Goal: Task Accomplishment & Management: Use online tool/utility

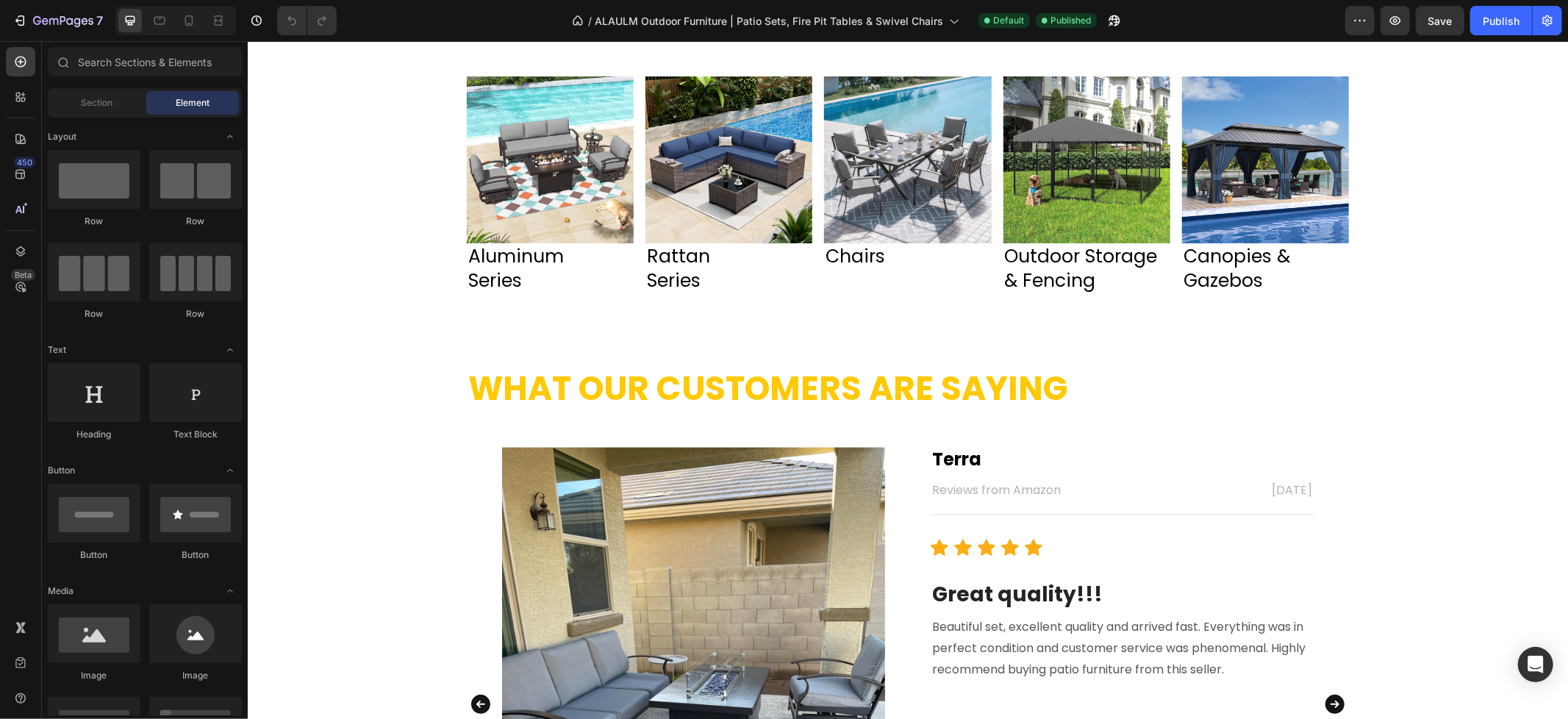
scroll to position [1634, 0]
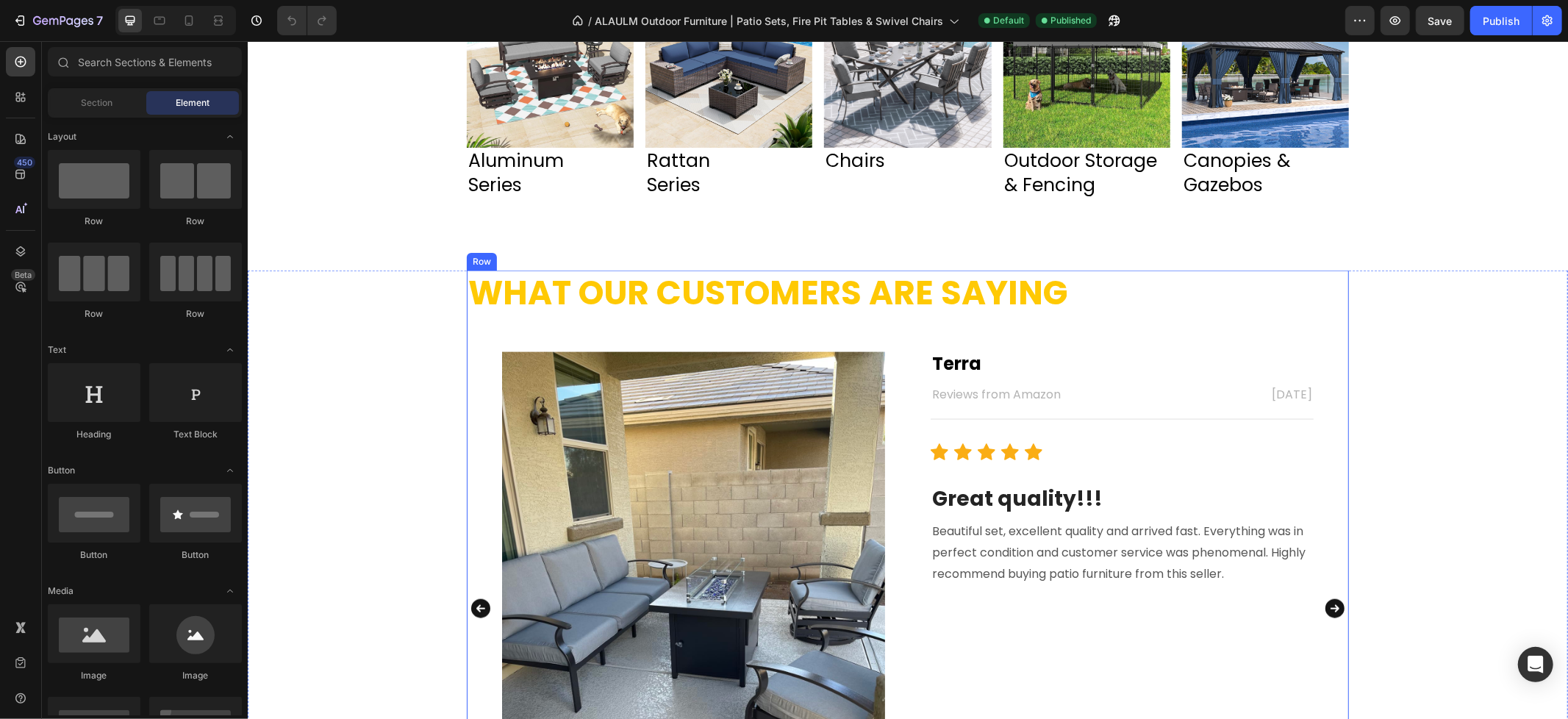
click at [929, 311] on h2 "What Our Customers Are Saying" at bounding box center [907, 292] width 882 height 46
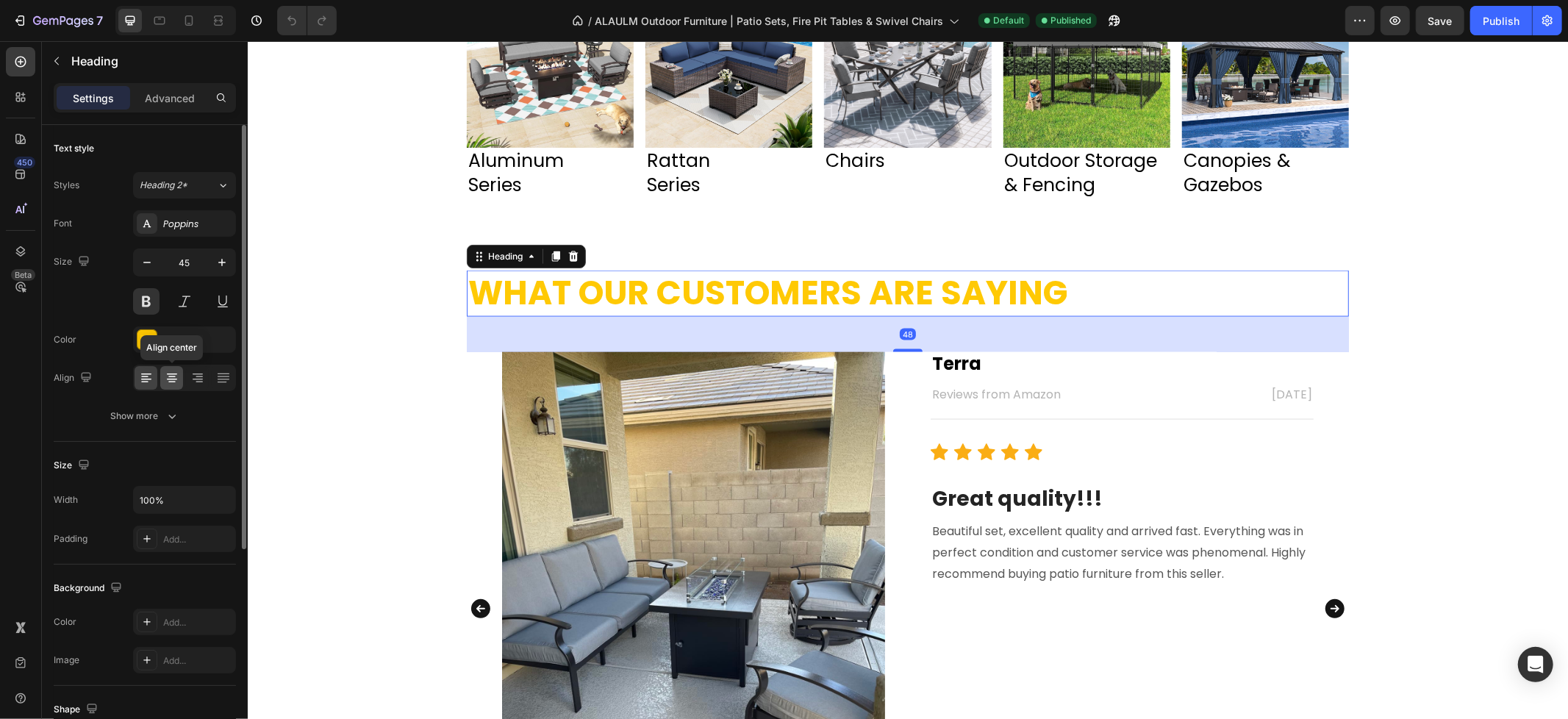
click at [175, 382] on icon at bounding box center [171, 378] width 15 height 15
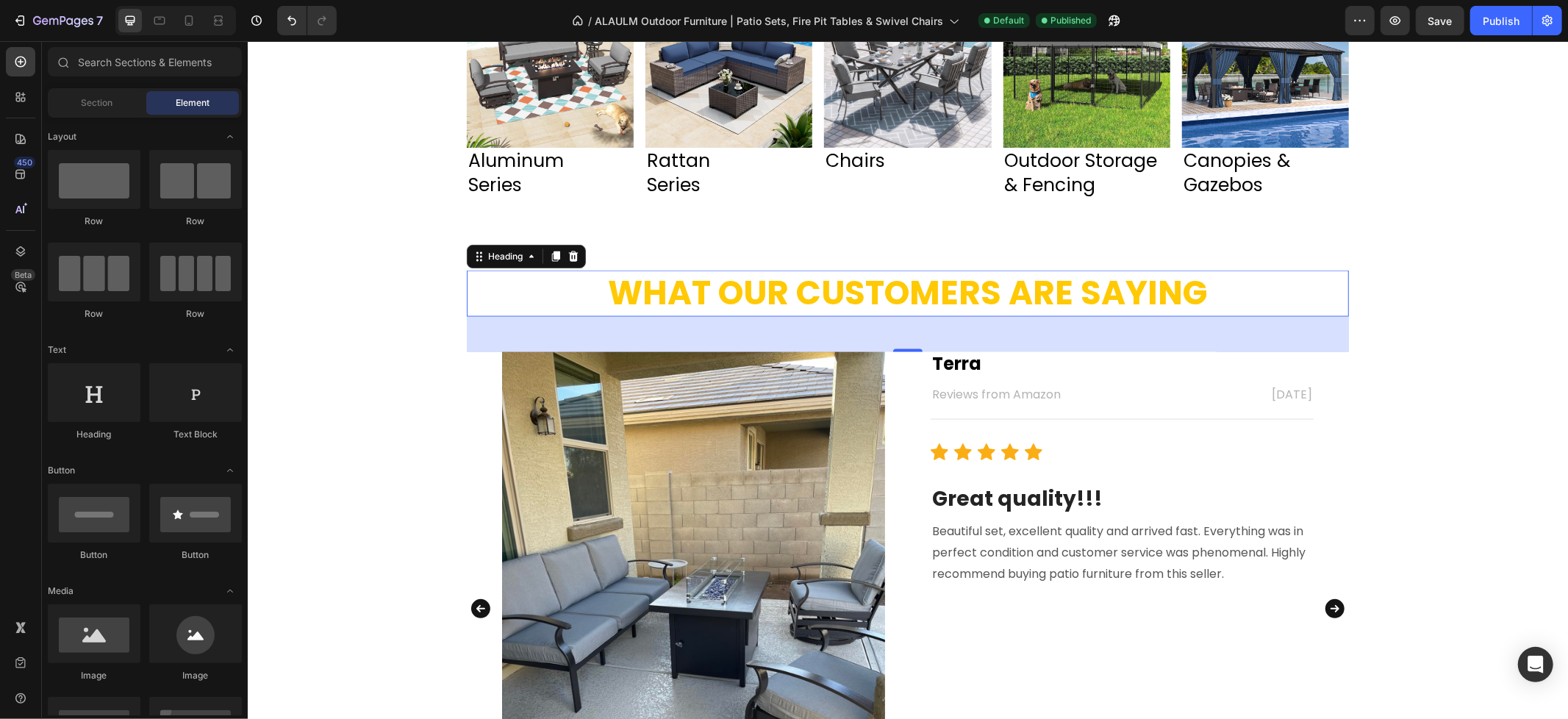
click at [1431, 253] on div "Image Aluminum Series Heading Image Rattan Series Heading Image Canopies & Gaze…" at bounding box center [907, 353] width 1320 height 3833
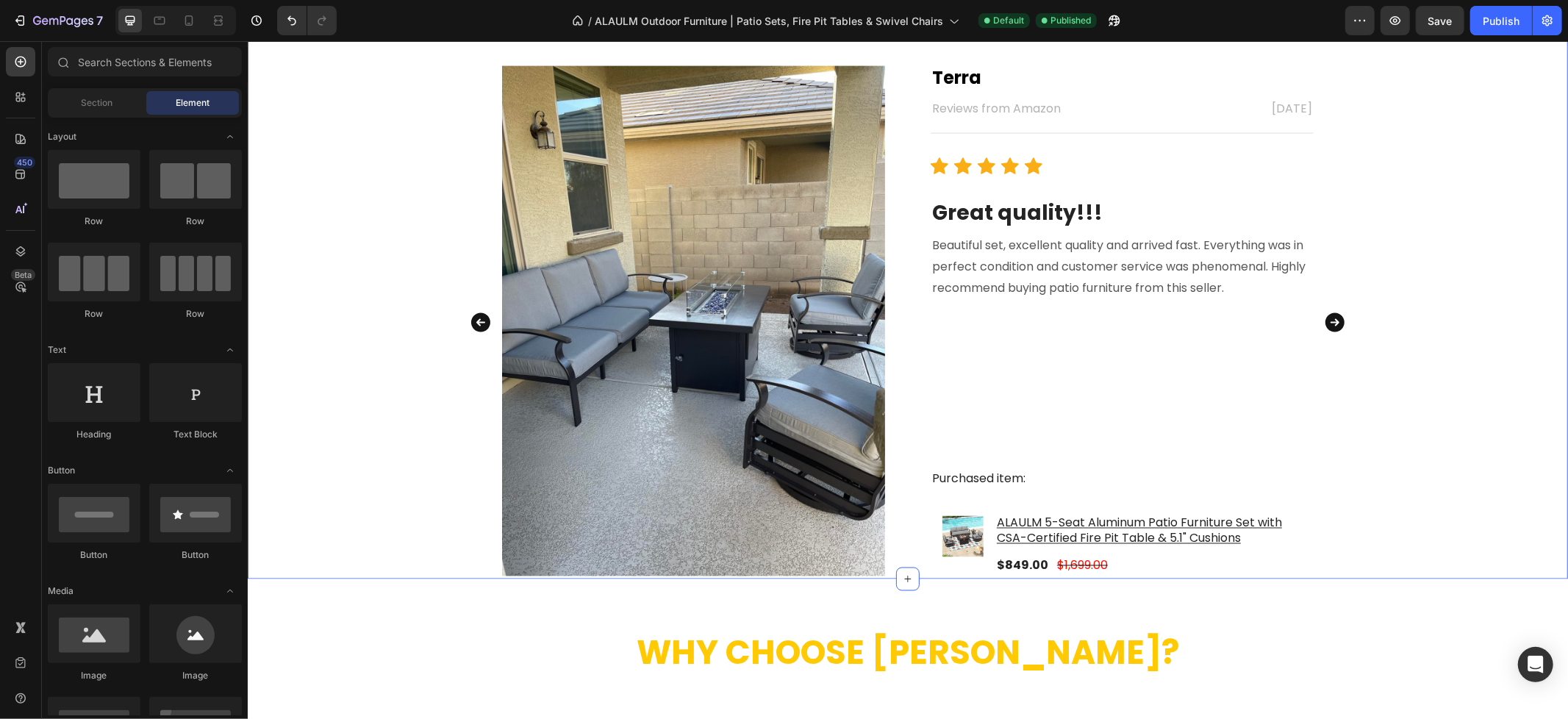
scroll to position [1960, 0]
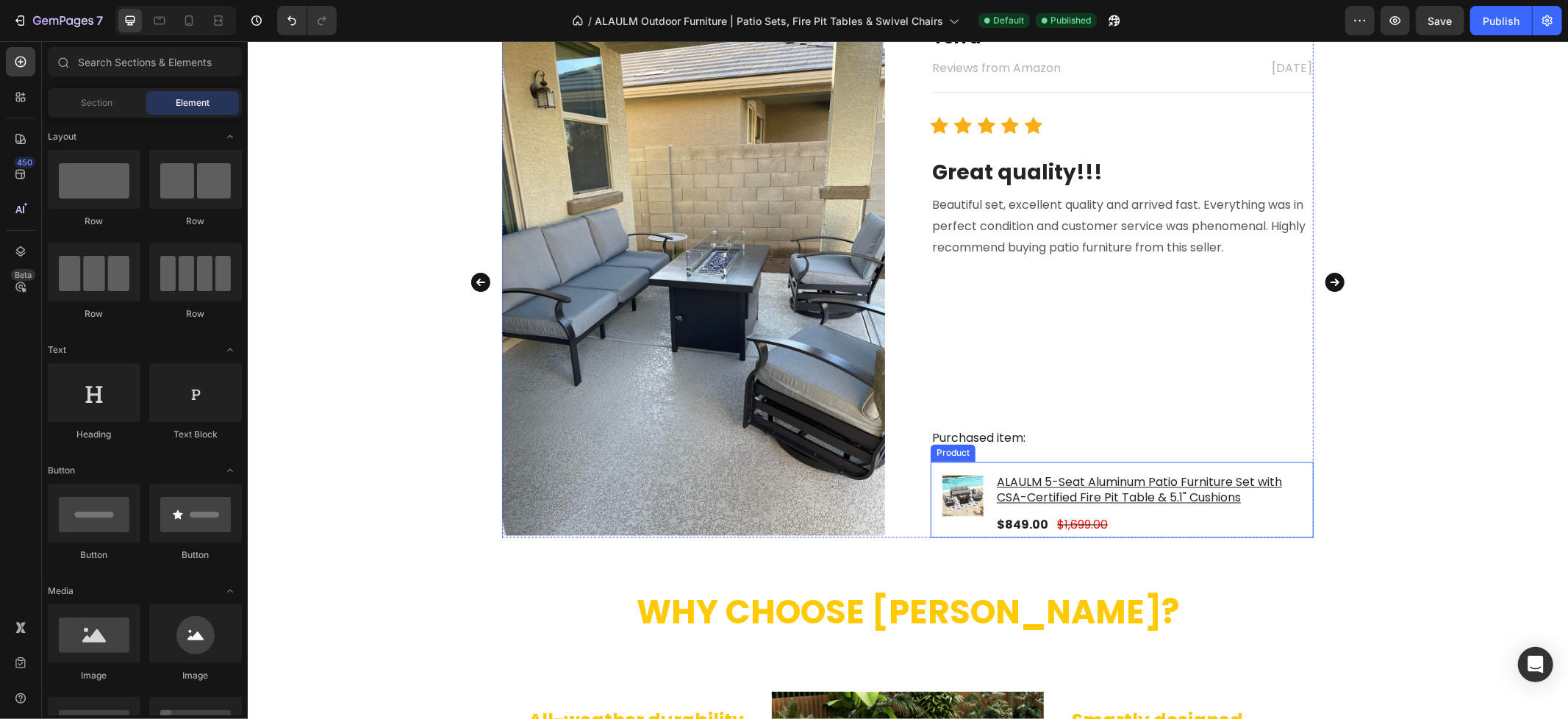
click at [941, 526] on div "Product Images & Gallery" at bounding box center [962, 505] width 41 height 64
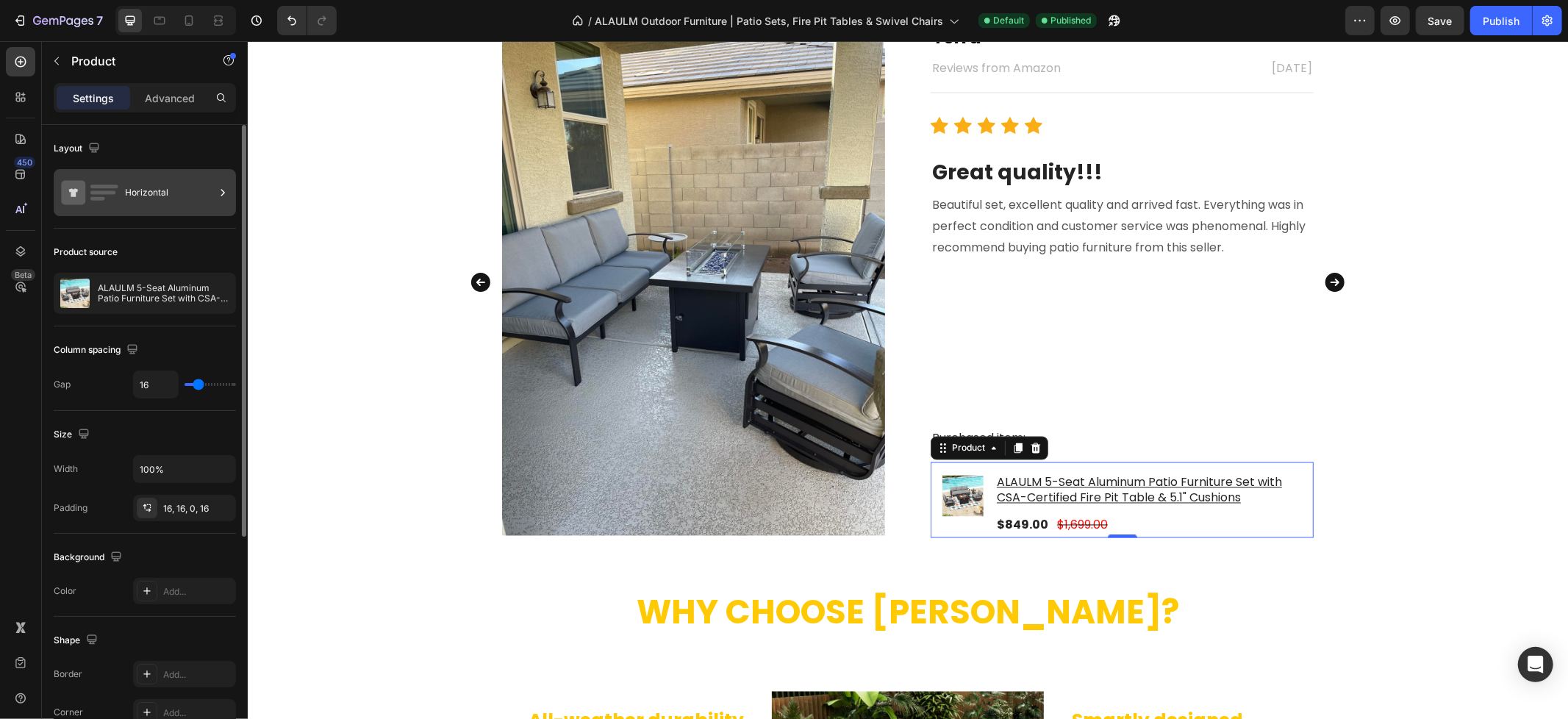
click at [182, 195] on div "Horizontal" at bounding box center [170, 193] width 90 height 34
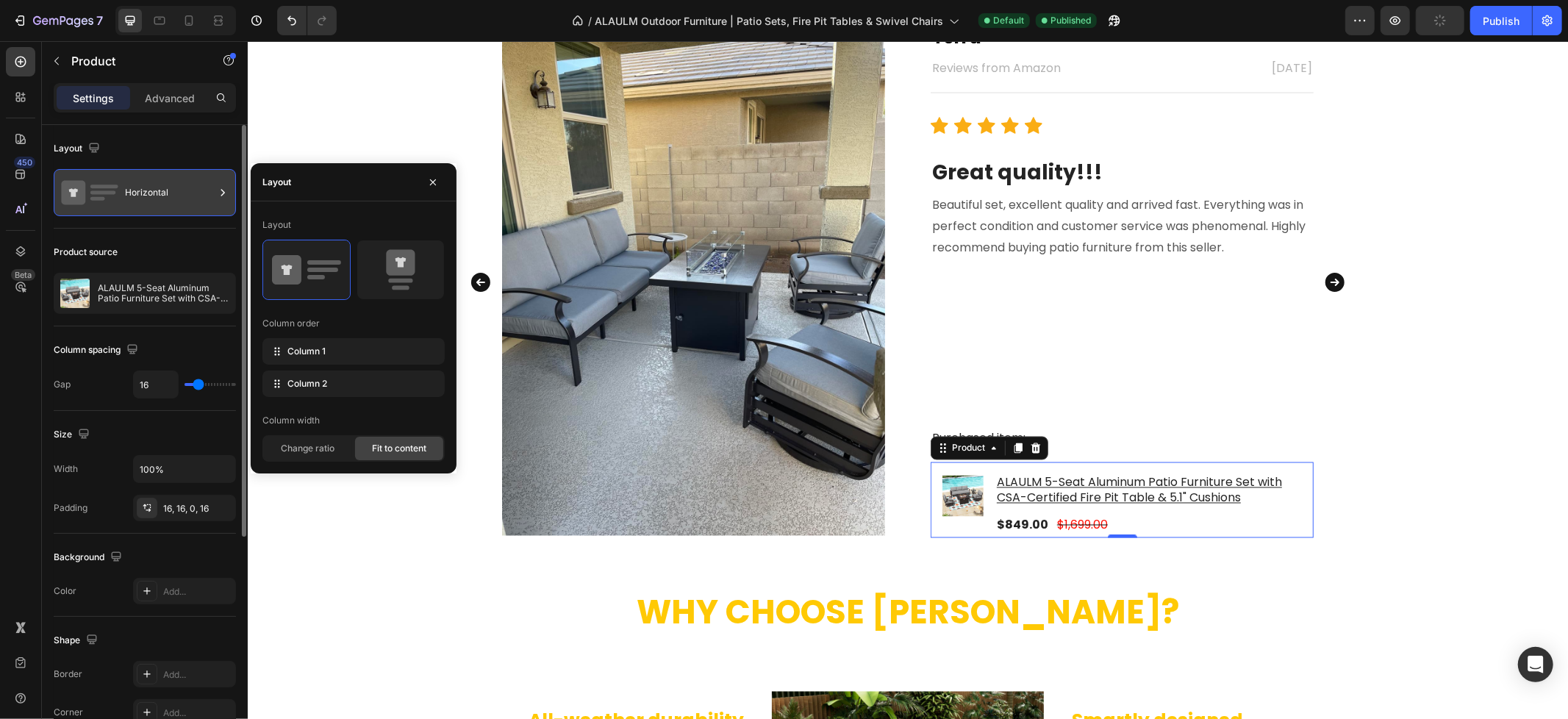
click at [182, 195] on div "Horizontal" at bounding box center [170, 193] width 90 height 34
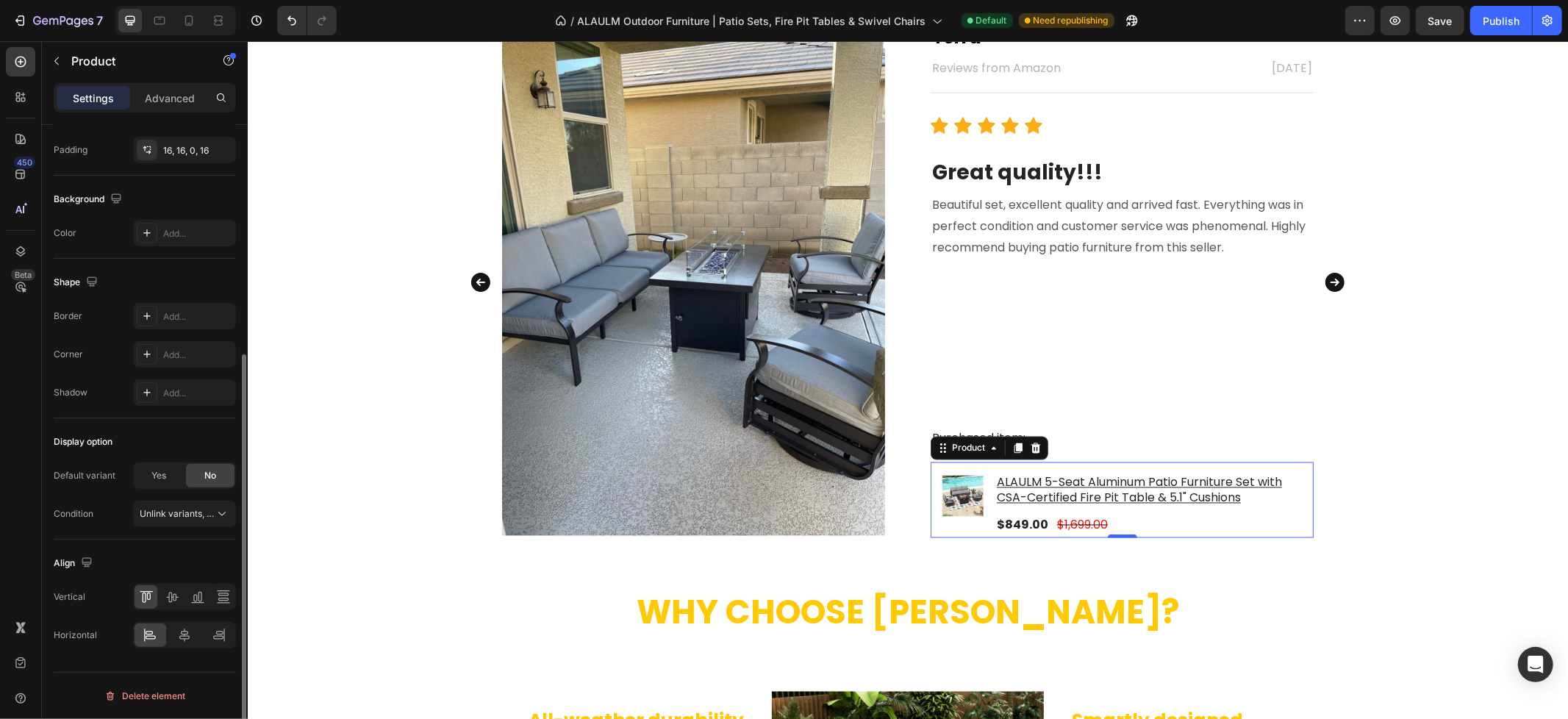
scroll to position [0, 0]
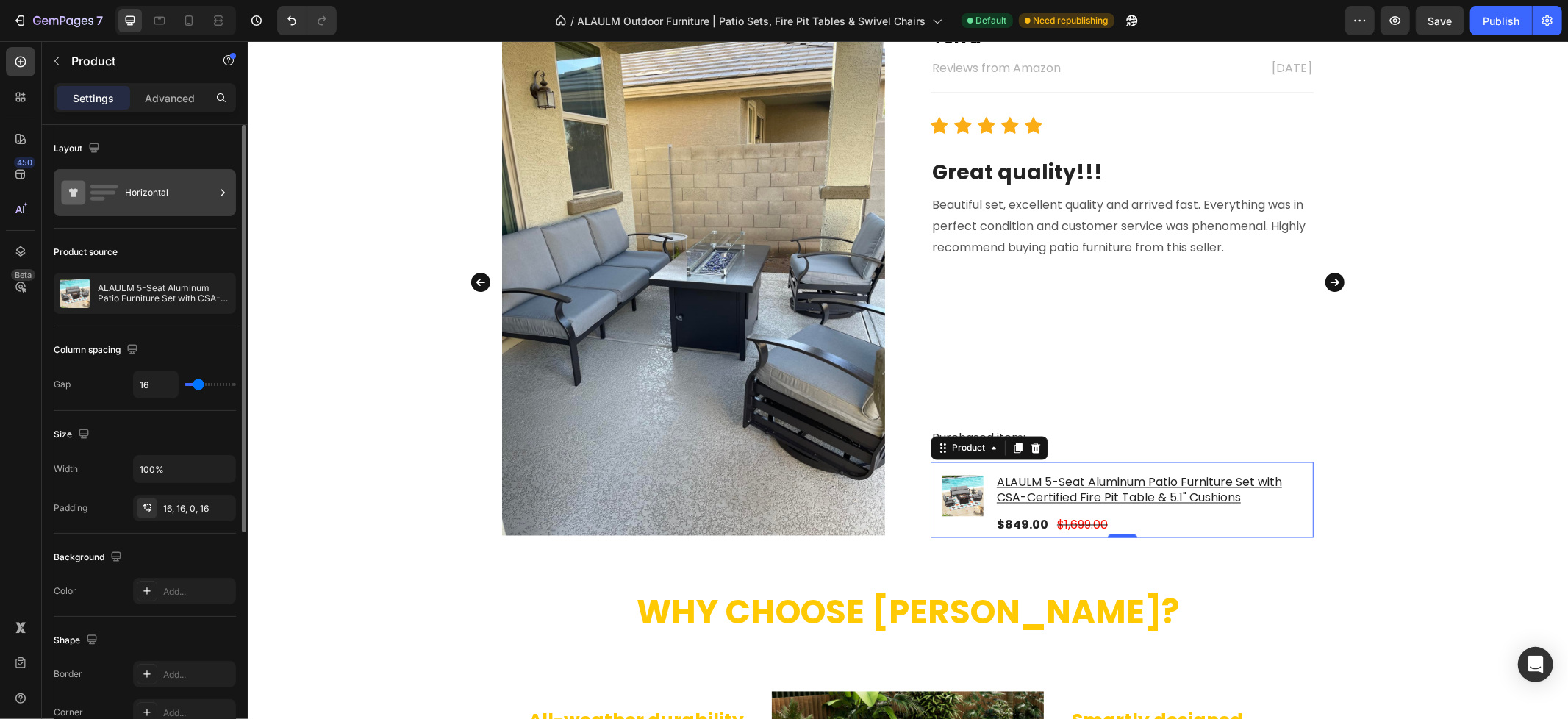
click at [176, 206] on div "Horizontal" at bounding box center [170, 193] width 90 height 34
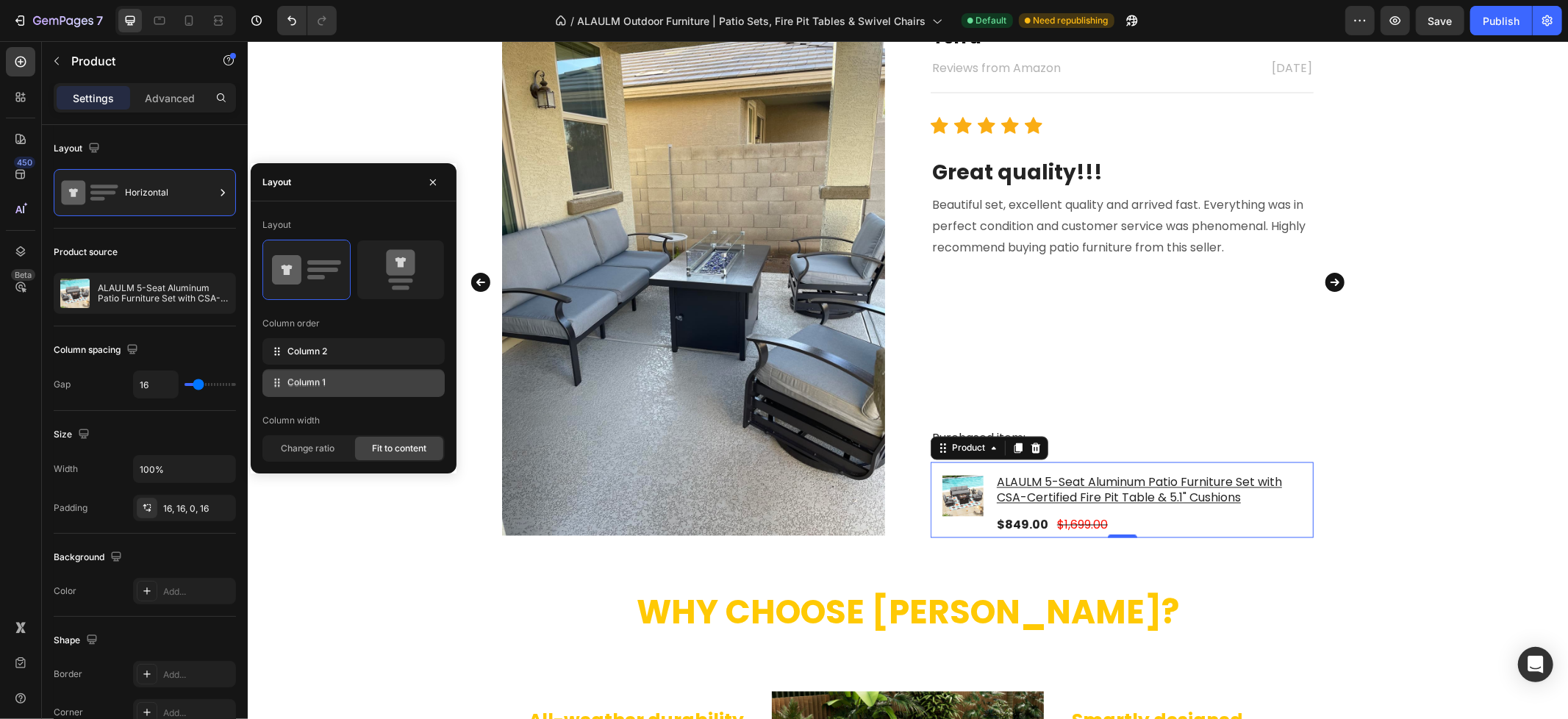
drag, startPoint x: 332, startPoint y: 354, endPoint x: 332, endPoint y: 384, distance: 30.0
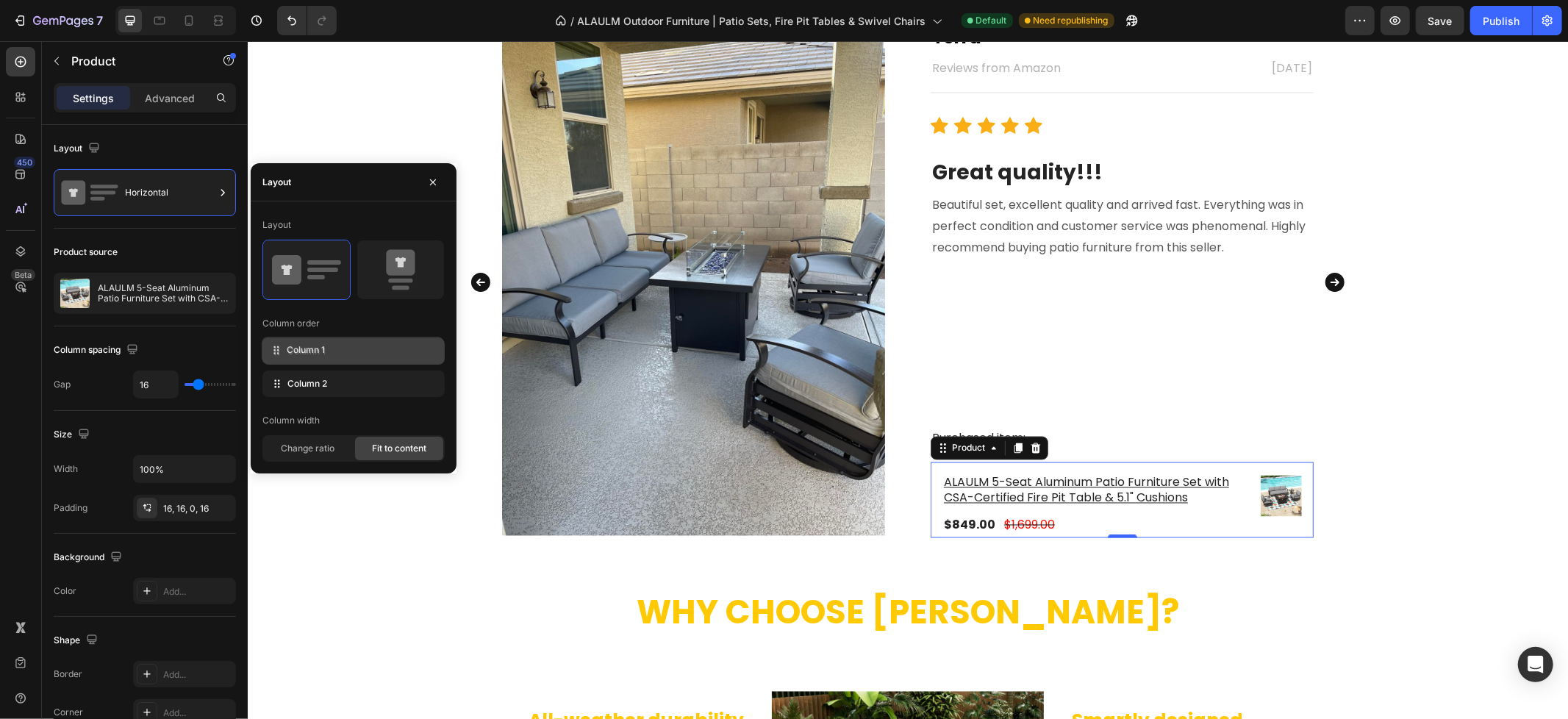
drag, startPoint x: 328, startPoint y: 389, endPoint x: 327, endPoint y: 356, distance: 33.0
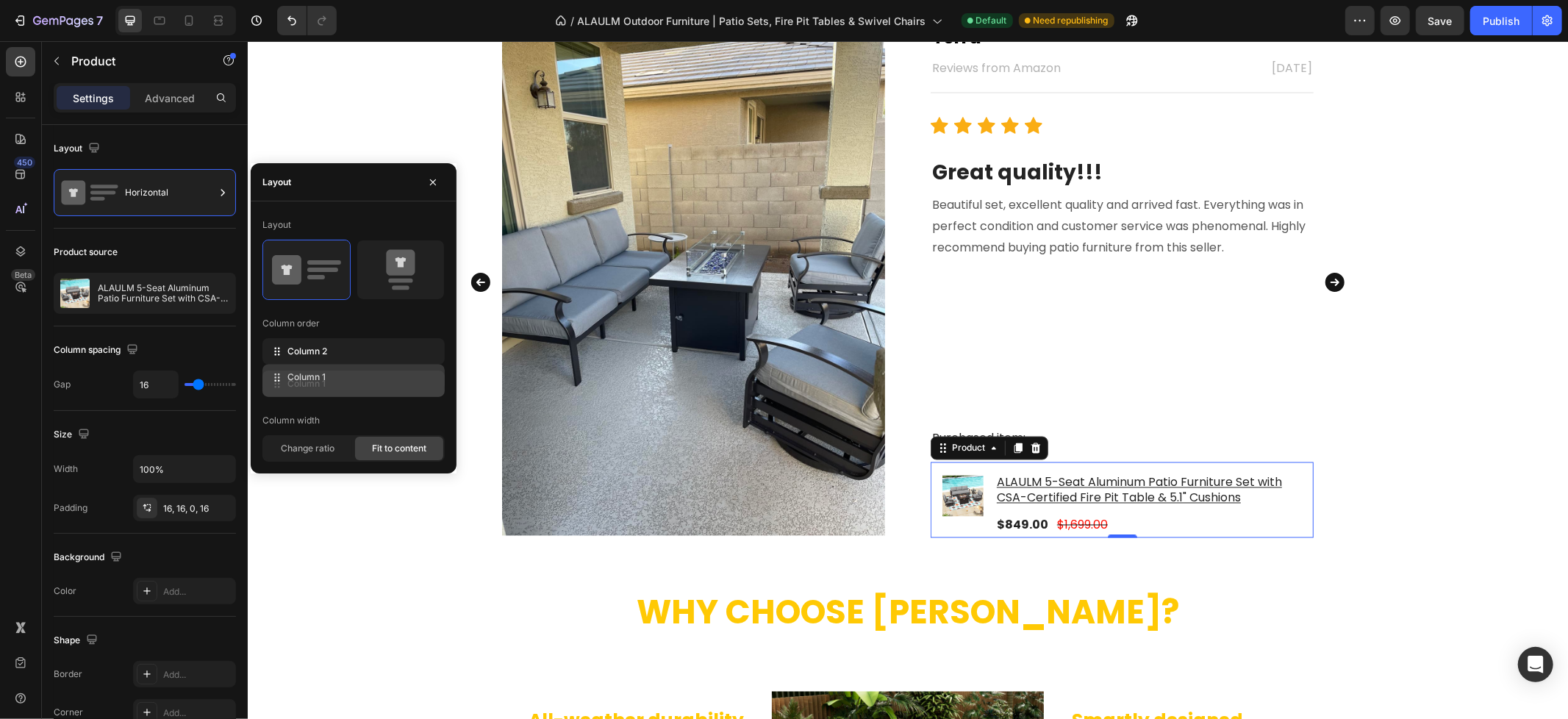
drag, startPoint x: 327, startPoint y: 356, endPoint x: 327, endPoint y: 382, distance: 26.0
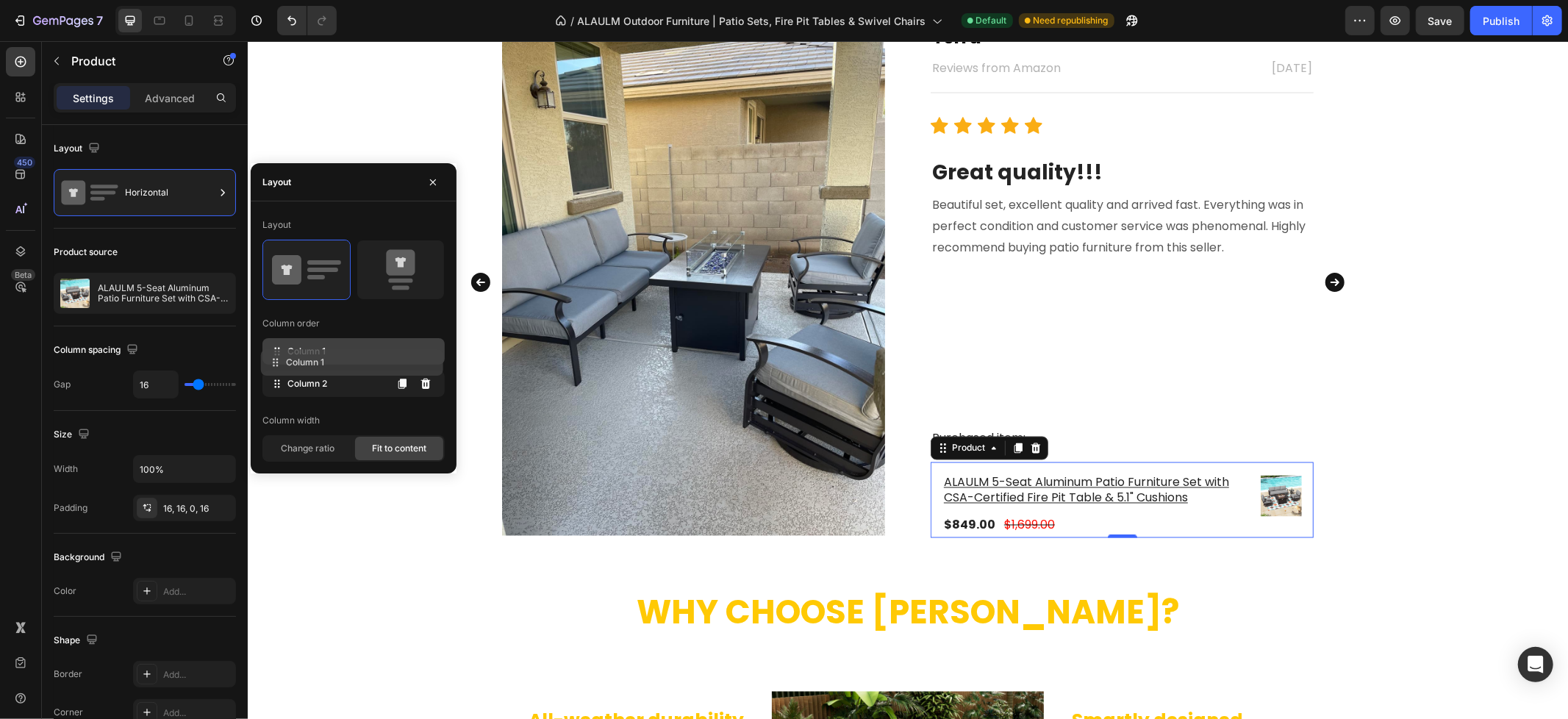
drag, startPoint x: 327, startPoint y: 382, endPoint x: 327, endPoint y: 357, distance: 25.0
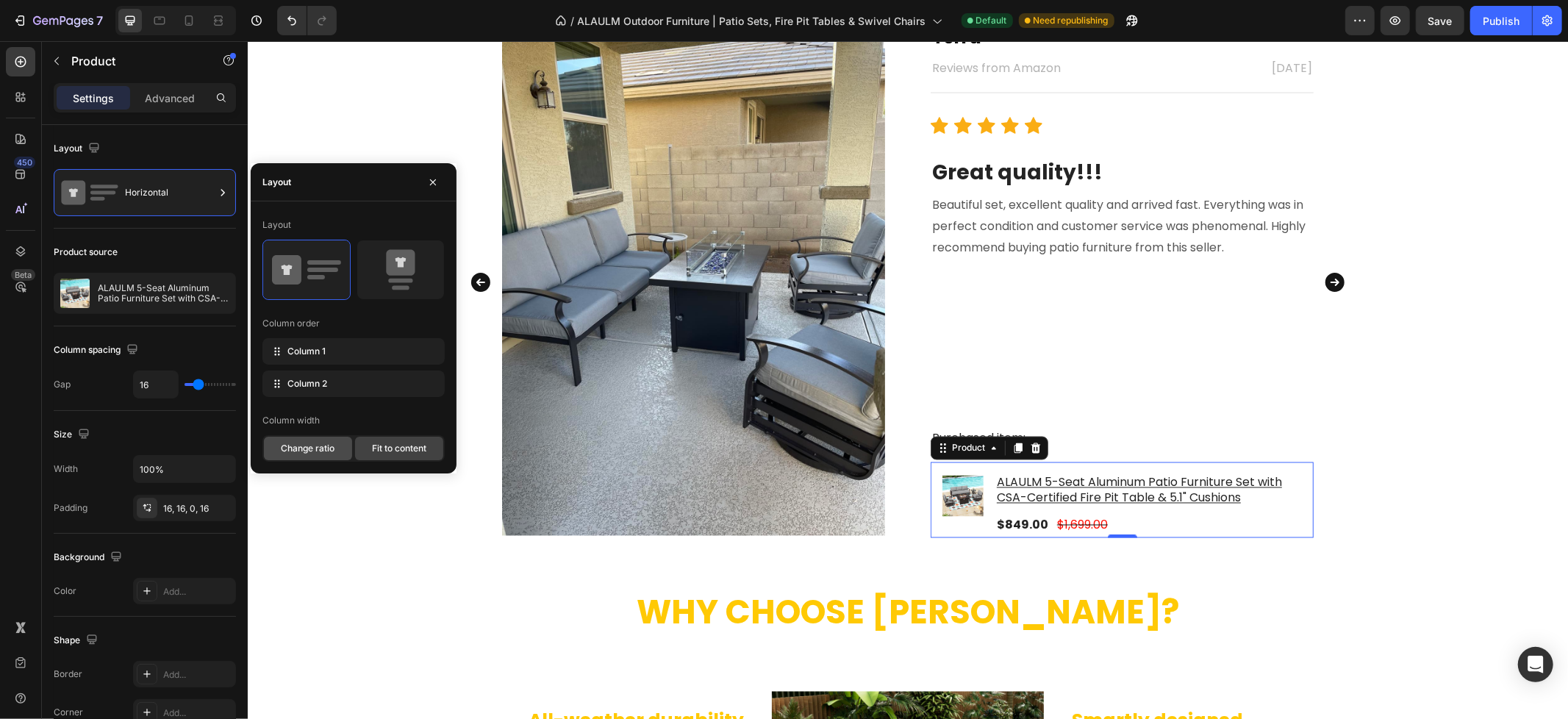
click at [333, 451] on span "Change ratio" at bounding box center [307, 449] width 54 height 14
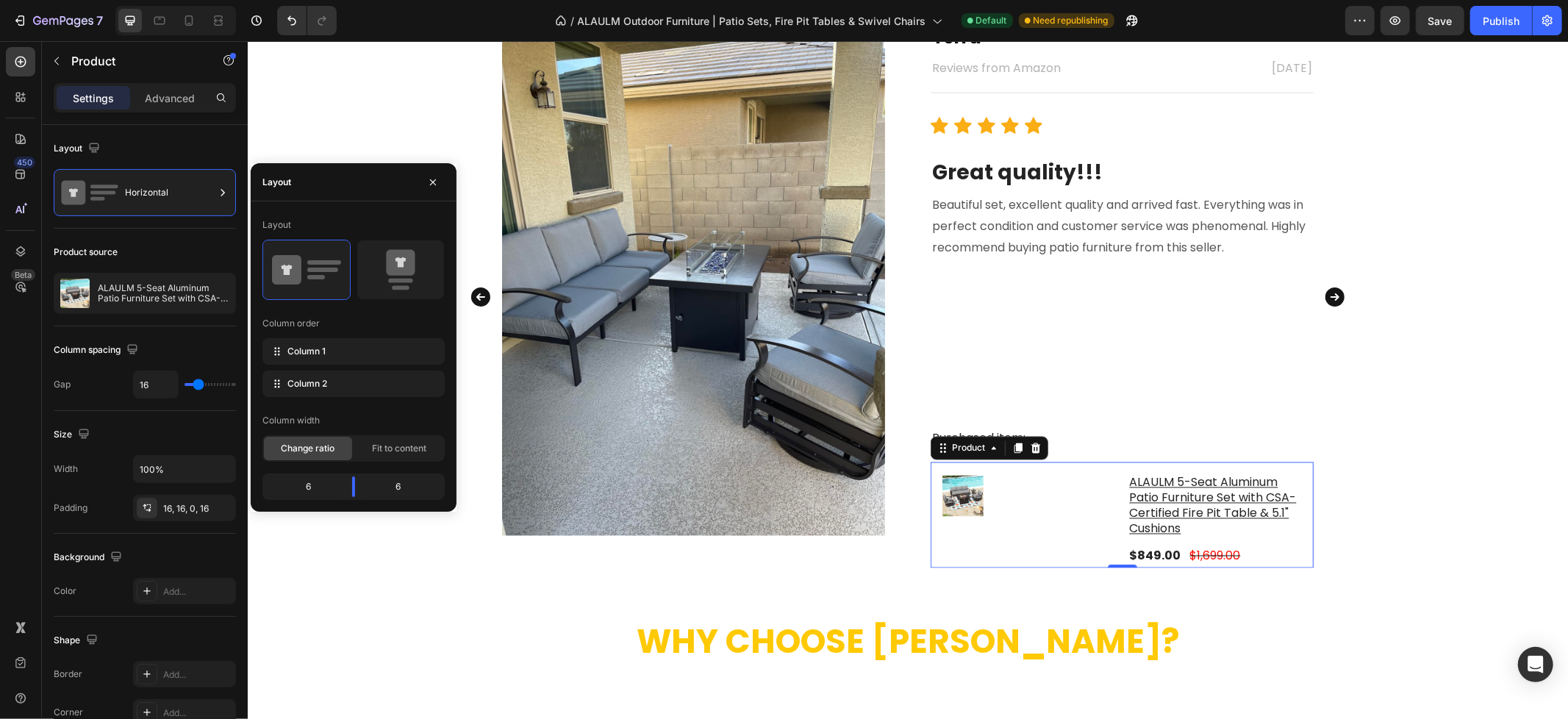
scroll to position [1975, 0]
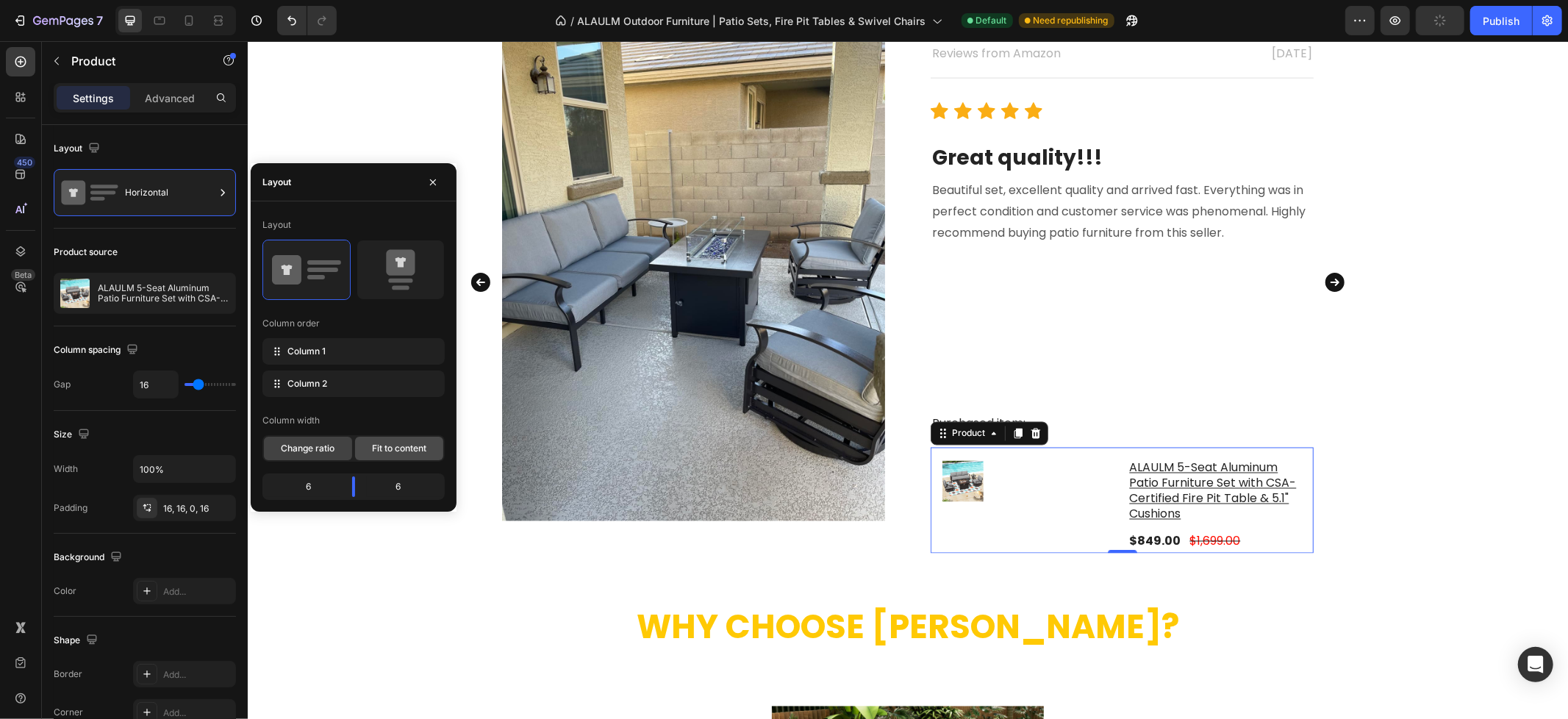
click at [395, 447] on span "Fit to content" at bounding box center [399, 449] width 55 height 14
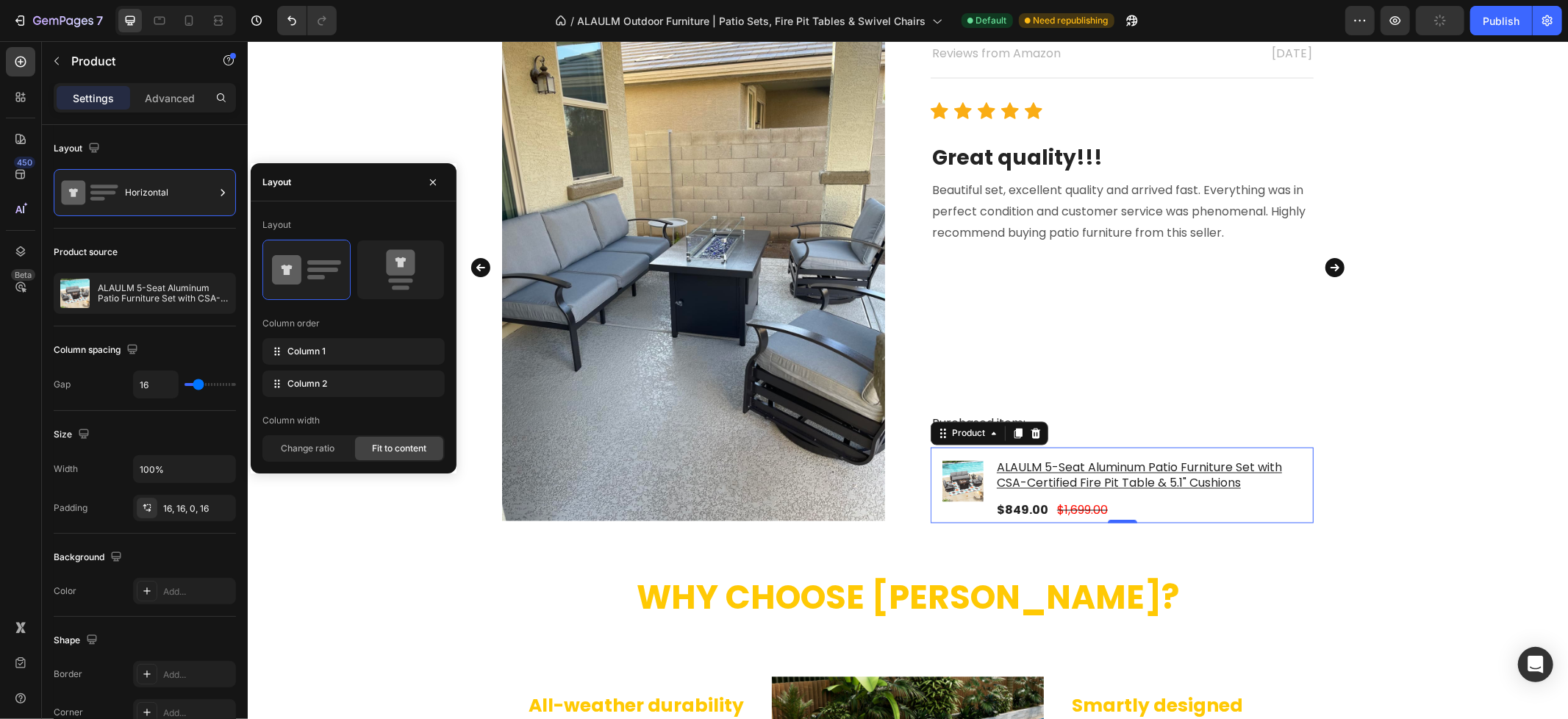
scroll to position [1960, 0]
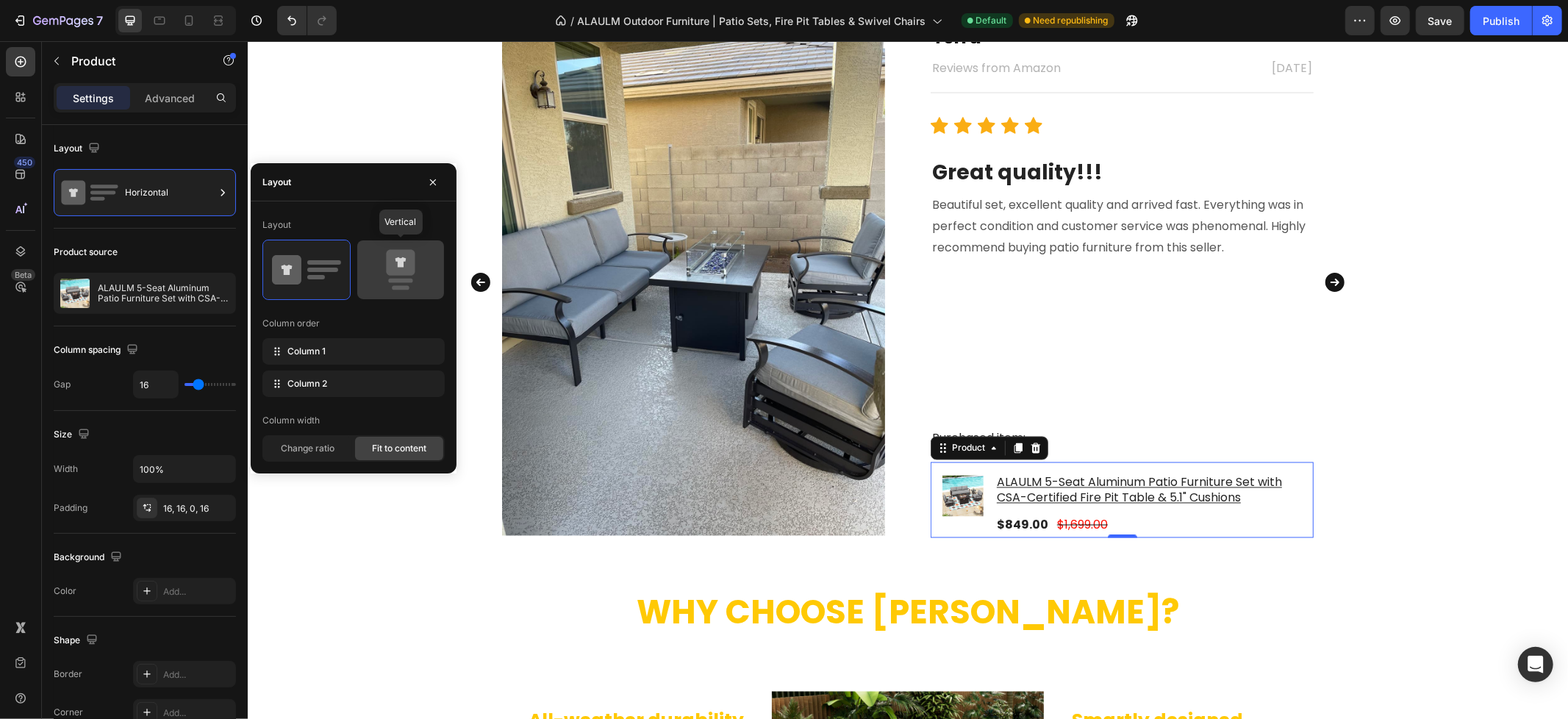
click at [397, 271] on icon at bounding box center [400, 263] width 28 height 25
type input "0"
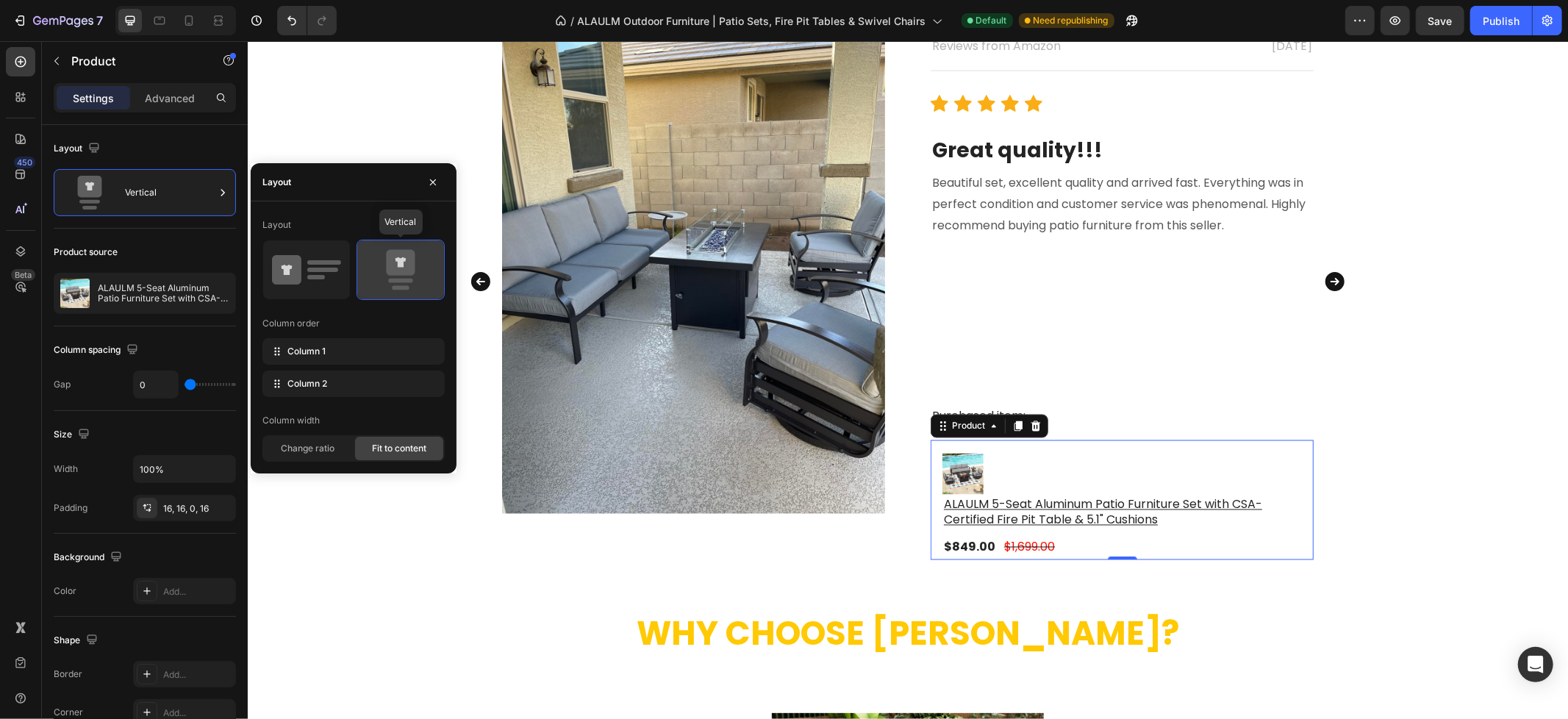
click at [397, 272] on icon at bounding box center [400, 263] width 28 height 25
click at [295, 274] on icon at bounding box center [286, 270] width 29 height 29
type input "16"
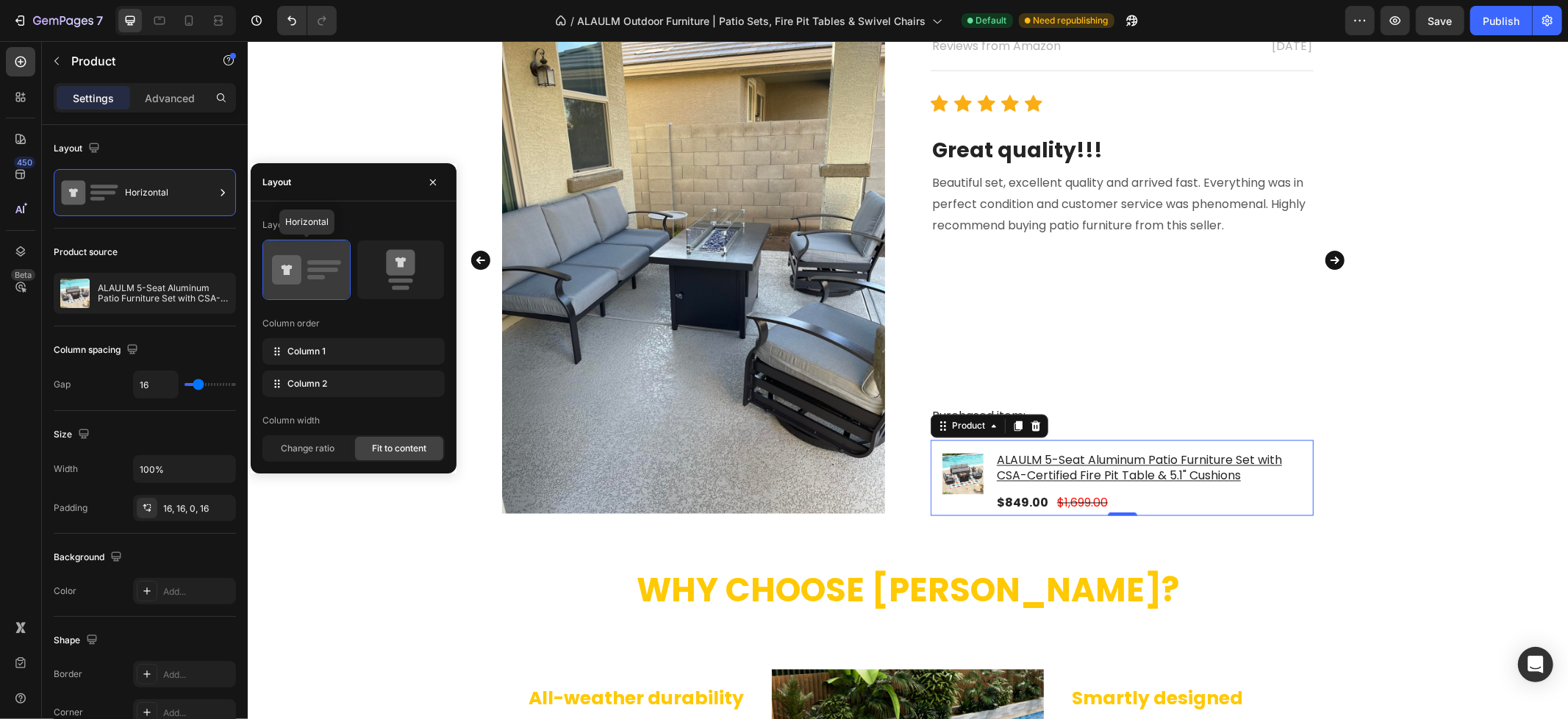
scroll to position [1960, 0]
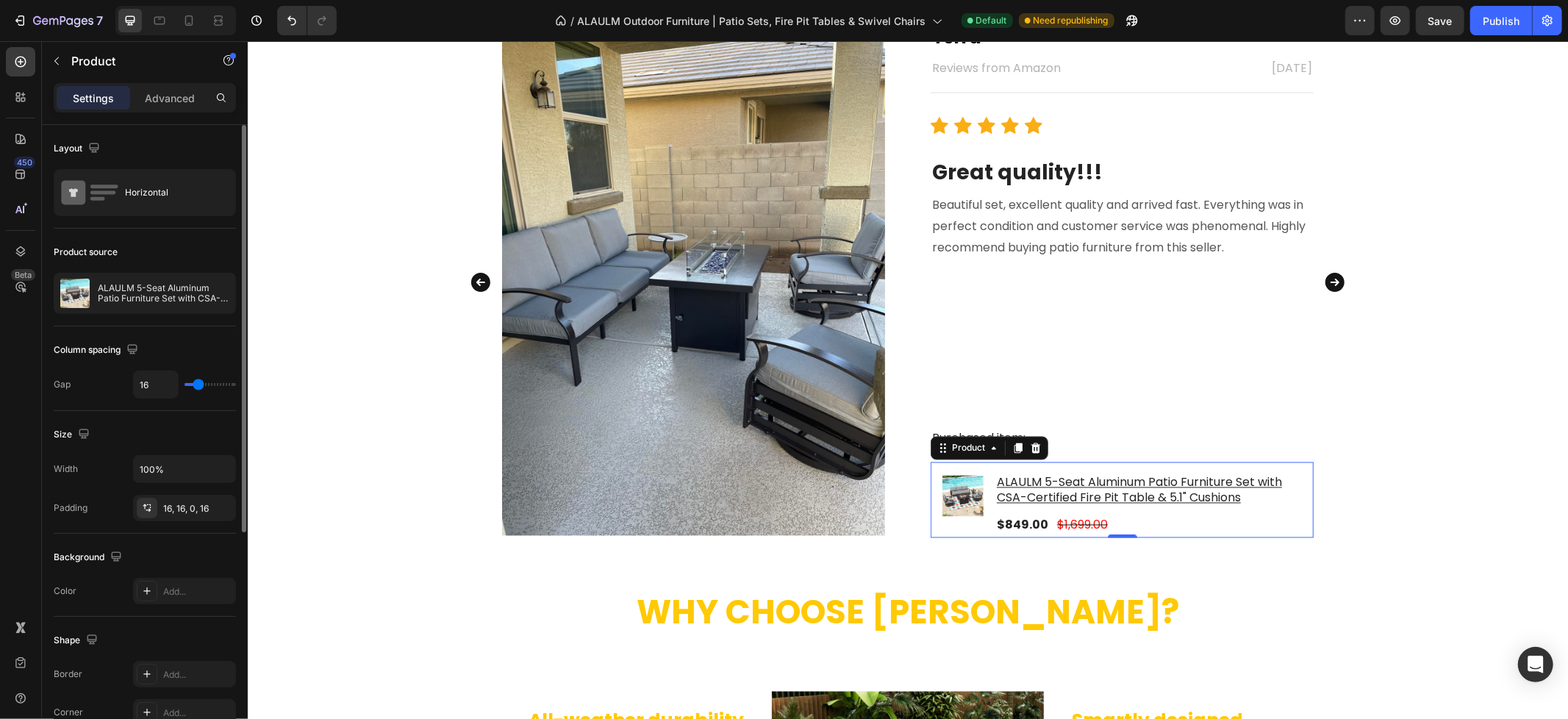
click at [182, 259] on div "Product source" at bounding box center [145, 252] width 182 height 23
click at [199, 292] on icon "button" at bounding box center [197, 291] width 8 height 5
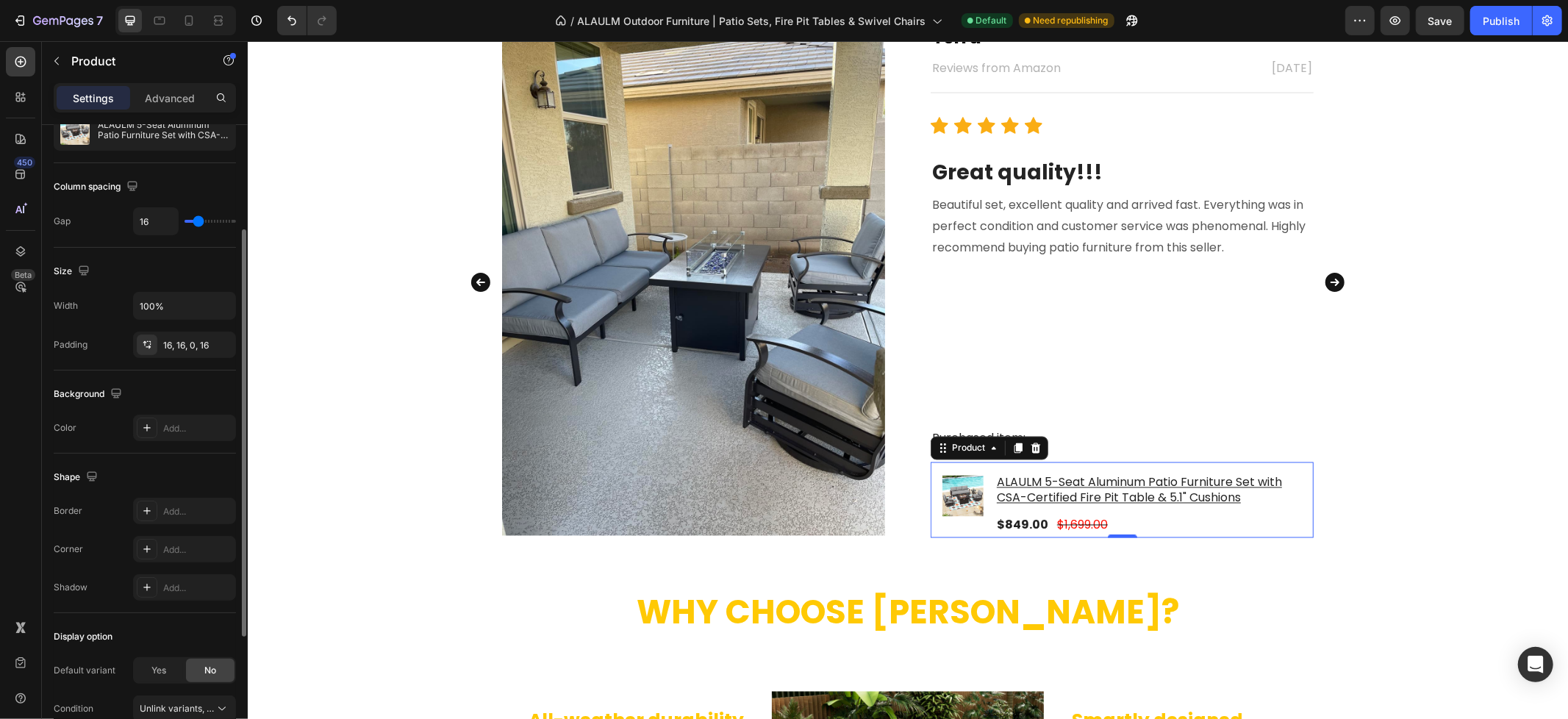
scroll to position [245, 0]
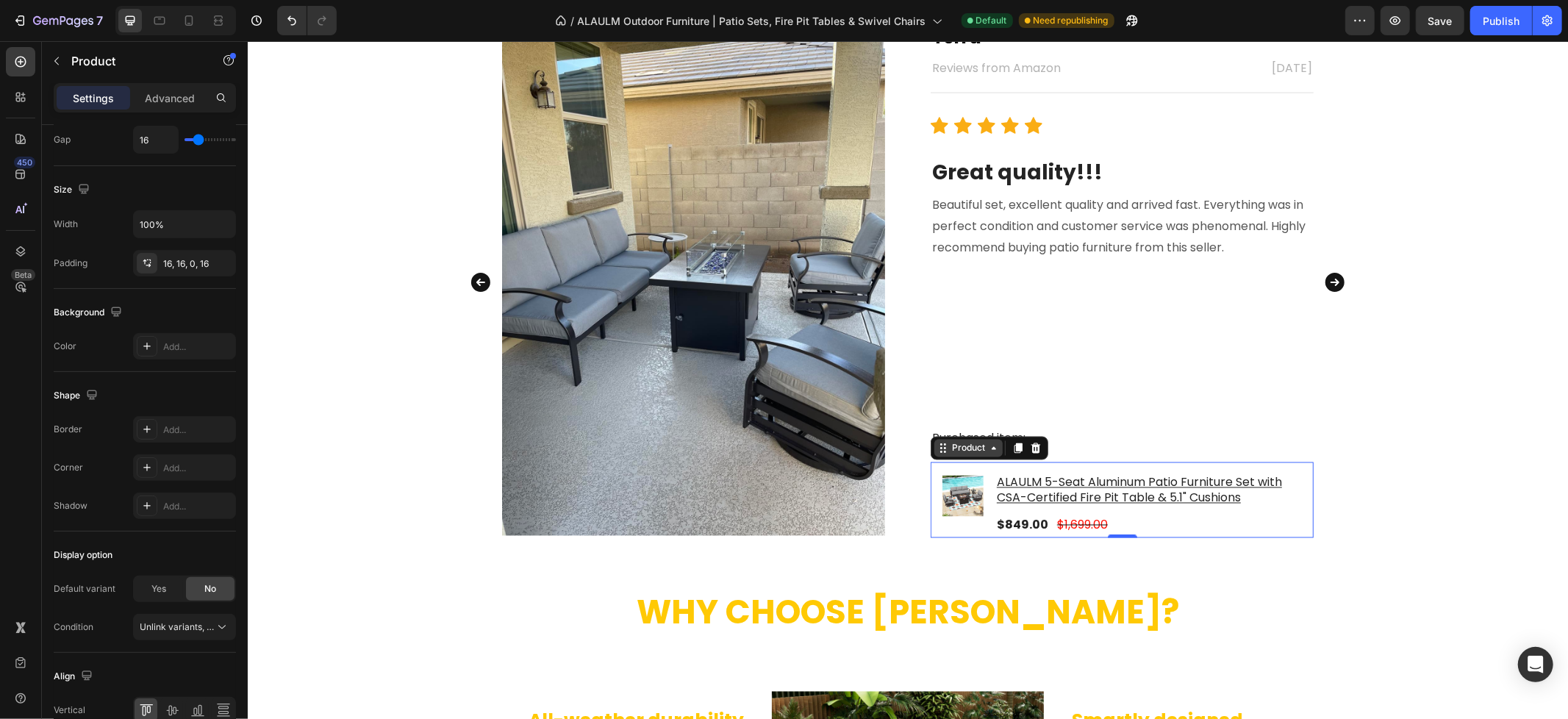
click at [981, 456] on div "Product" at bounding box center [968, 448] width 68 height 18
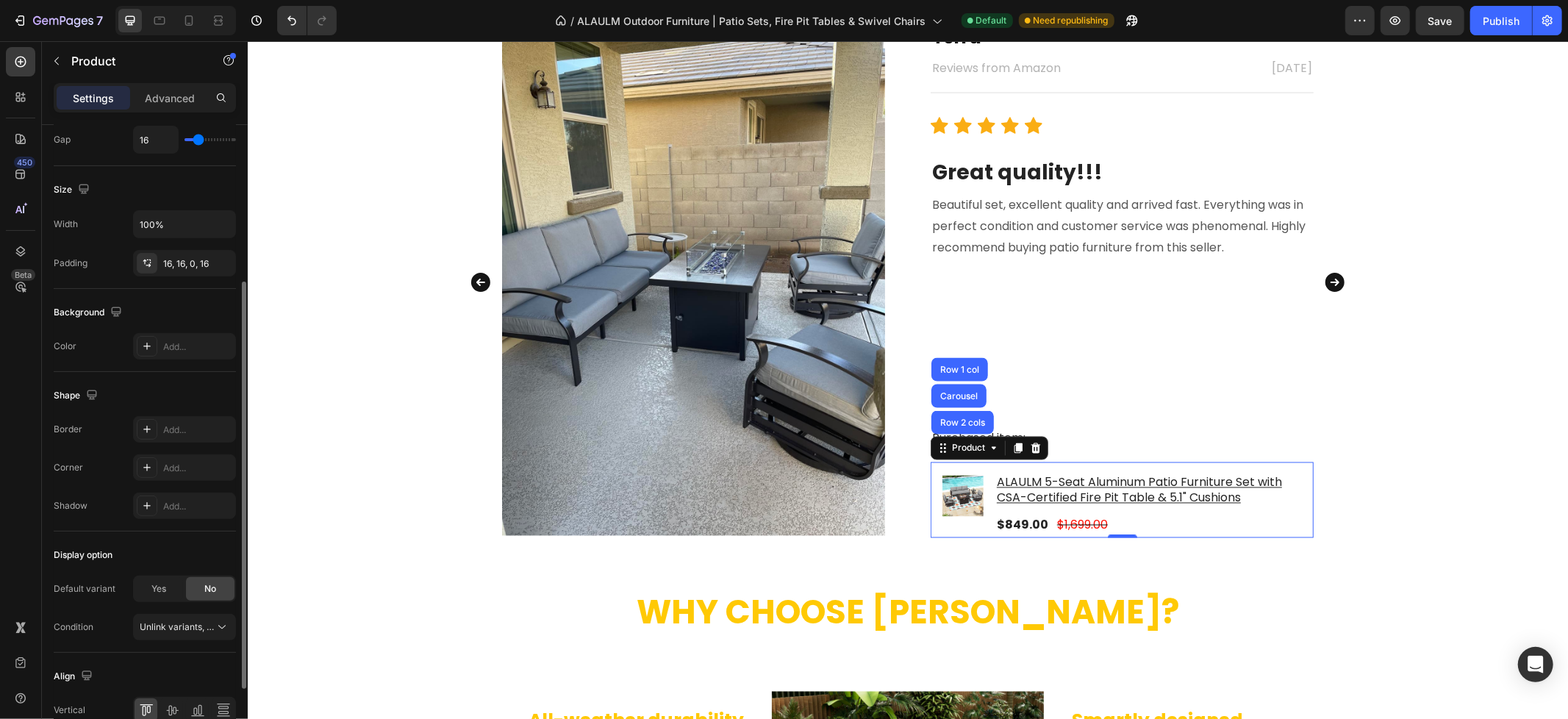
scroll to position [327, 0]
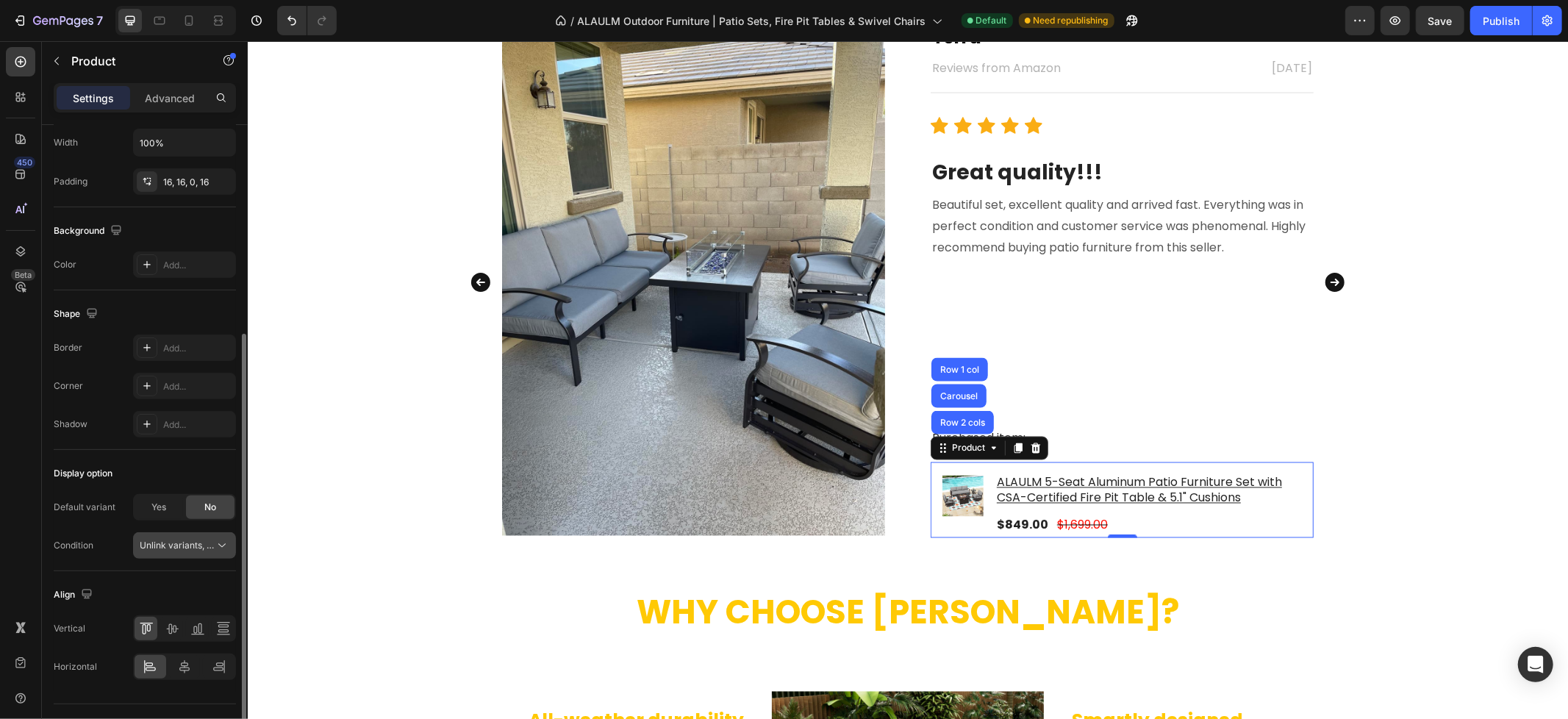
click at [175, 546] on span "Unlink variants, quantity <br> between same products" at bounding box center [252, 545] width 226 height 11
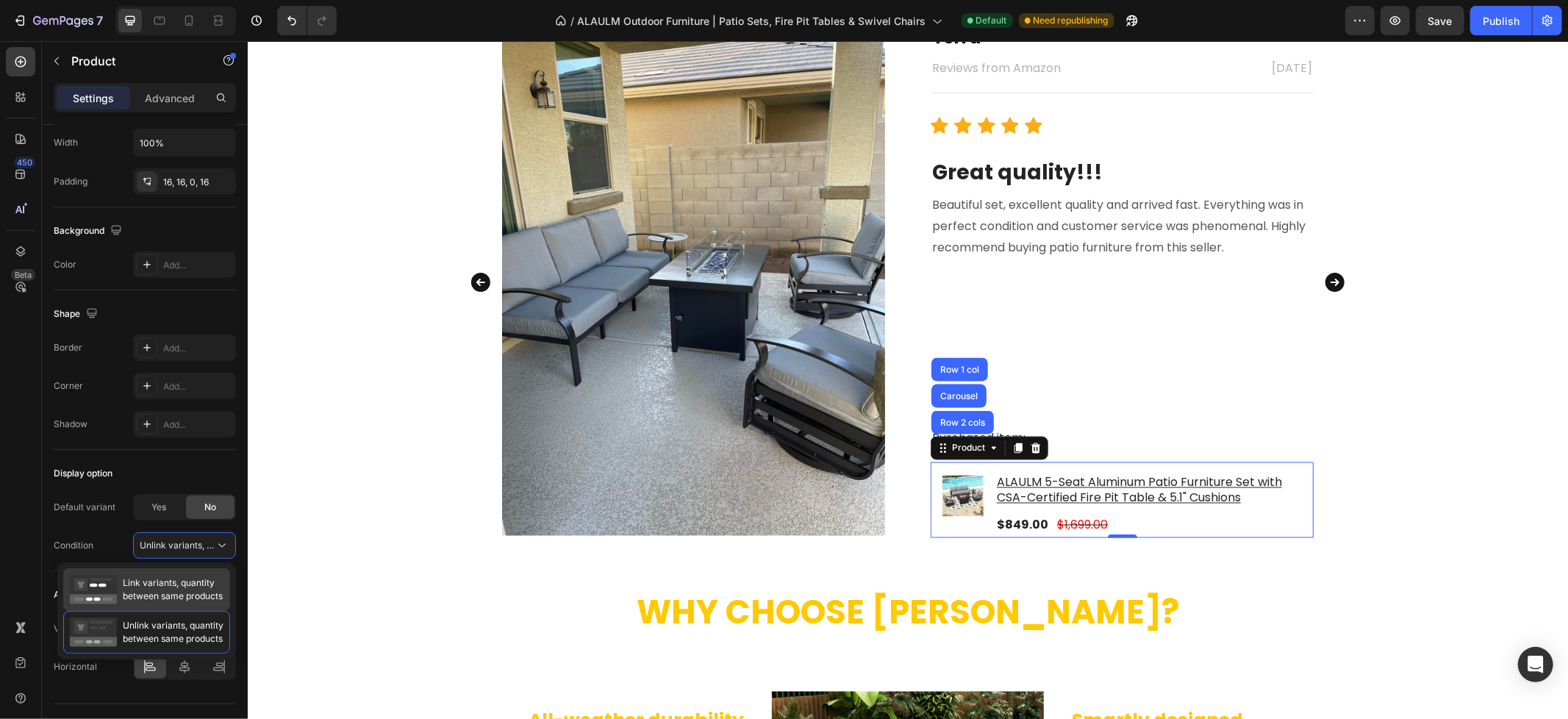
click at [159, 581] on span "Link variants, quantity between same products" at bounding box center [173, 589] width 100 height 26
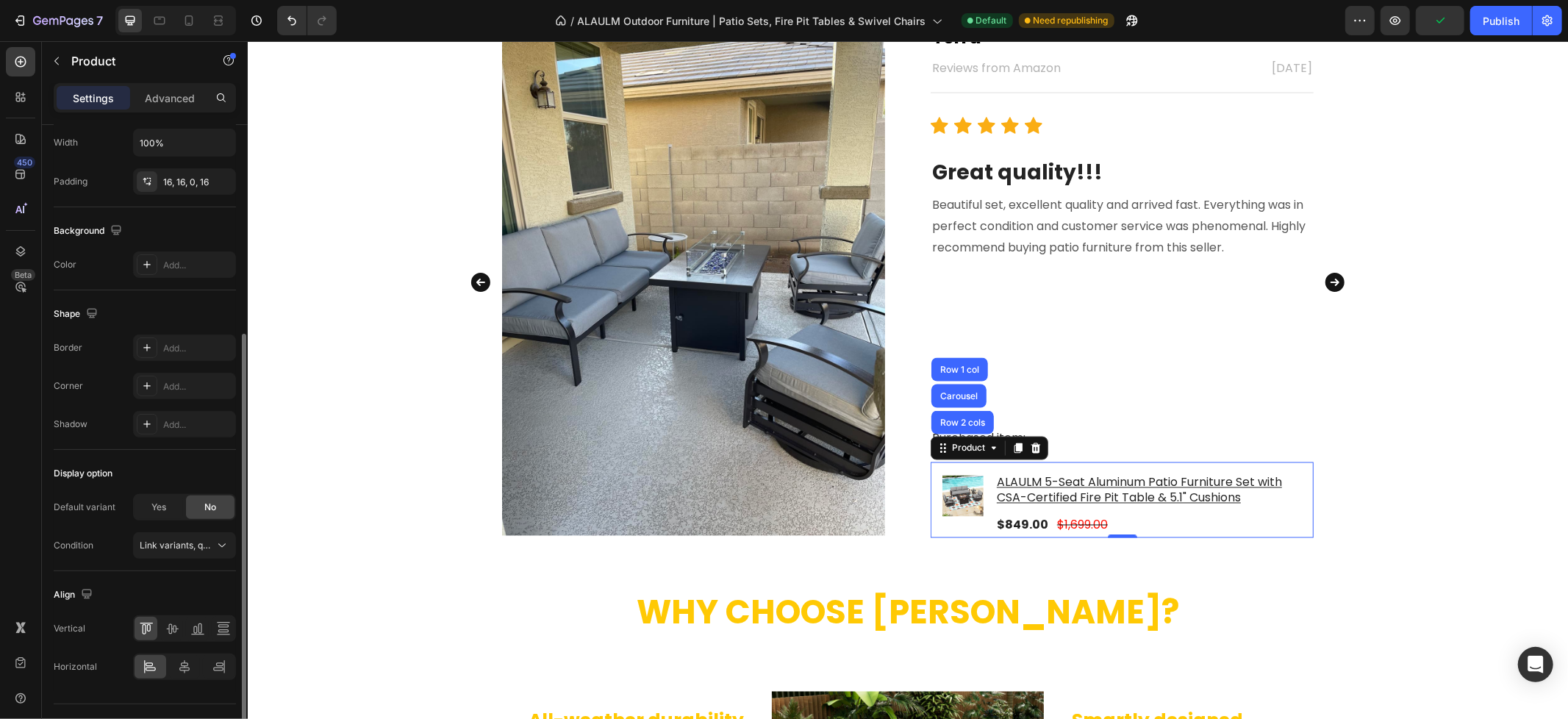
scroll to position [358, 0]
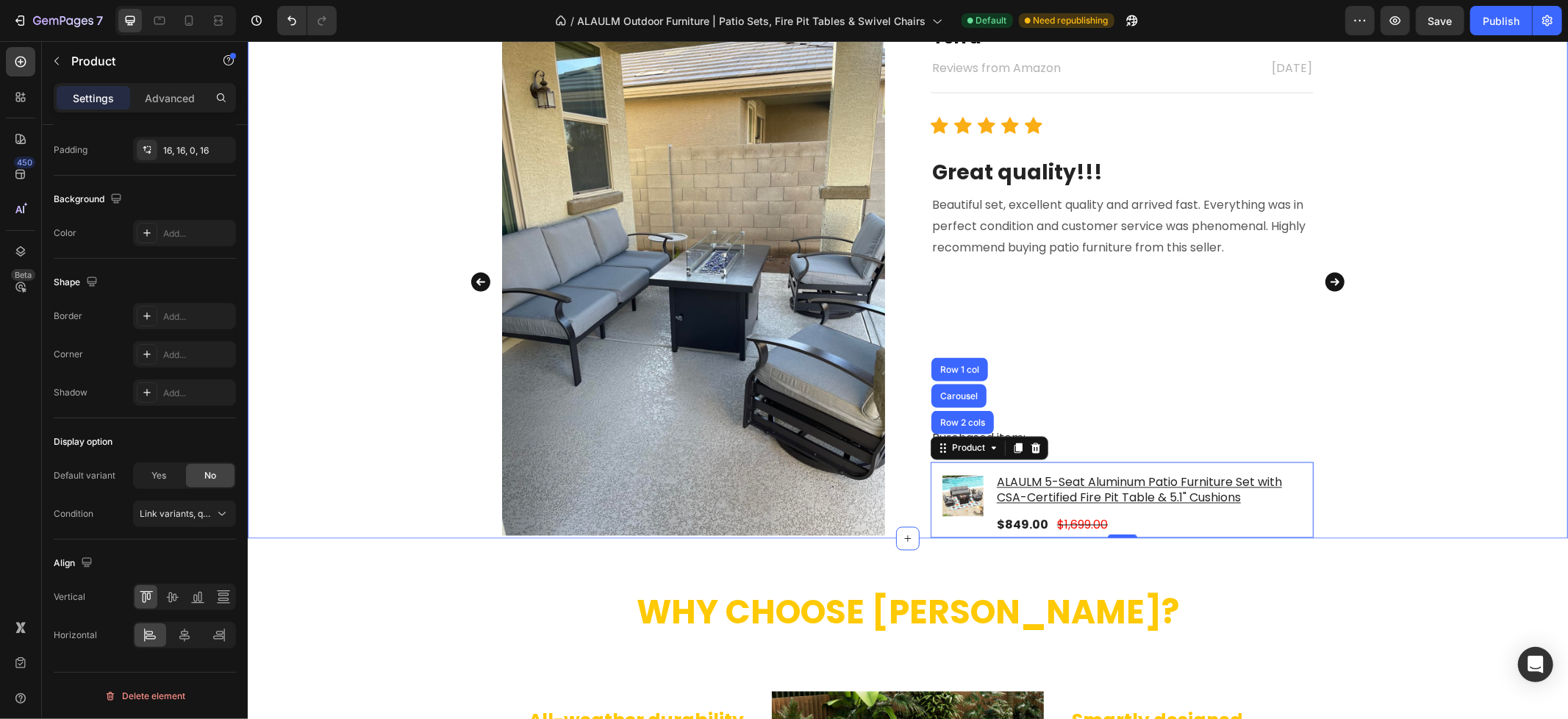
click at [1419, 332] on div "What Our Customers Are Saying Heading Image Terra Text block Reviews from Amazo…" at bounding box center [907, 241] width 1320 height 595
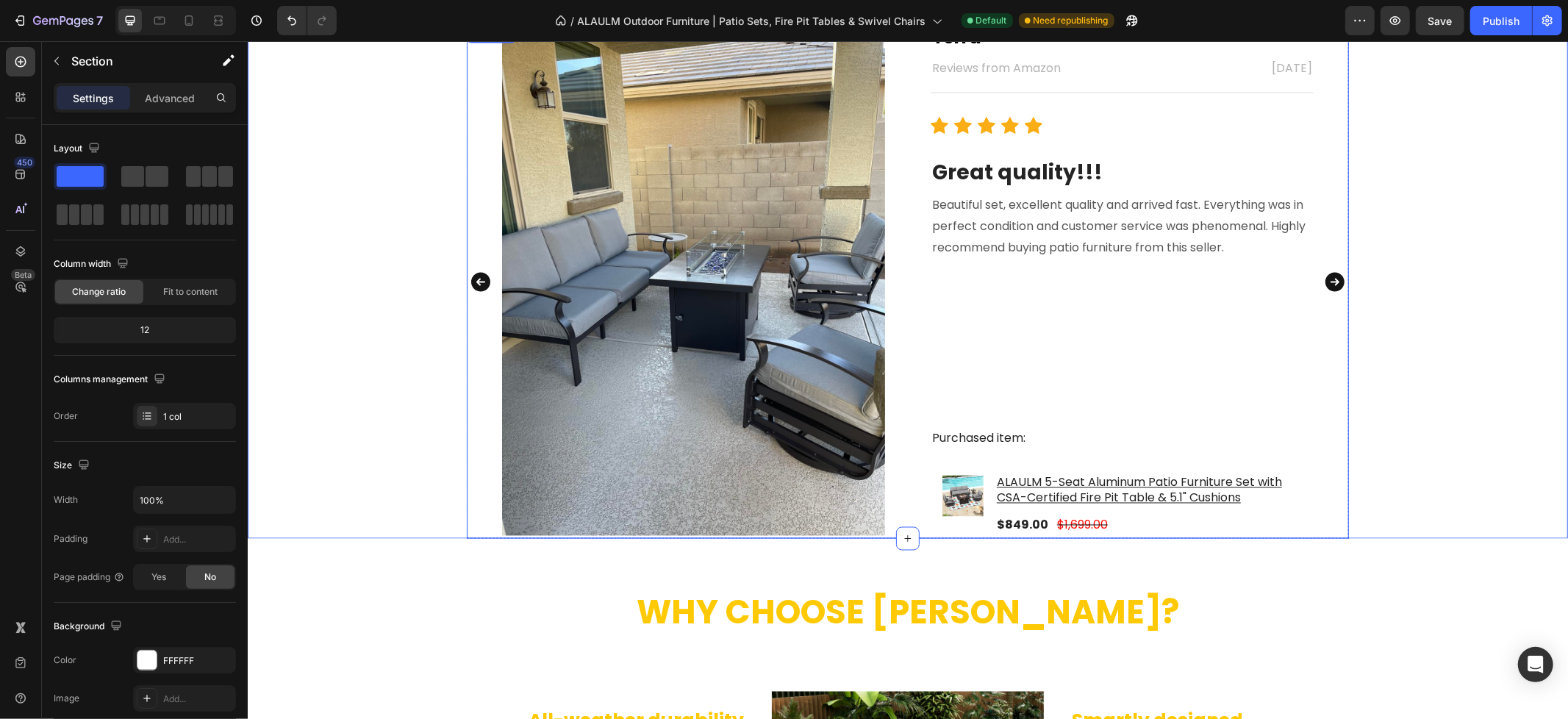
click at [1328, 284] on icon "Carousel Next Arrow" at bounding box center [1334, 282] width 20 height 20
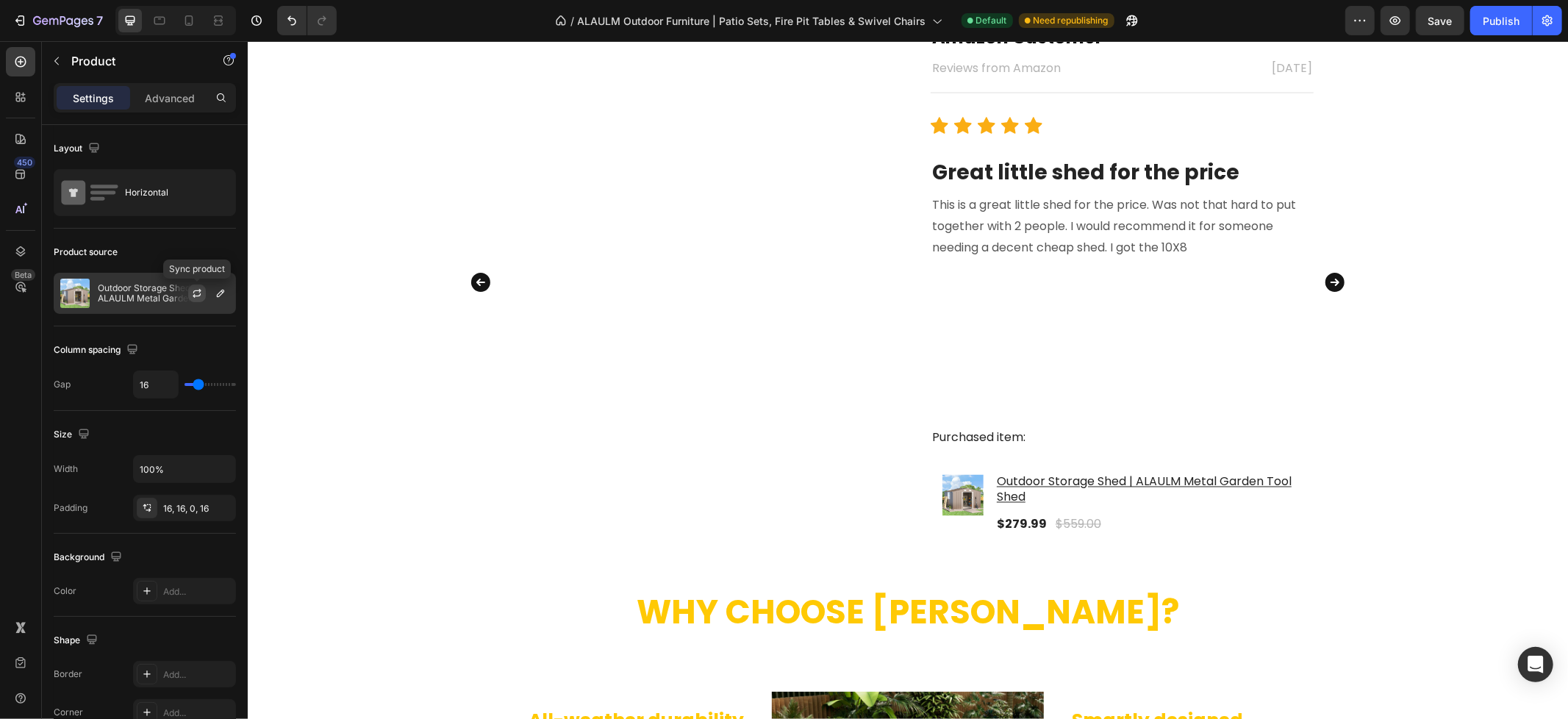
click at [194, 290] on icon "button" at bounding box center [196, 293] width 12 height 12
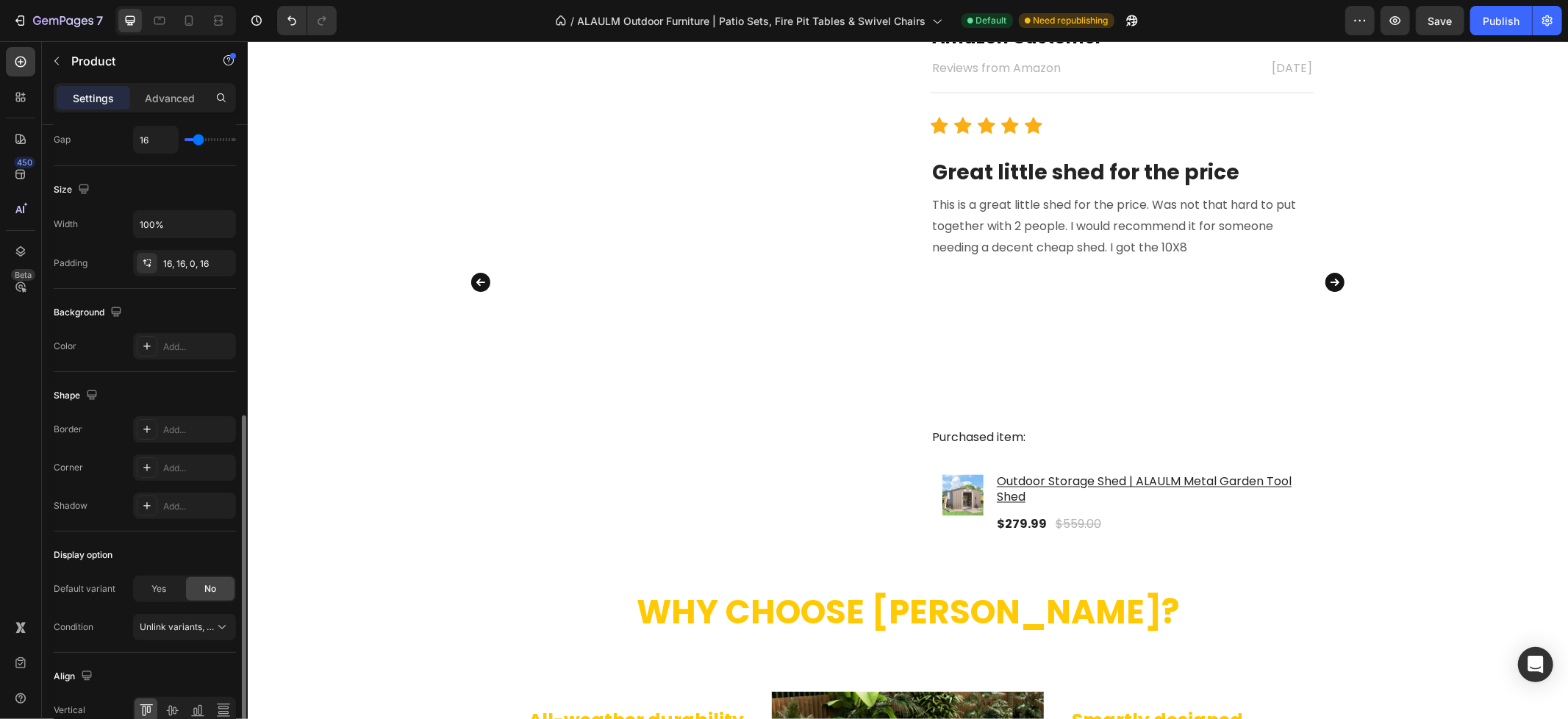
scroll to position [358, 0]
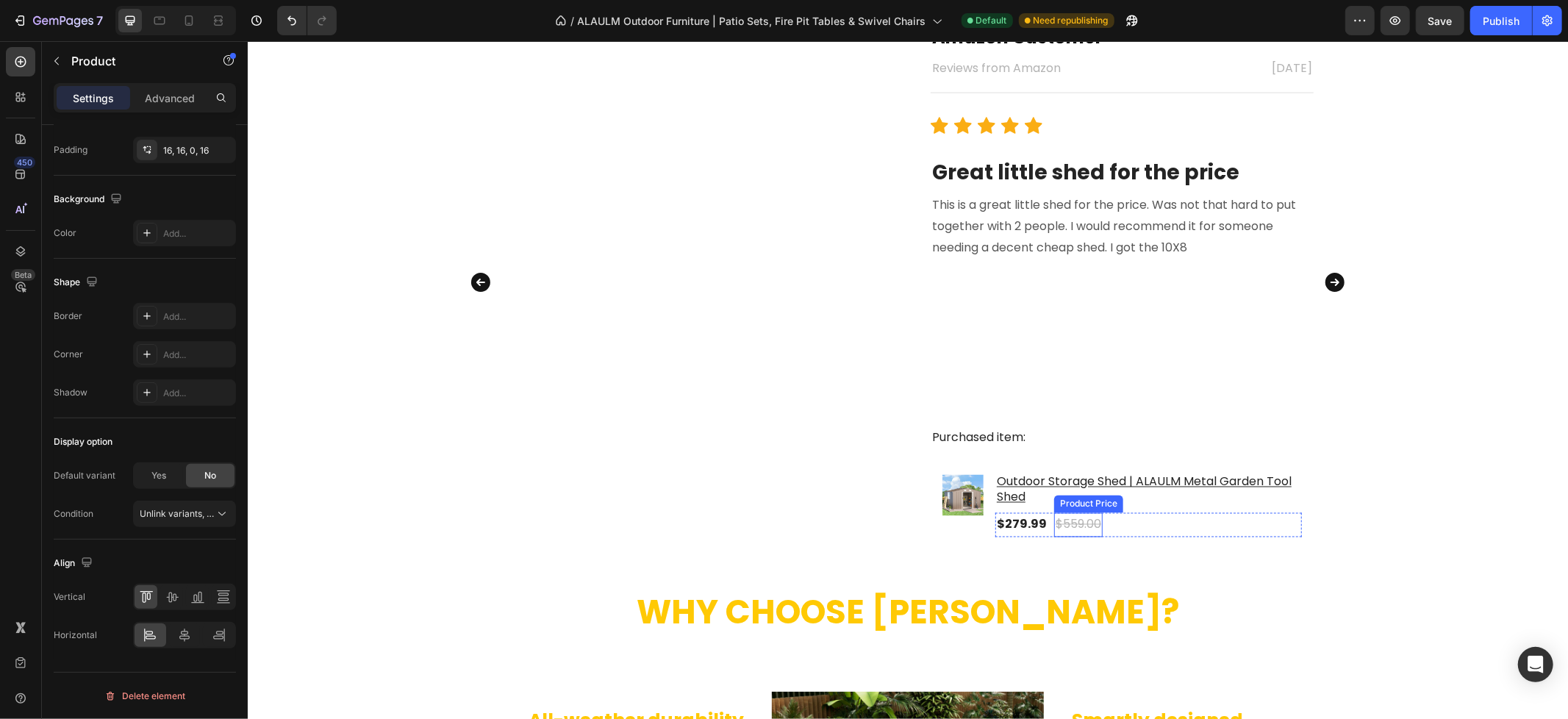
click at [1068, 521] on div "$559.00" at bounding box center [1077, 524] width 49 height 24
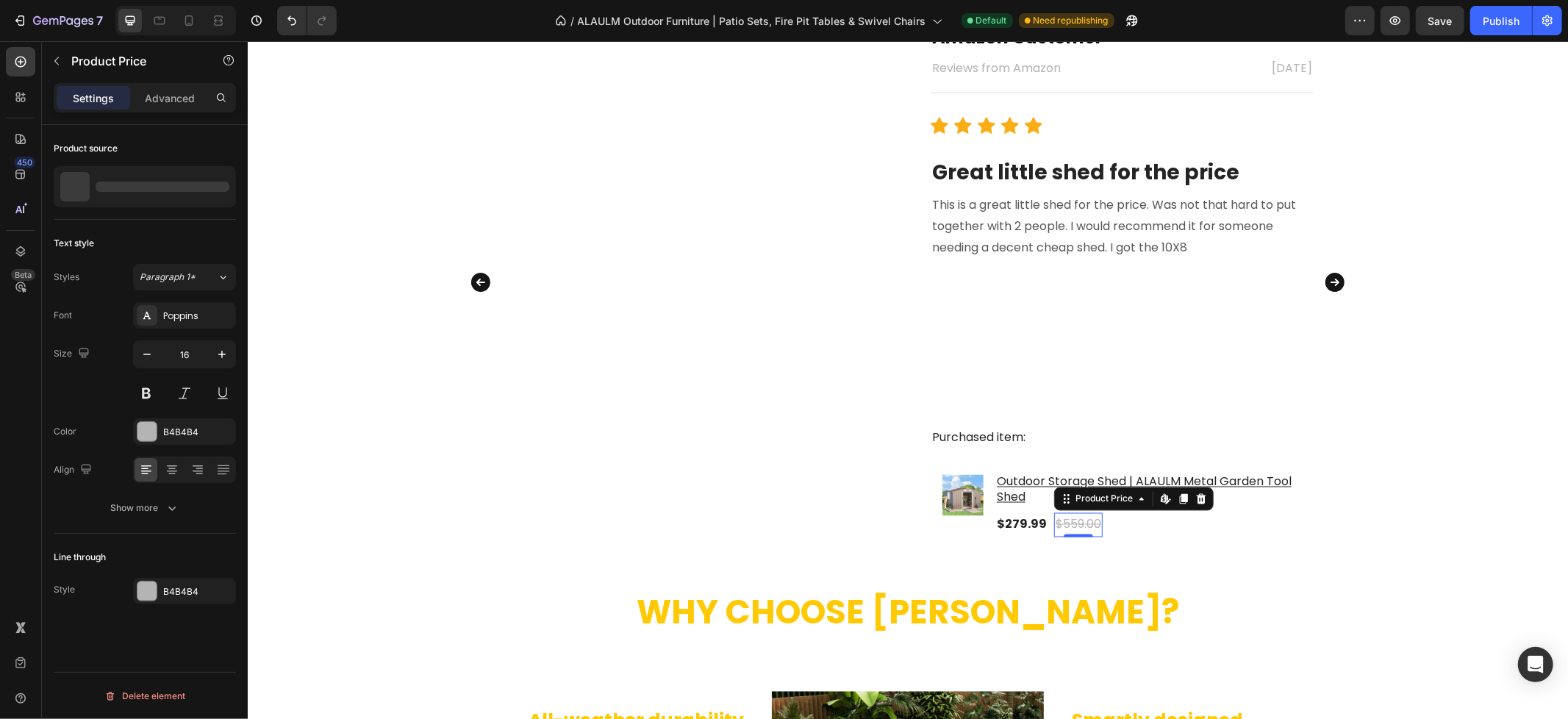
scroll to position [0, 0]
click at [201, 434] on div "B4B4B4" at bounding box center [185, 432] width 43 height 14
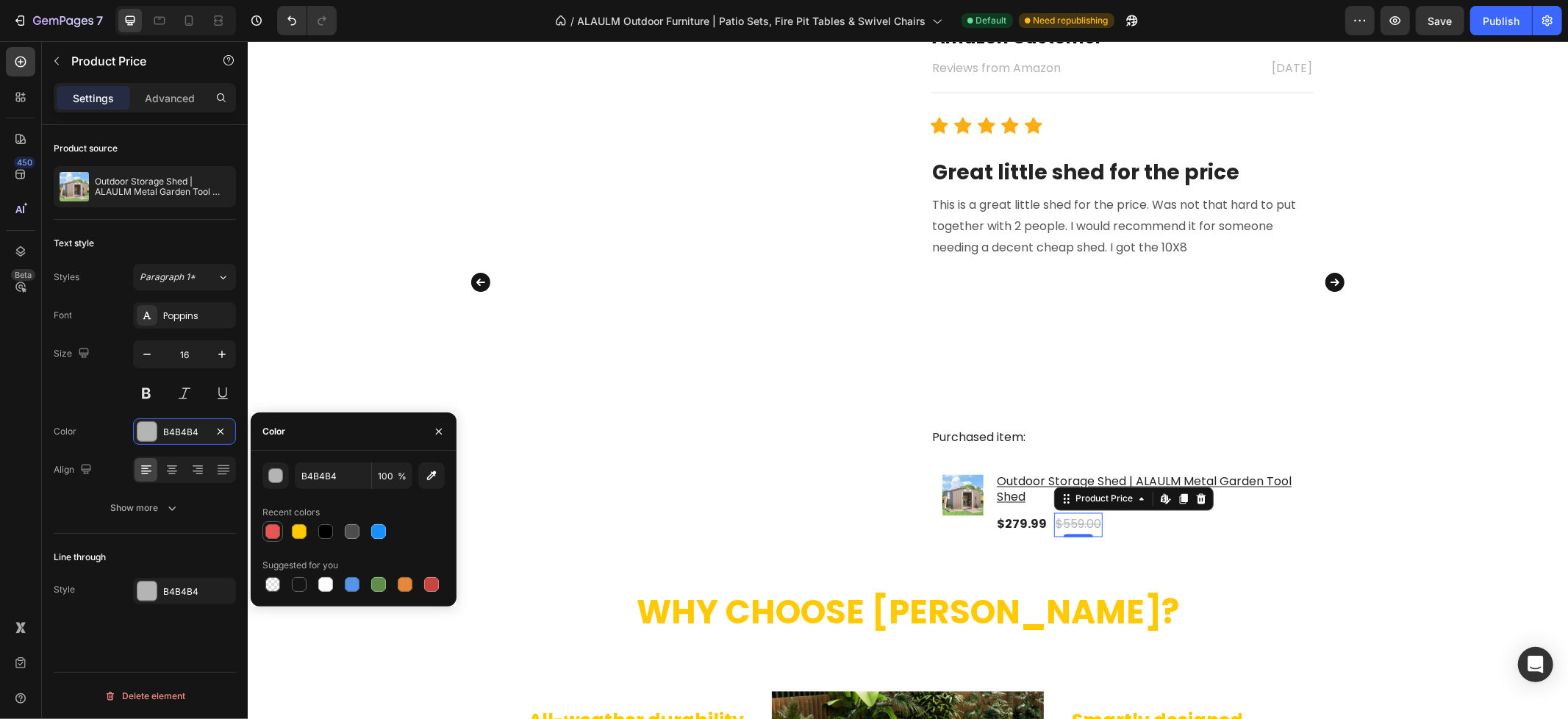
click at [276, 537] on div at bounding box center [272, 531] width 15 height 15
type input "E75555"
click at [1461, 384] on div "What Our Customers Are Saying Heading Image Terra Text block Reviews from Amazo…" at bounding box center [907, 241] width 1320 height 595
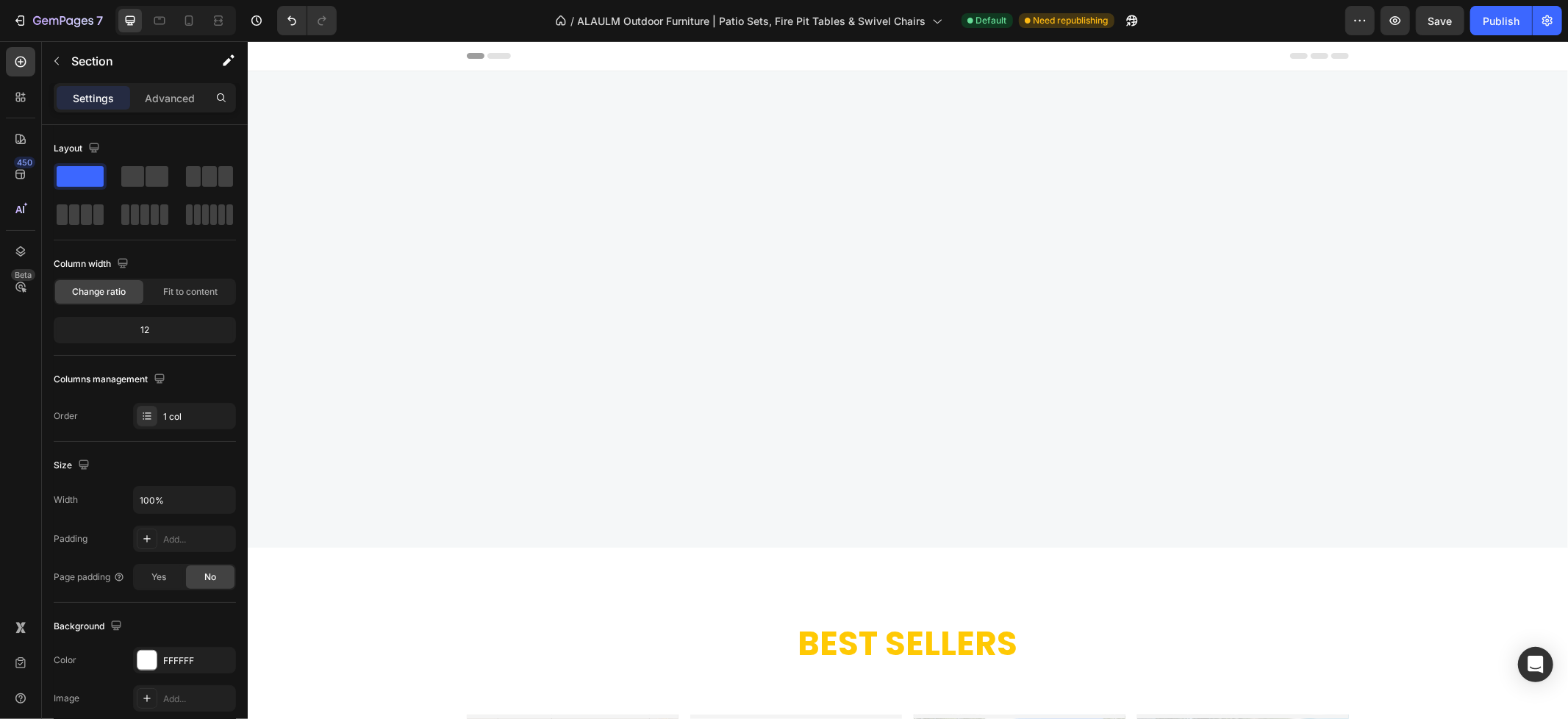
scroll to position [571, 0]
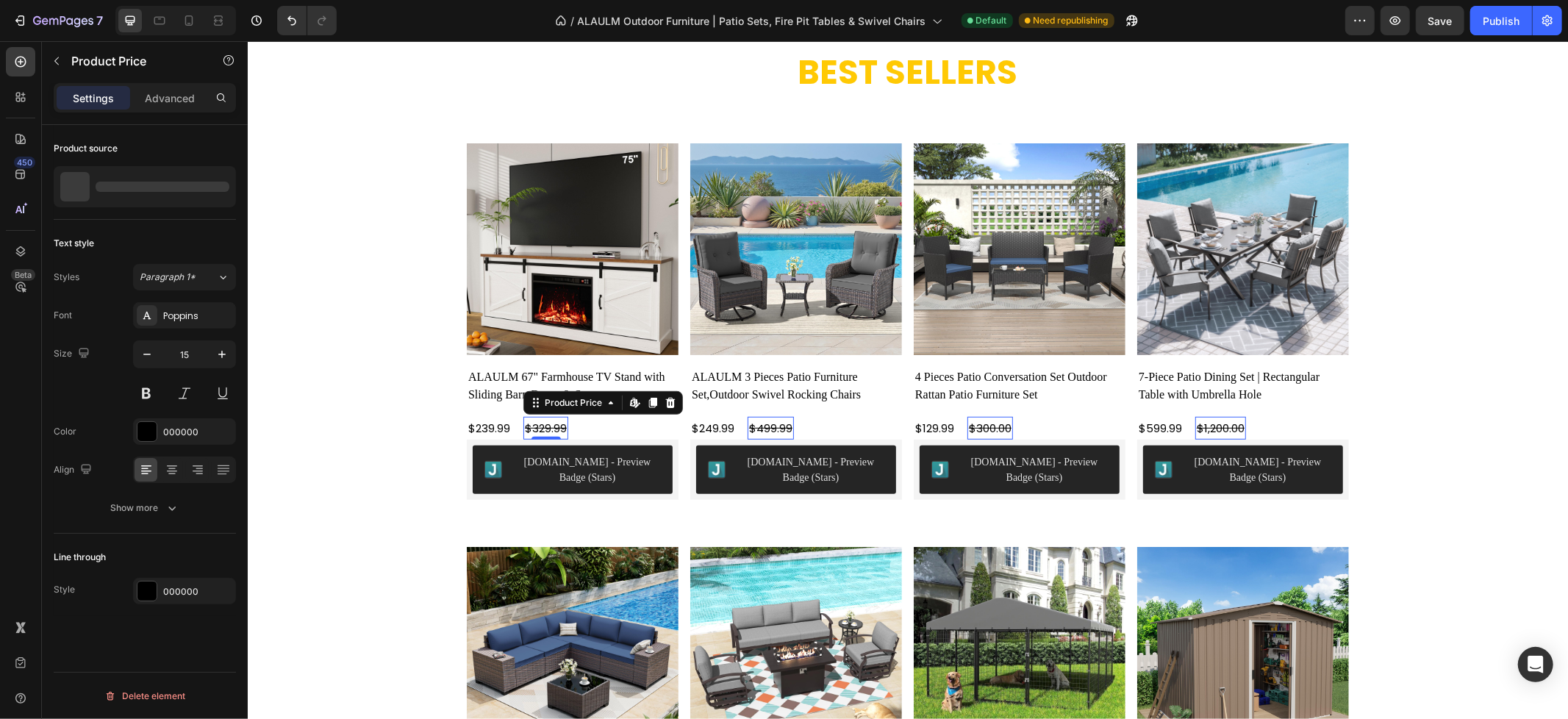
click at [549, 427] on div "$329.99" at bounding box center [545, 427] width 45 height 22
click at [487, 435] on div "$239.99 Product Price Product Price" at bounding box center [489, 427] width 45 height 22
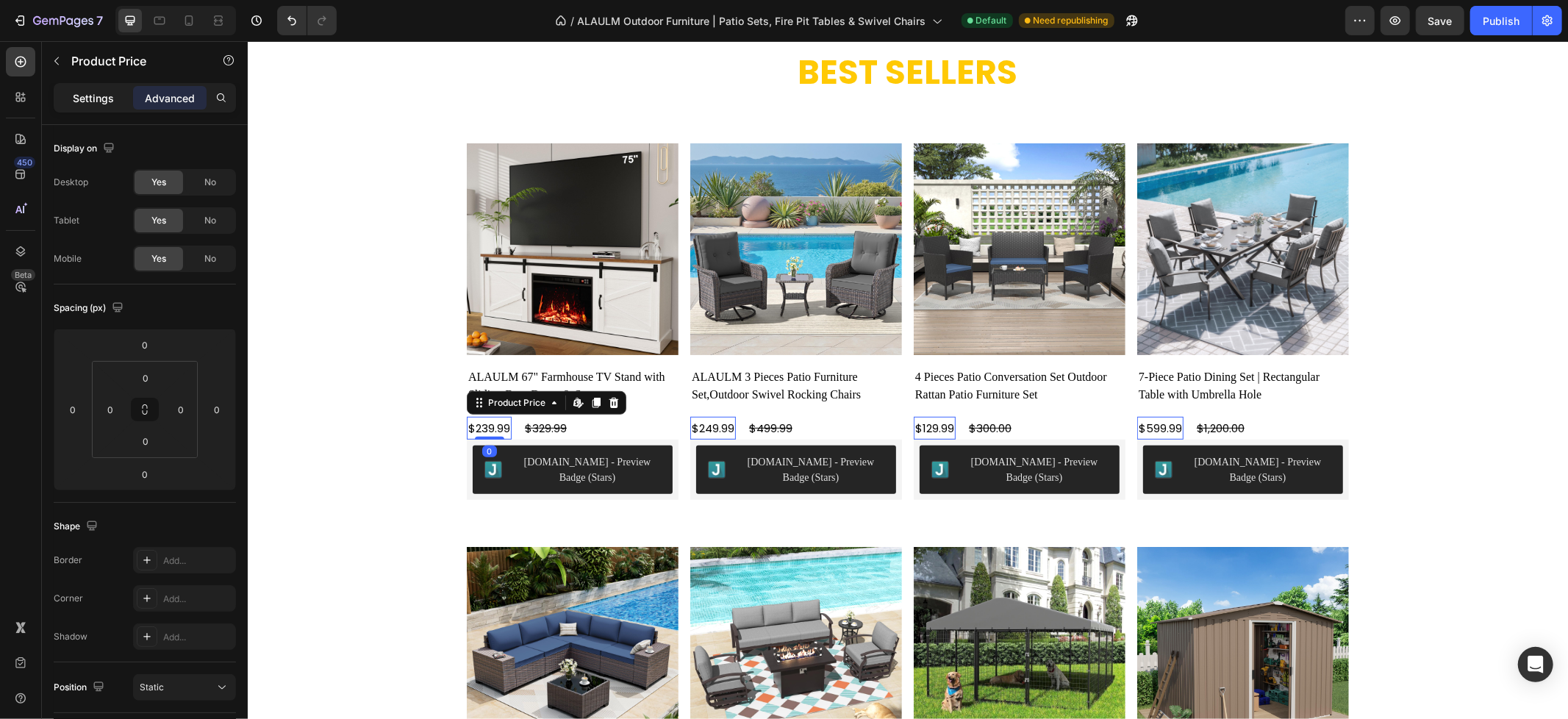
click at [85, 90] on p "Settings" at bounding box center [93, 98] width 41 height 16
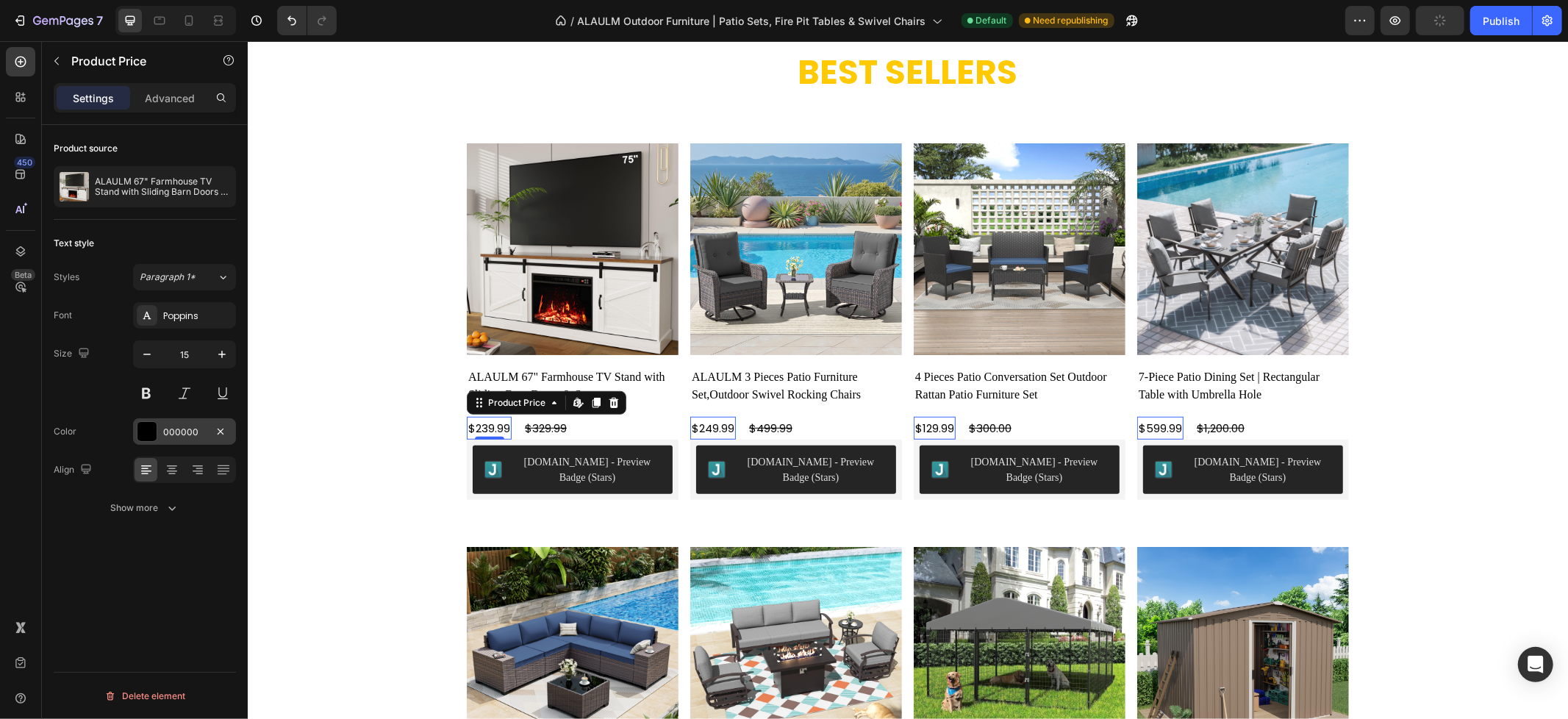
click at [188, 428] on div "000000" at bounding box center [185, 432] width 43 height 14
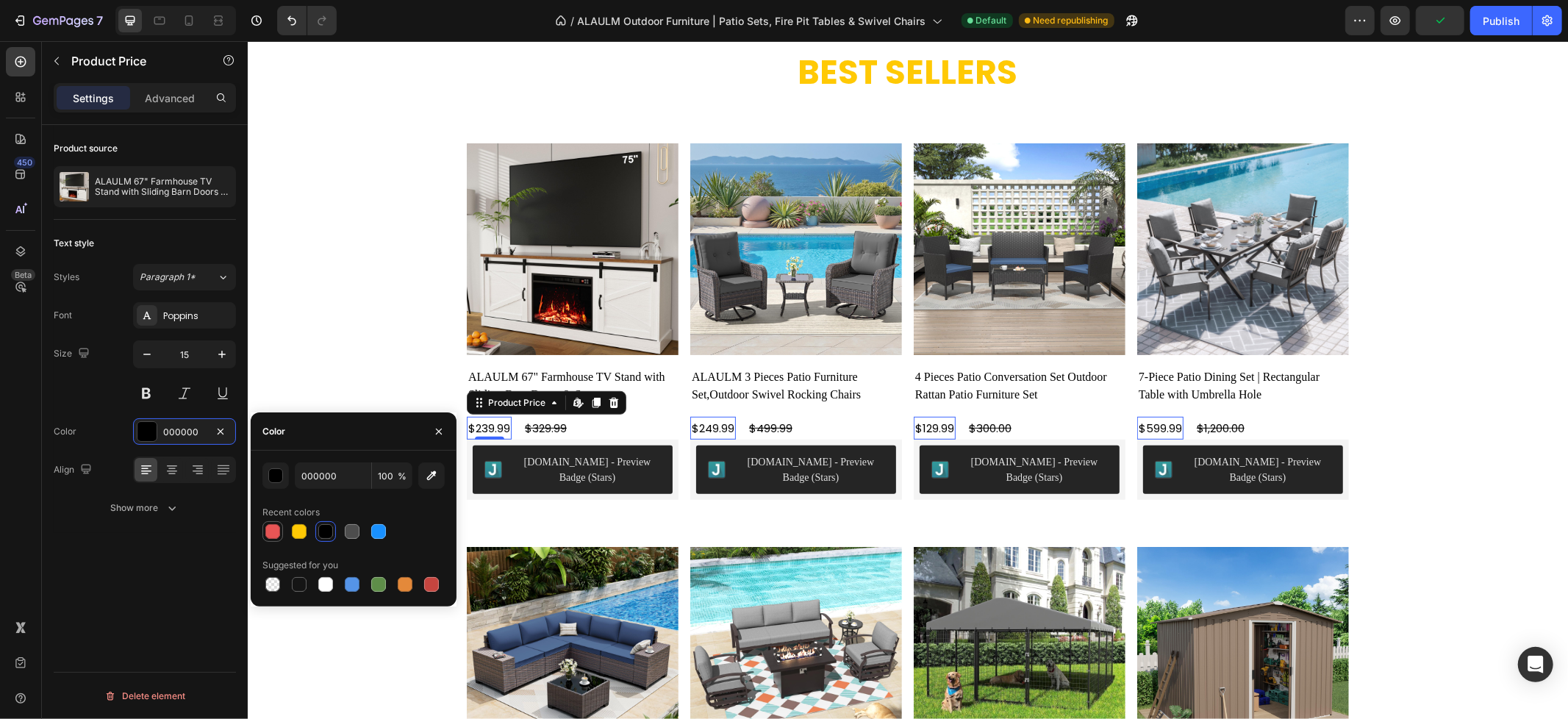
click at [271, 534] on div at bounding box center [272, 531] width 15 height 15
type input "E75555"
click at [126, 592] on div "Product source ALAULM 67" Farmhouse TV Stand with Sliding Barn Doors & Storage …" at bounding box center [145, 443] width 206 height 636
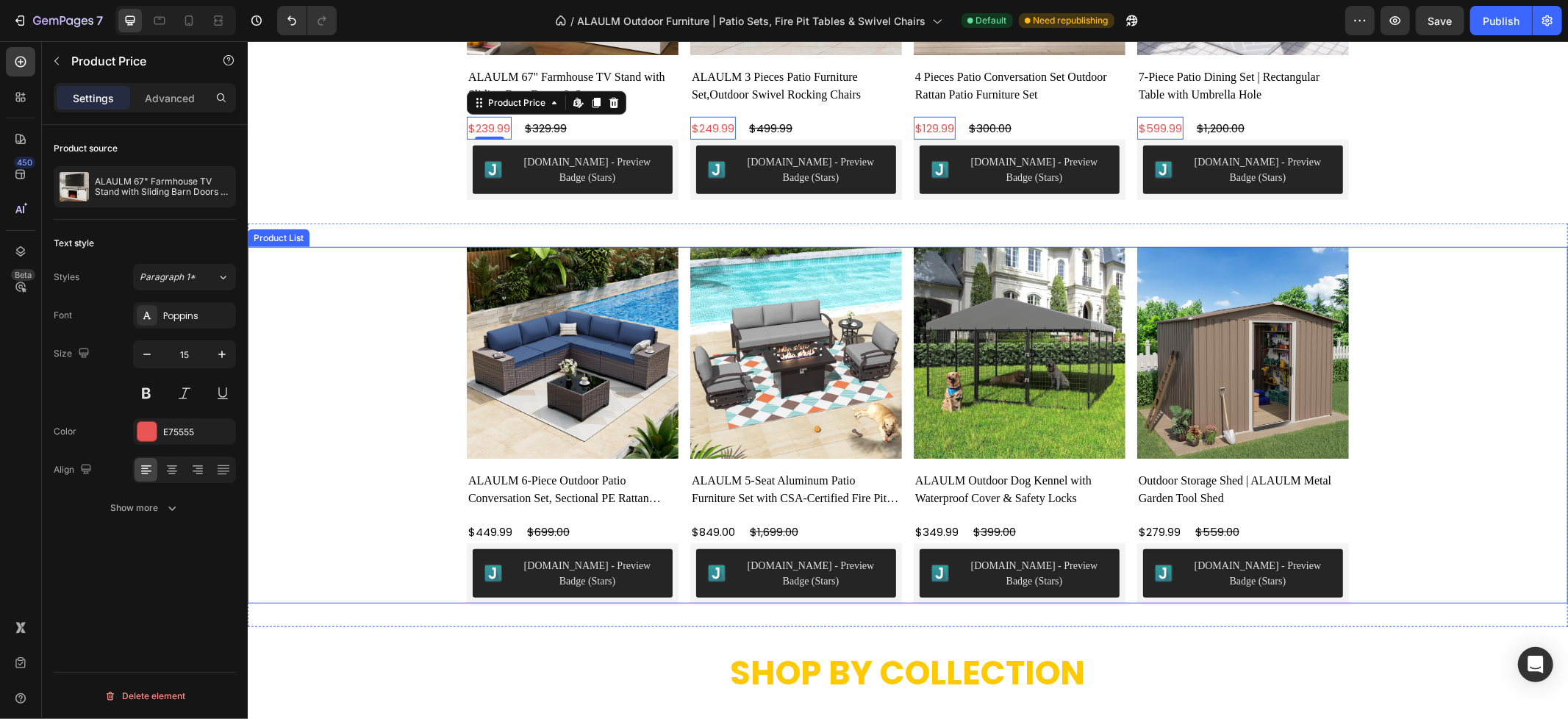
scroll to position [899, 0]
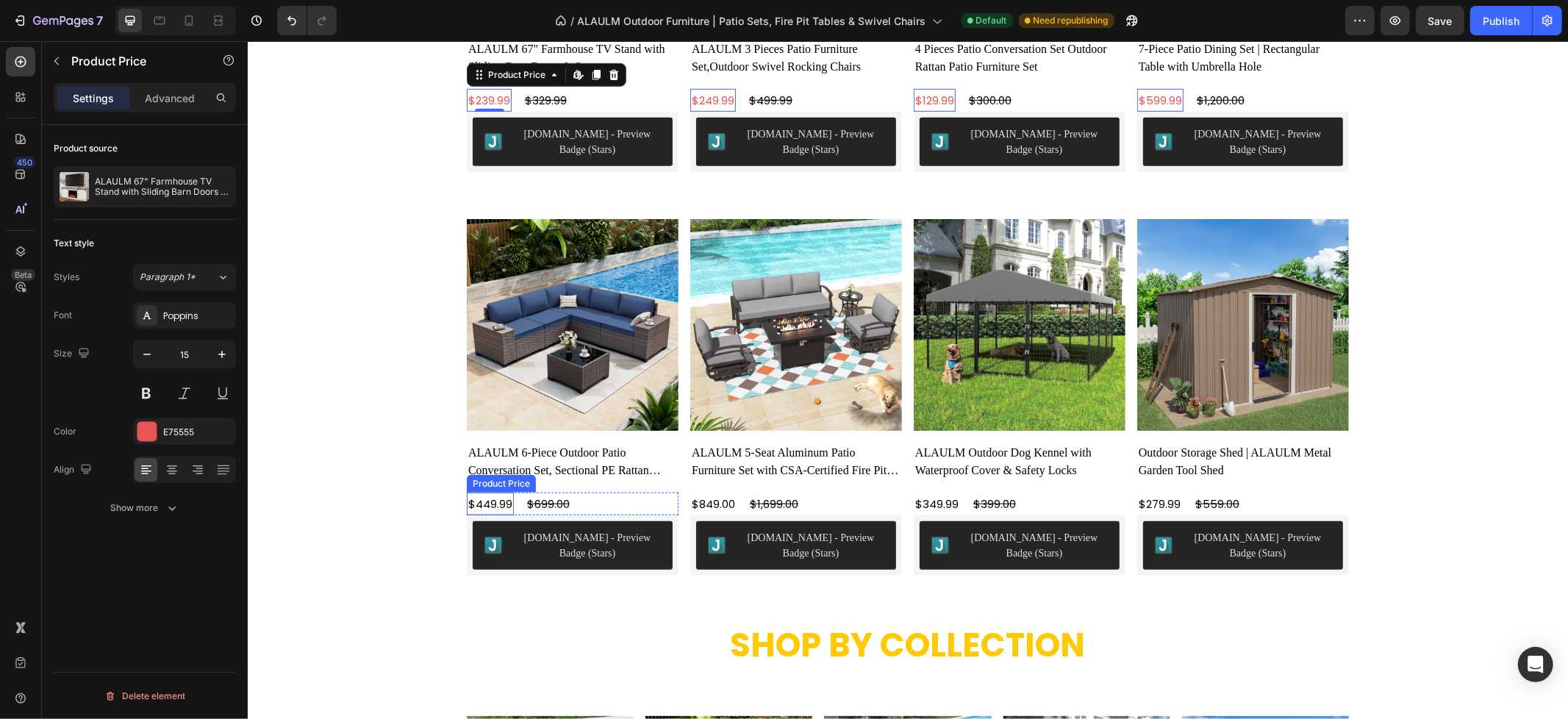
click at [473, 504] on div "$449.99" at bounding box center [490, 503] width 47 height 22
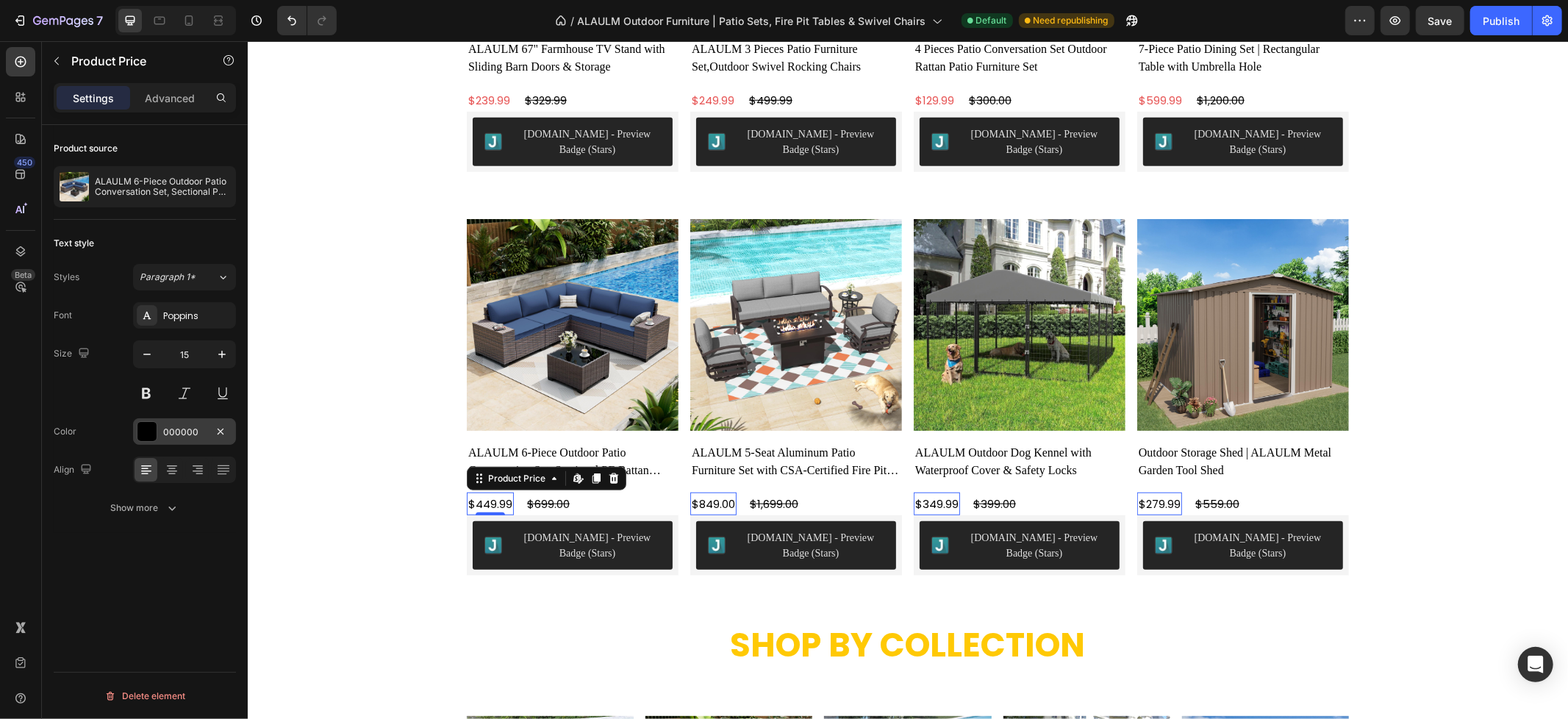
click at [174, 438] on div "000000" at bounding box center [185, 432] width 43 height 14
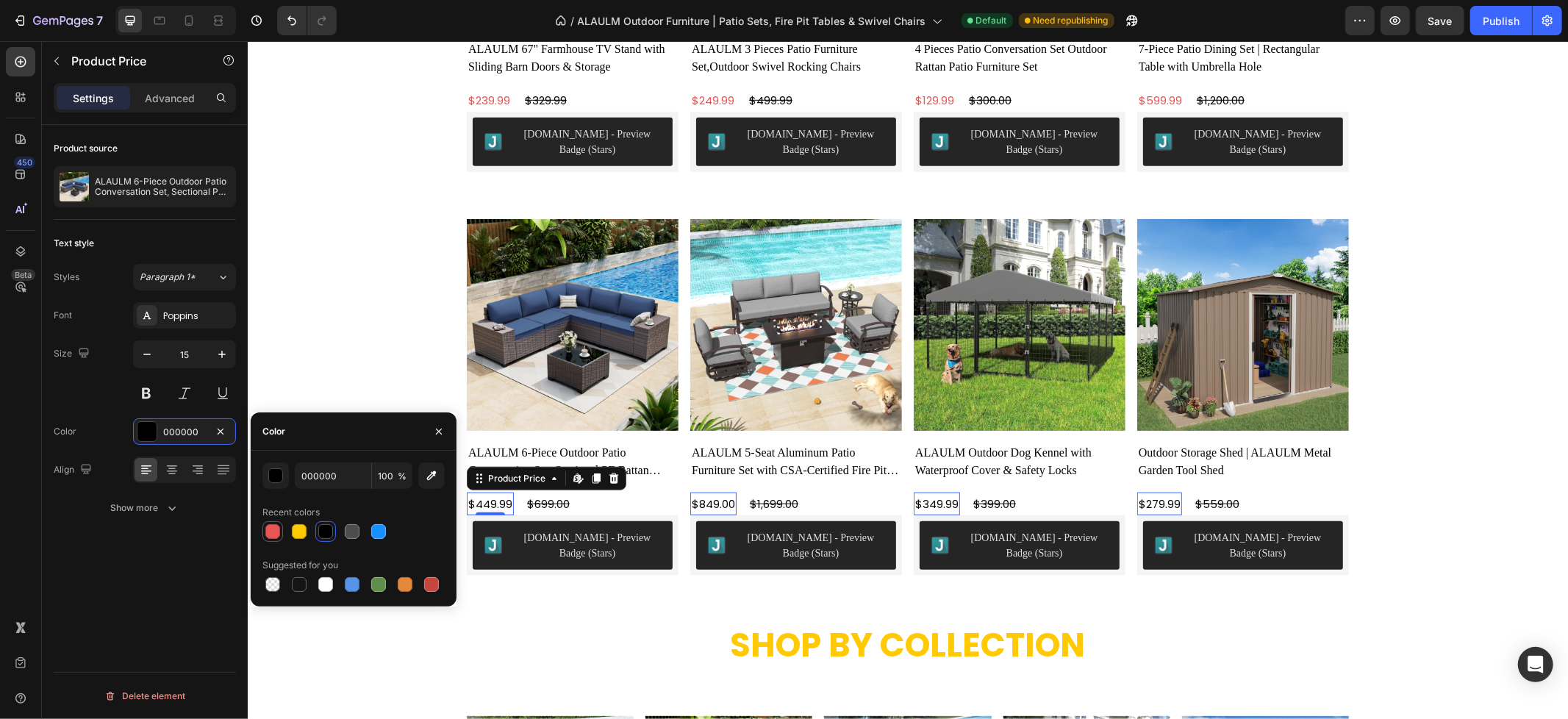
click at [274, 531] on div at bounding box center [272, 531] width 15 height 15
type input "E75555"
click at [333, 343] on div "Product Images ALAULM 6-Piece Outdoor Patio Conversation Set, Sectional PE Ratt…" at bounding box center [907, 396] width 1320 height 357
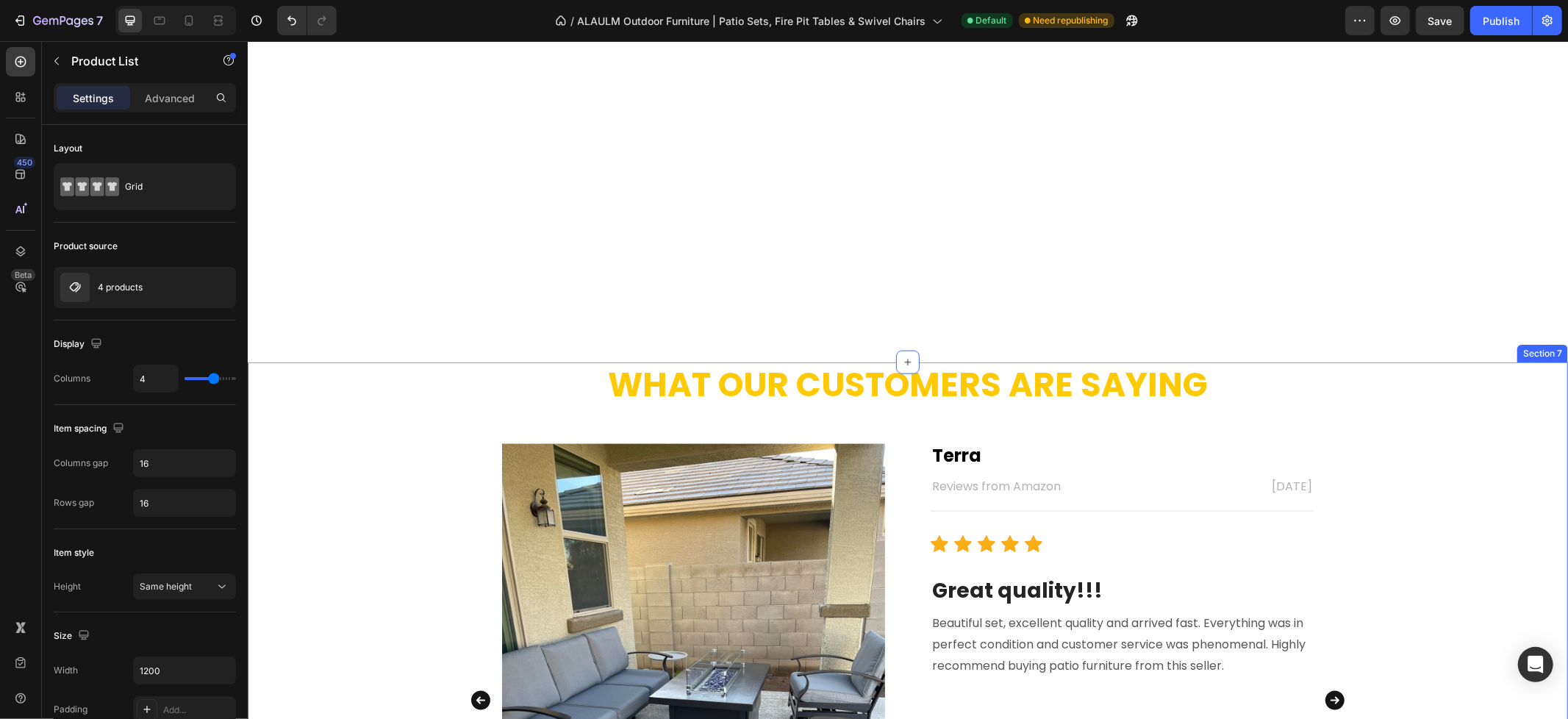
scroll to position [1879, 0]
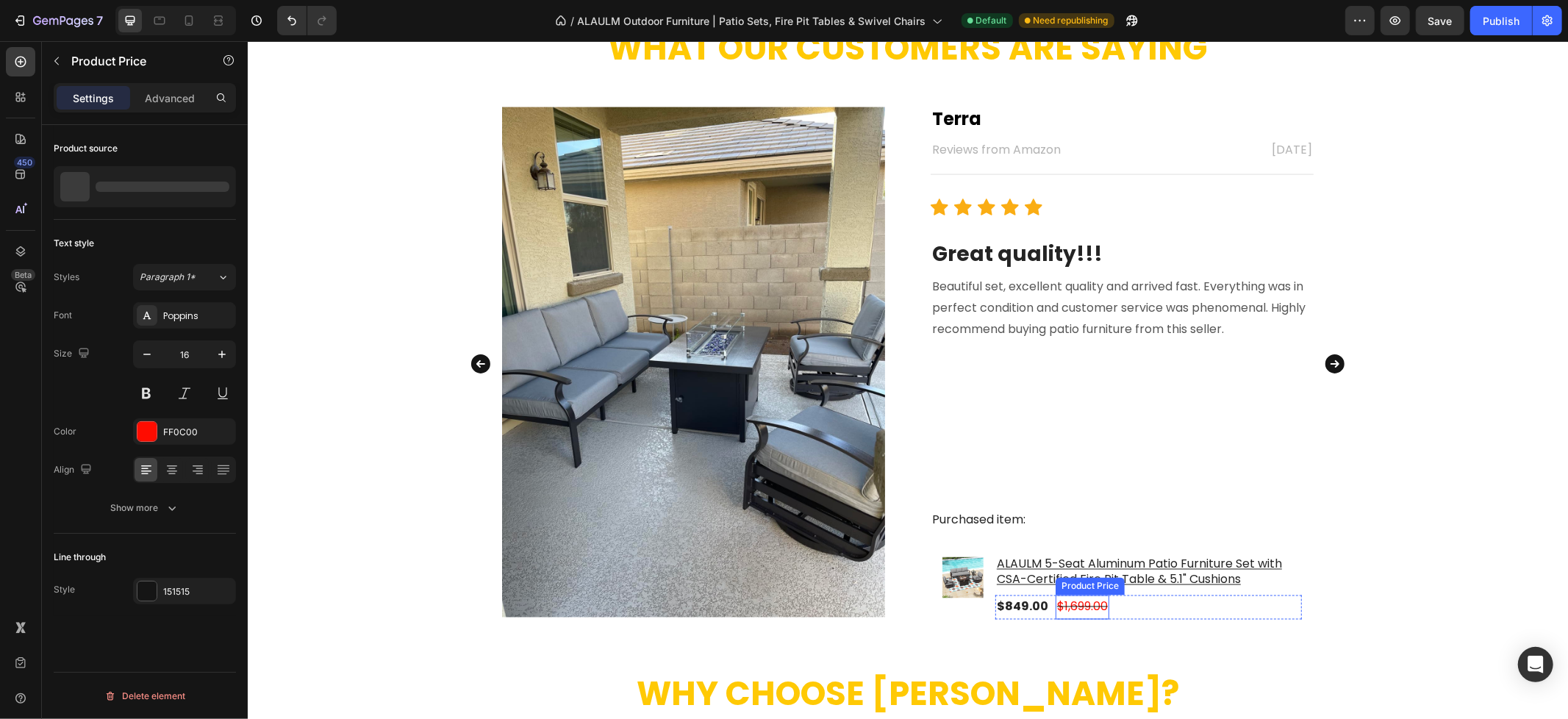
click at [1071, 605] on div "$1,699.00" at bounding box center [1081, 607] width 54 height 24
click at [173, 434] on div "FF0C00" at bounding box center [185, 432] width 43 height 14
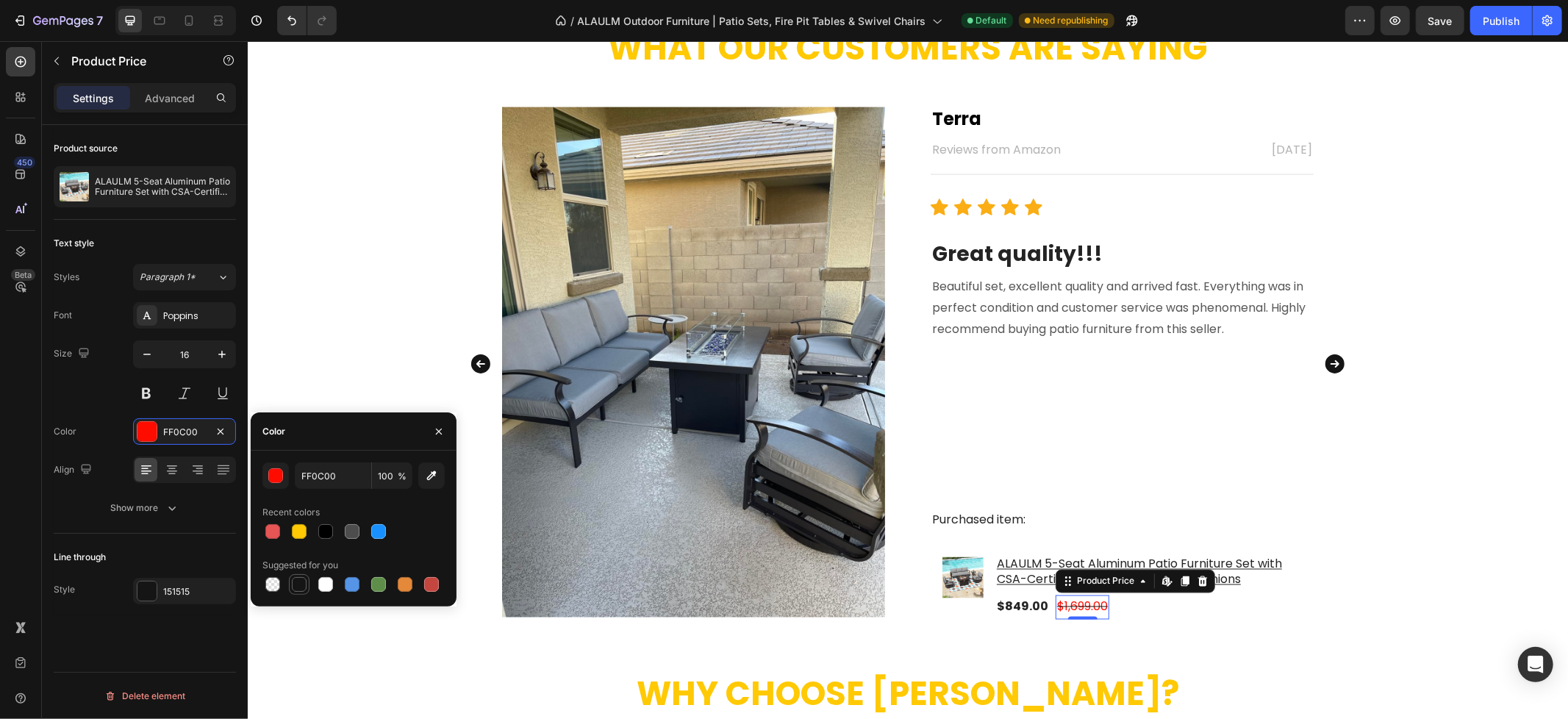
click at [294, 582] on div at bounding box center [298, 584] width 15 height 15
type input "151515"
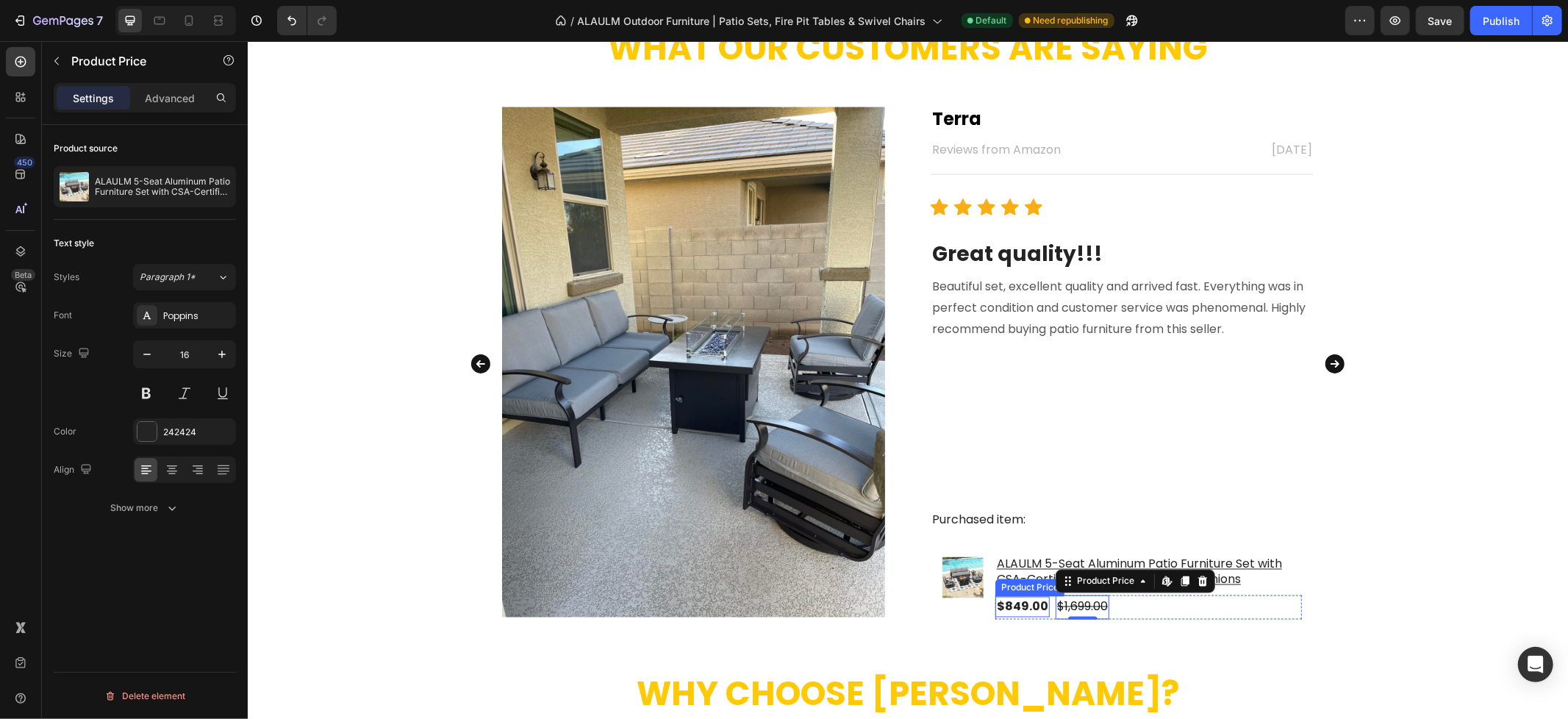
click at [1021, 606] on div "$849.00" at bounding box center [1022, 607] width 55 height 21
click at [176, 438] on div "242424" at bounding box center [185, 432] width 43 height 14
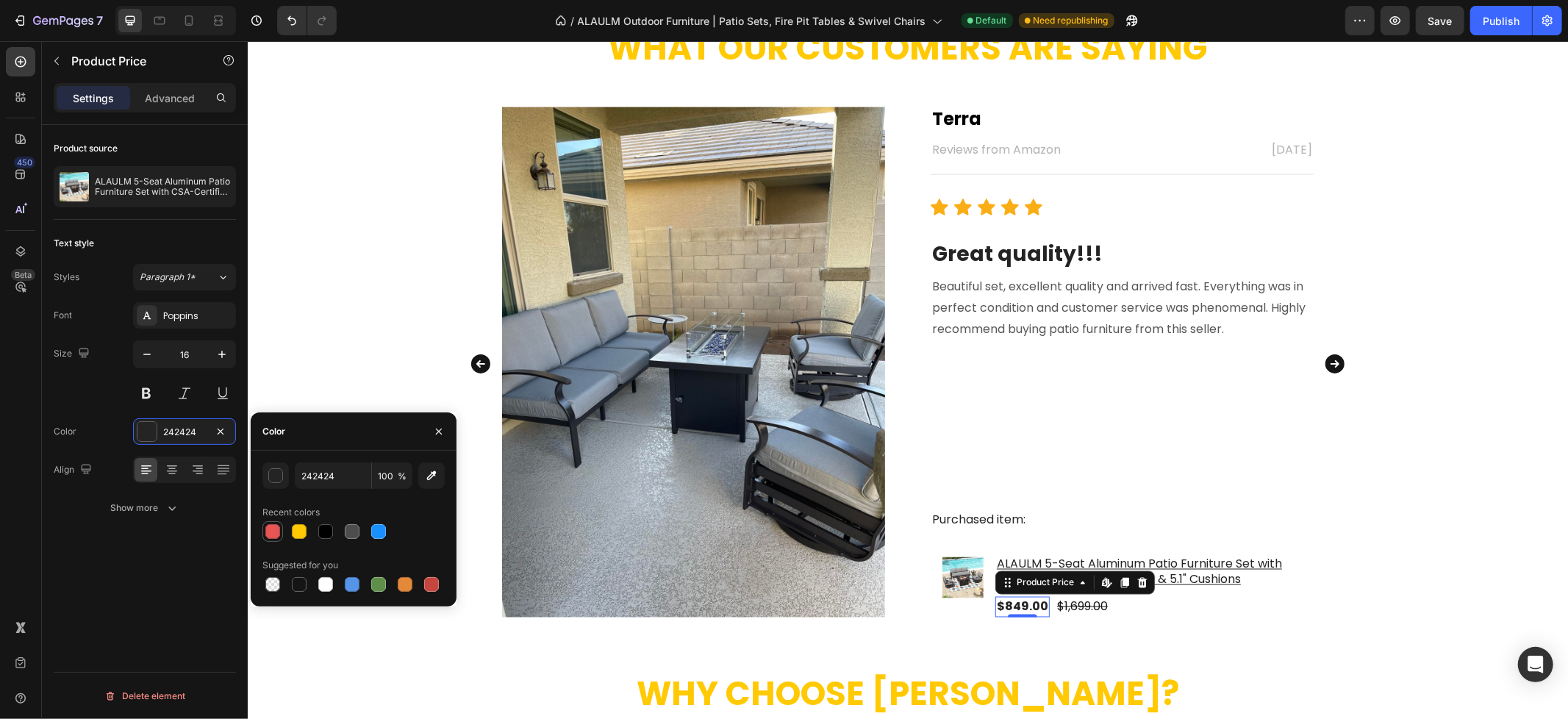
click at [273, 533] on div at bounding box center [272, 531] width 15 height 15
type input "E75555"
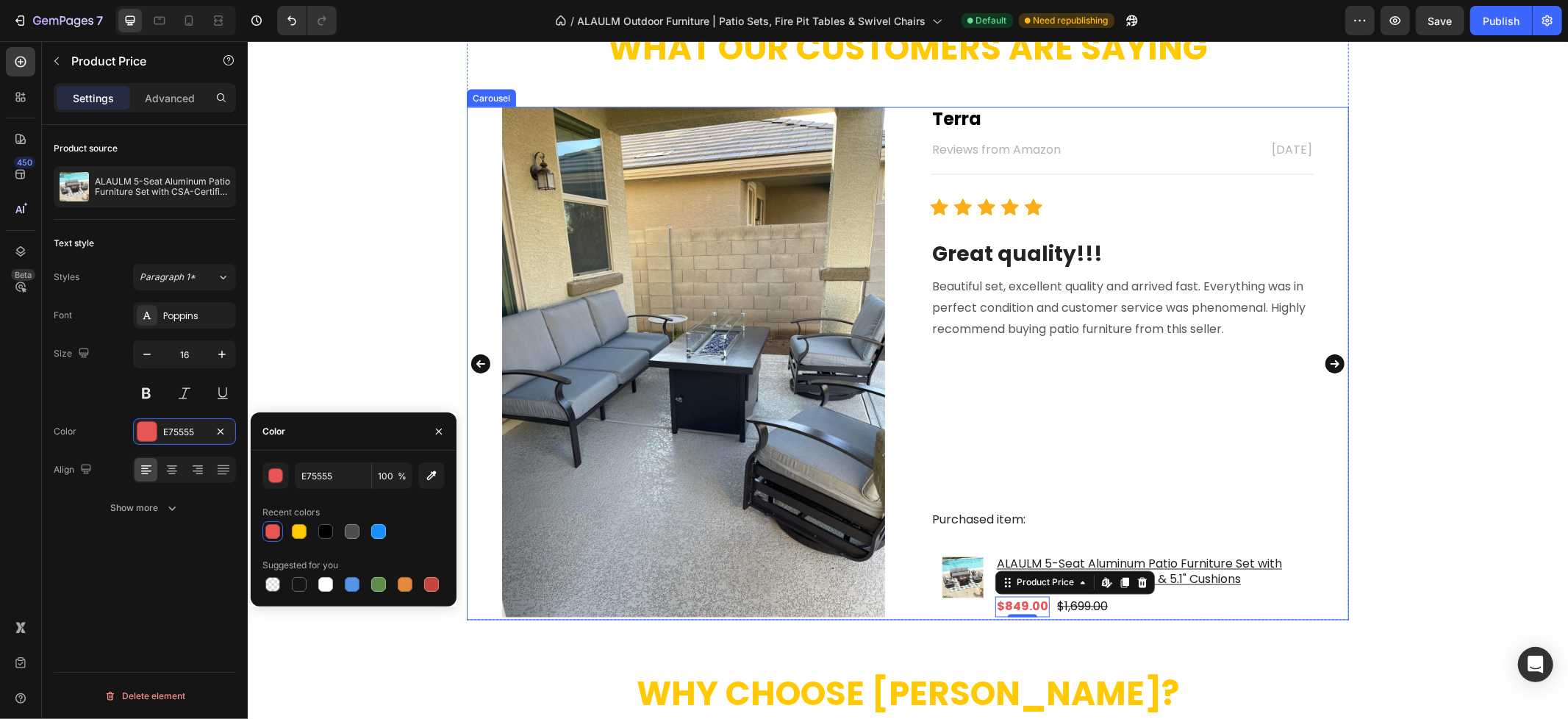
click at [1331, 361] on icon "Carousel Next Arrow" at bounding box center [1334, 364] width 20 height 20
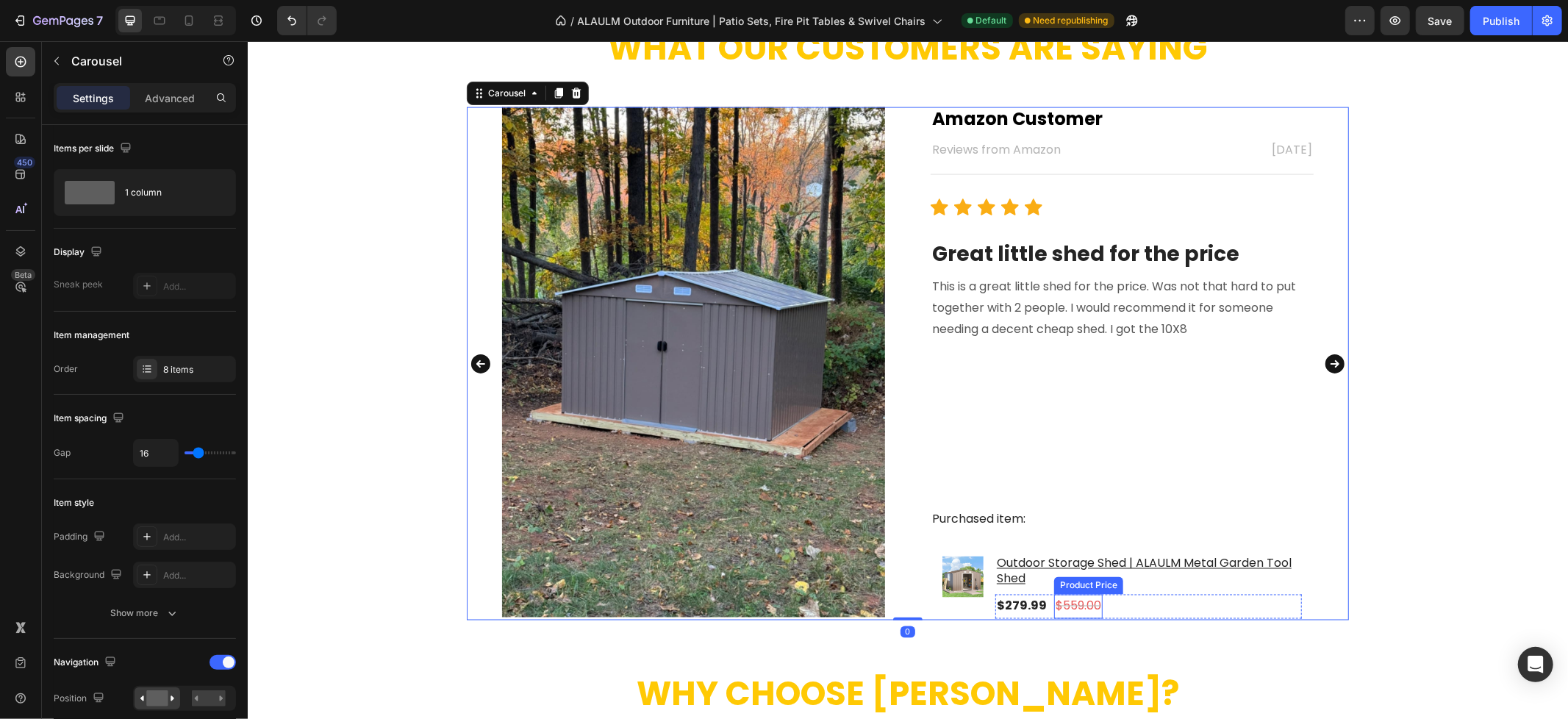
click at [1067, 606] on div "$559.00" at bounding box center [1077, 606] width 49 height 24
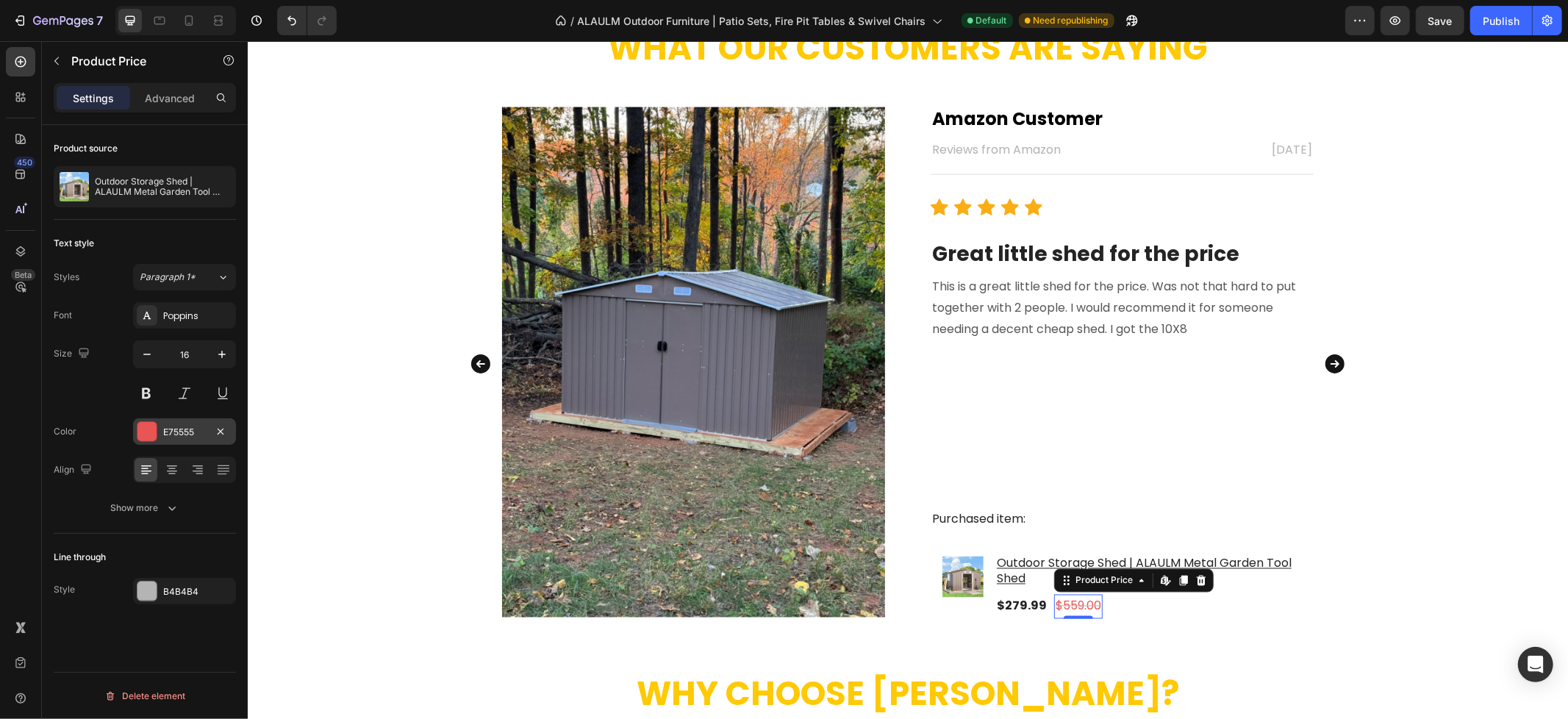
click at [156, 424] on div at bounding box center [147, 431] width 21 height 21
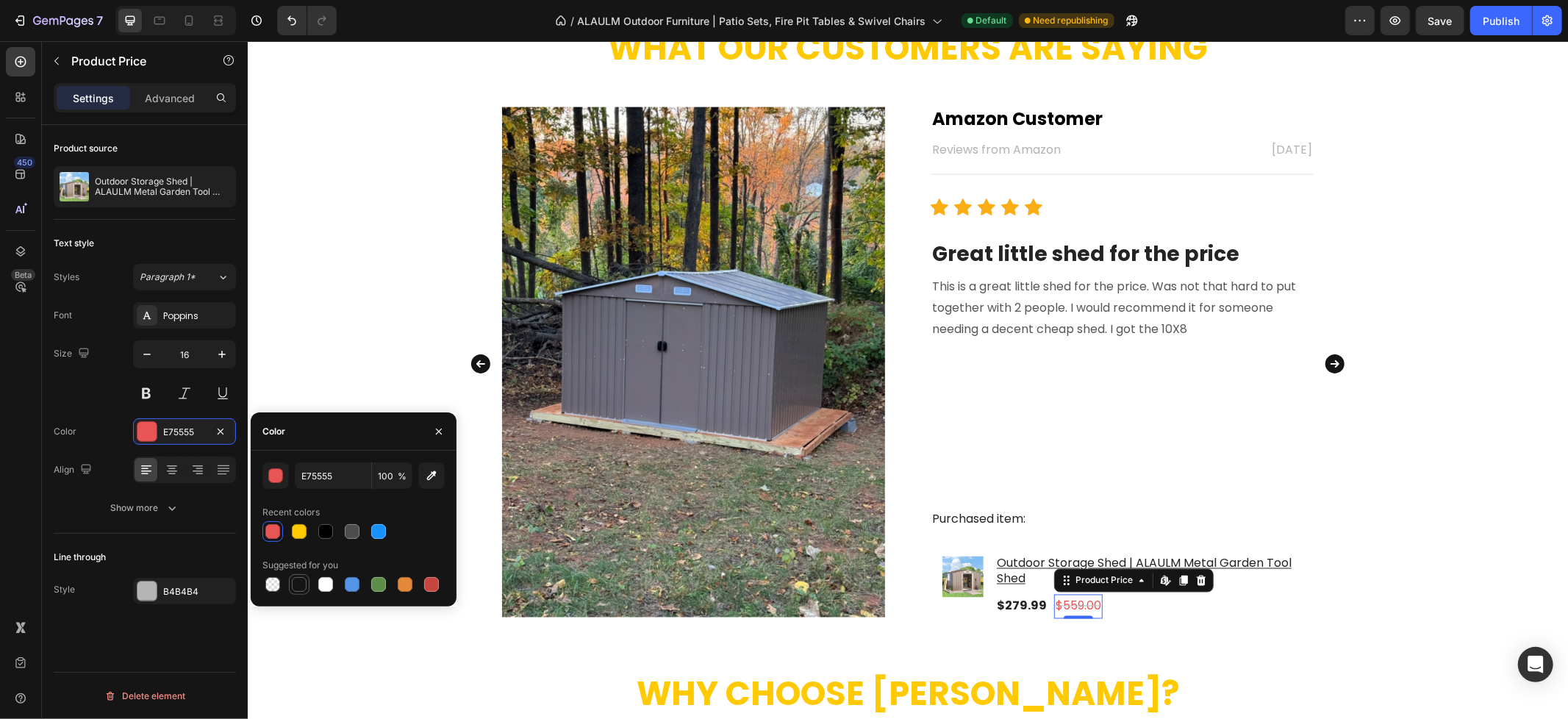
click at [297, 581] on div at bounding box center [298, 584] width 15 height 15
type input "151515"
click at [1014, 607] on div "$279.99" at bounding box center [1021, 606] width 53 height 21
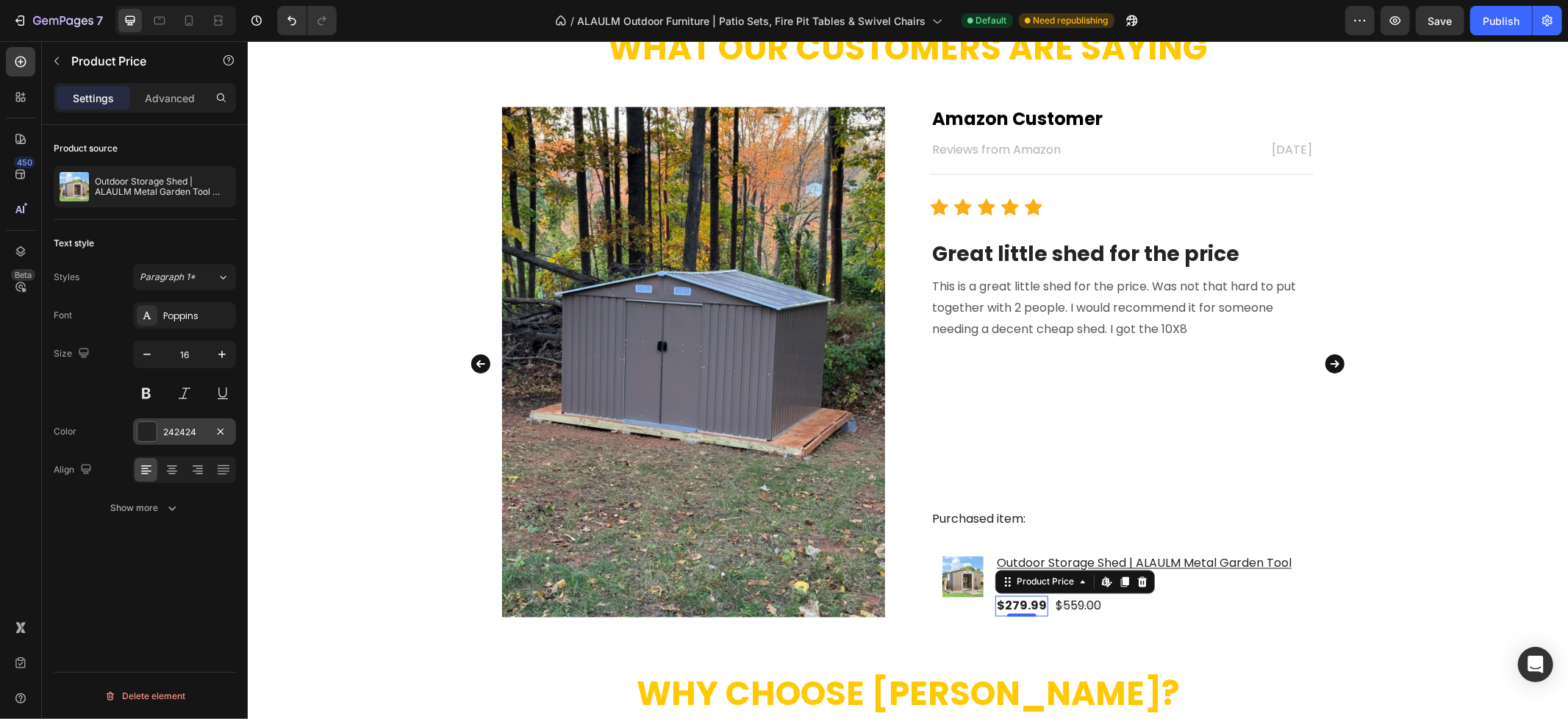
click at [170, 434] on div "242424" at bounding box center [185, 432] width 43 height 14
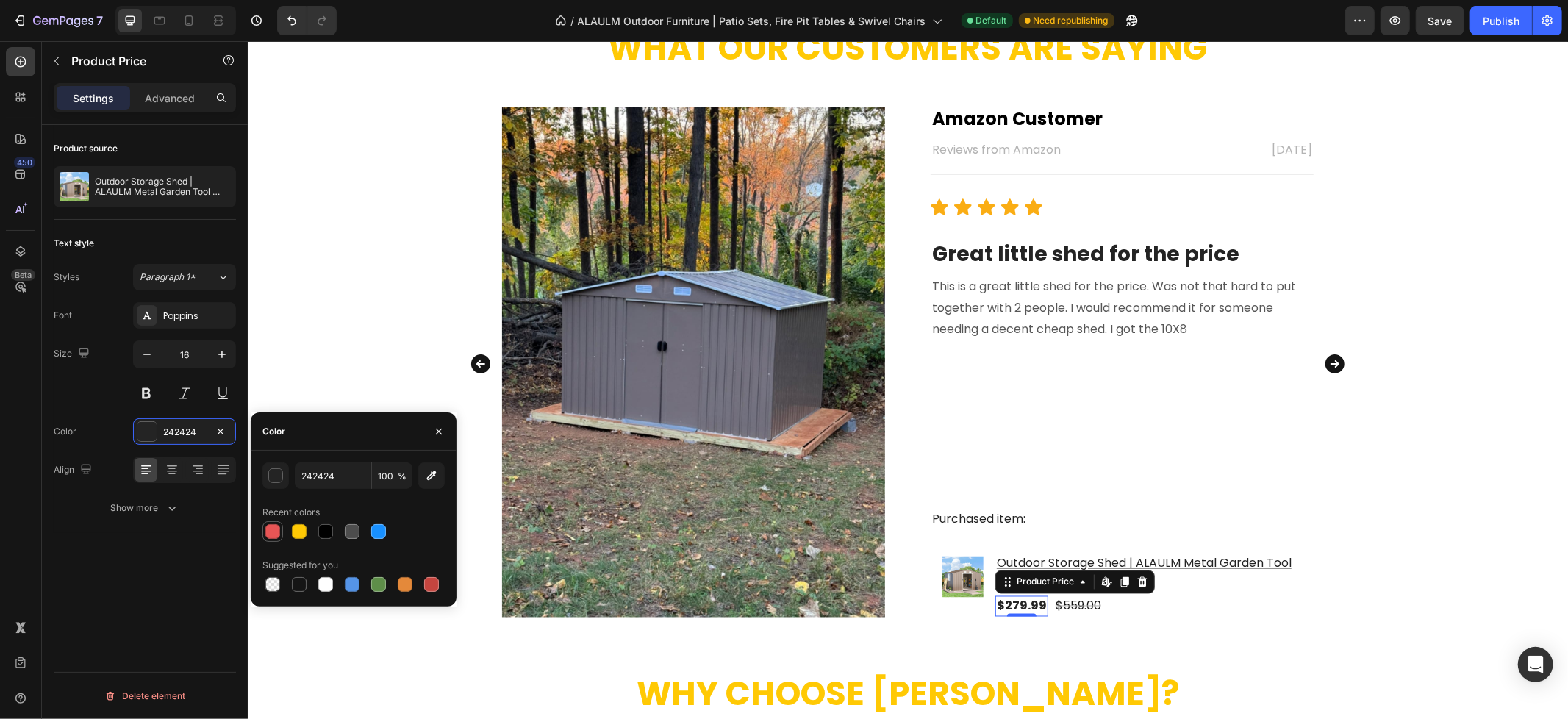
click at [274, 527] on div at bounding box center [272, 531] width 15 height 15
type input "E75555"
click at [1470, 327] on div "What Our Customers Are Saying Heading Image Terra Text block Reviews from Amazo…" at bounding box center [907, 323] width 1320 height 595
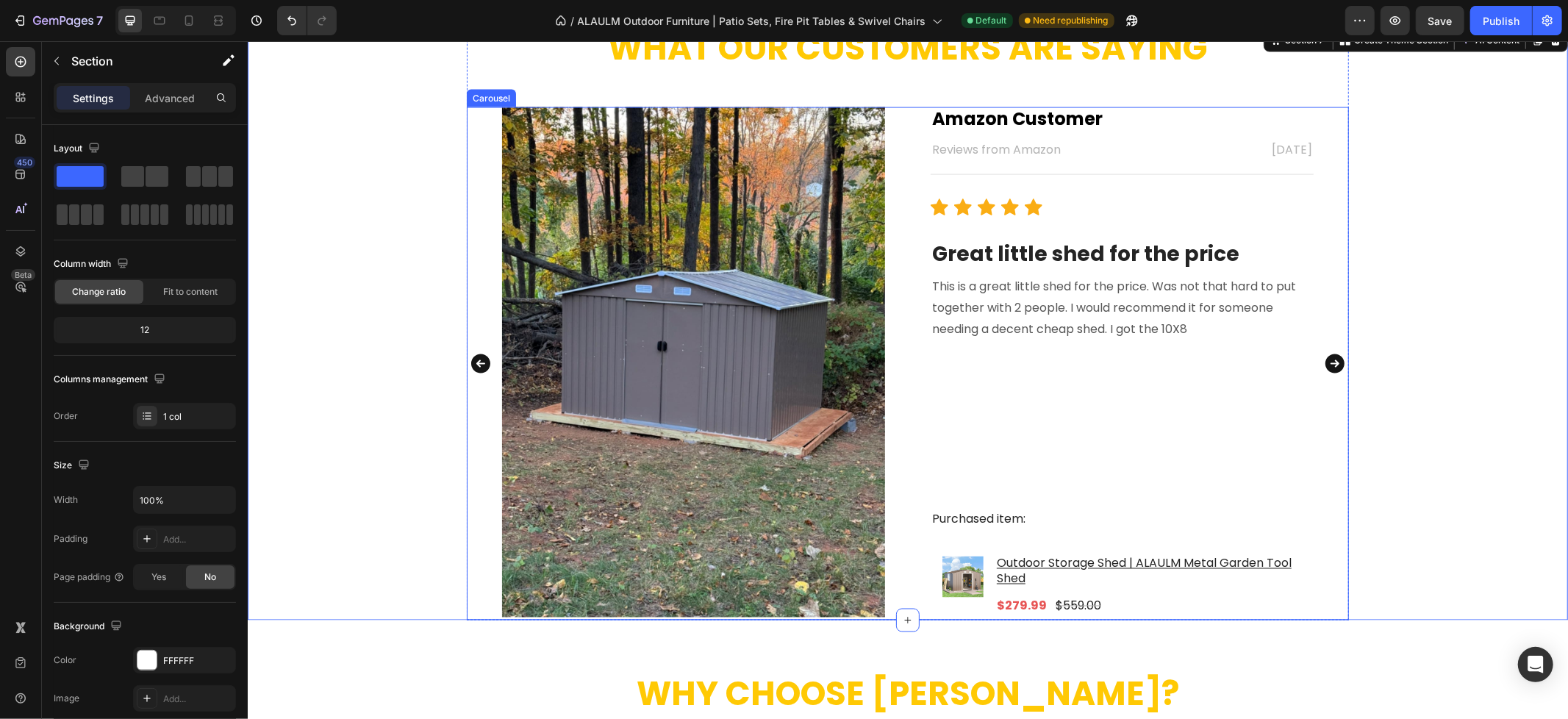
click at [1329, 363] on icon "Carousel Next Arrow" at bounding box center [1333, 363] width 23 height 29
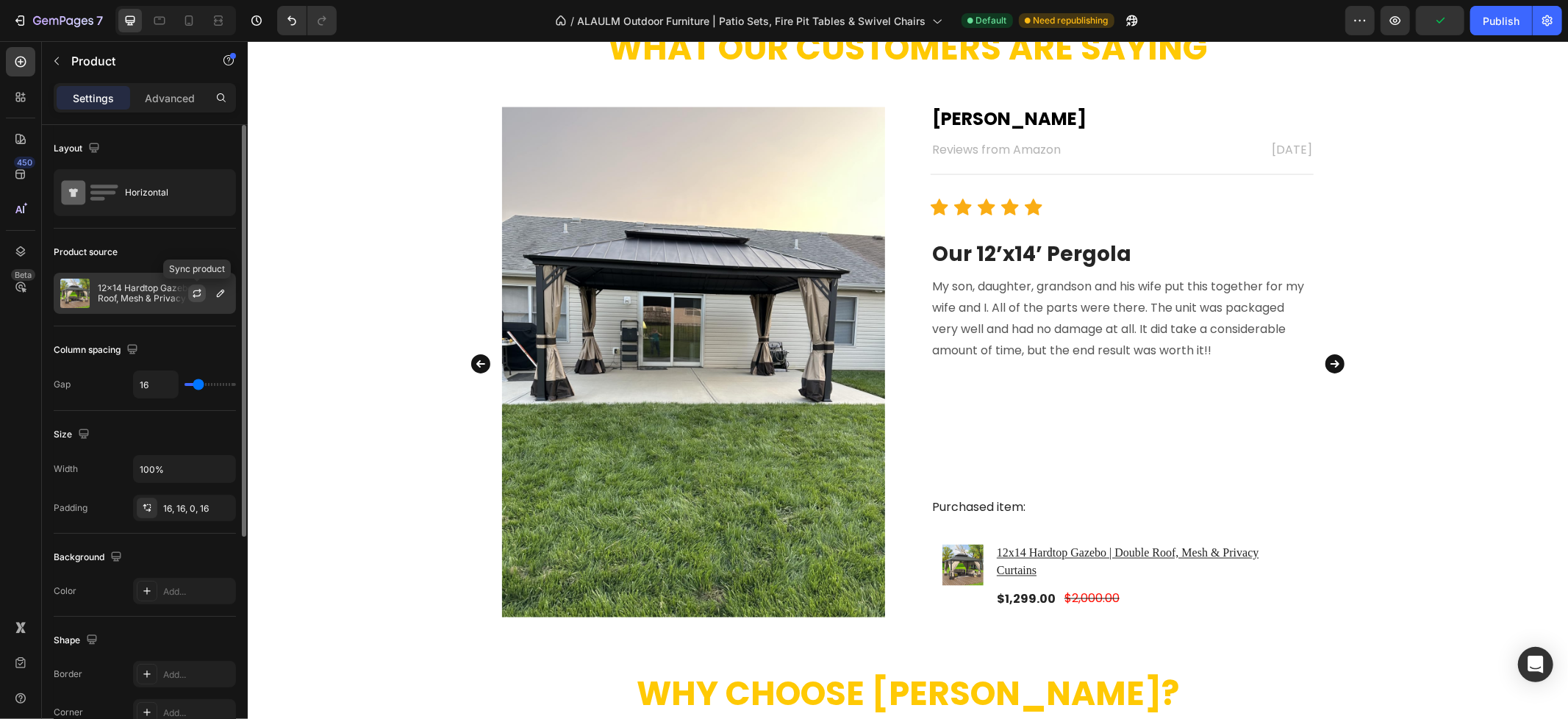
click at [191, 291] on icon "button" at bounding box center [196, 293] width 12 height 12
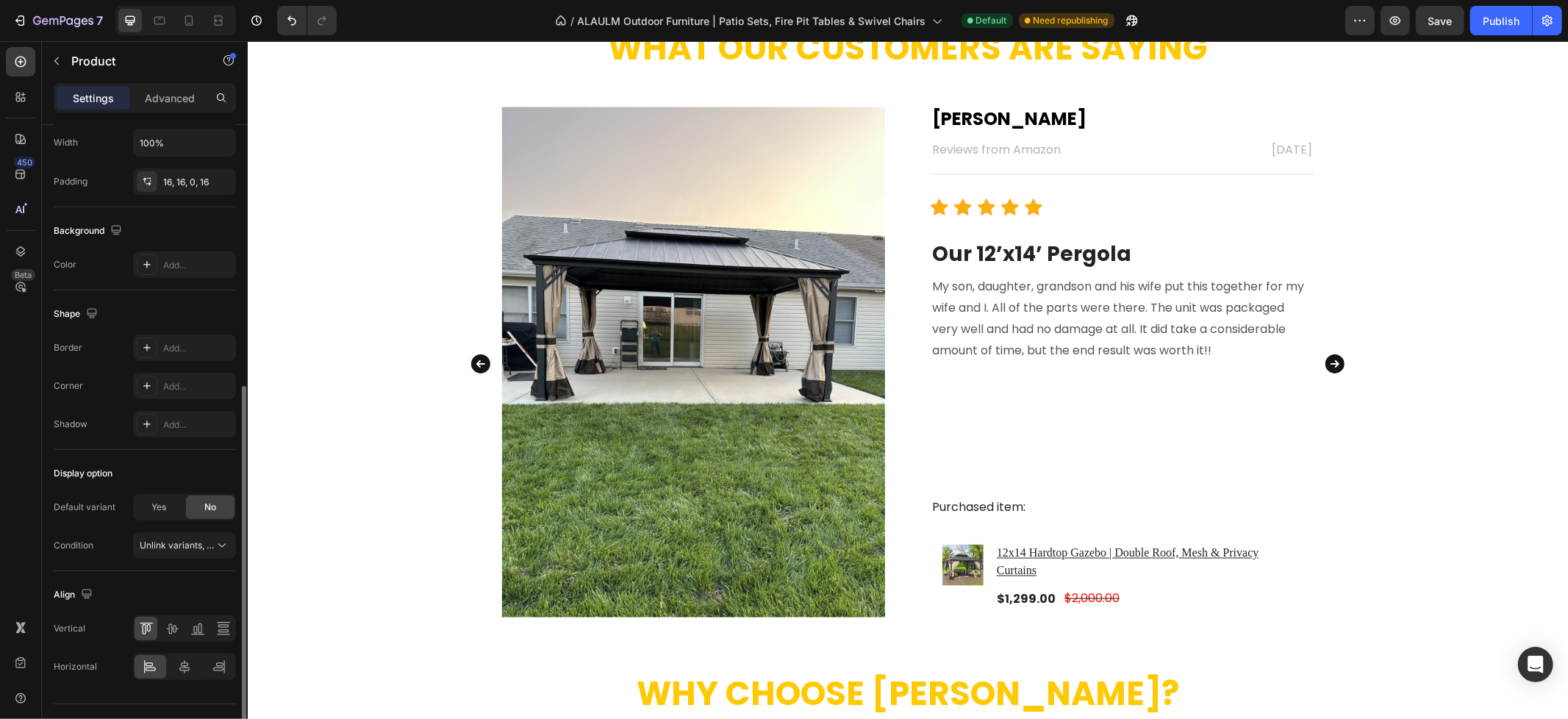
scroll to position [358, 0]
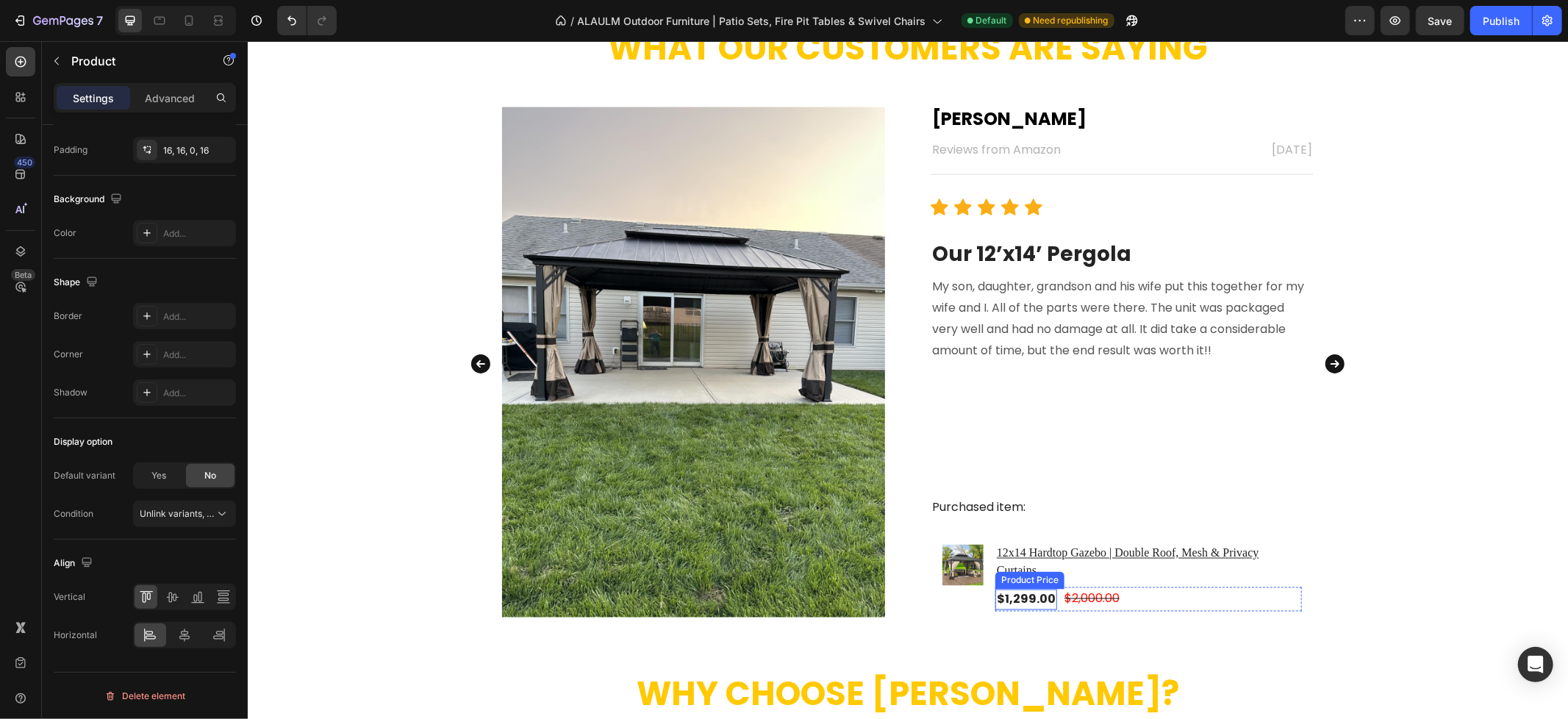
click at [1025, 595] on div "$1,299.00" at bounding box center [1024, 599] width 62 height 21
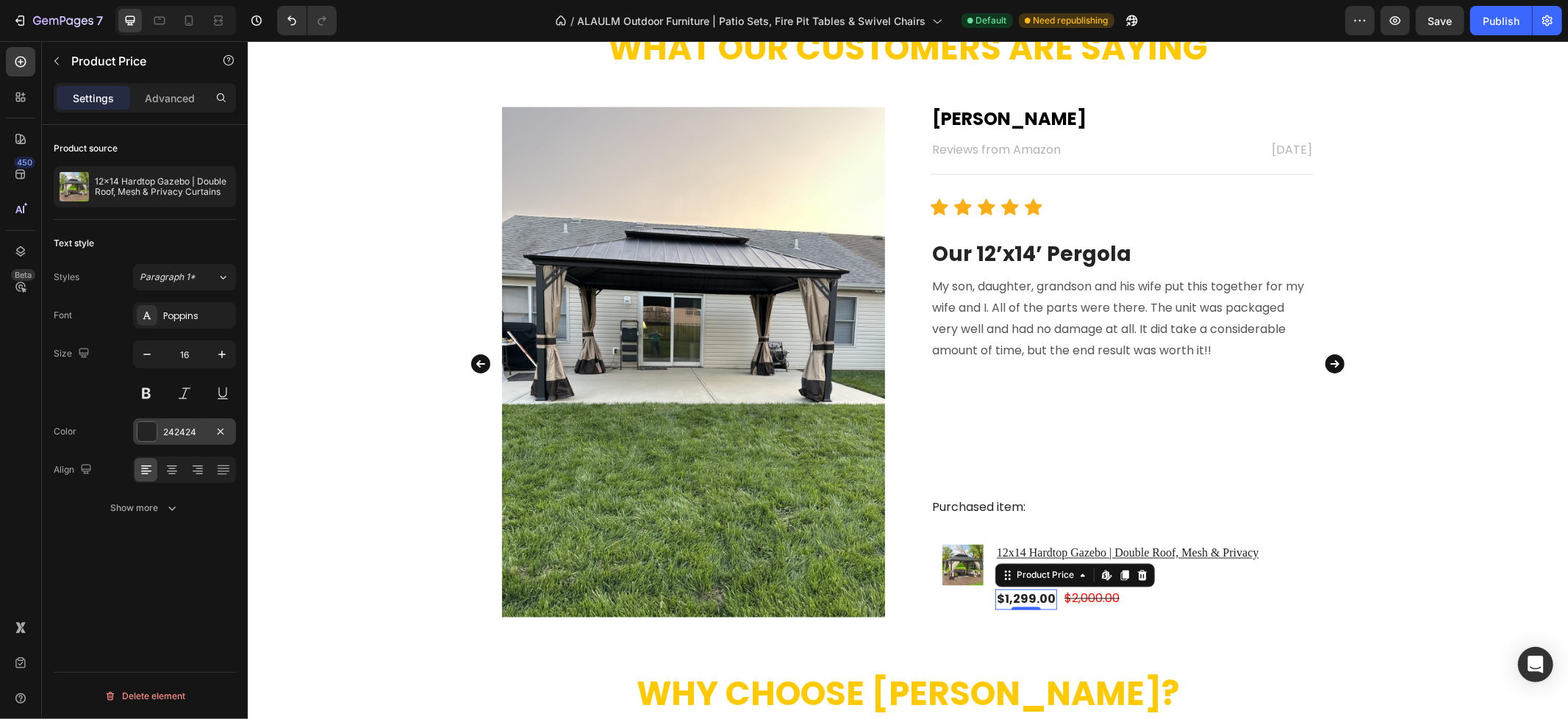
click at [173, 431] on div "242424" at bounding box center [185, 432] width 43 height 14
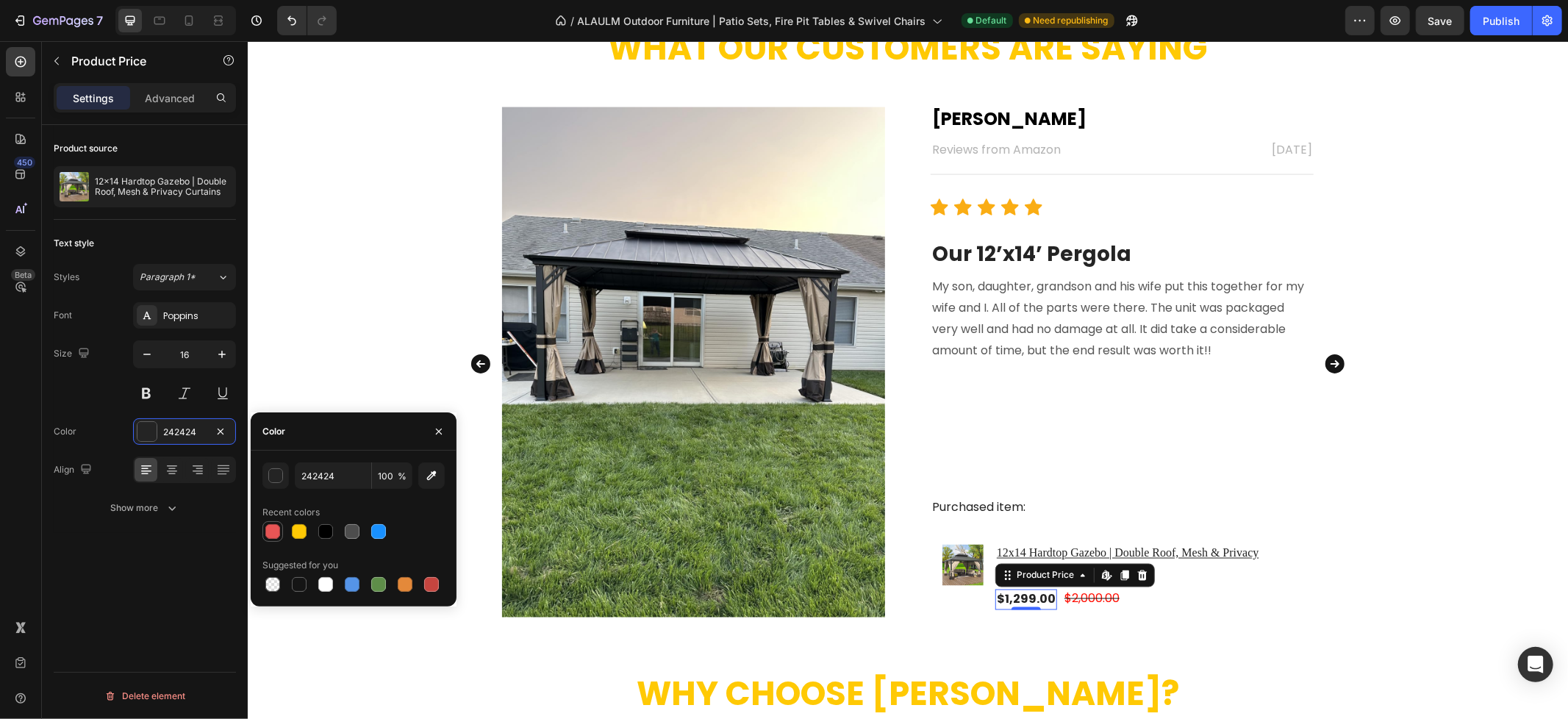
click at [270, 534] on div at bounding box center [272, 531] width 15 height 15
type input "E75555"
click at [1079, 600] on div "$2,000.00" at bounding box center [1090, 599] width 58 height 24
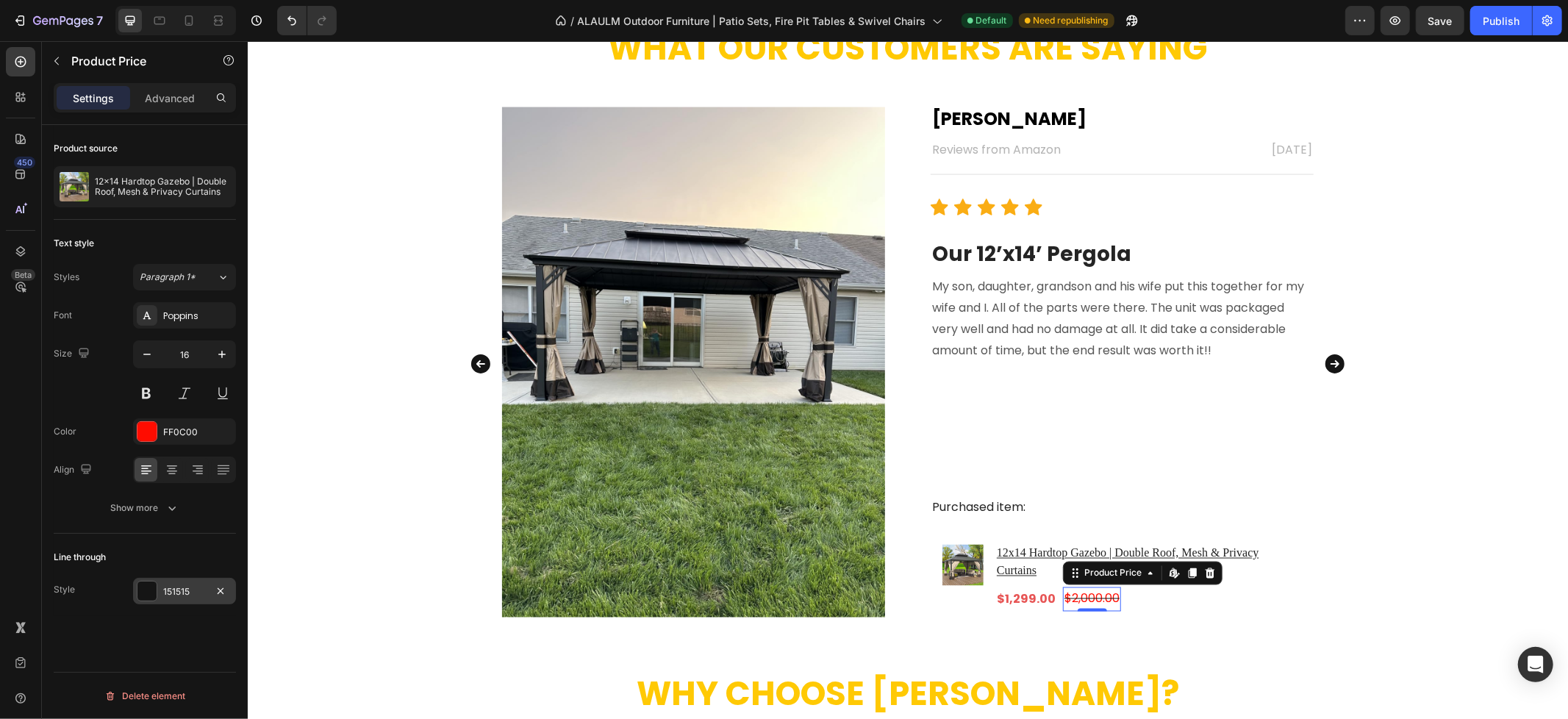
click at [169, 585] on div "151515" at bounding box center [185, 592] width 43 height 14
click at [167, 434] on div "FF0C00" at bounding box center [185, 432] width 43 height 14
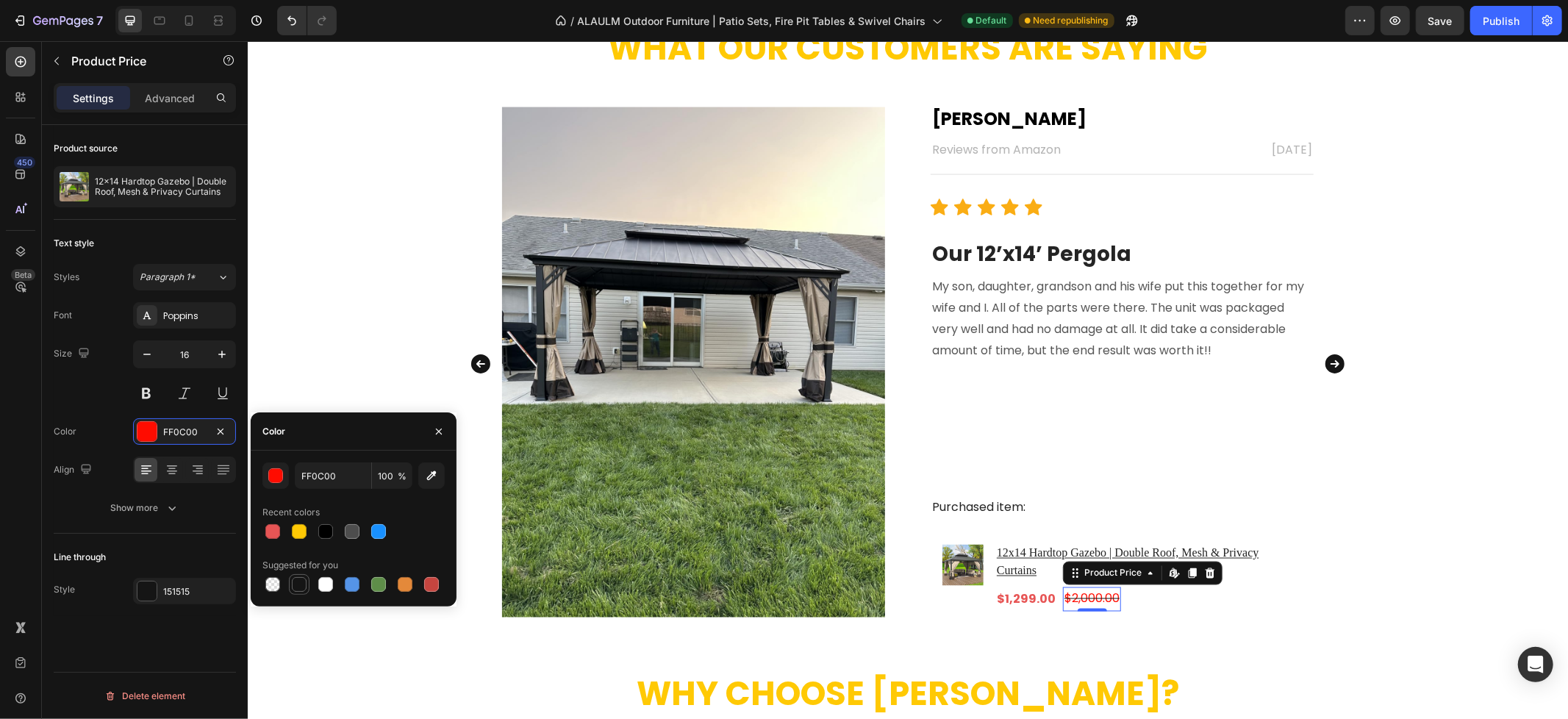
click at [292, 581] on div at bounding box center [298, 584] width 15 height 15
type input "151515"
click at [1446, 409] on div "What Our Customers Are Saying Heading Image Terra Text block Reviews from Amazo…" at bounding box center [907, 323] width 1320 height 595
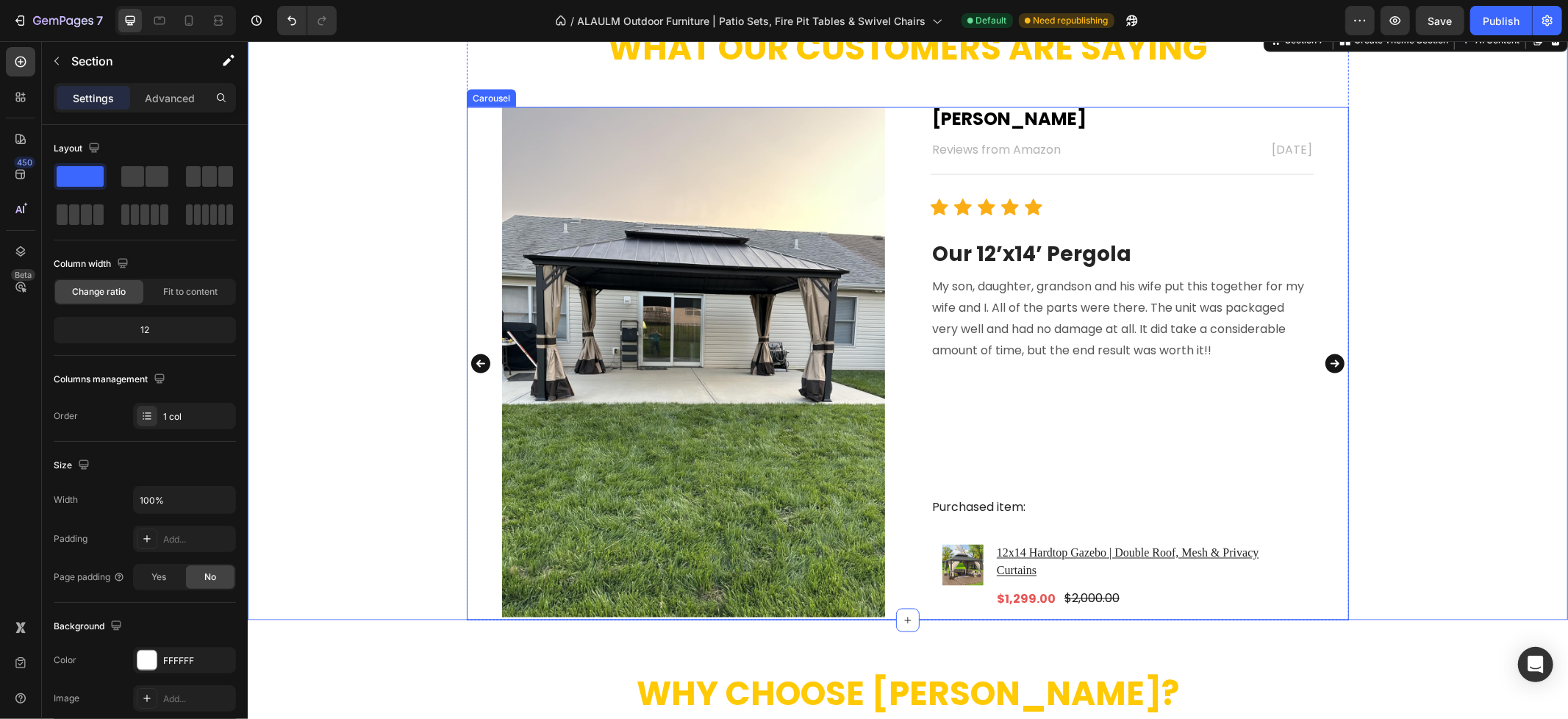
click at [1325, 363] on icon "Carousel Next Arrow" at bounding box center [1333, 363] width 23 height 29
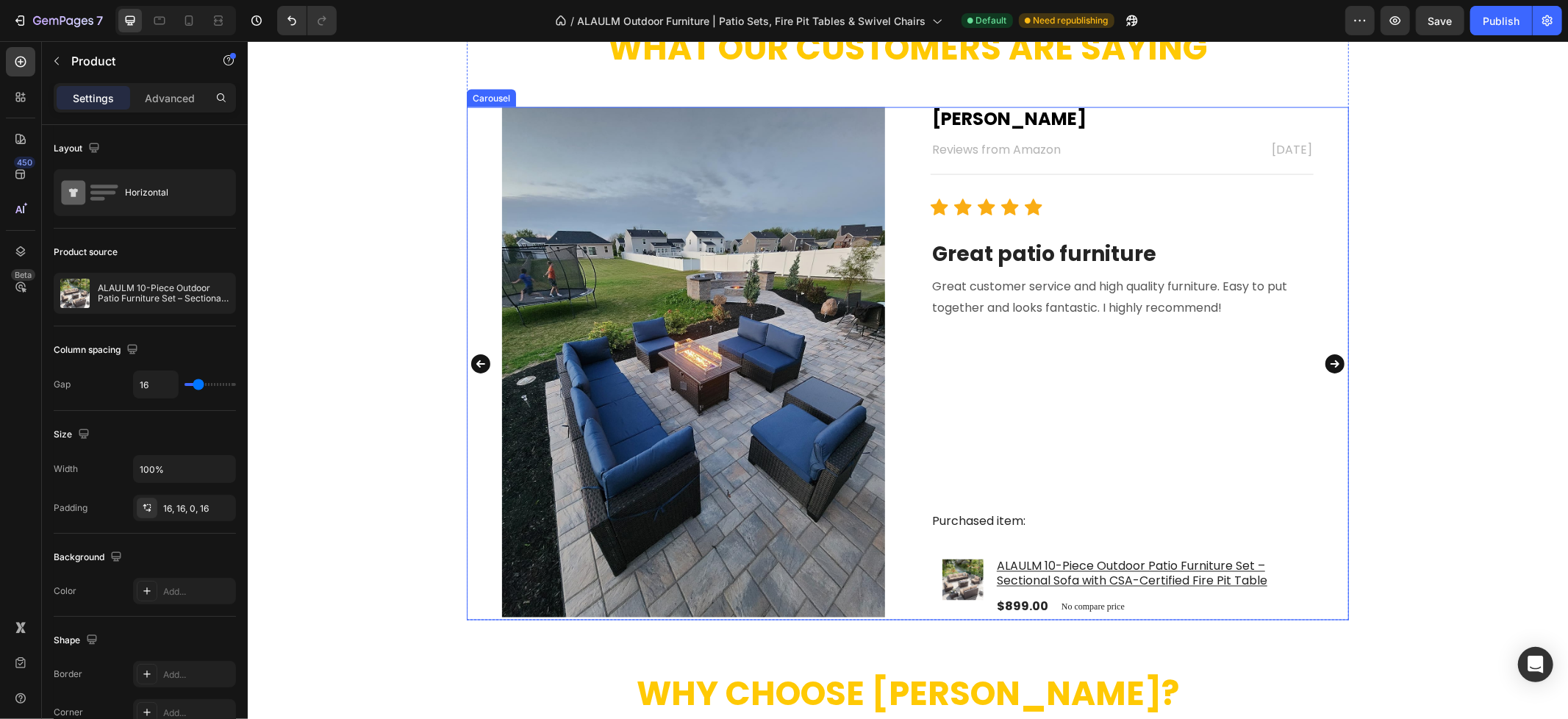
click at [475, 366] on icon "Carousel Back Arrow" at bounding box center [480, 364] width 20 height 20
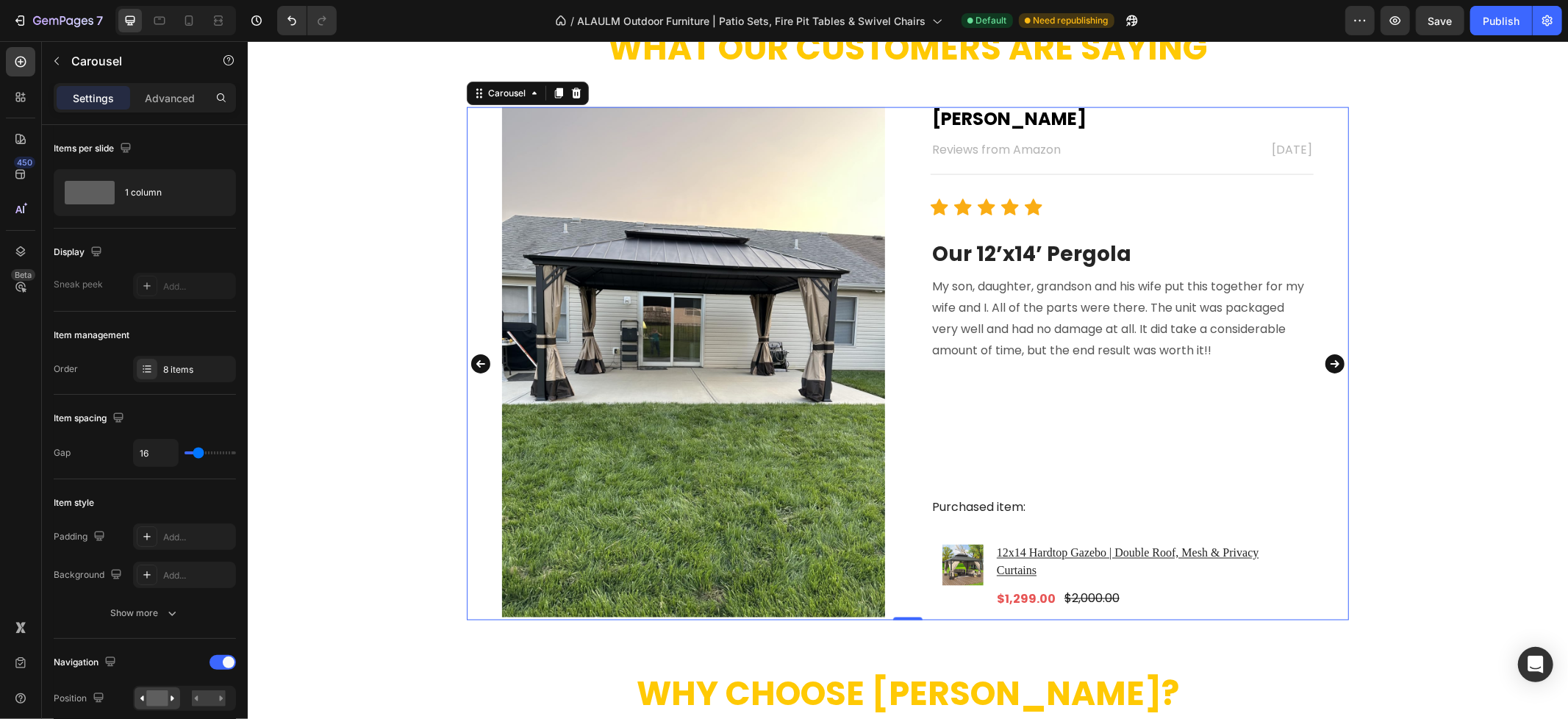
click at [1333, 357] on icon "Carousel Next Arrow" at bounding box center [1334, 364] width 20 height 20
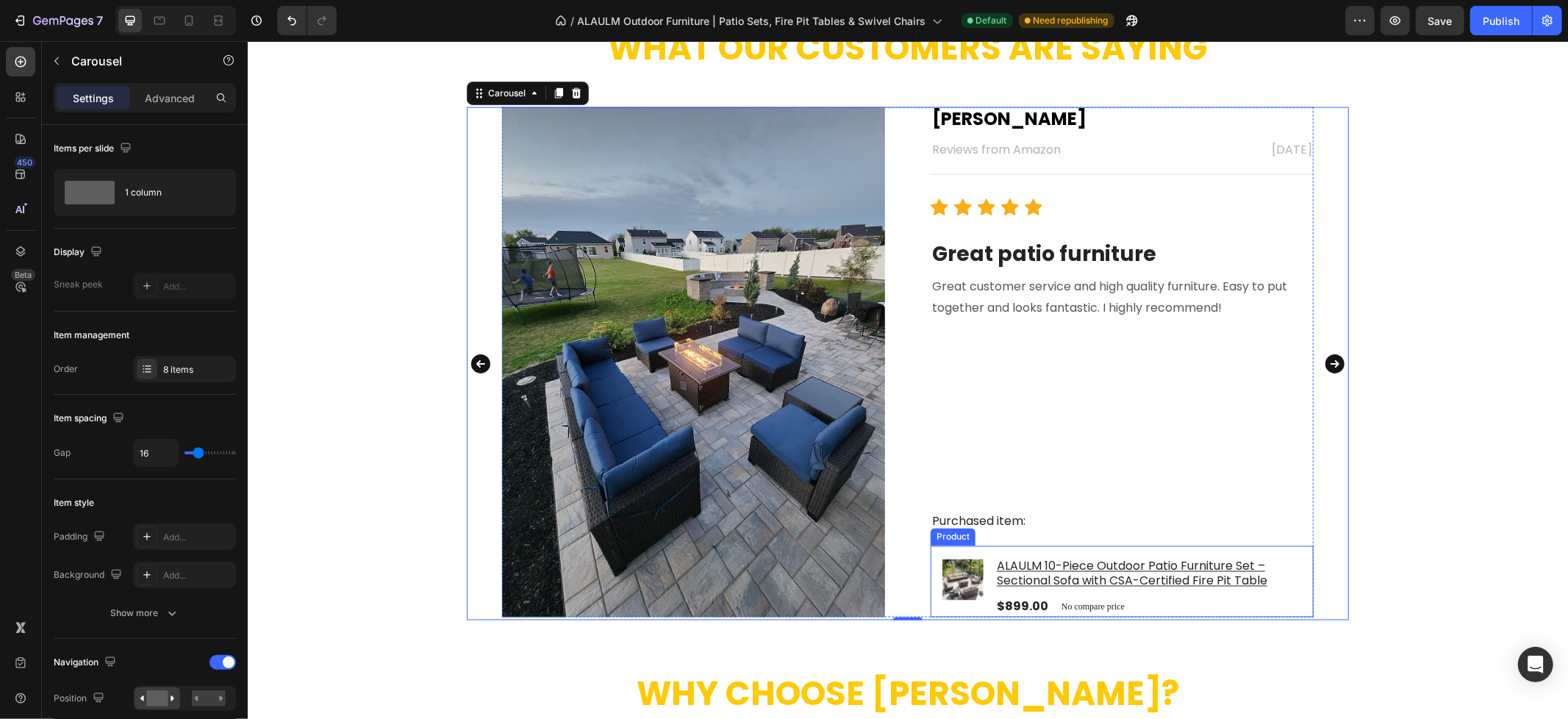
click at [956, 608] on div "Product Images & Gallery" at bounding box center [962, 588] width 41 height 61
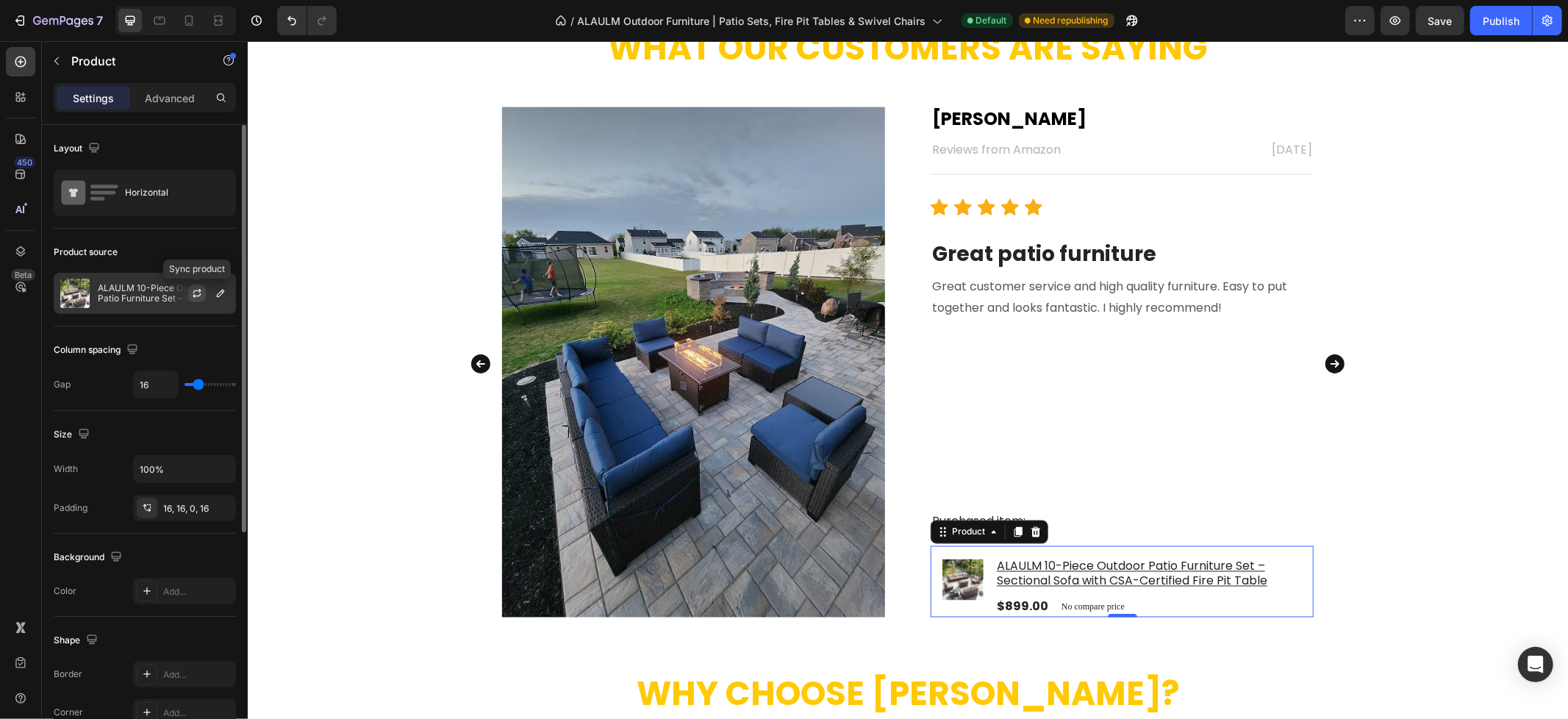
click at [192, 292] on icon "button" at bounding box center [196, 293] width 12 height 12
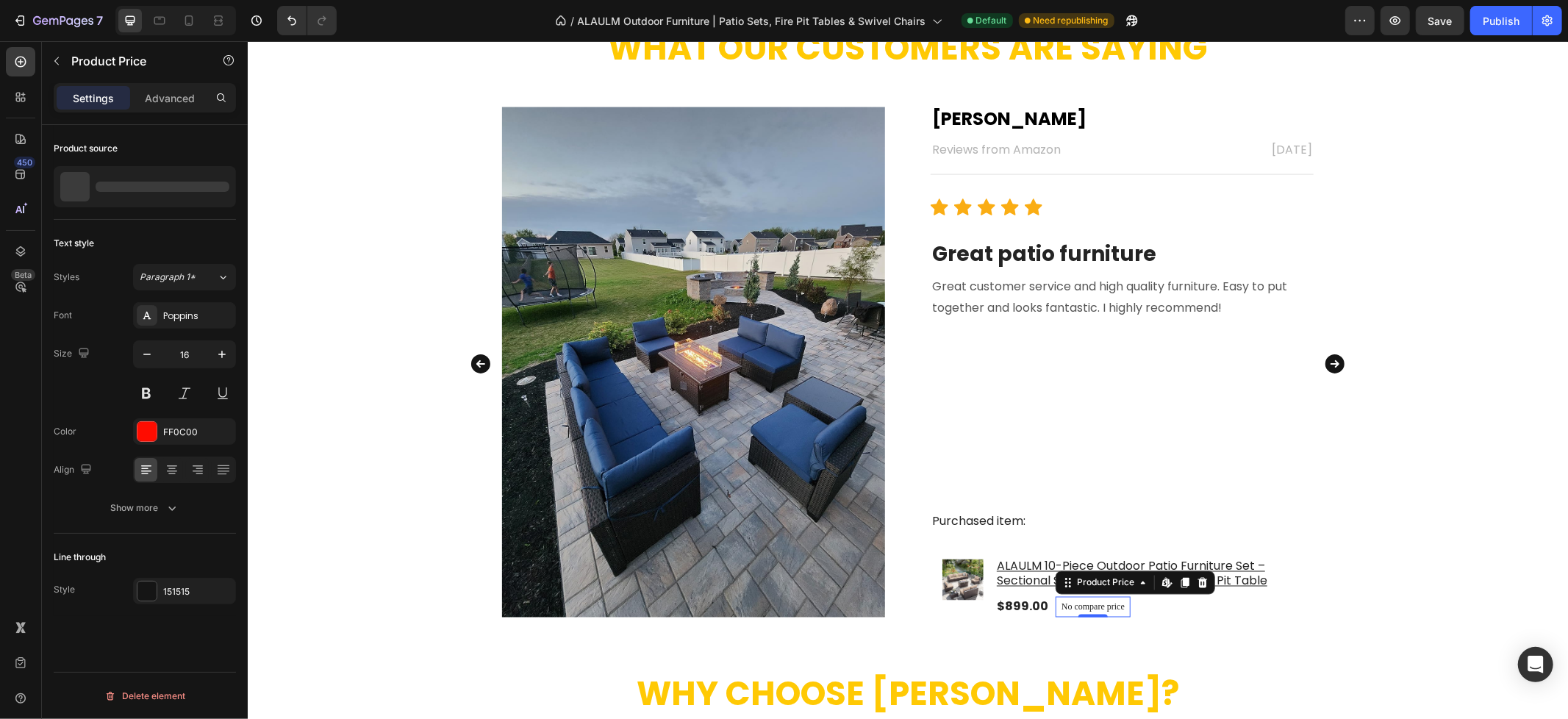
click at [1076, 603] on p "No compare price" at bounding box center [1092, 607] width 64 height 9
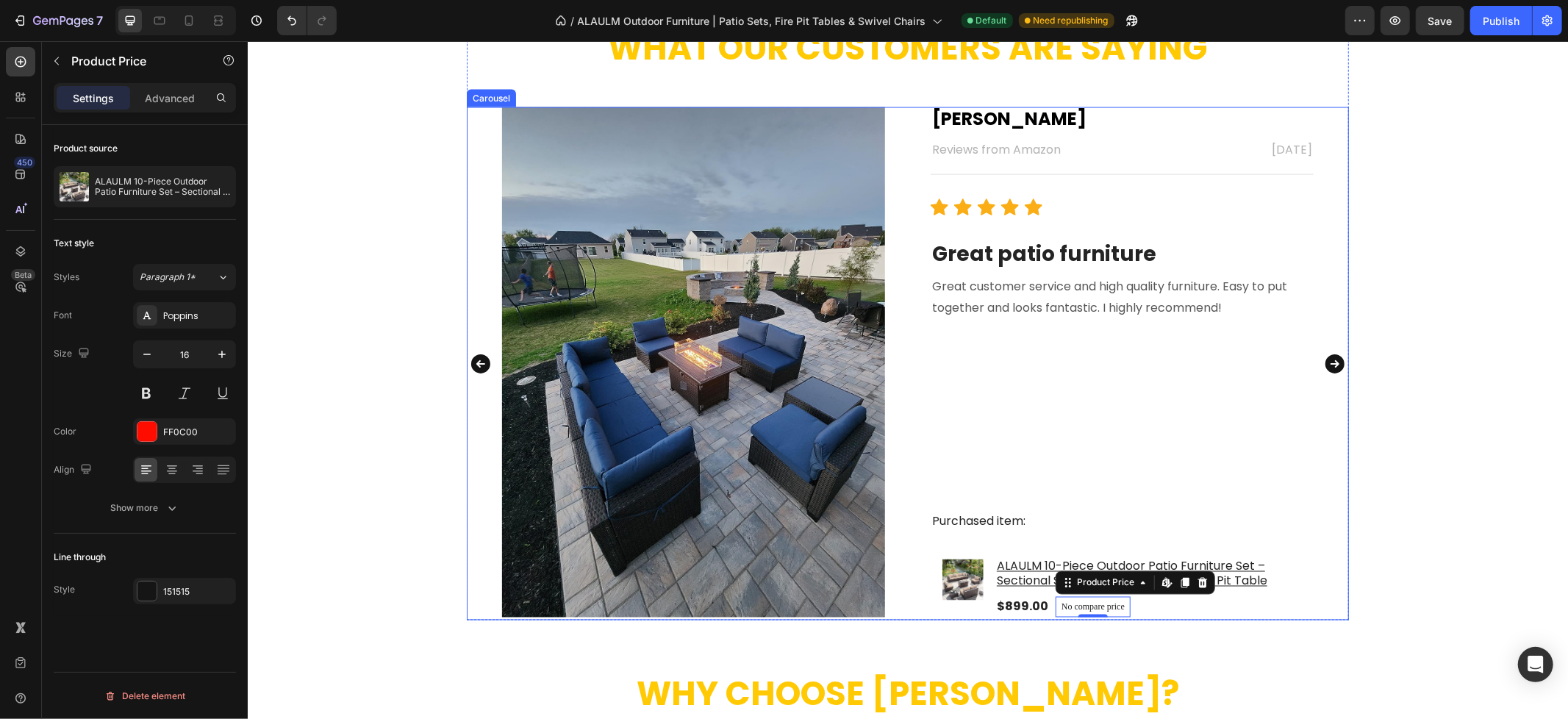
click at [1328, 360] on icon "Carousel Next Arrow" at bounding box center [1333, 363] width 23 height 29
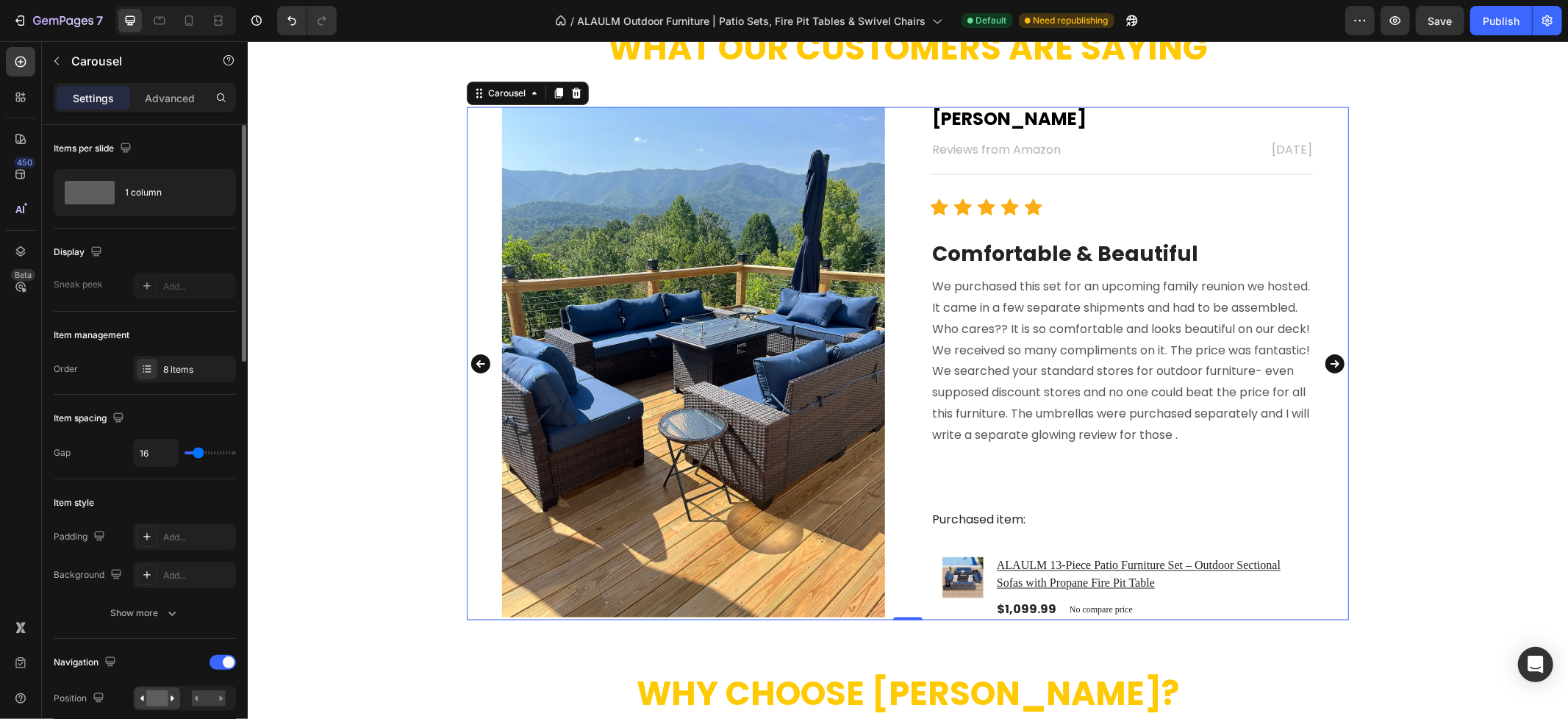
click at [473, 361] on icon "Carousel Back Arrow" at bounding box center [480, 364] width 20 height 20
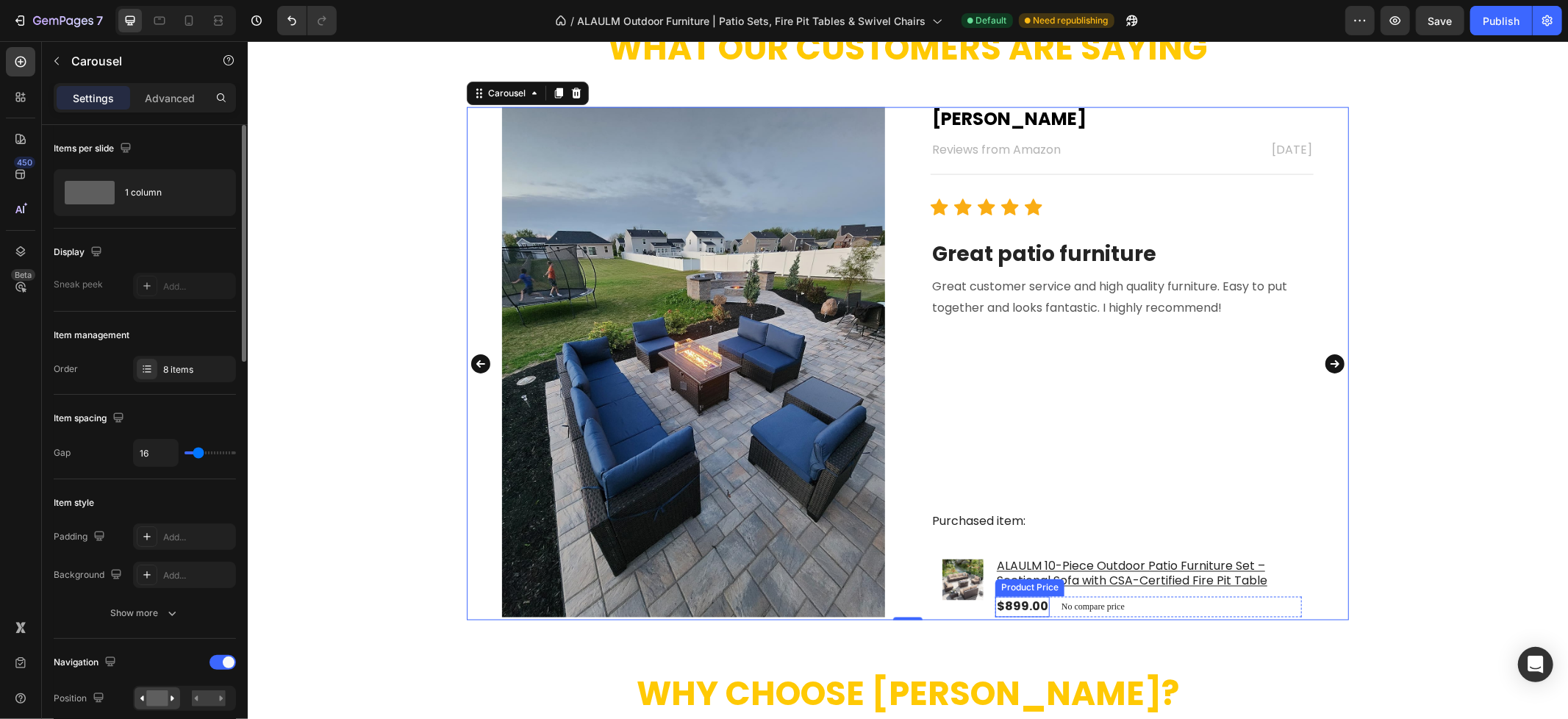
click at [994, 597] on div "$899.00 Product Price Product Price" at bounding box center [1022, 607] width 55 height 21
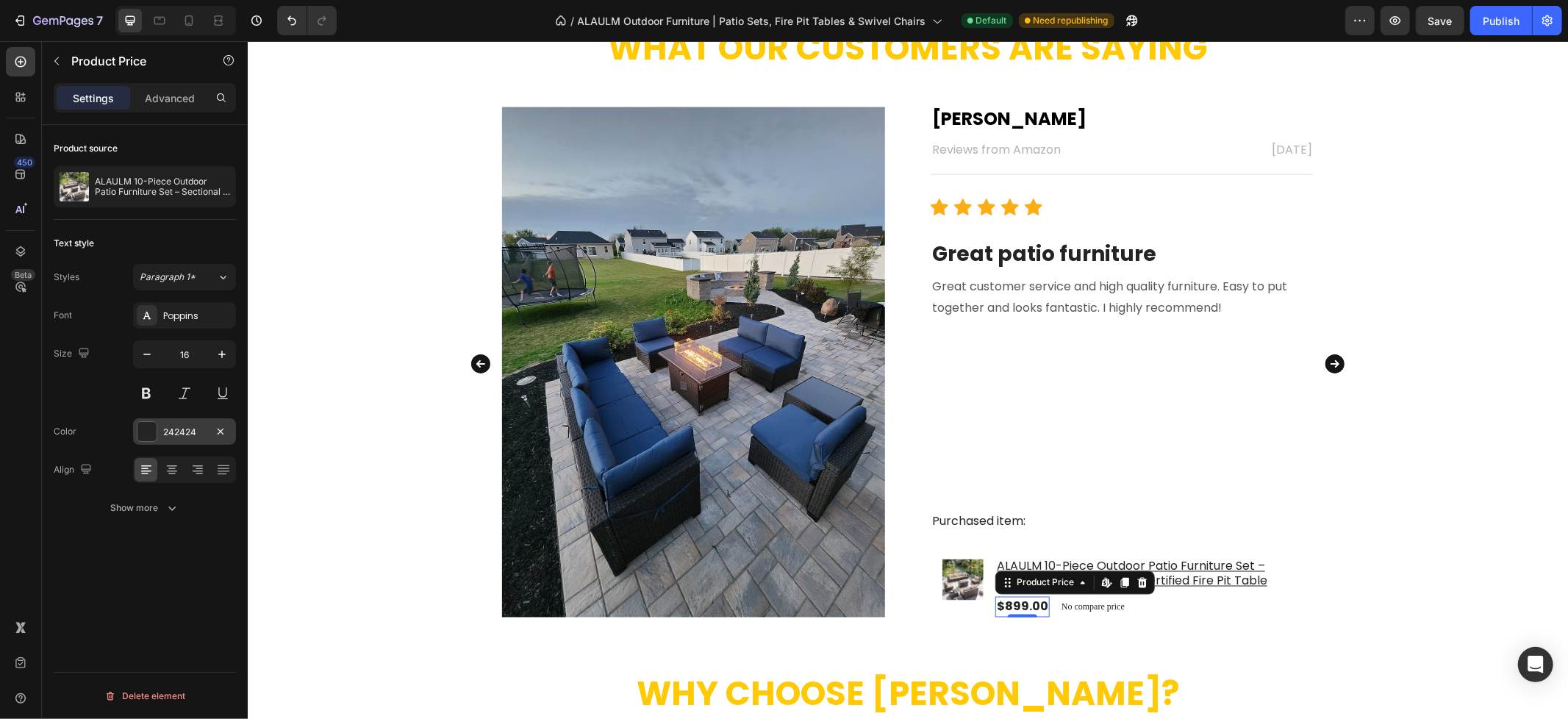
click at [174, 428] on div "242424" at bounding box center [185, 432] width 43 height 14
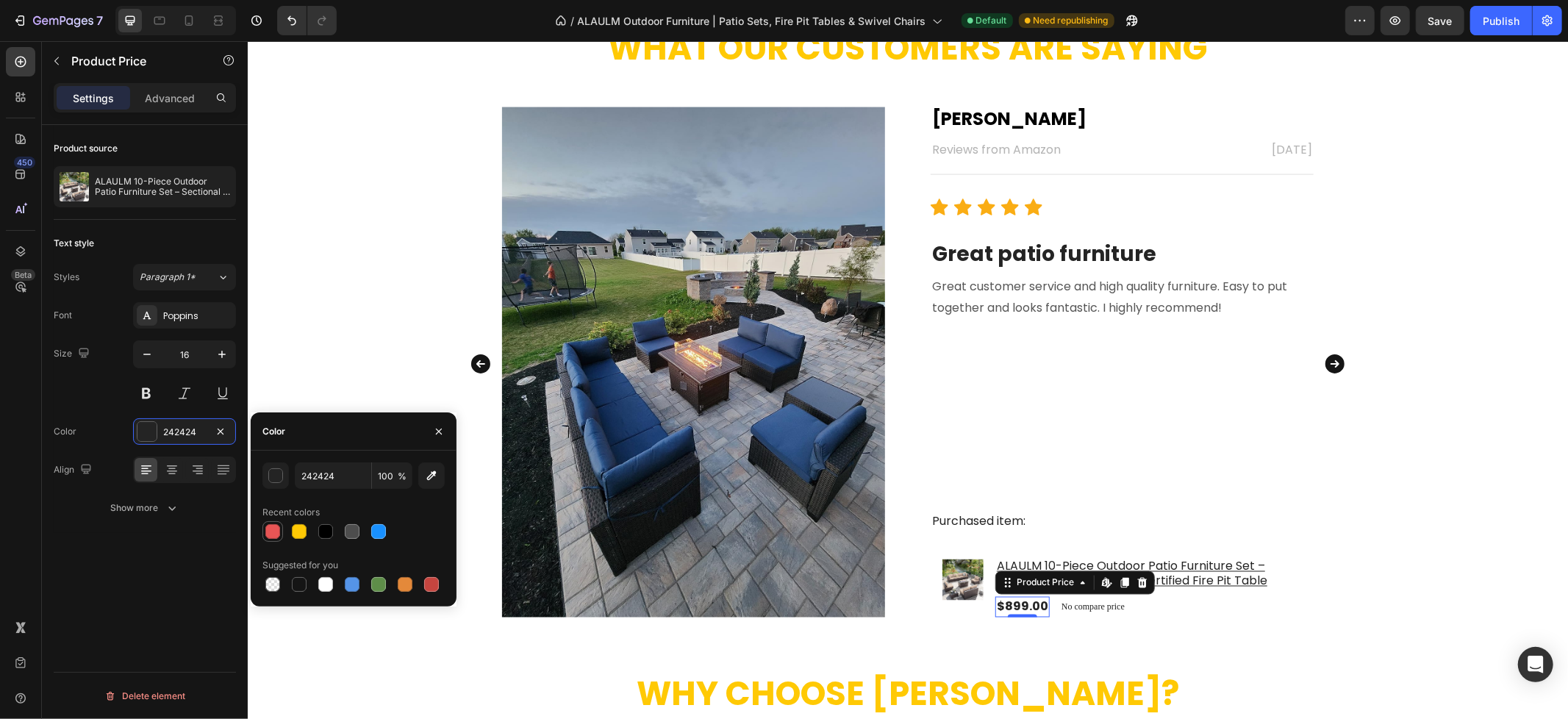
click at [272, 535] on div at bounding box center [272, 531] width 15 height 15
type input "E75555"
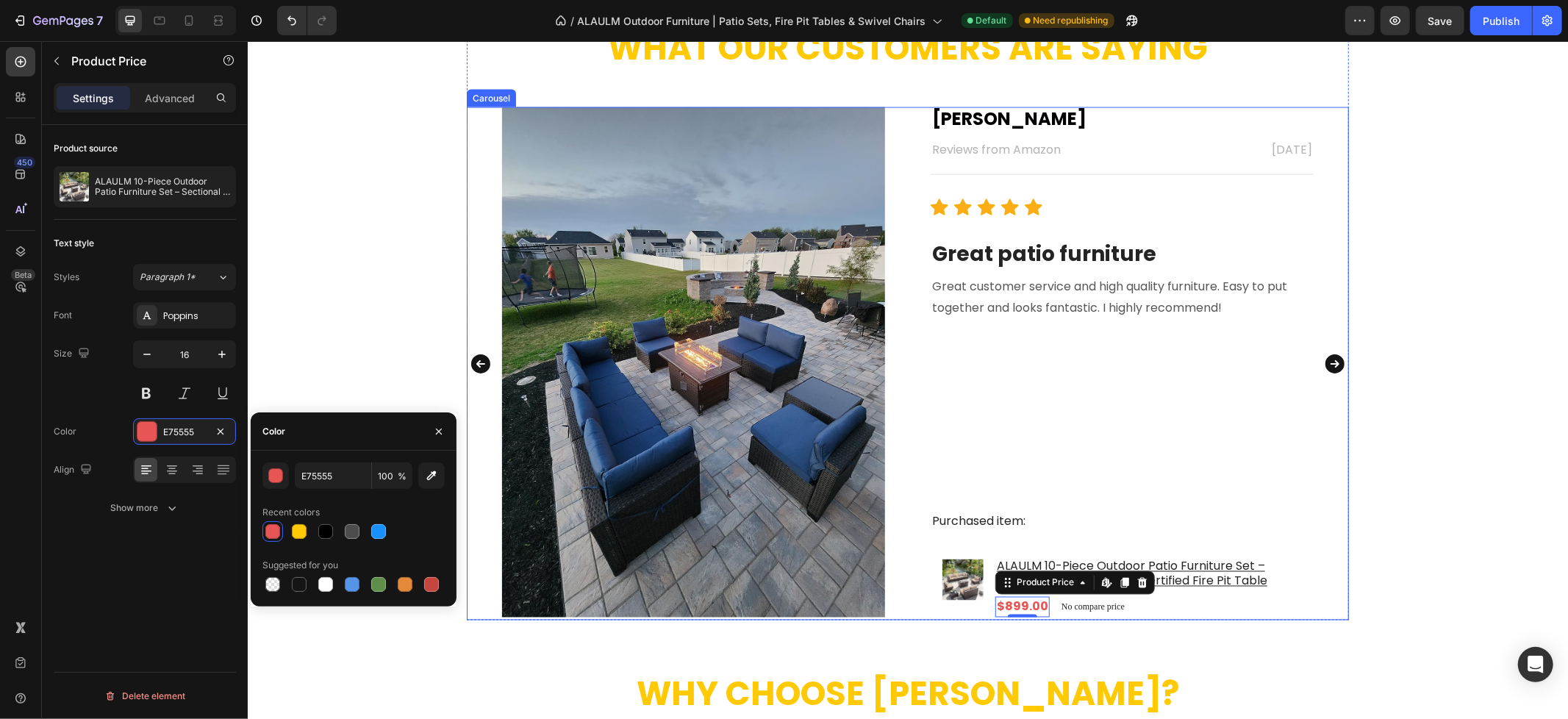
click at [1331, 361] on icon "Carousel Next Arrow" at bounding box center [1334, 364] width 20 height 20
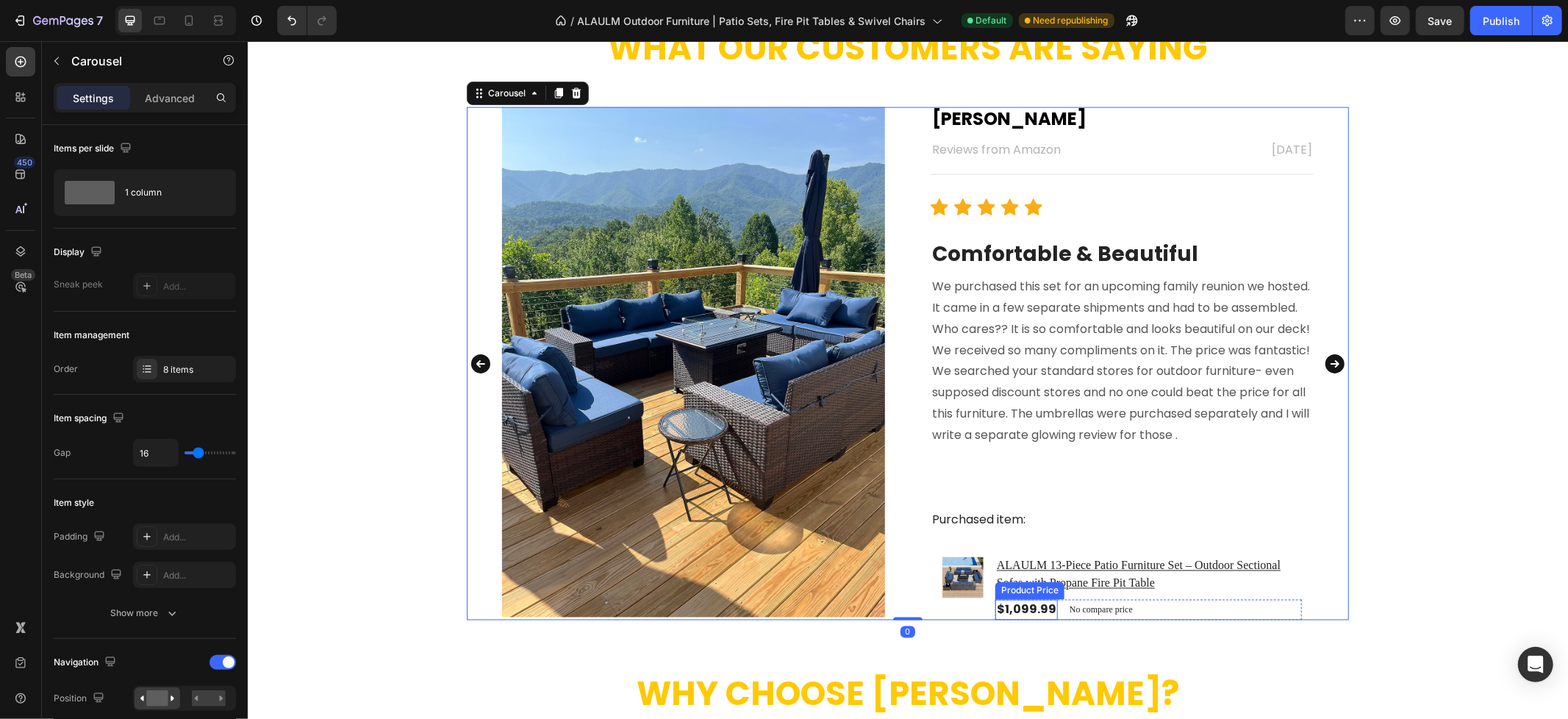
click at [1008, 603] on div "$1,099.99" at bounding box center [1025, 609] width 63 height 21
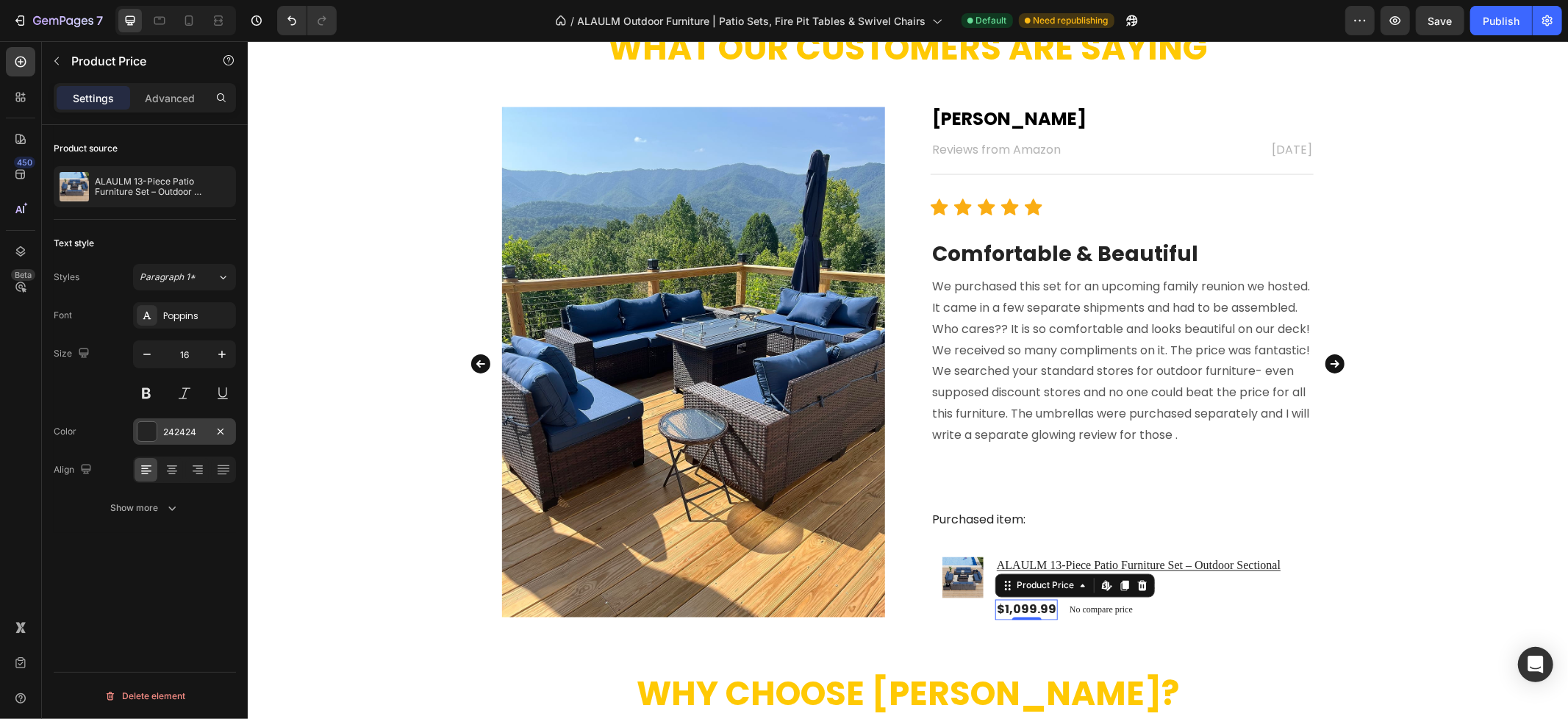
click at [184, 431] on div "242424" at bounding box center [185, 432] width 43 height 14
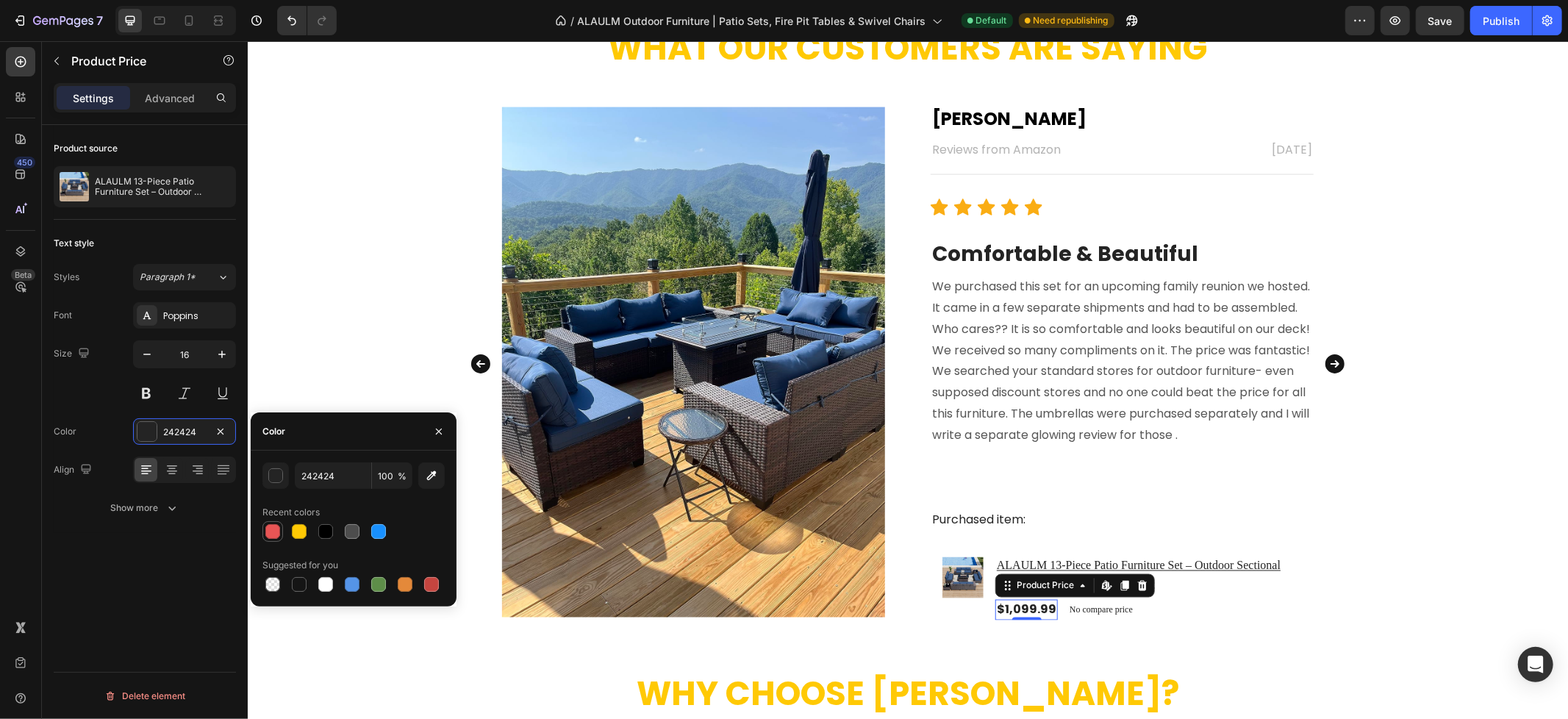
click at [272, 531] on div at bounding box center [272, 531] width 15 height 15
type input "E75555"
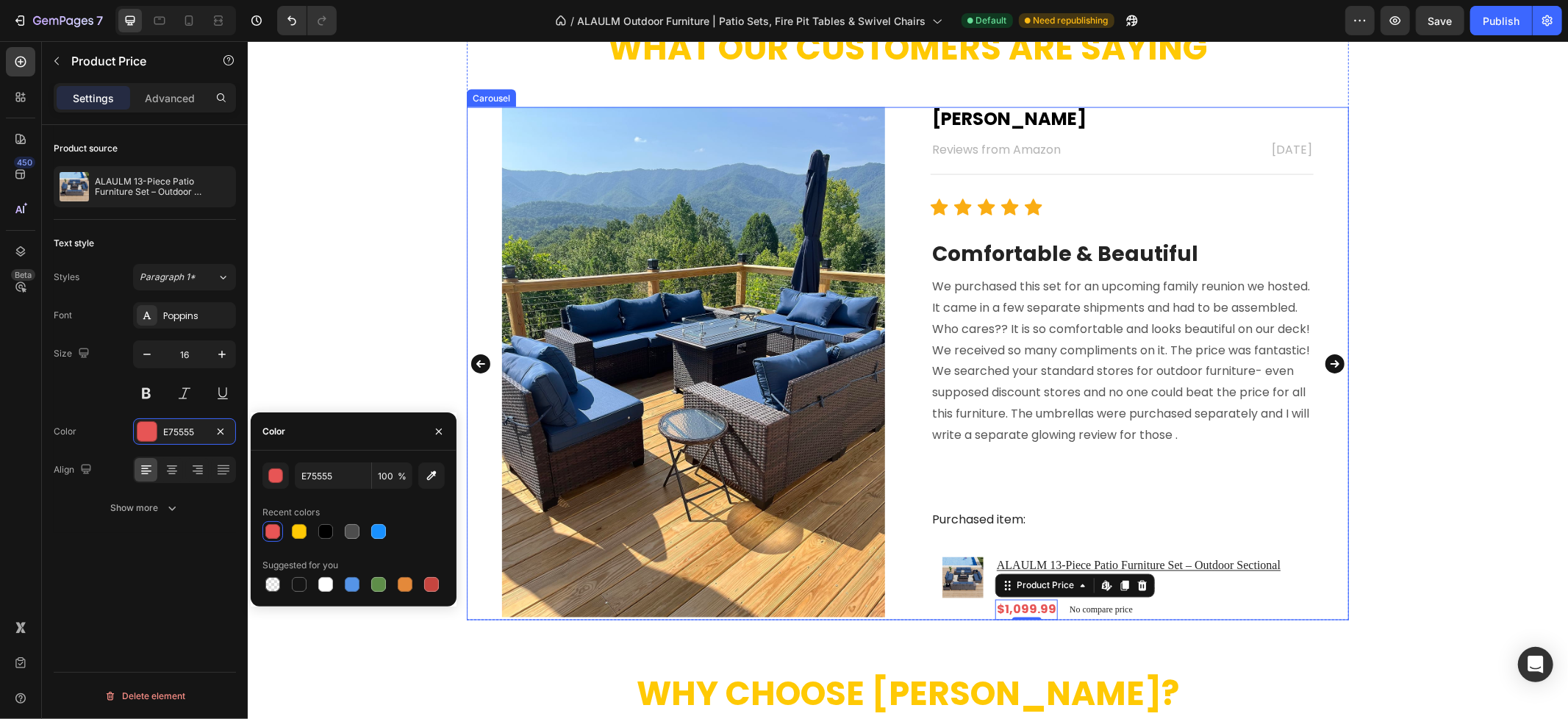
click at [1326, 364] on icon "Carousel Next Arrow" at bounding box center [1334, 364] width 20 height 20
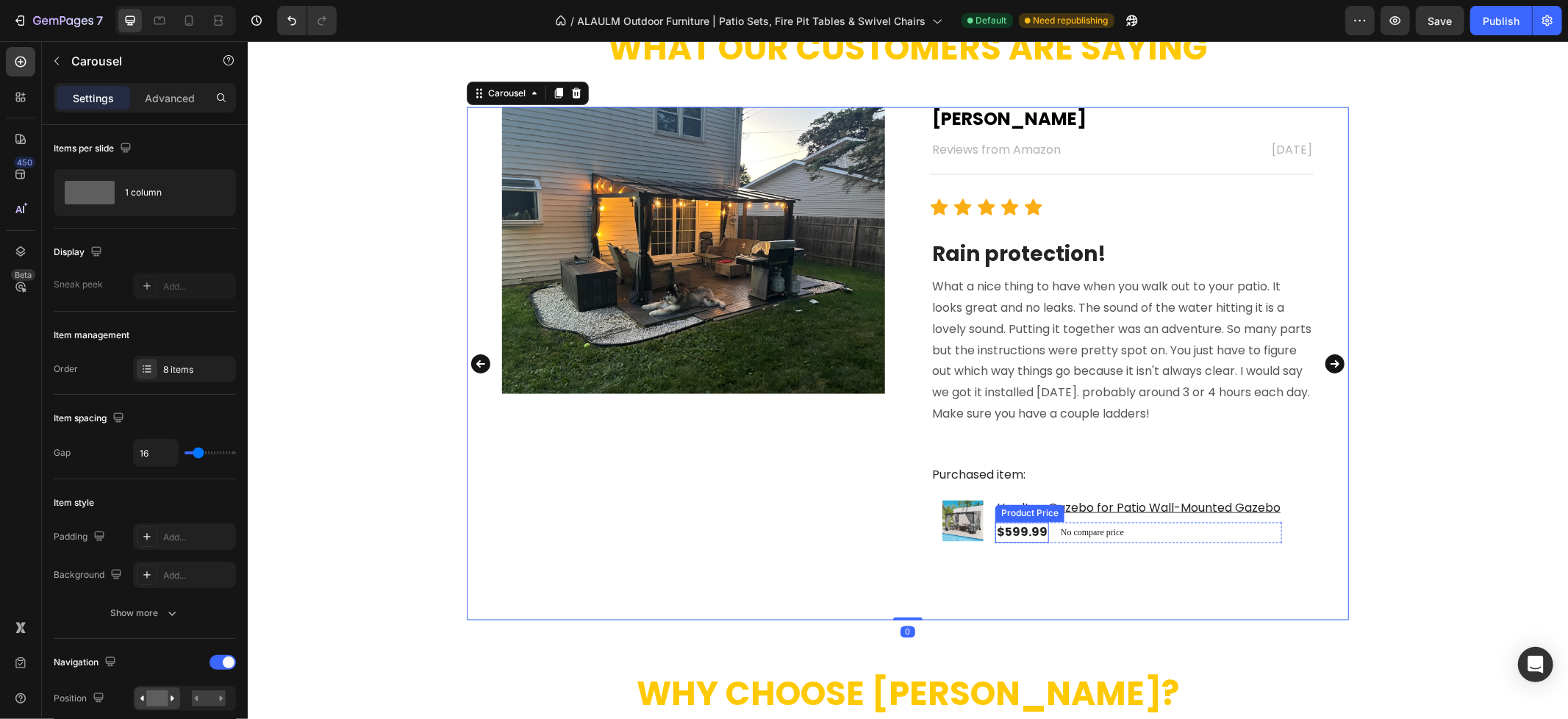
click at [1008, 535] on div "$599.99" at bounding box center [1021, 532] width 54 height 21
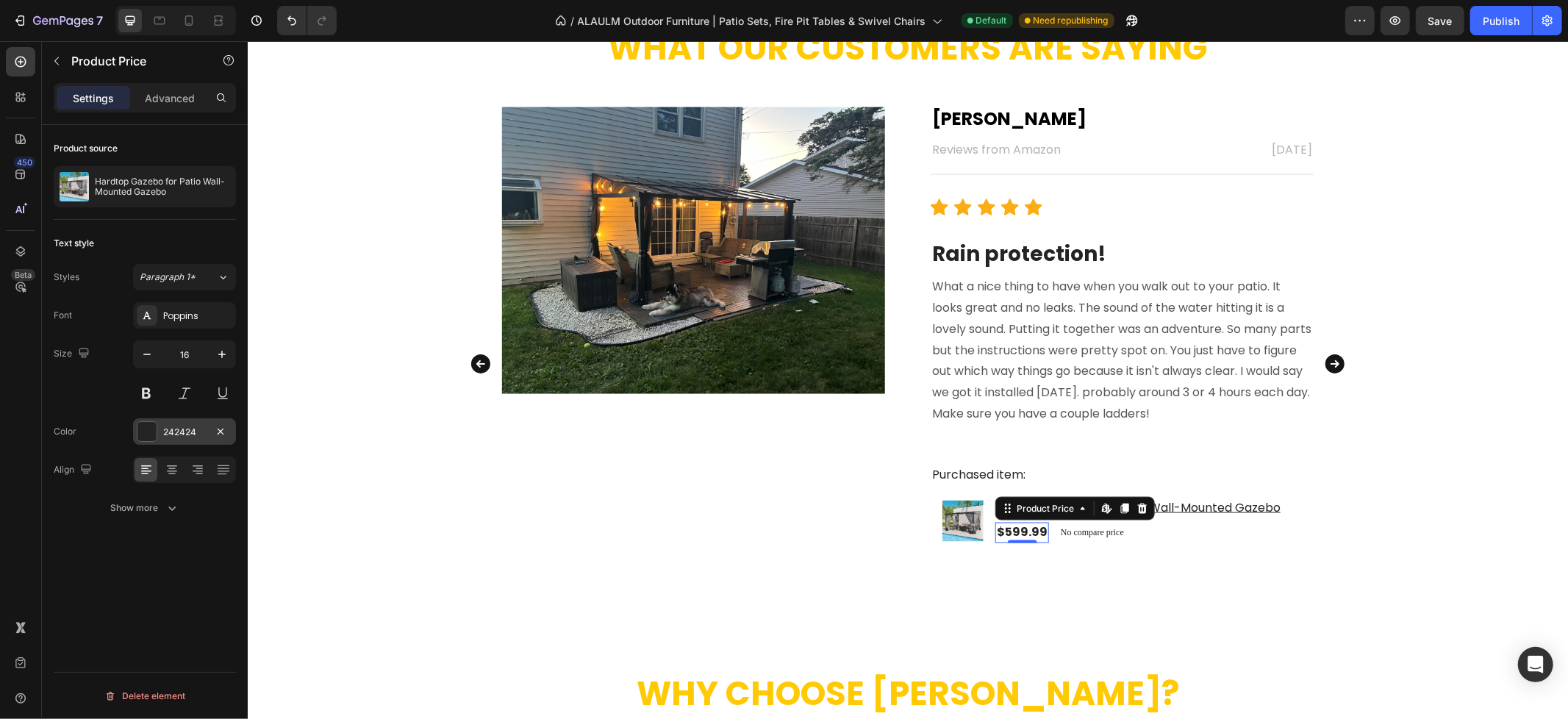
click at [155, 434] on div at bounding box center [148, 432] width 20 height 20
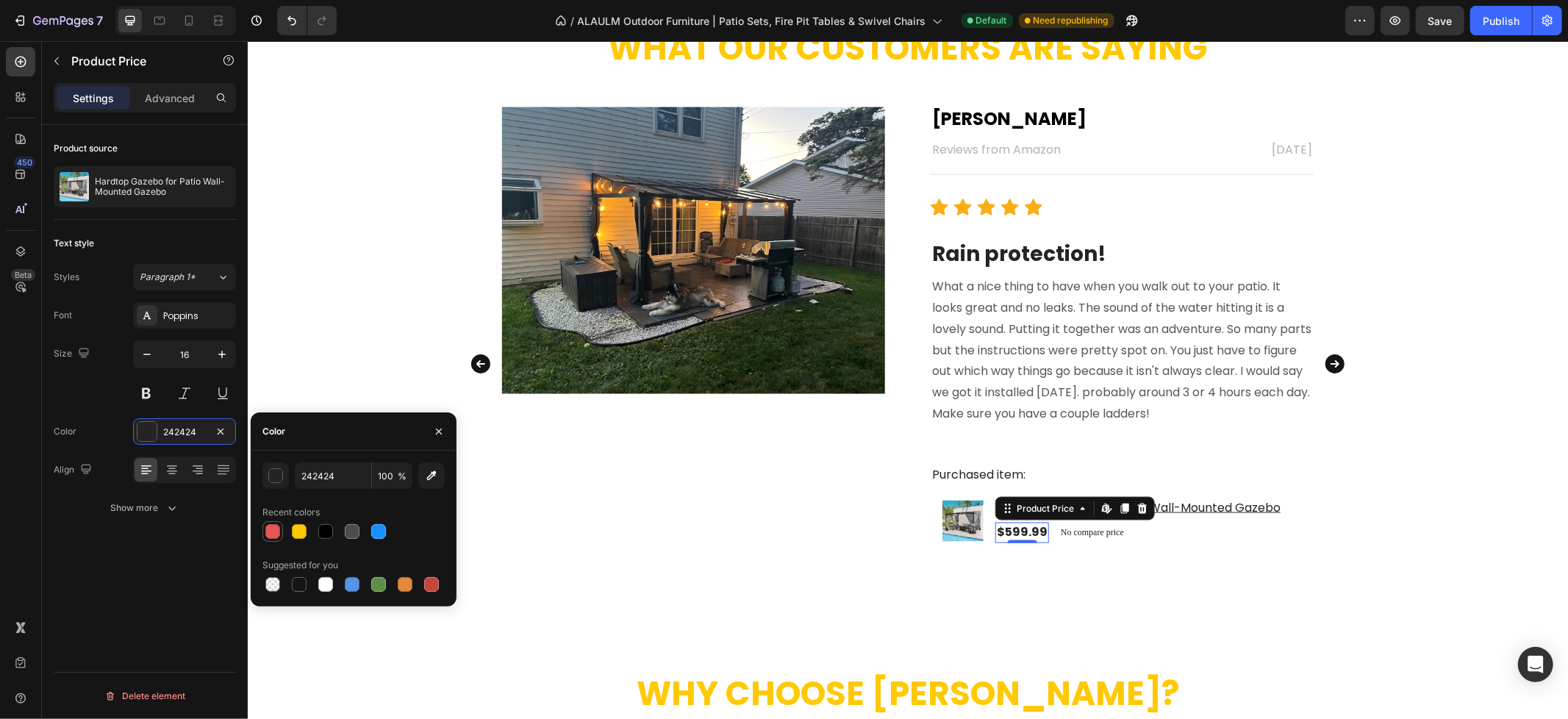
click at [269, 539] on div at bounding box center [273, 532] width 18 height 18
type input "E75555"
click at [1325, 363] on icon "Carousel Next Arrow" at bounding box center [1334, 364] width 20 height 20
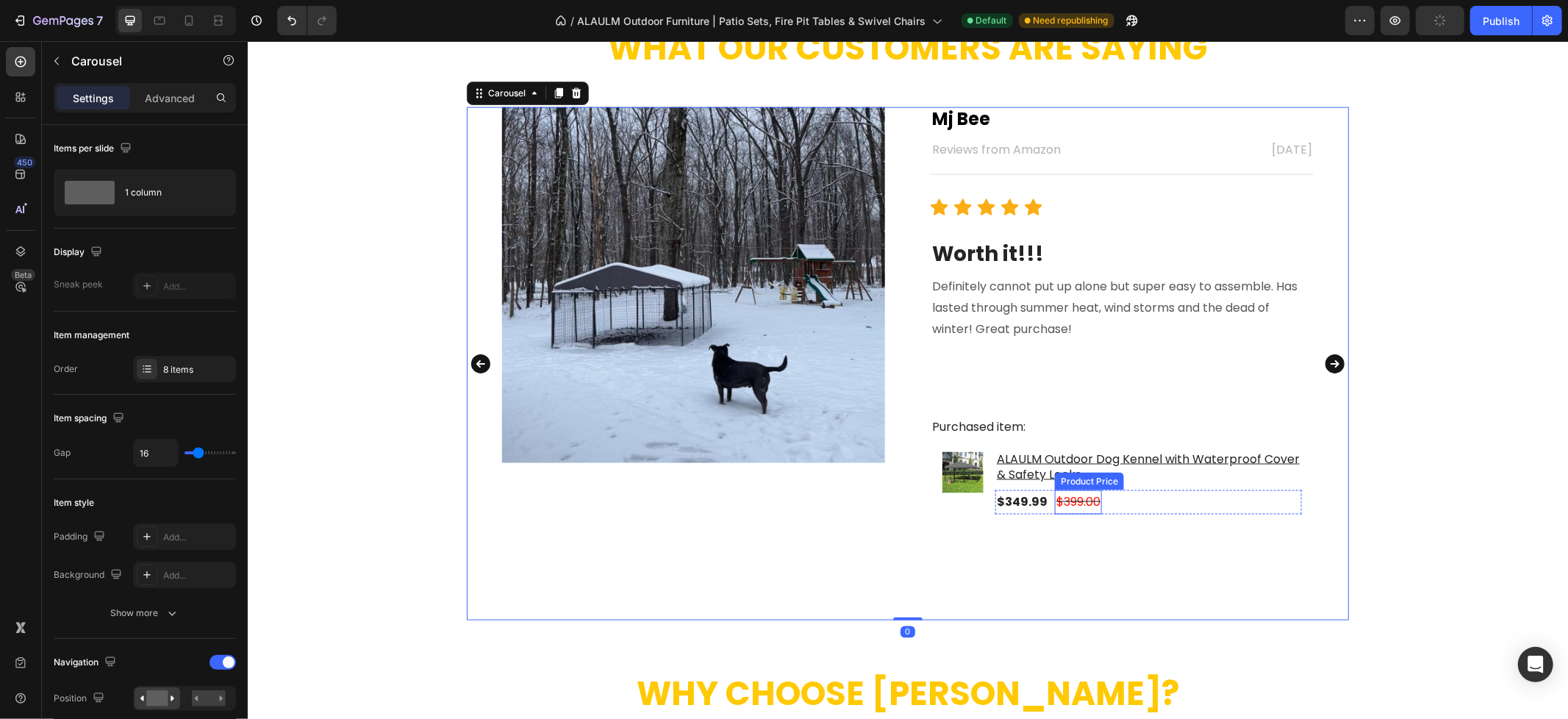
click at [1067, 496] on div "$399.00" at bounding box center [1077, 502] width 47 height 24
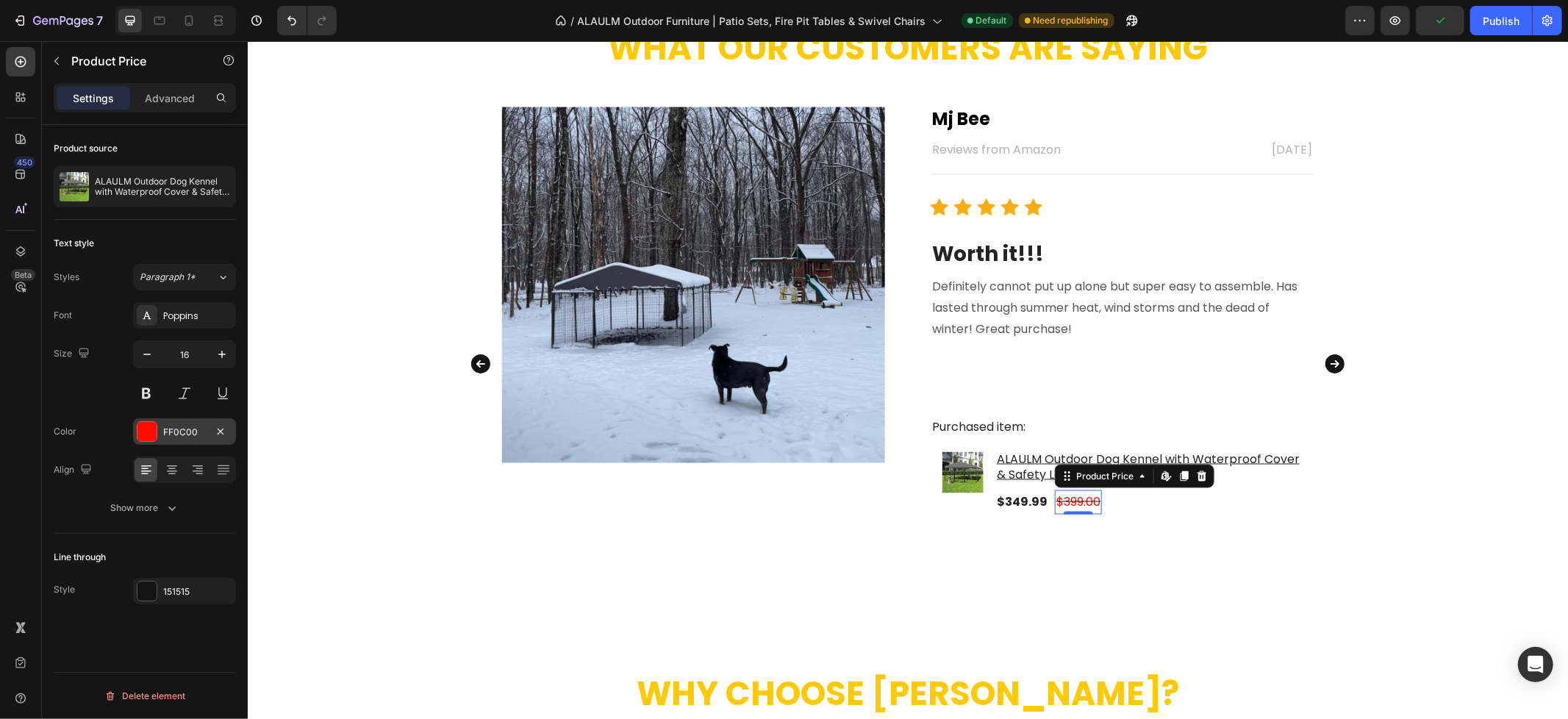
click at [159, 434] on div "FF0C00" at bounding box center [184, 431] width 103 height 26
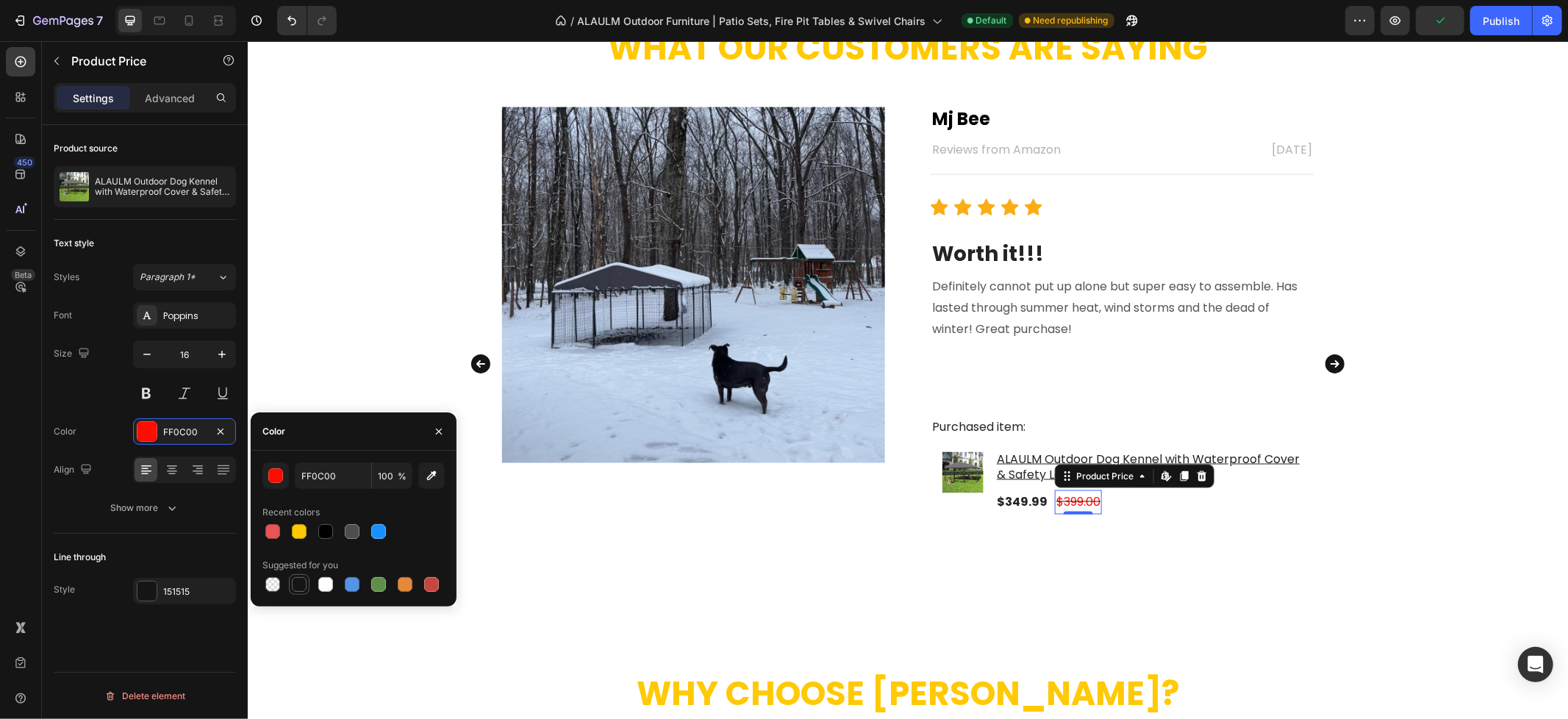
click at [290, 582] on div at bounding box center [299, 585] width 18 height 18
type input "151515"
click at [1028, 502] on div "$349.99" at bounding box center [1021, 501] width 54 height 21
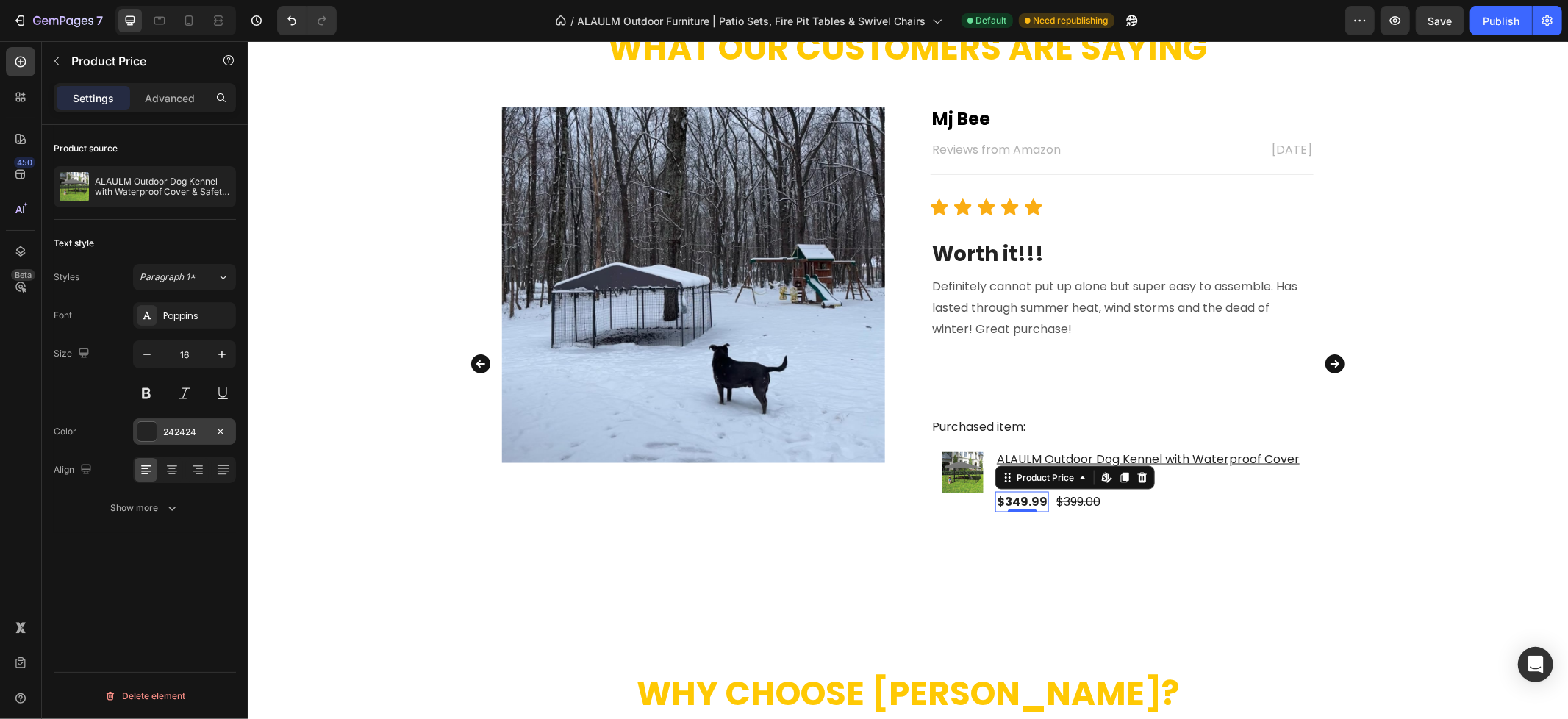
click at [182, 429] on div "242424" at bounding box center [185, 432] width 43 height 14
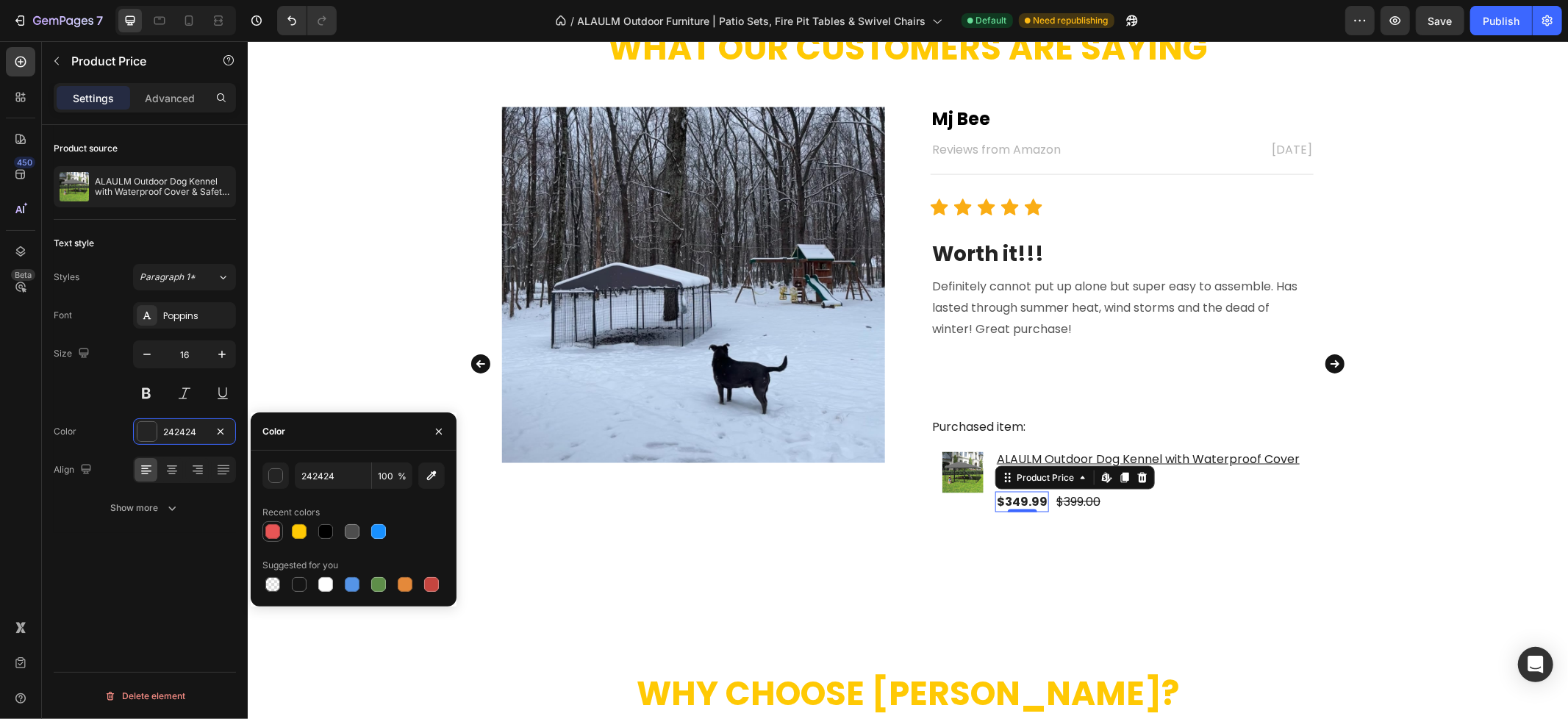
click at [274, 528] on div at bounding box center [272, 531] width 15 height 15
type input "E75555"
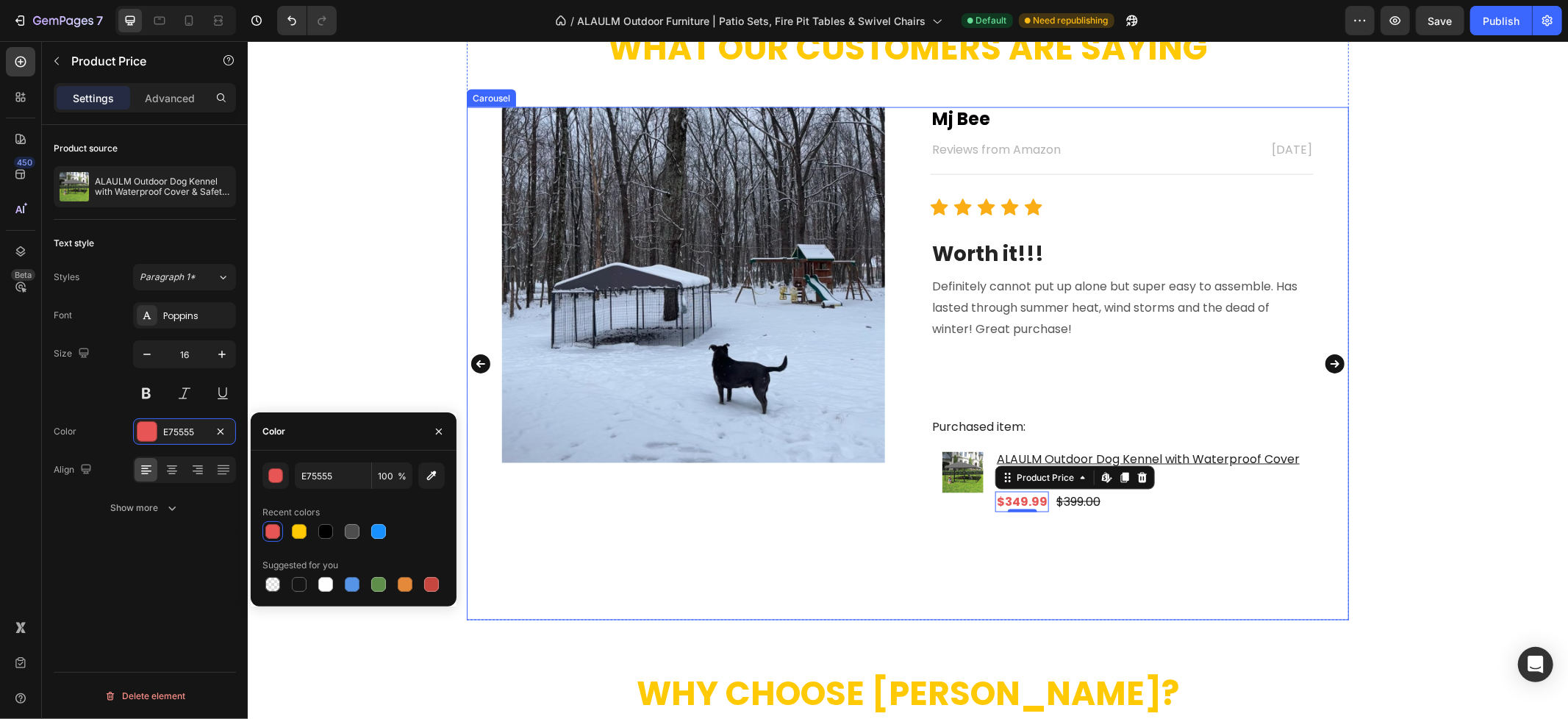
click at [1328, 365] on icon "Carousel Next Arrow" at bounding box center [1333, 363] width 23 height 29
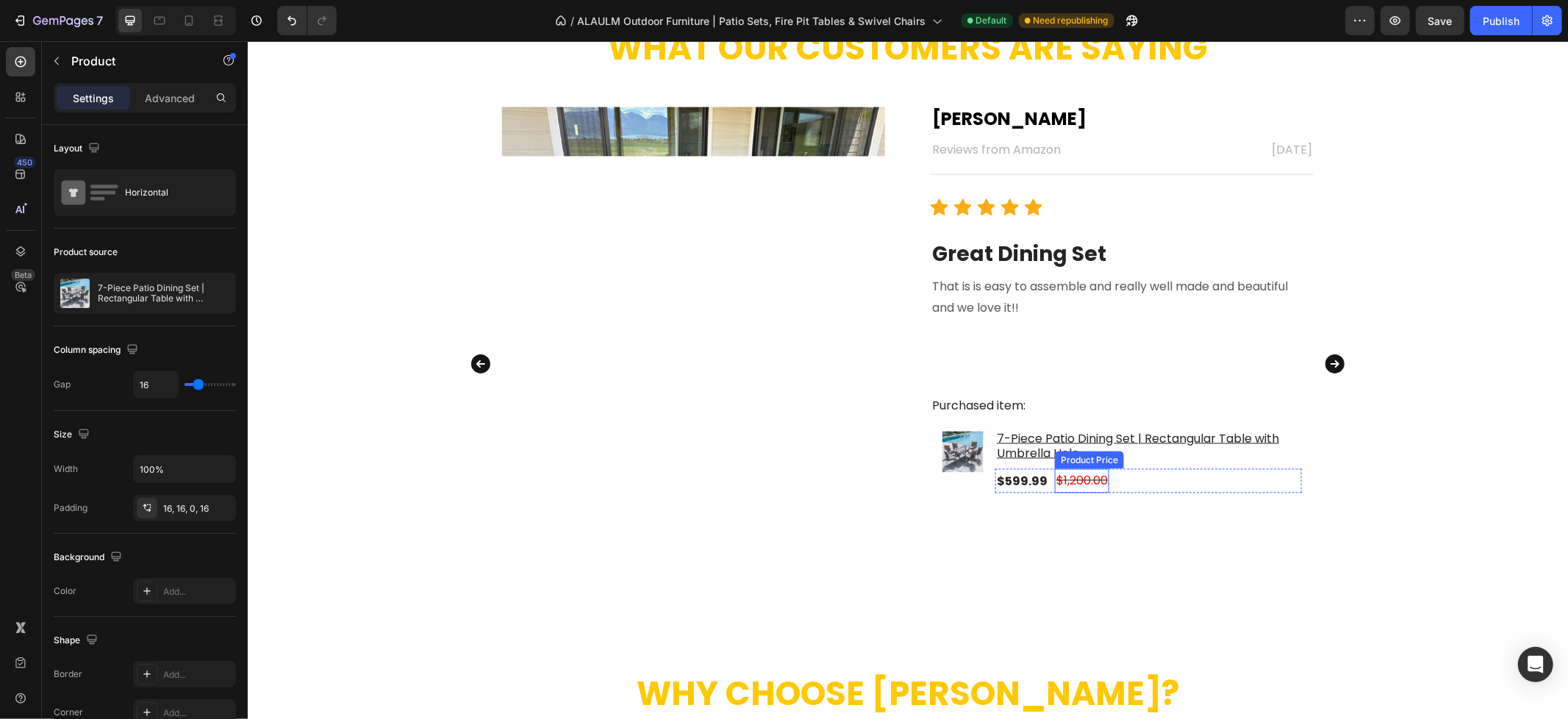
click at [1092, 482] on div "$1,200.00" at bounding box center [1081, 480] width 55 height 24
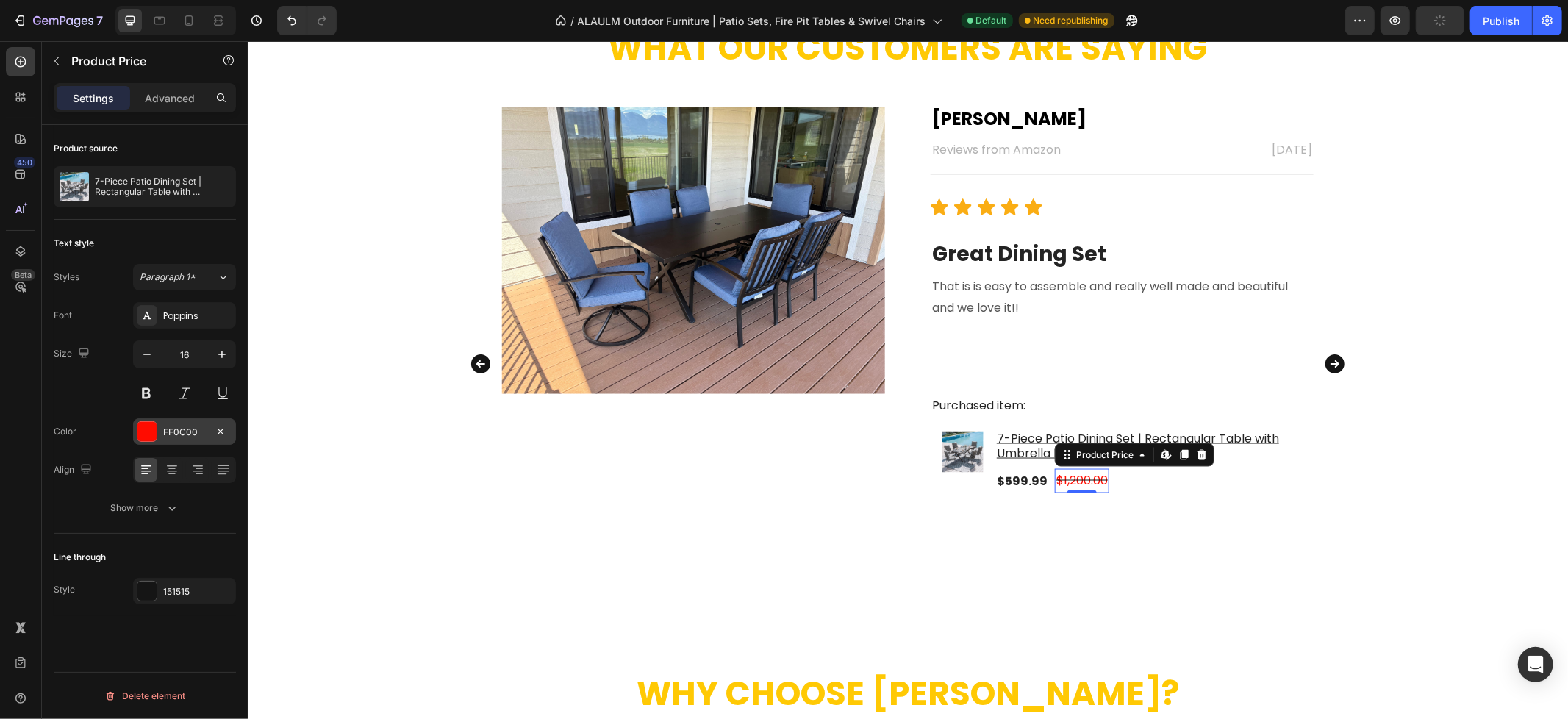
click at [188, 434] on div "FF0C00" at bounding box center [185, 432] width 43 height 14
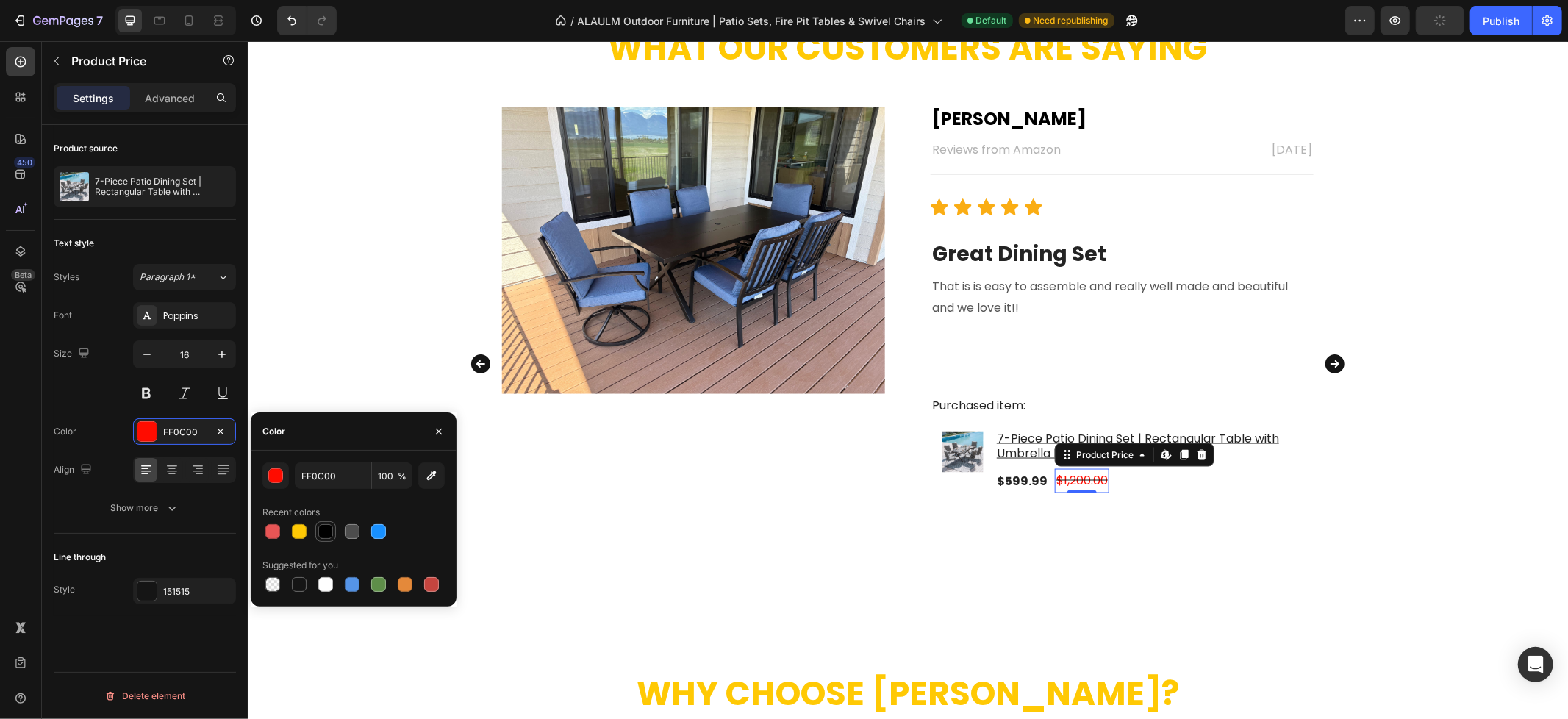
click at [330, 535] on div at bounding box center [326, 531] width 15 height 15
type input "000000"
click at [1023, 483] on div "$599.99" at bounding box center [1021, 480] width 54 height 21
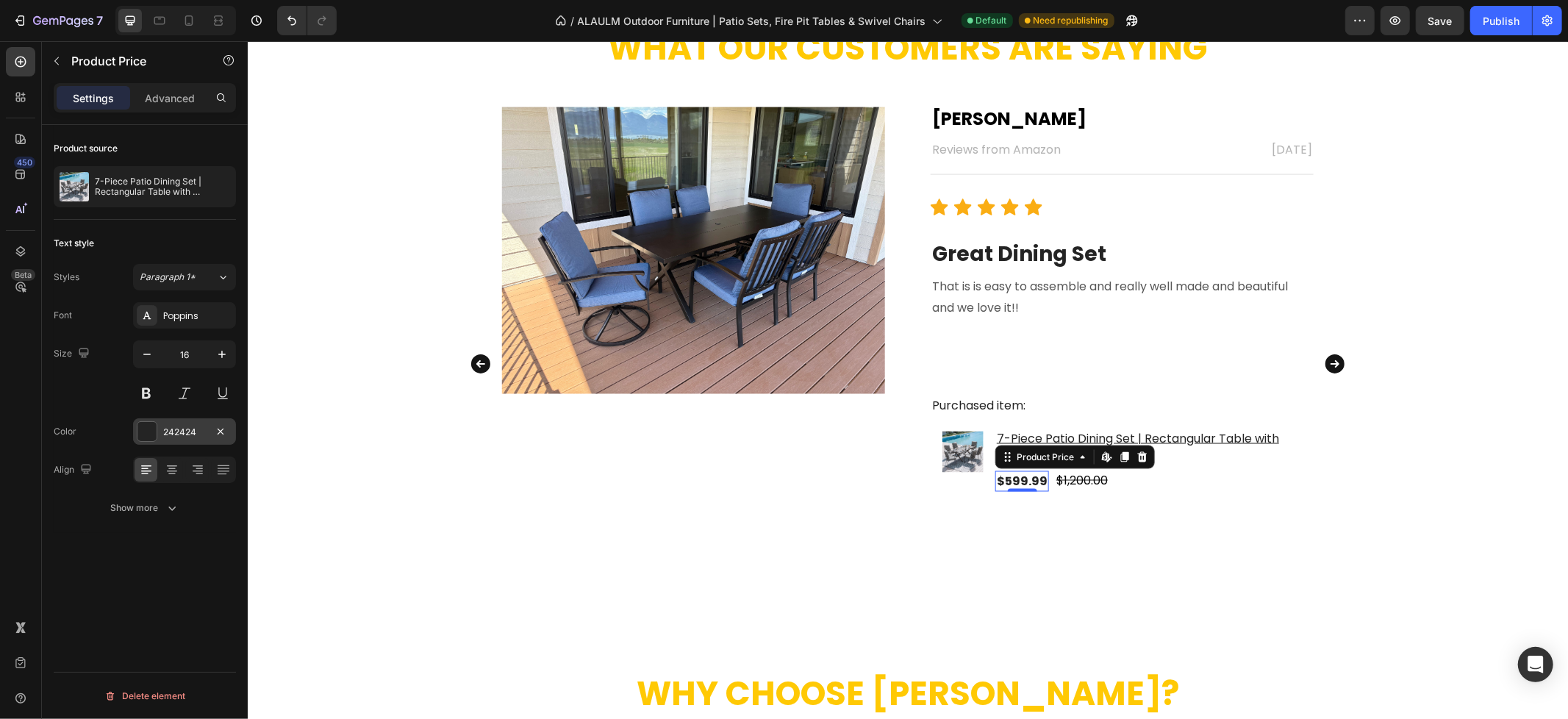
click at [181, 435] on div "242424" at bounding box center [185, 432] width 43 height 14
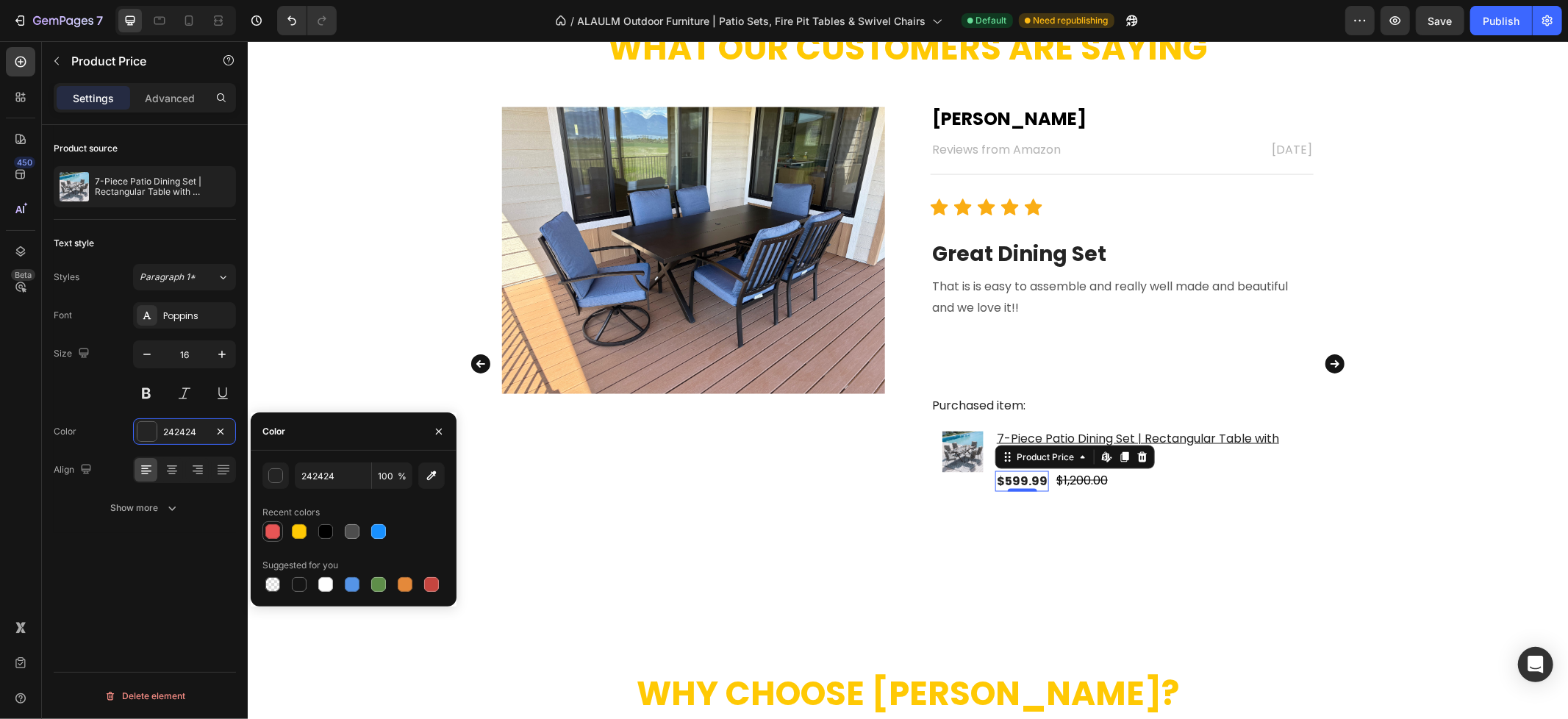
click at [274, 533] on div at bounding box center [272, 531] width 15 height 15
type input "E75555"
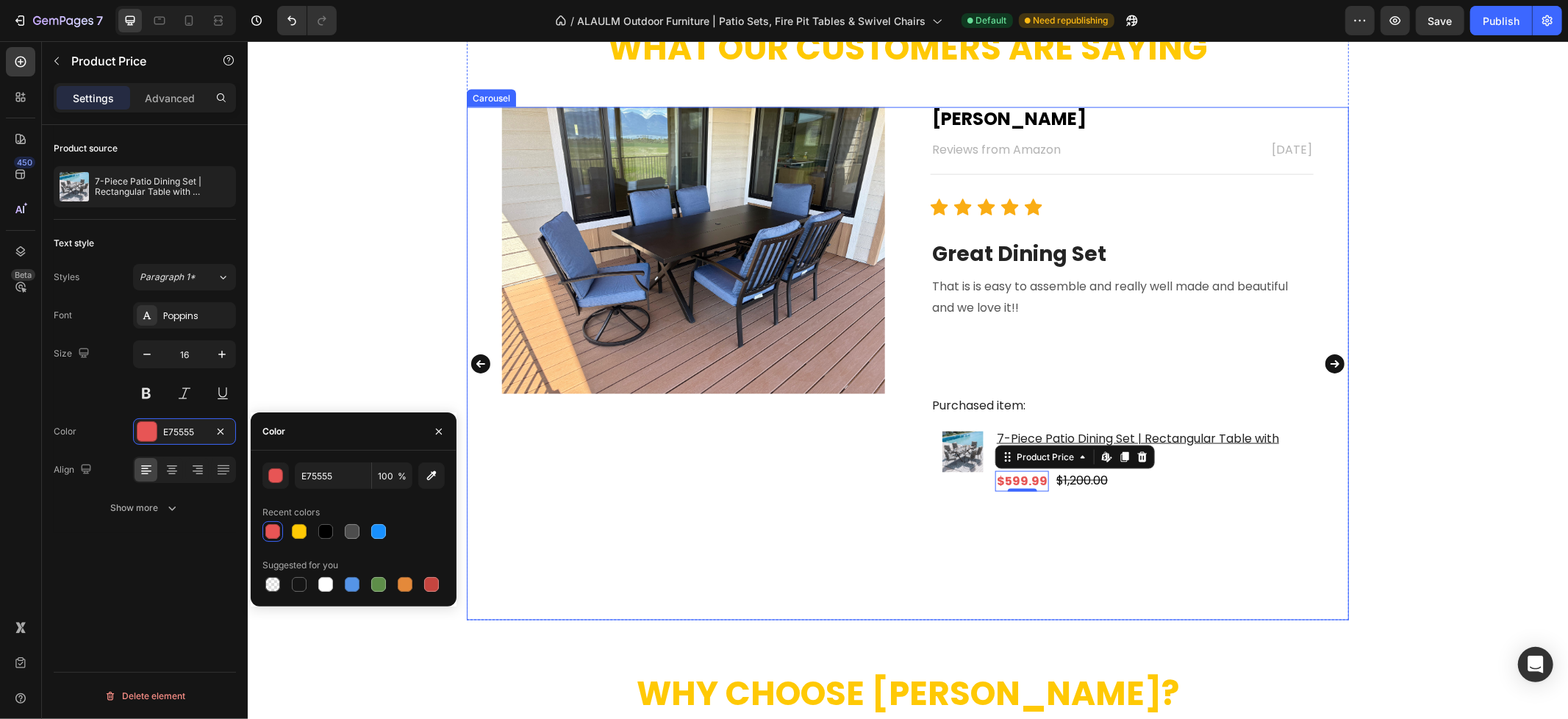
click at [1325, 362] on icon "Carousel Next Arrow" at bounding box center [1334, 364] width 20 height 20
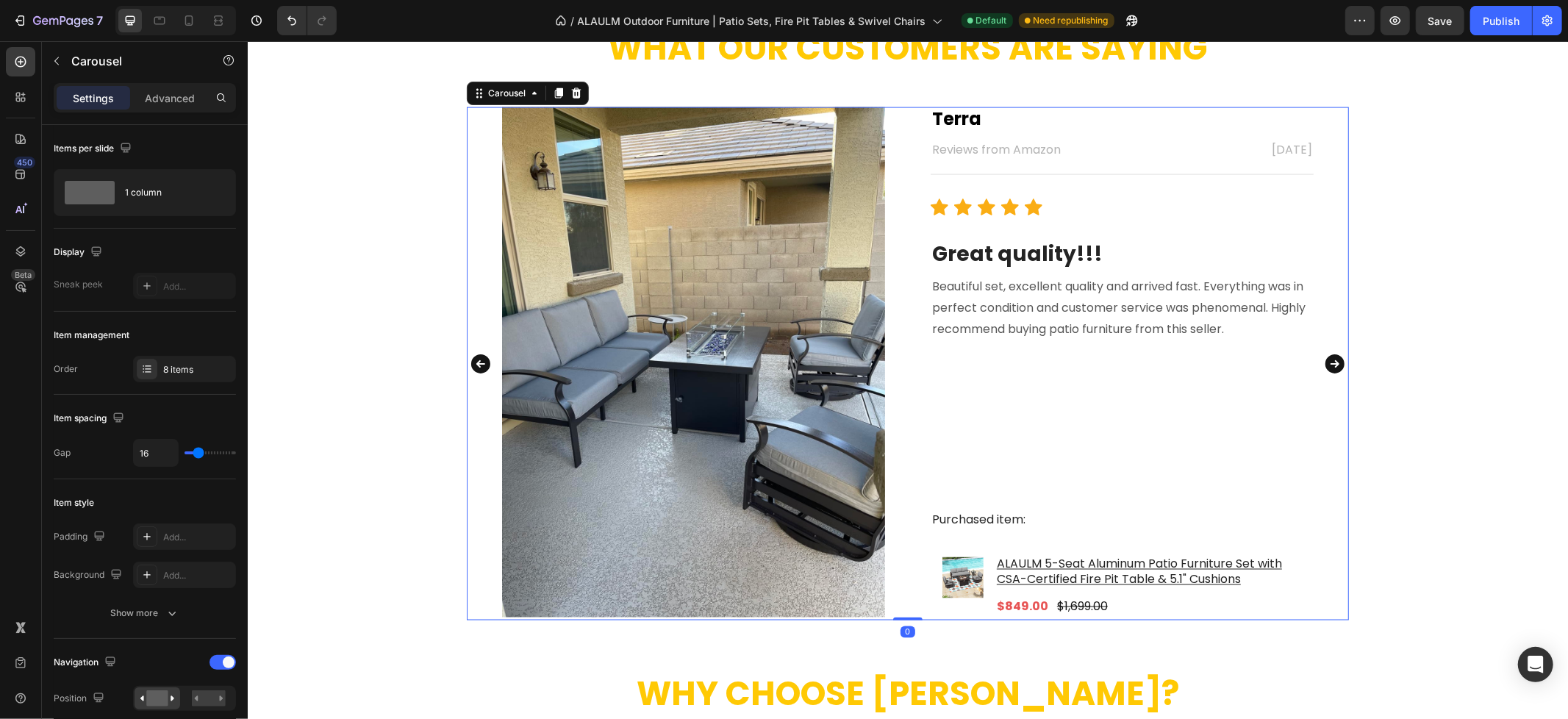
click at [1325, 364] on icon "Carousel Next Arrow" at bounding box center [1334, 364] width 20 height 20
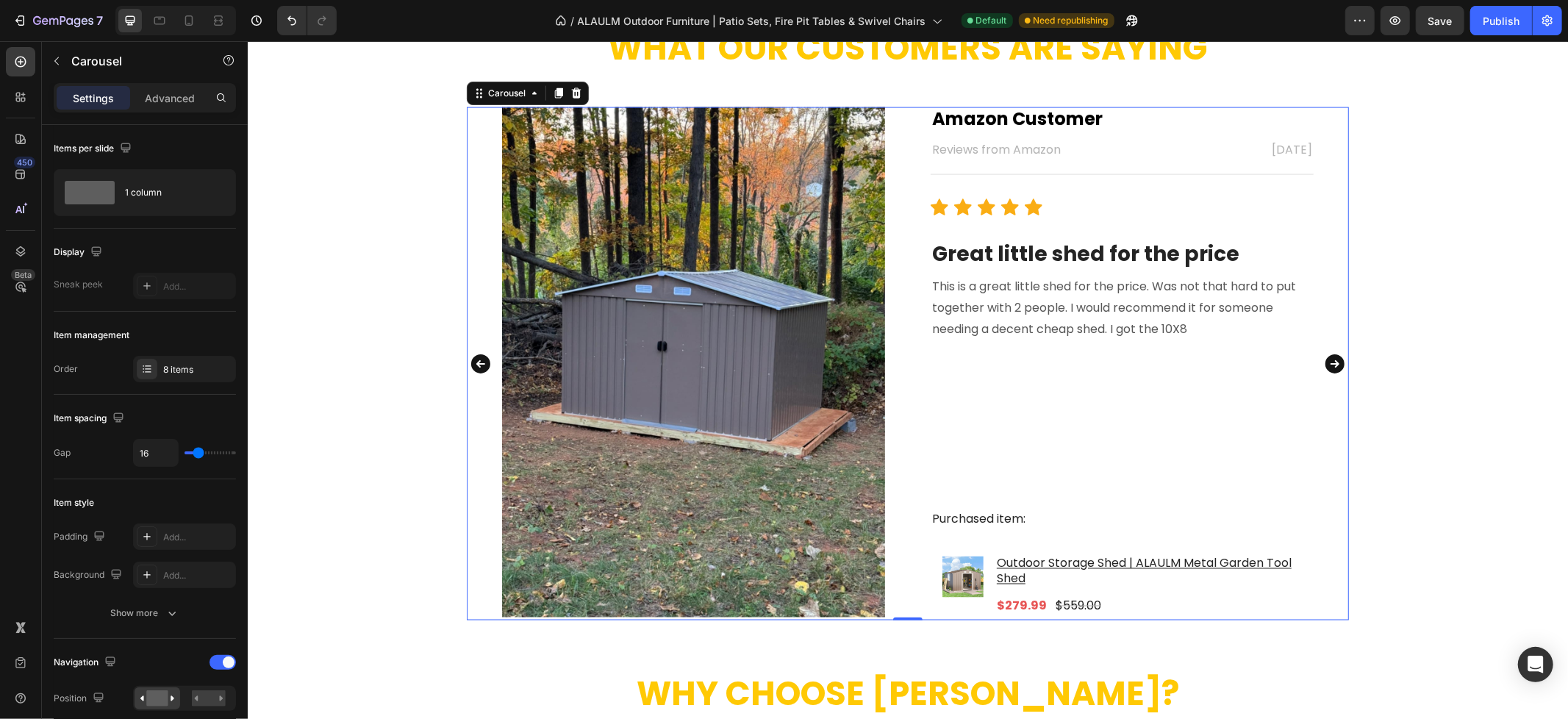
click at [1325, 364] on icon "Carousel Next Arrow" at bounding box center [1334, 364] width 20 height 20
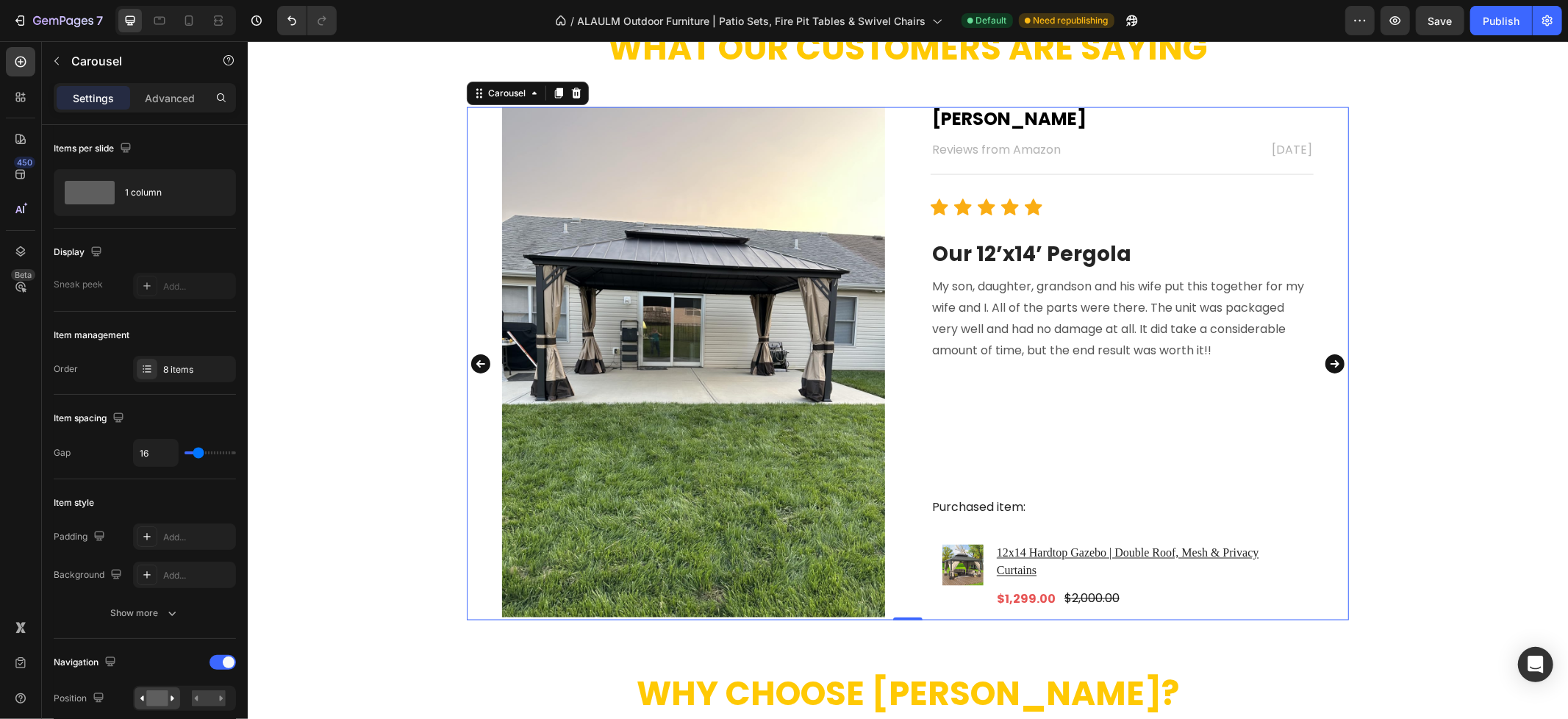
click at [1327, 361] on icon "Carousel Next Arrow" at bounding box center [1334, 364] width 20 height 20
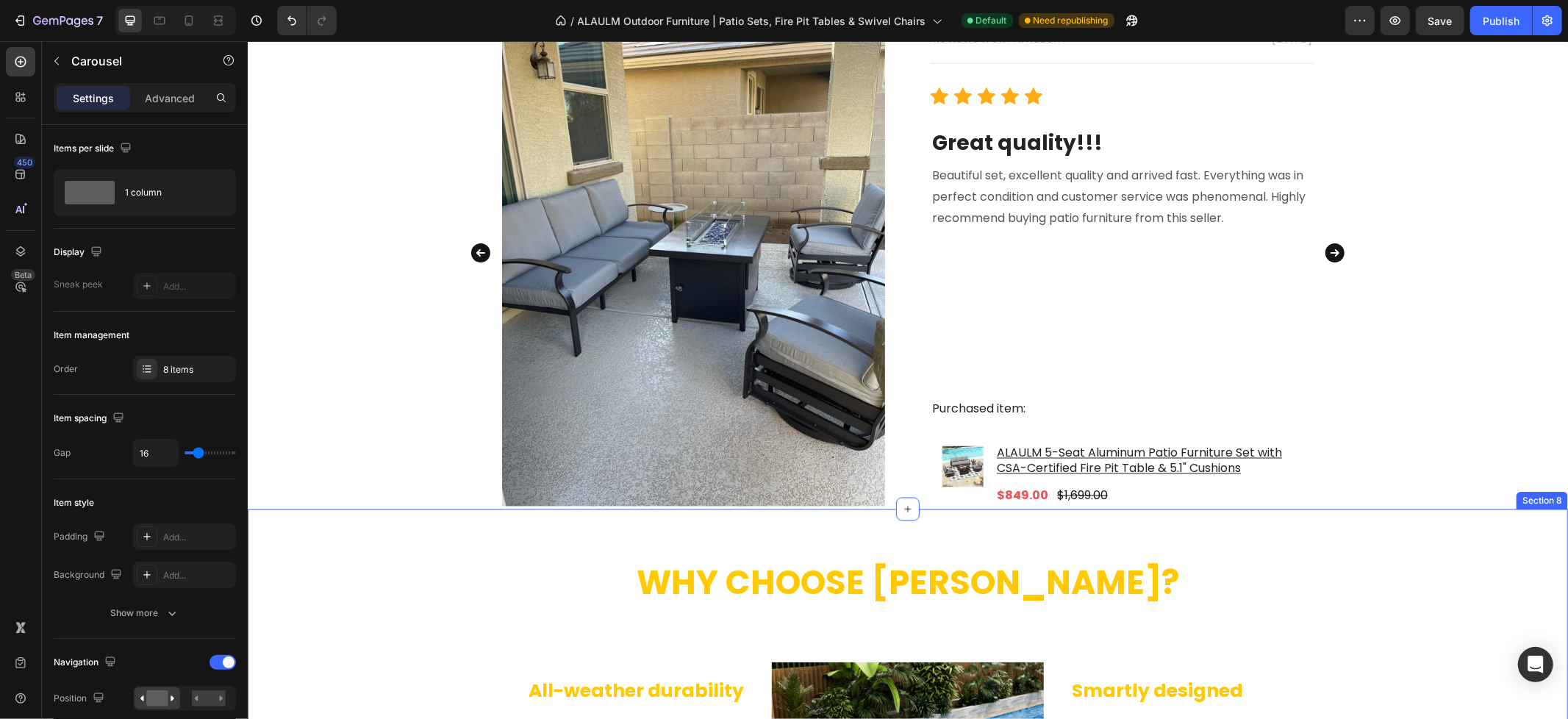
scroll to position [1960, 0]
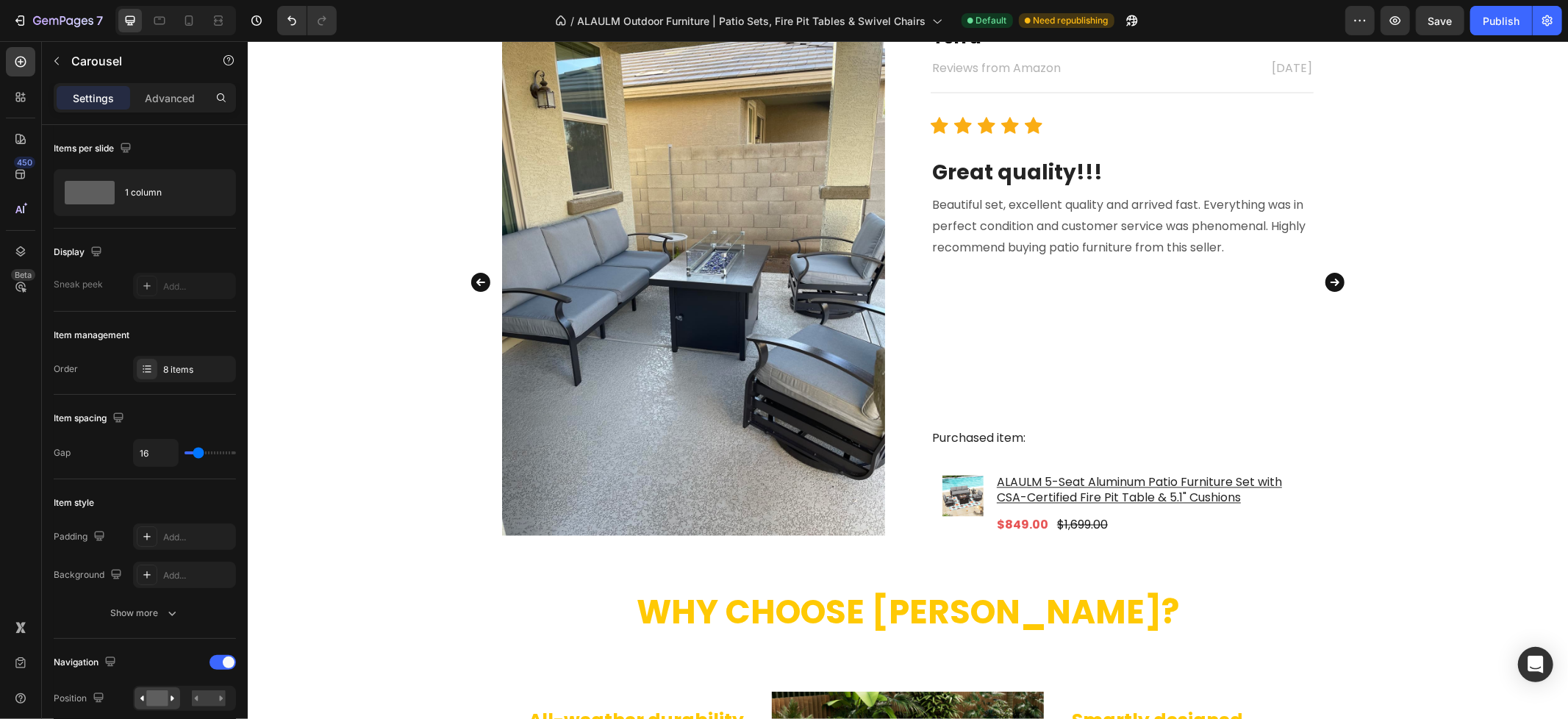
click at [1331, 277] on icon "Carousel Next Arrow" at bounding box center [1334, 282] width 20 height 20
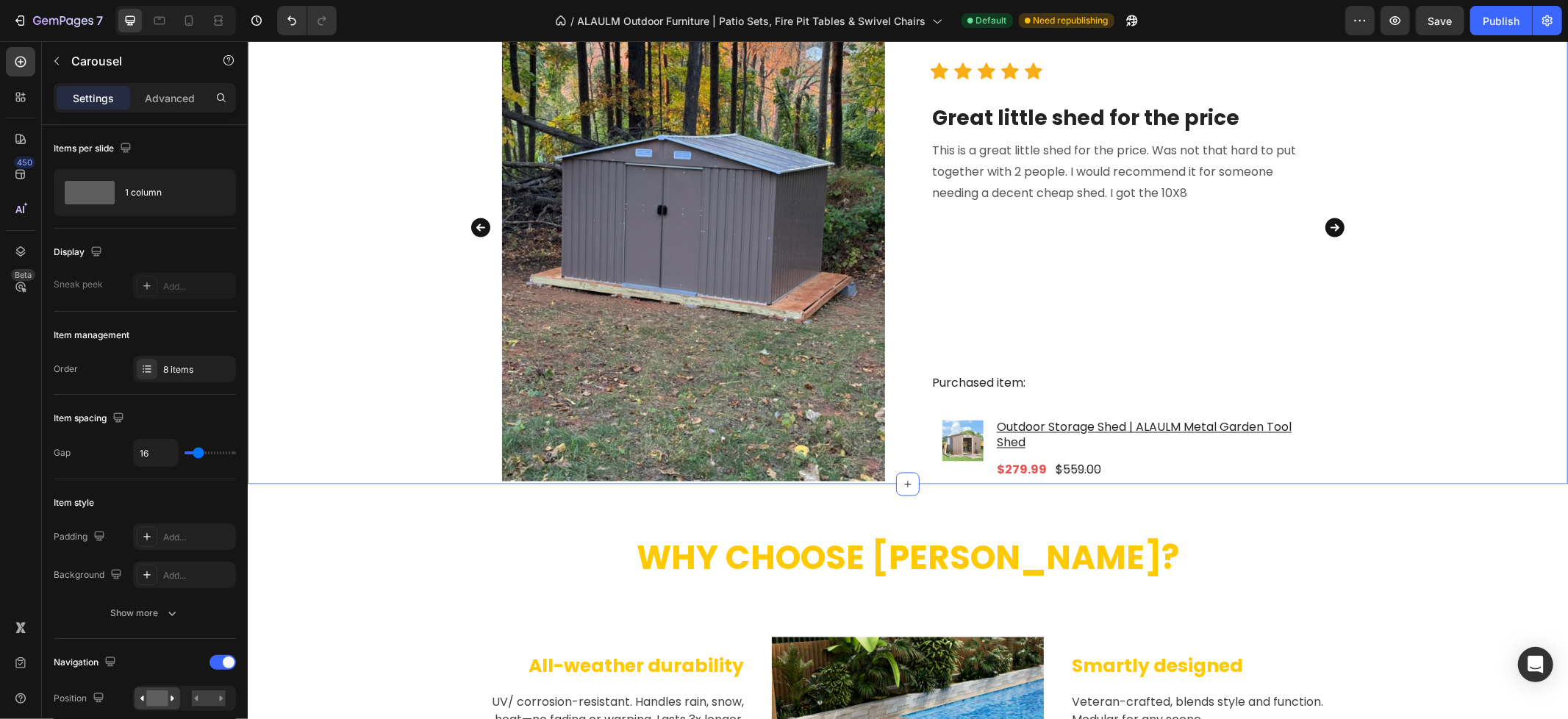
scroll to position [2043, 0]
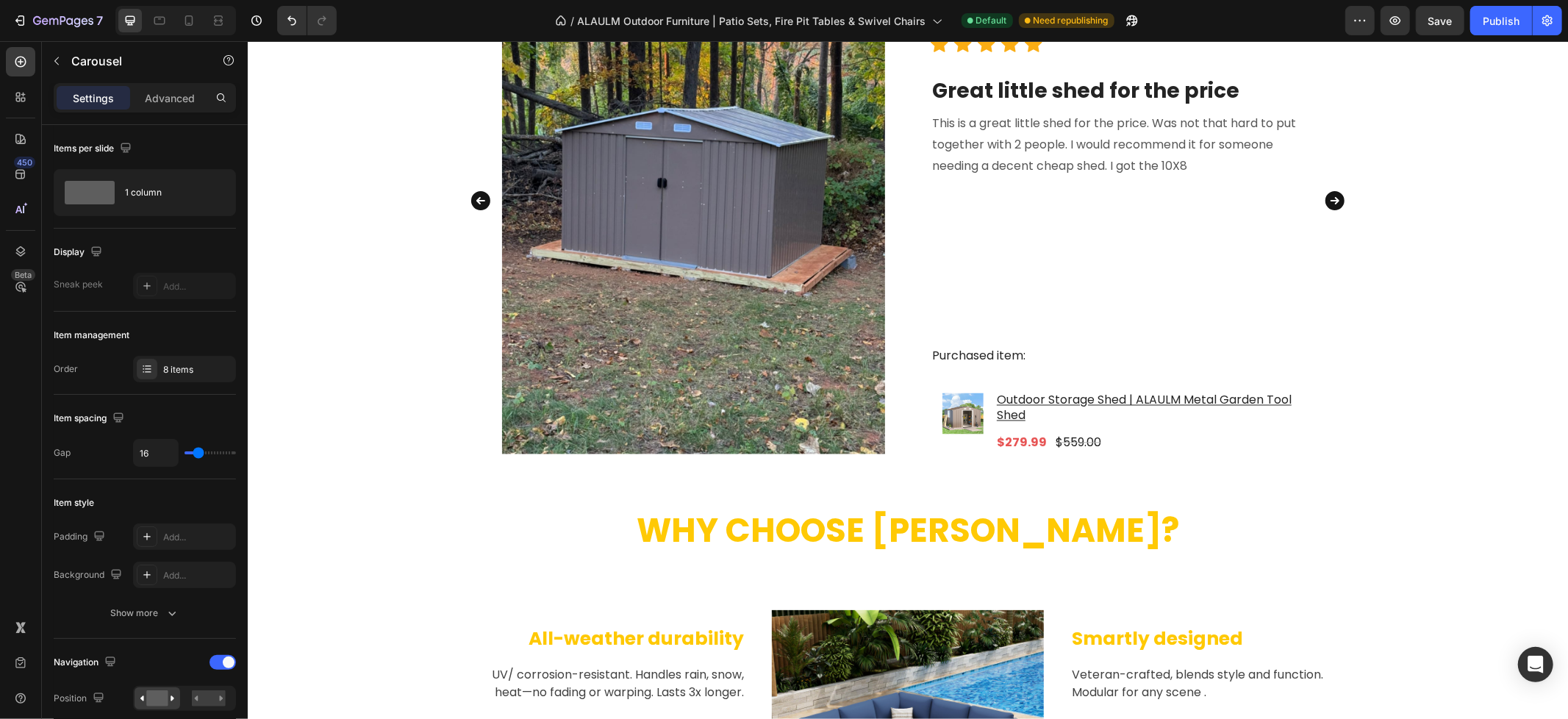
click at [1331, 194] on icon "Carousel Next Arrow" at bounding box center [1334, 201] width 20 height 20
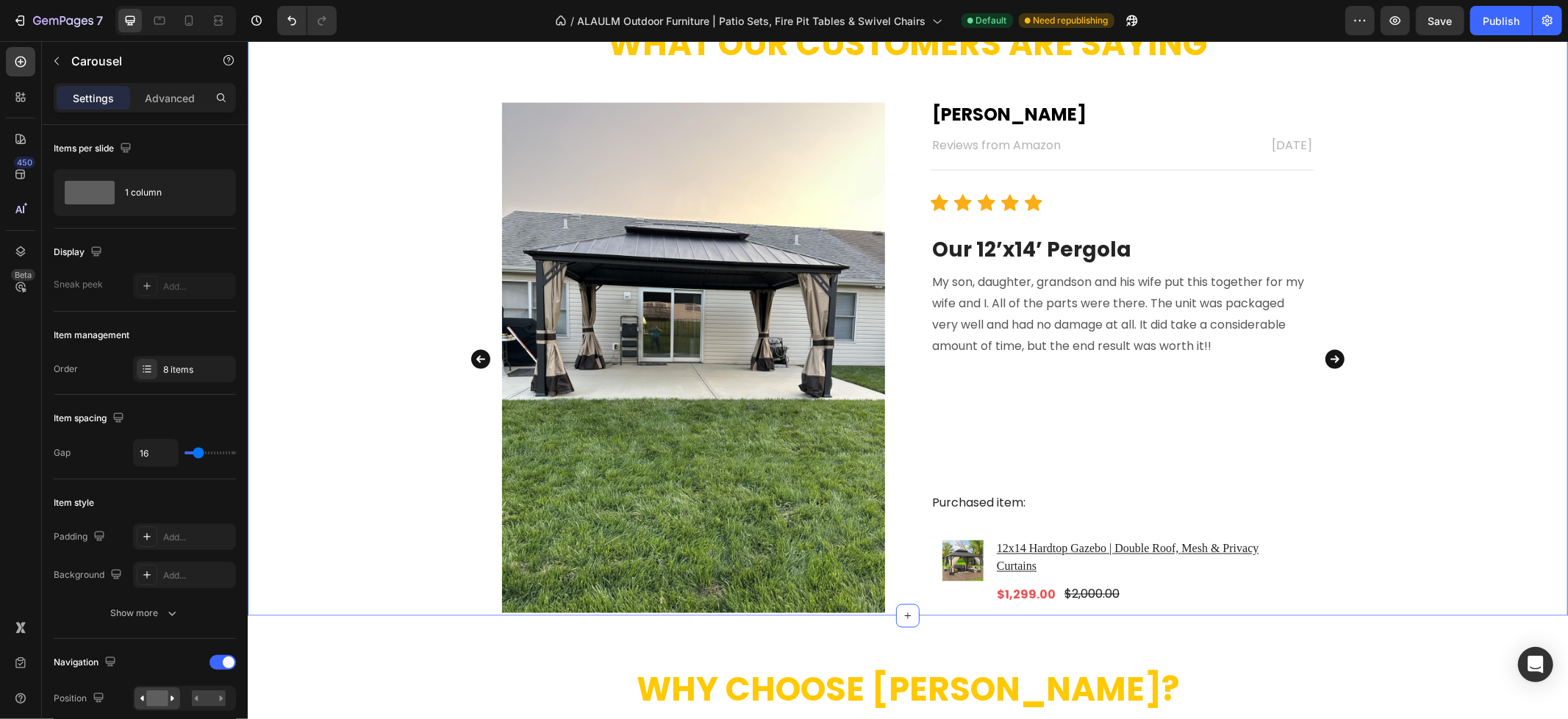
scroll to position [1879, 0]
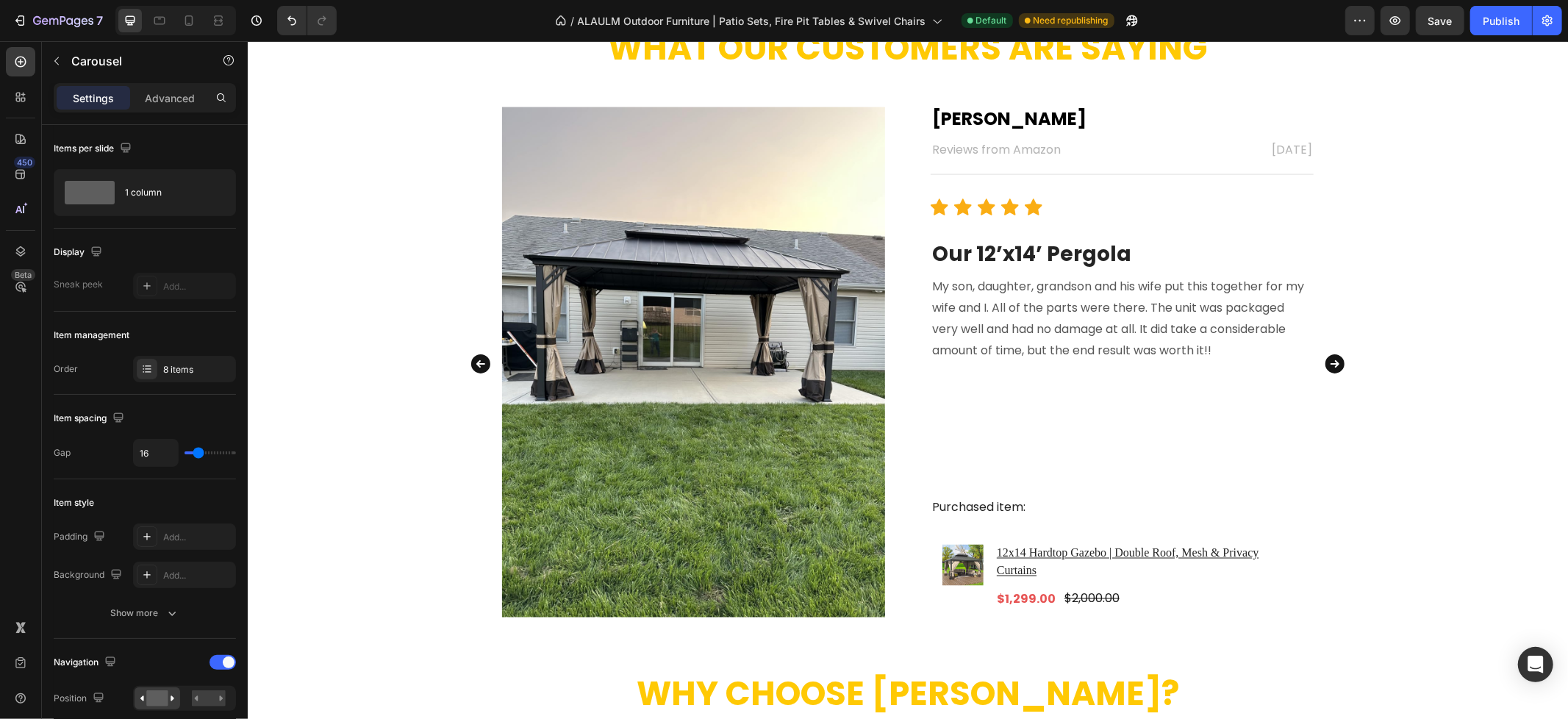
click at [1329, 356] on icon "Carousel Next Arrow" at bounding box center [1334, 364] width 20 height 20
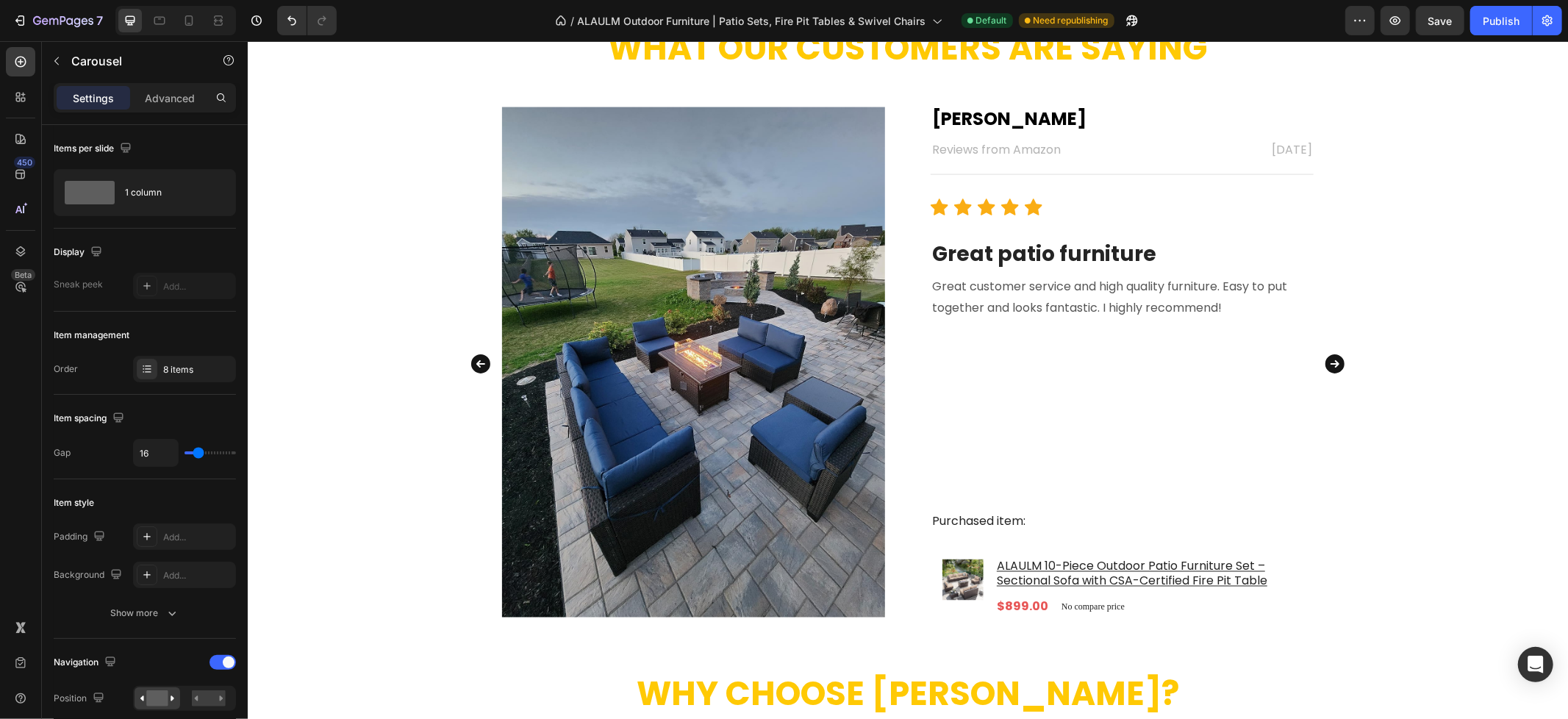
click at [1326, 370] on icon "Carousel Next Arrow" at bounding box center [1334, 364] width 20 height 20
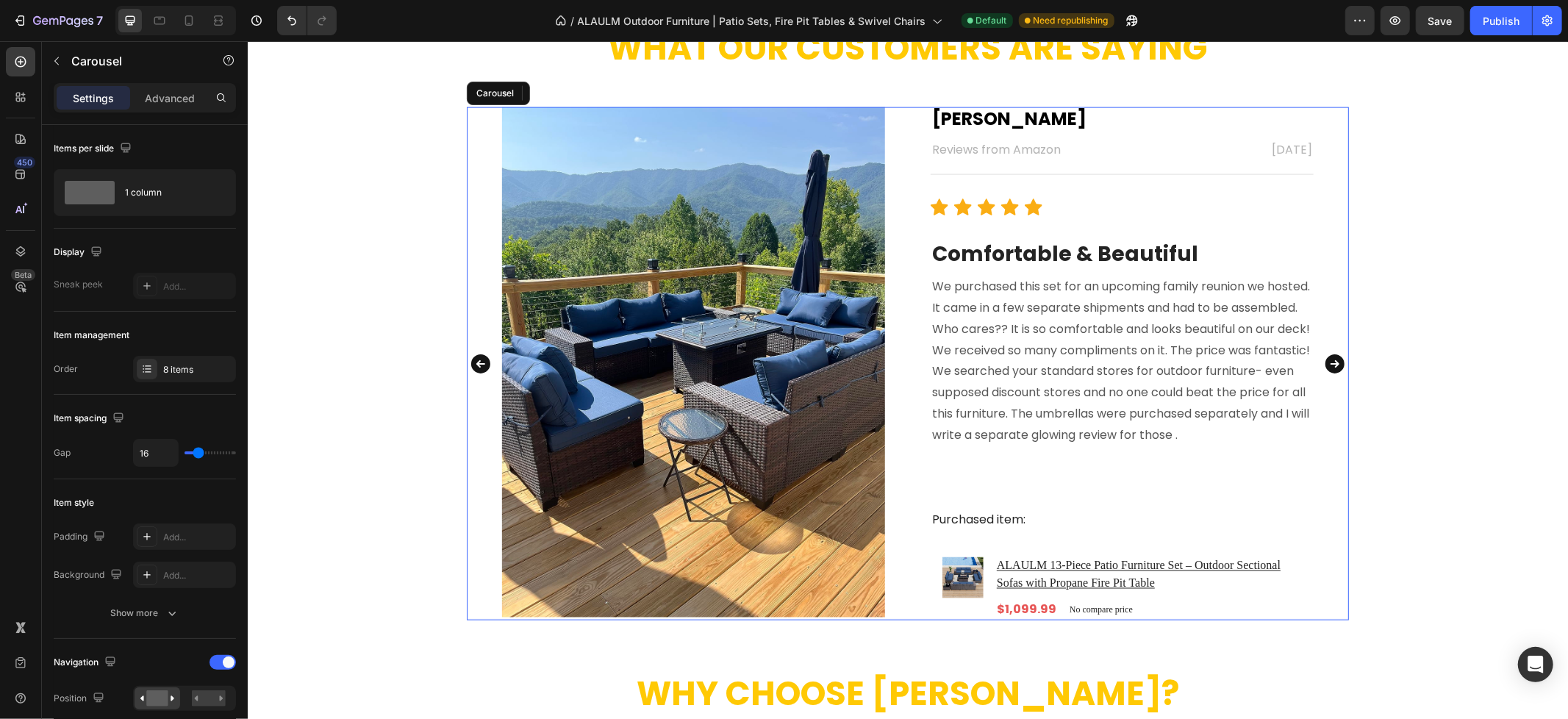
click at [1327, 364] on icon "Carousel Next Arrow" at bounding box center [1334, 364] width 20 height 20
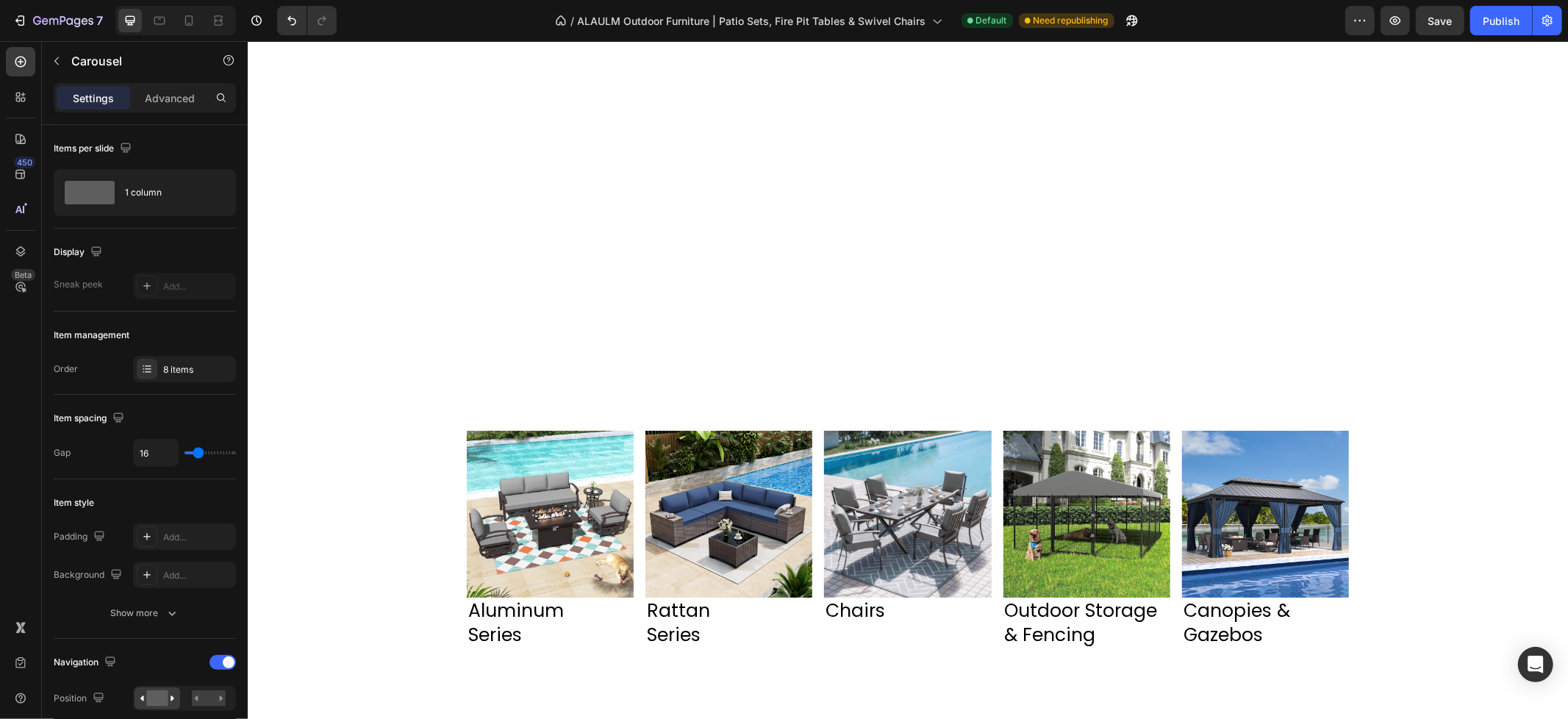
scroll to position [1797, 0]
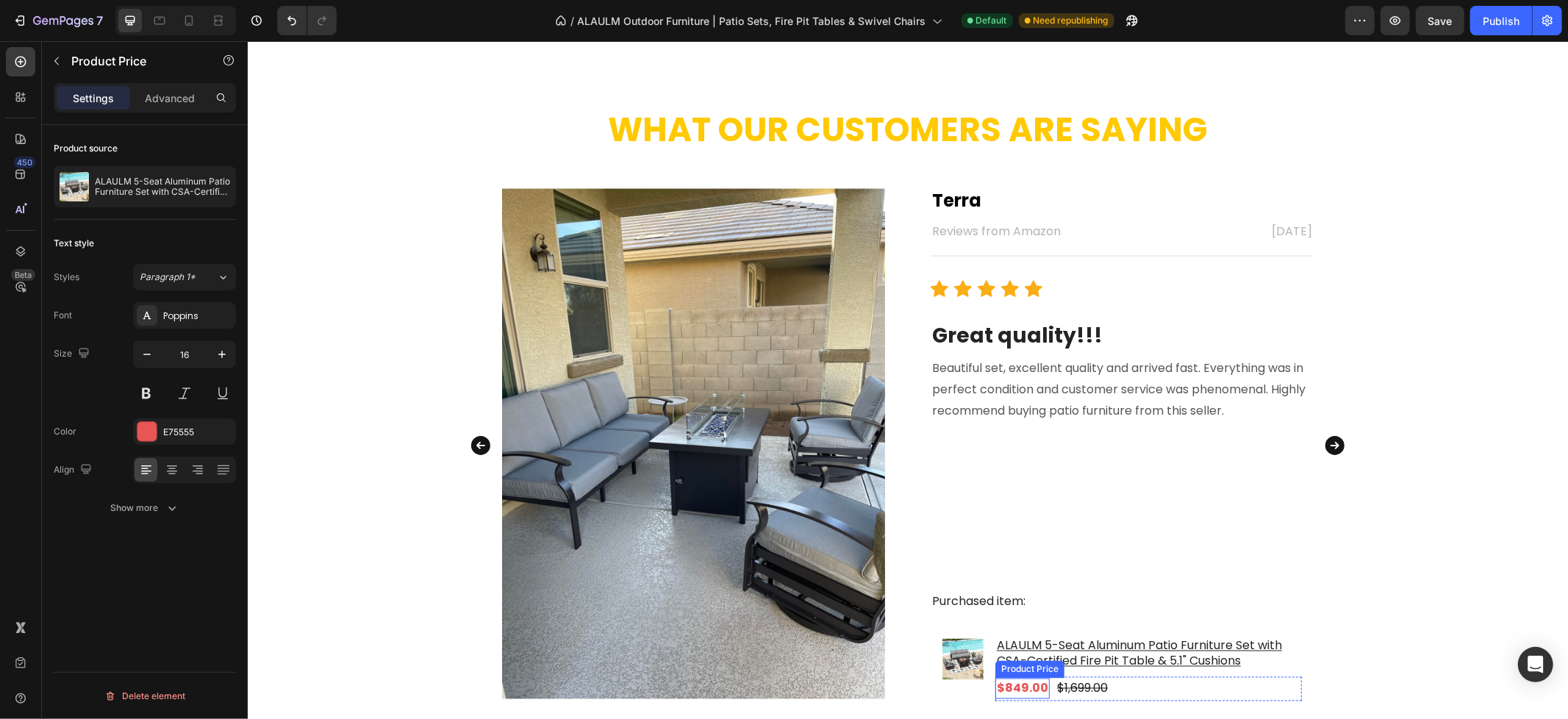
click at [1017, 688] on div "$849.00" at bounding box center [1022, 688] width 55 height 21
click at [188, 440] on div "E75555" at bounding box center [184, 431] width 103 height 26
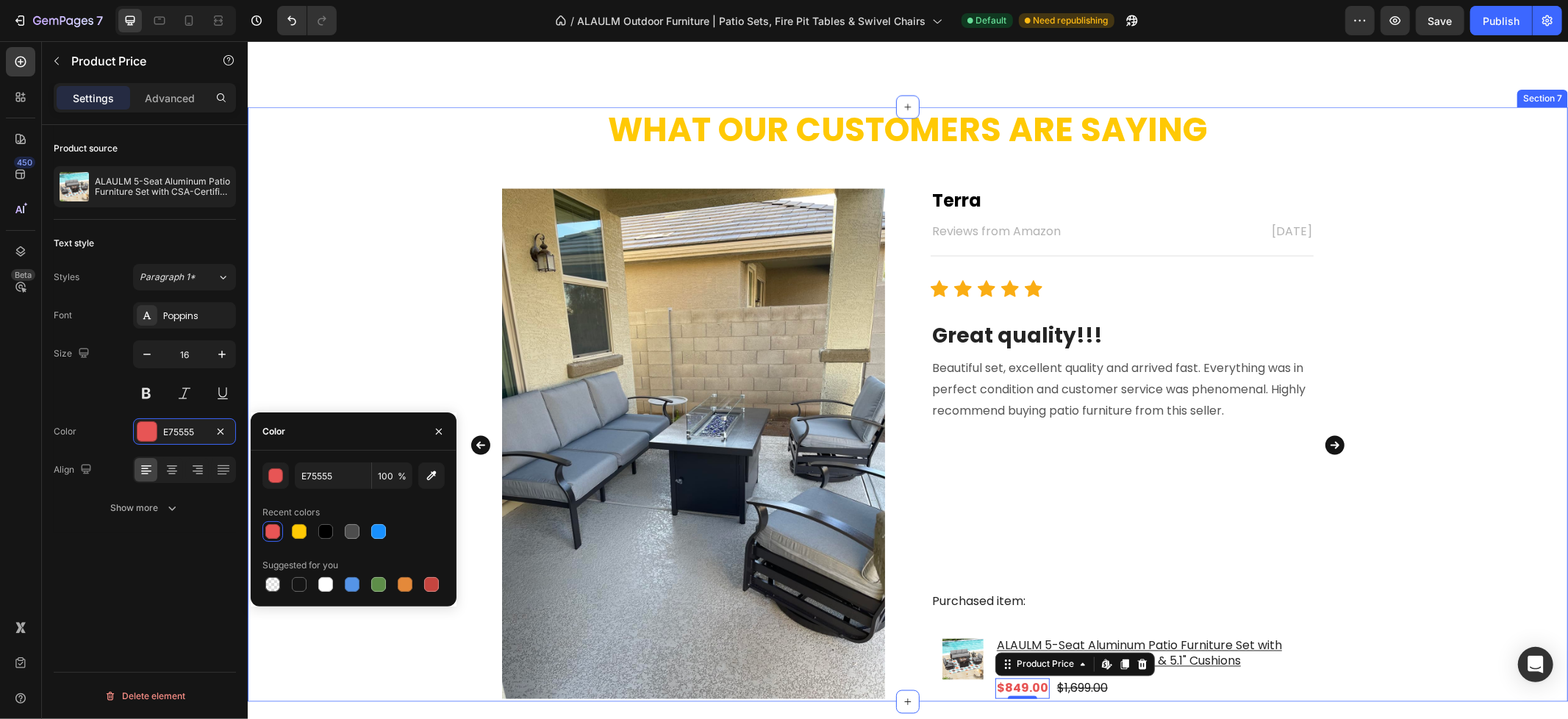
click at [375, 316] on div "What Our Customers Are Saying Heading Image Terra Text block Reviews from Amazo…" at bounding box center [907, 404] width 1320 height 595
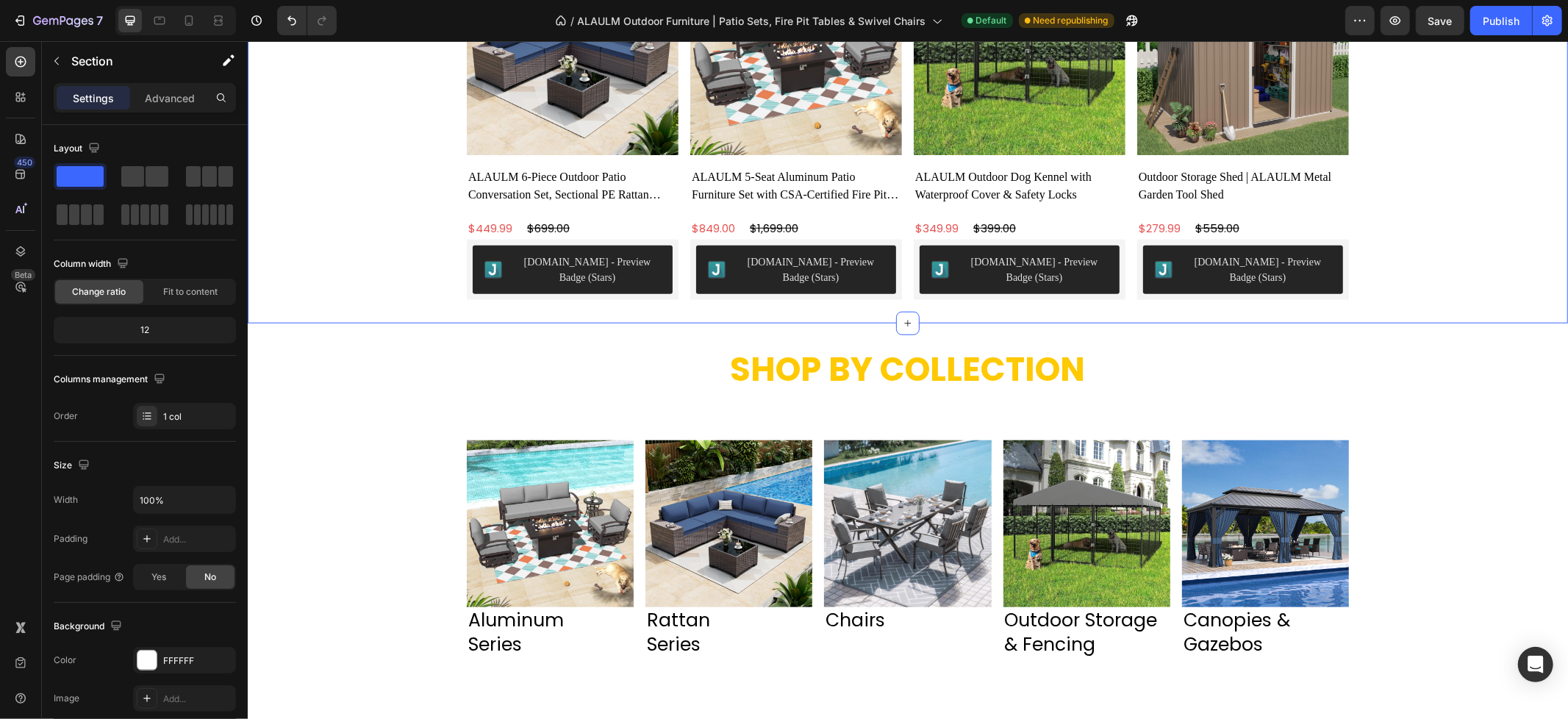
scroll to position [980, 0]
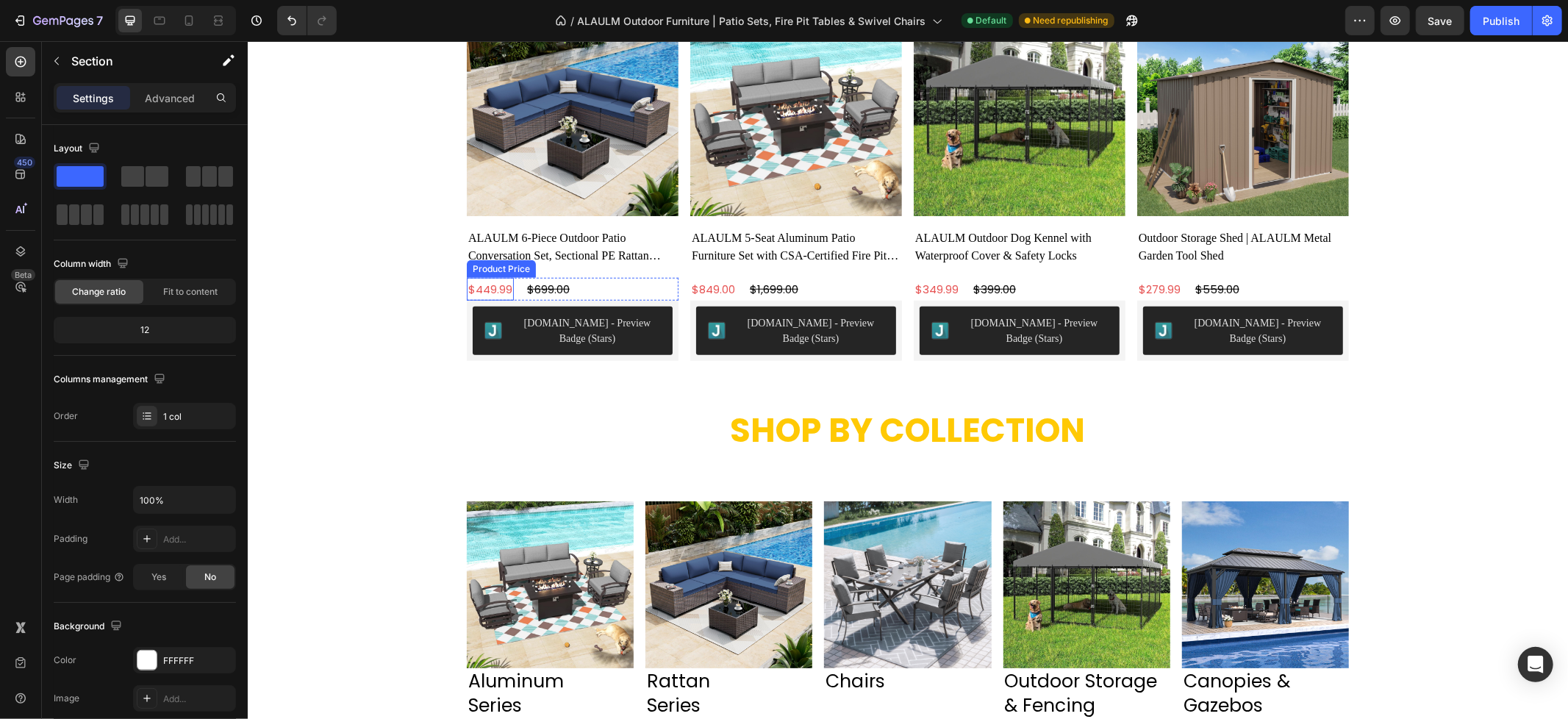
click at [484, 289] on div "$449.99" at bounding box center [490, 288] width 47 height 22
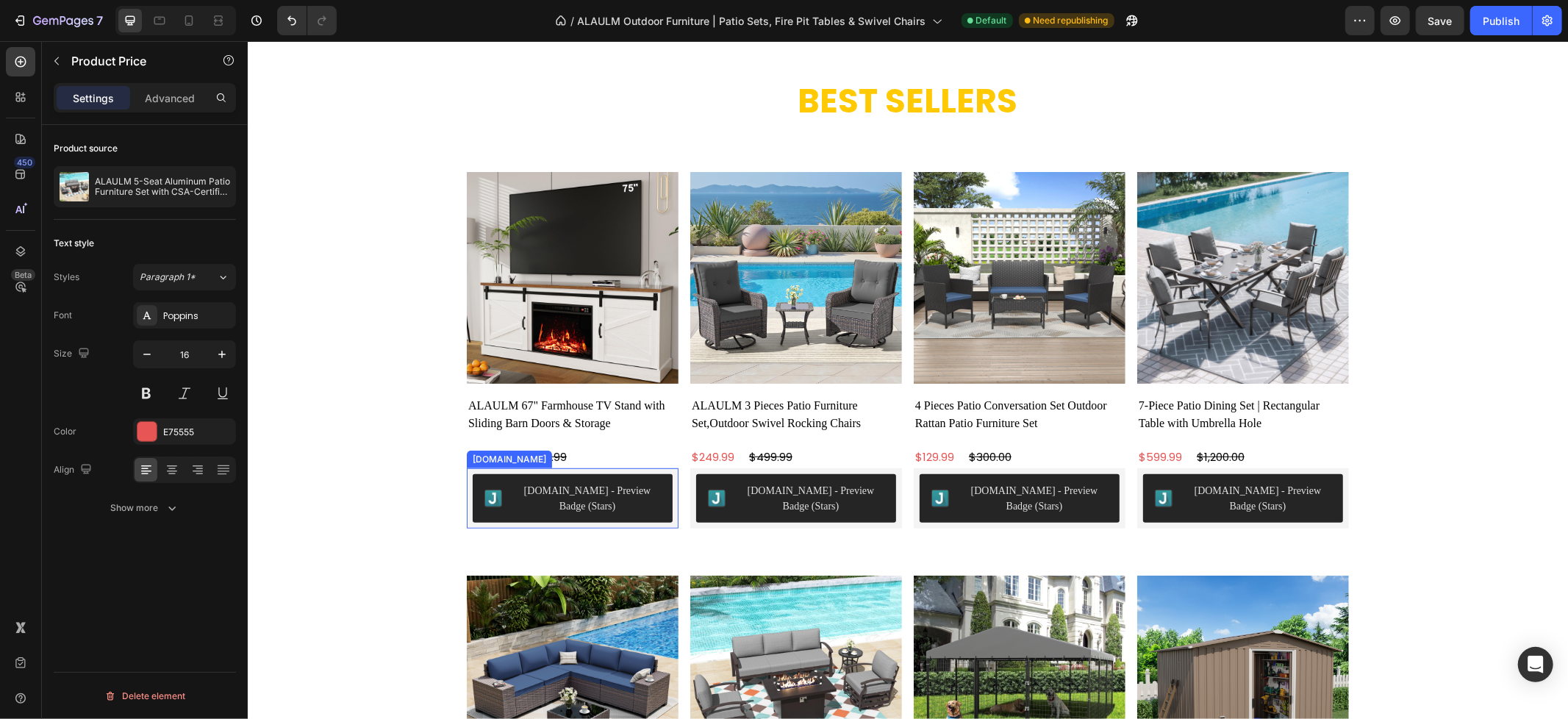
scroll to position [468, 0]
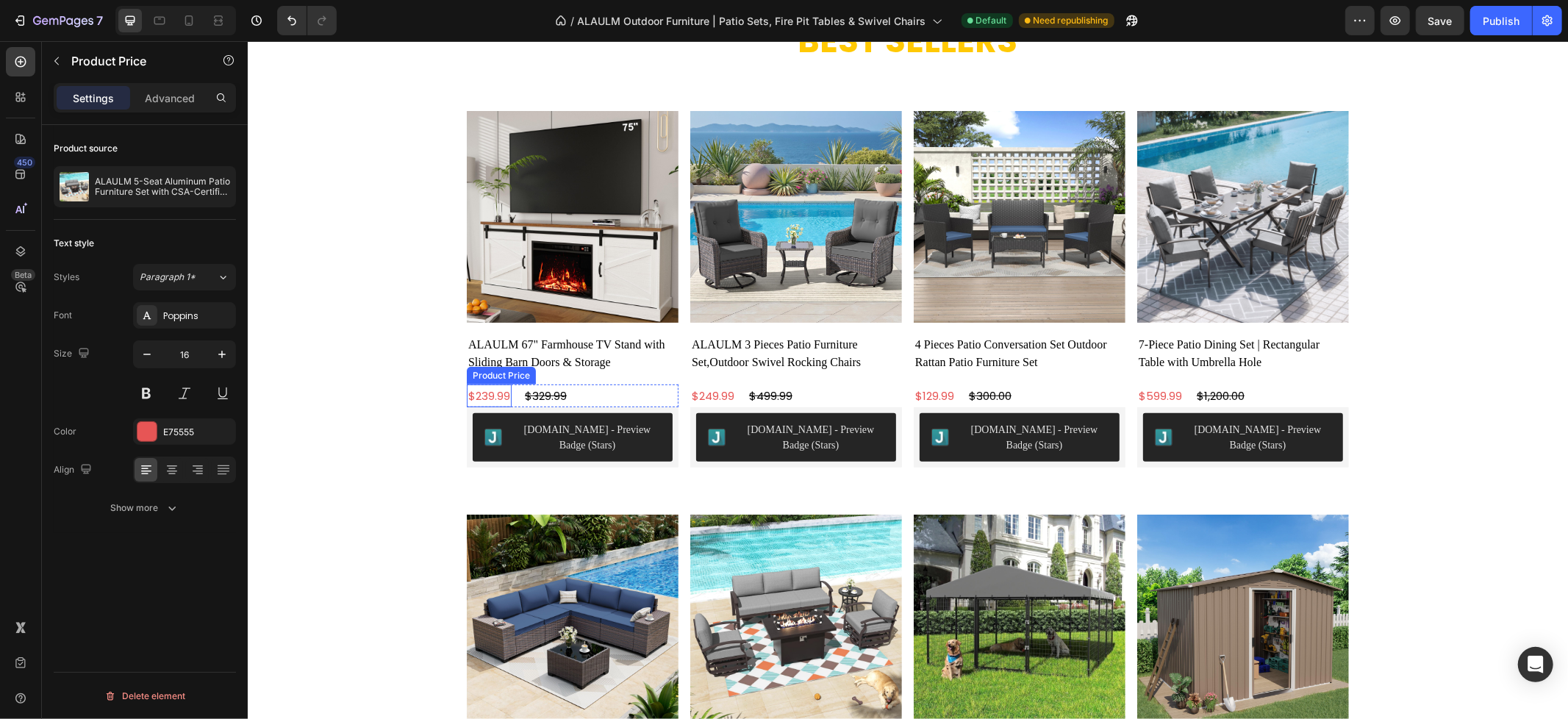
click at [481, 392] on div "$239.99" at bounding box center [489, 394] width 45 height 22
click at [221, 354] on icon "button" at bounding box center [222, 354] width 15 height 15
type input "16"
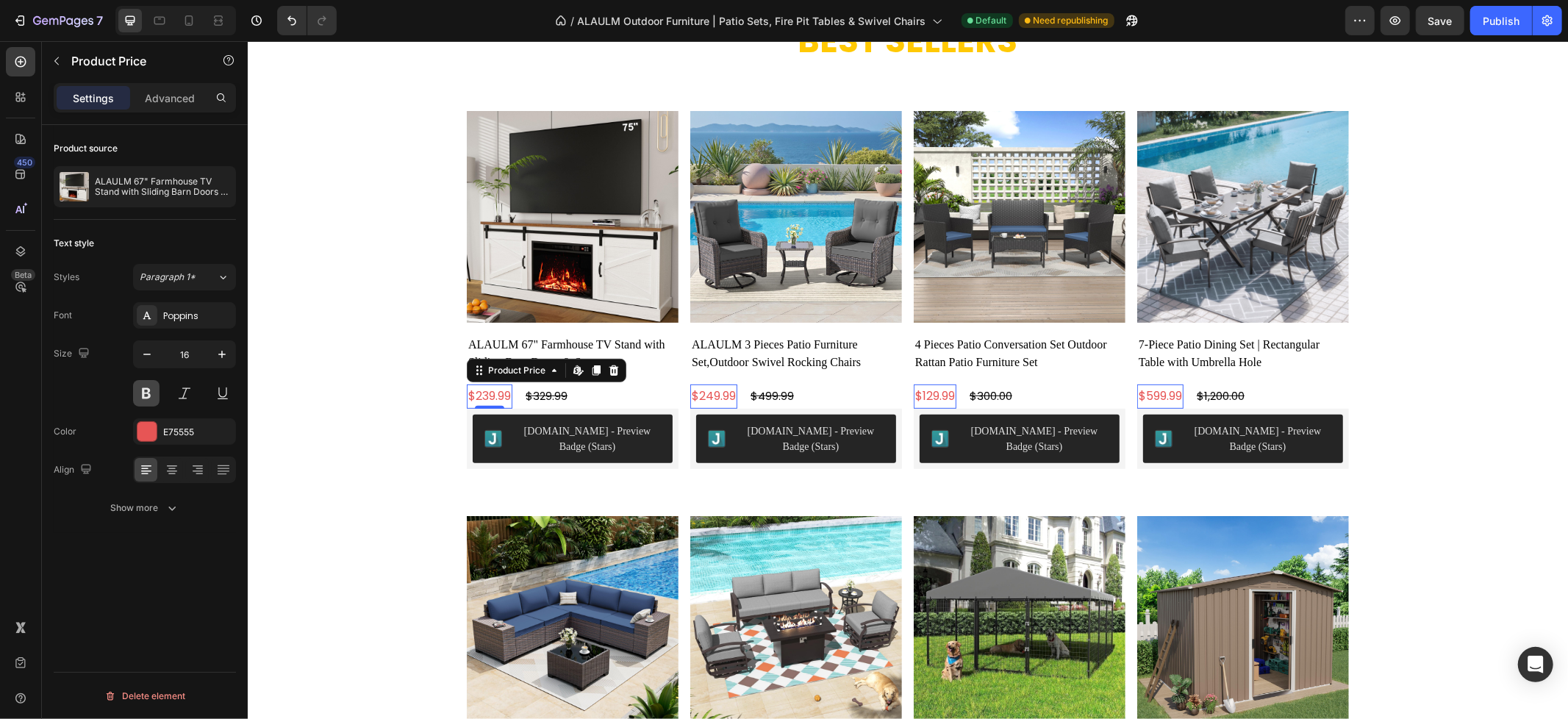
click at [149, 398] on button at bounding box center [146, 393] width 26 height 26
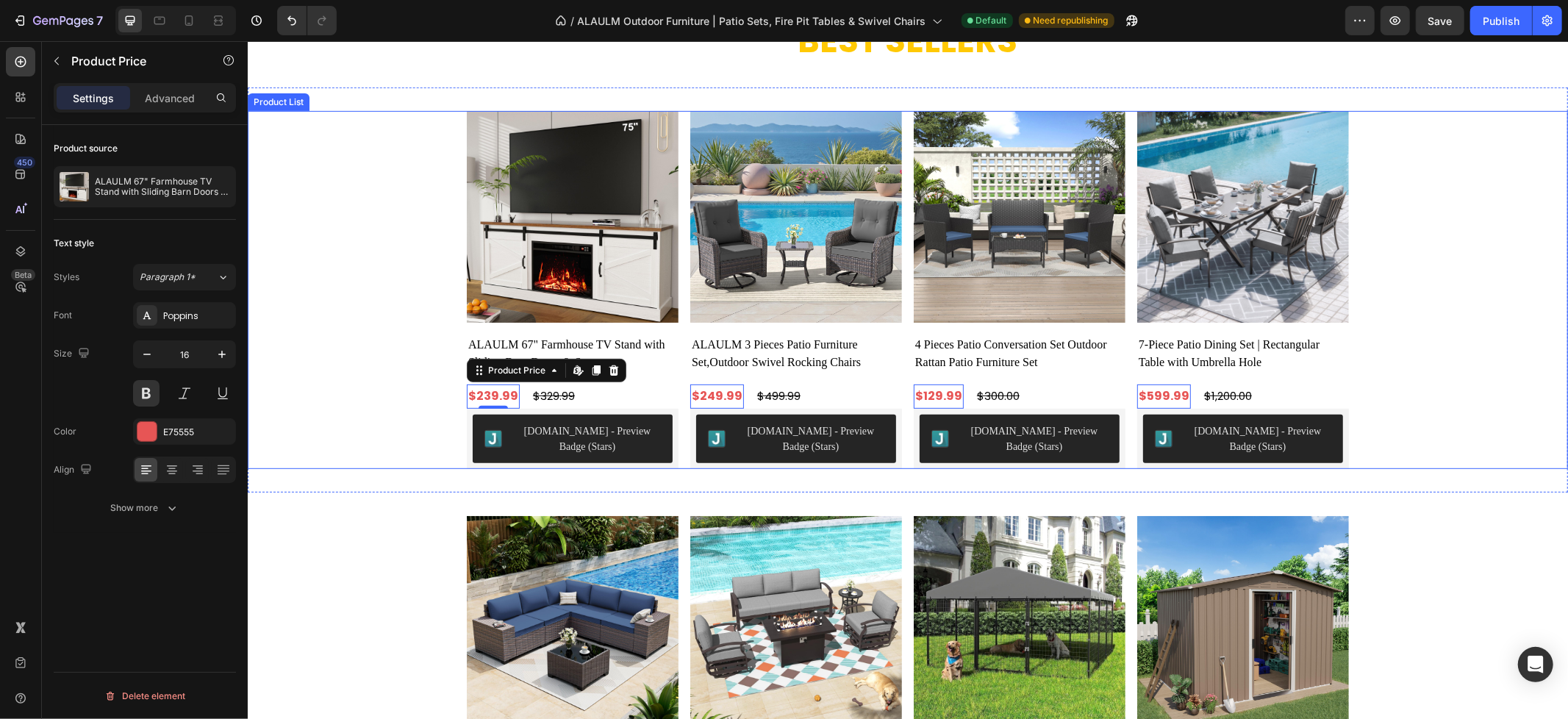
click at [294, 408] on div "Product Images ALAULM 67" Farmhouse TV Stand with Sliding Barn Doors & Storage …" at bounding box center [907, 290] width 1320 height 358
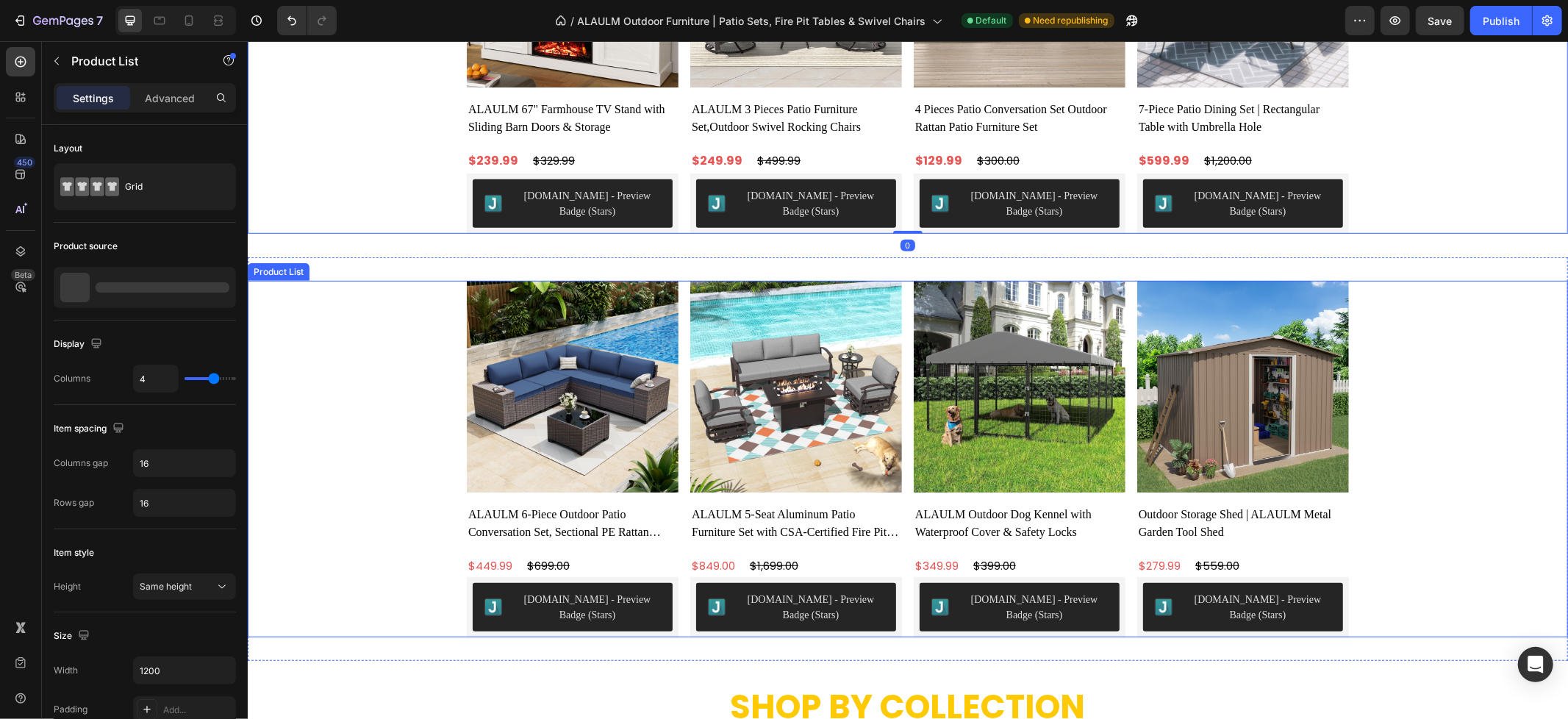
scroll to position [713, 0]
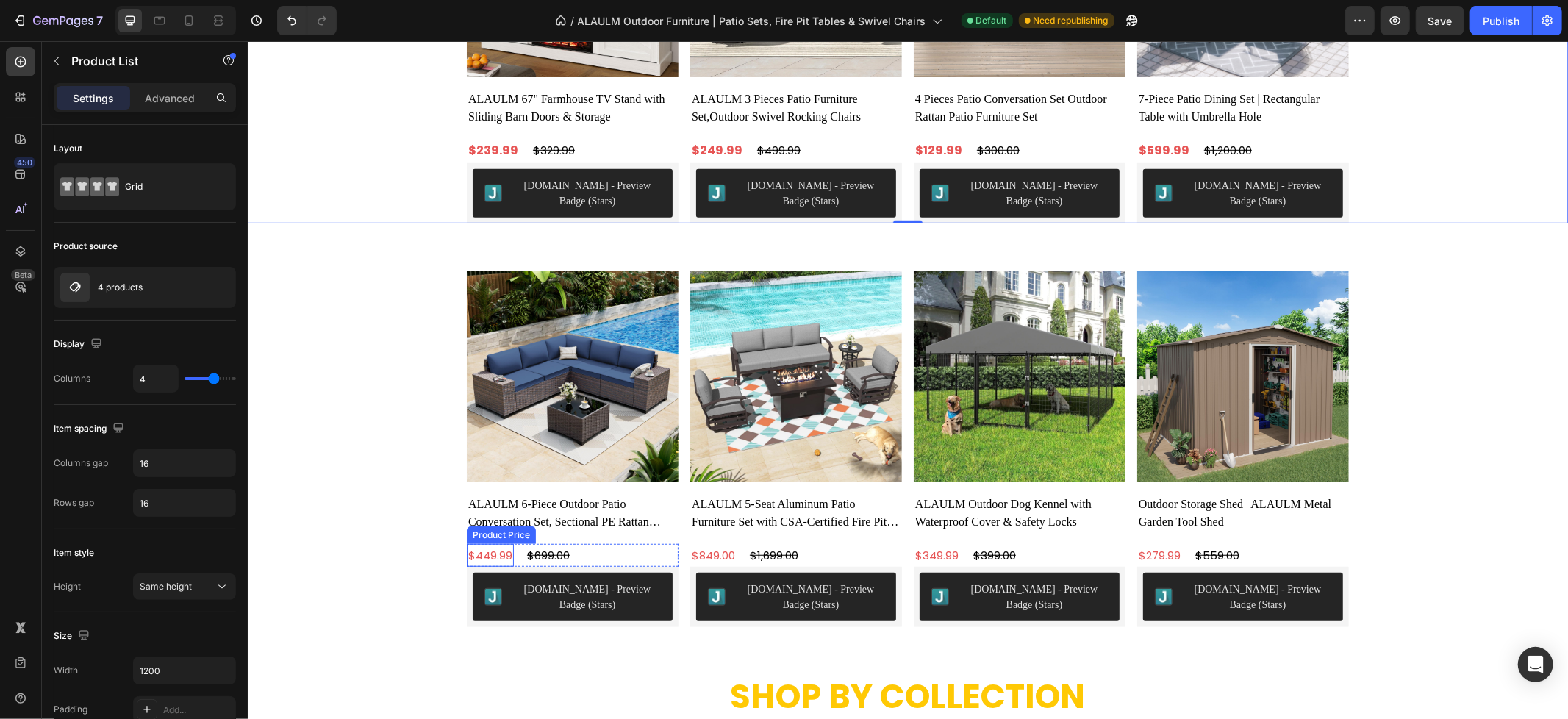
click at [483, 553] on div "$449.99" at bounding box center [490, 555] width 47 height 22
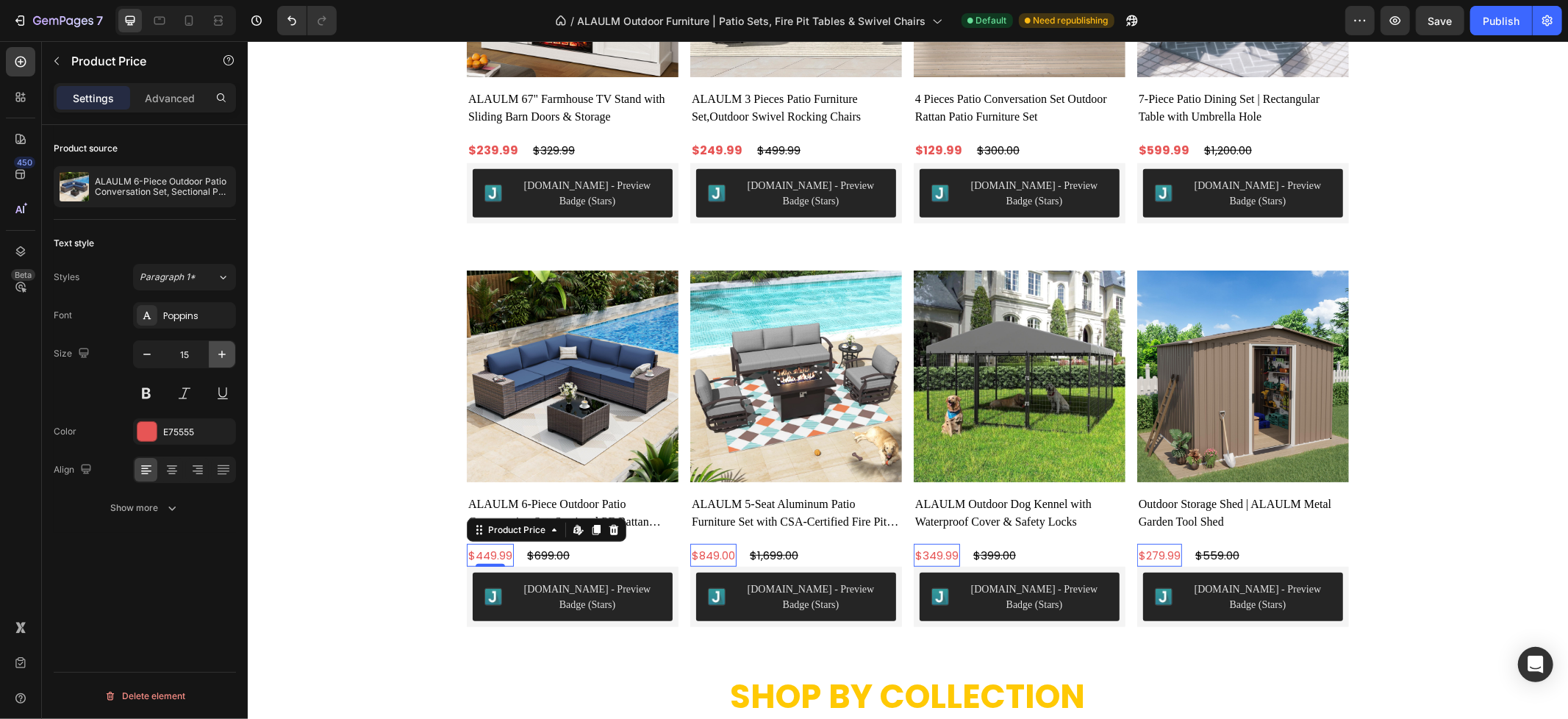
click at [225, 354] on icon "button" at bounding box center [222, 355] width 8 height 8
type input "16"
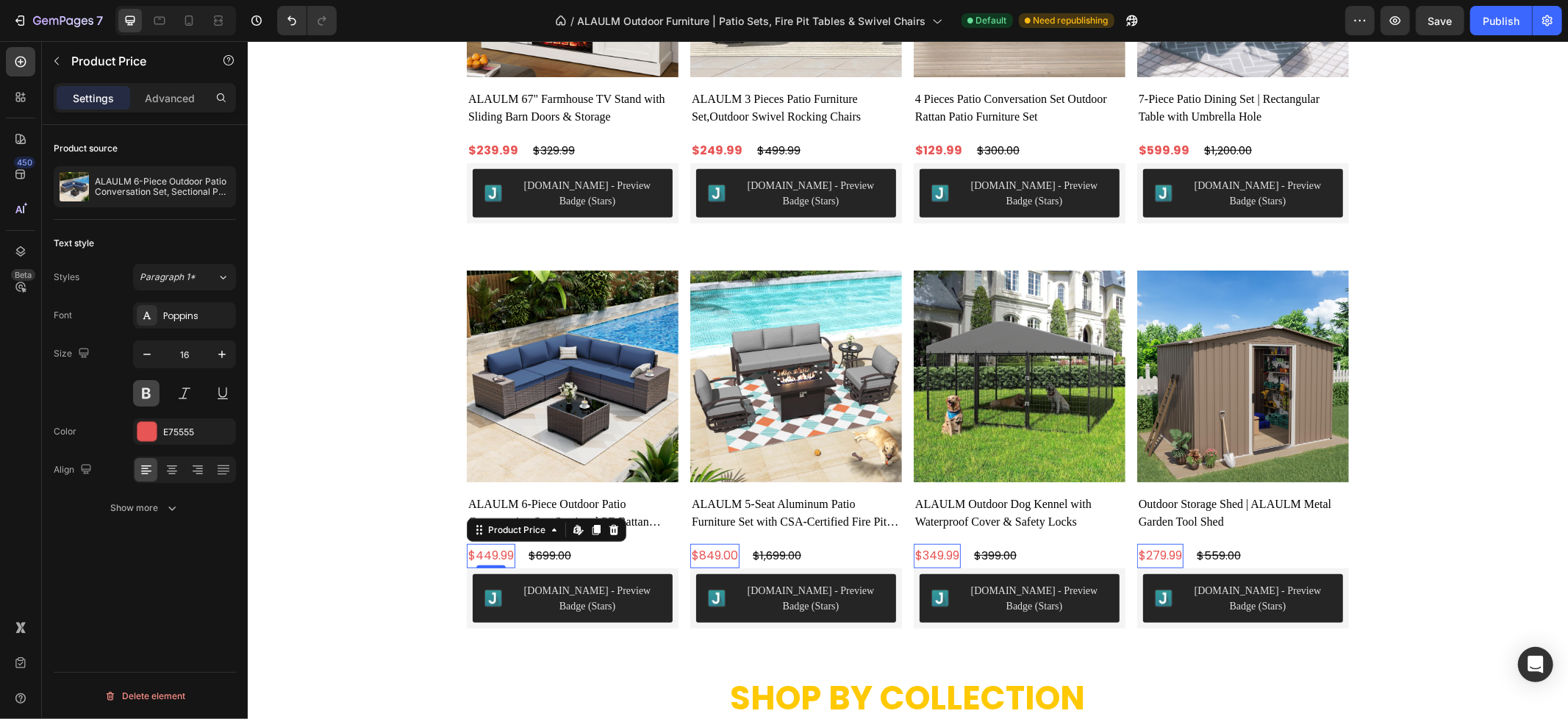
click at [149, 392] on button at bounding box center [146, 393] width 26 height 26
click at [354, 375] on div "Product Images ALAULM 6-Piece Outdoor Patio Conversation Set, Sectional PE Ratt…" at bounding box center [907, 449] width 1320 height 358
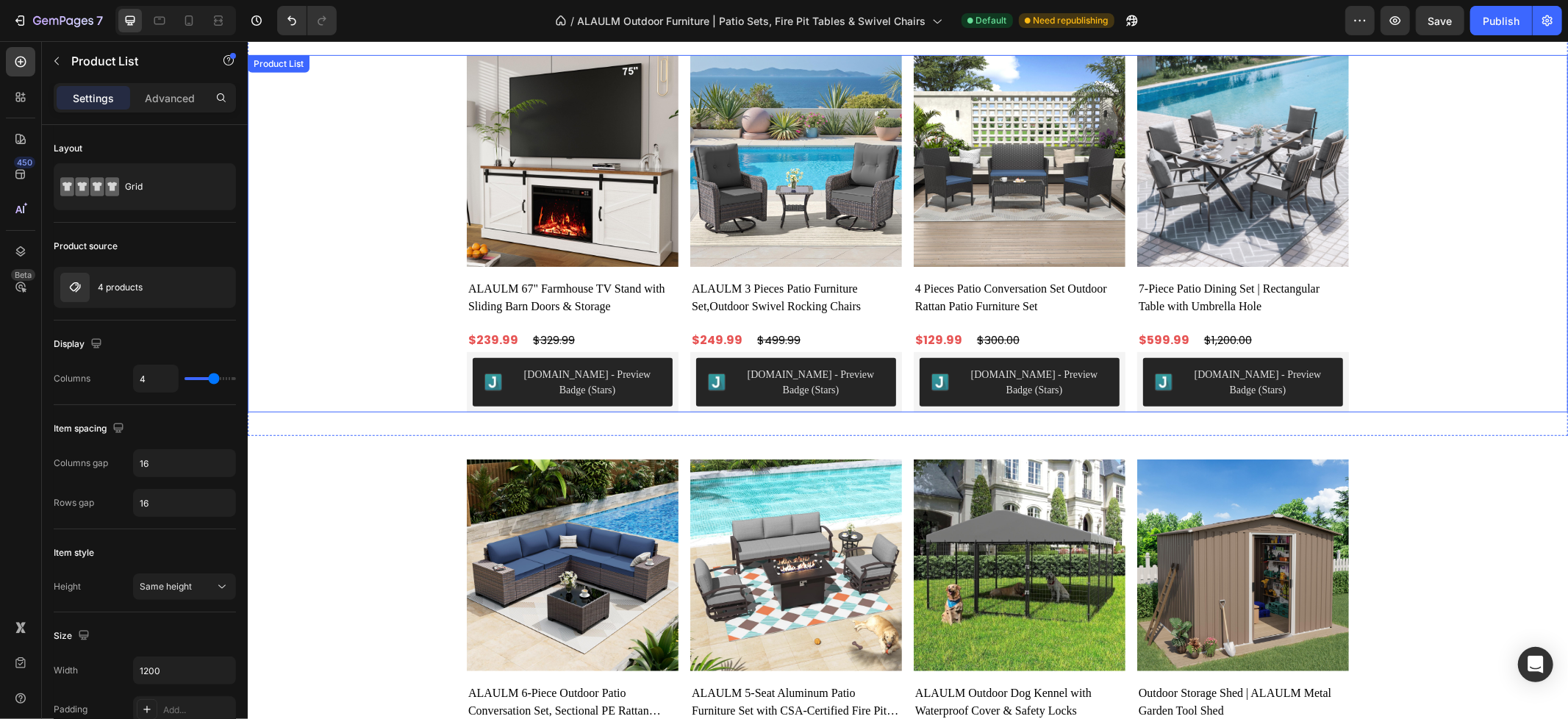
scroll to position [631, 0]
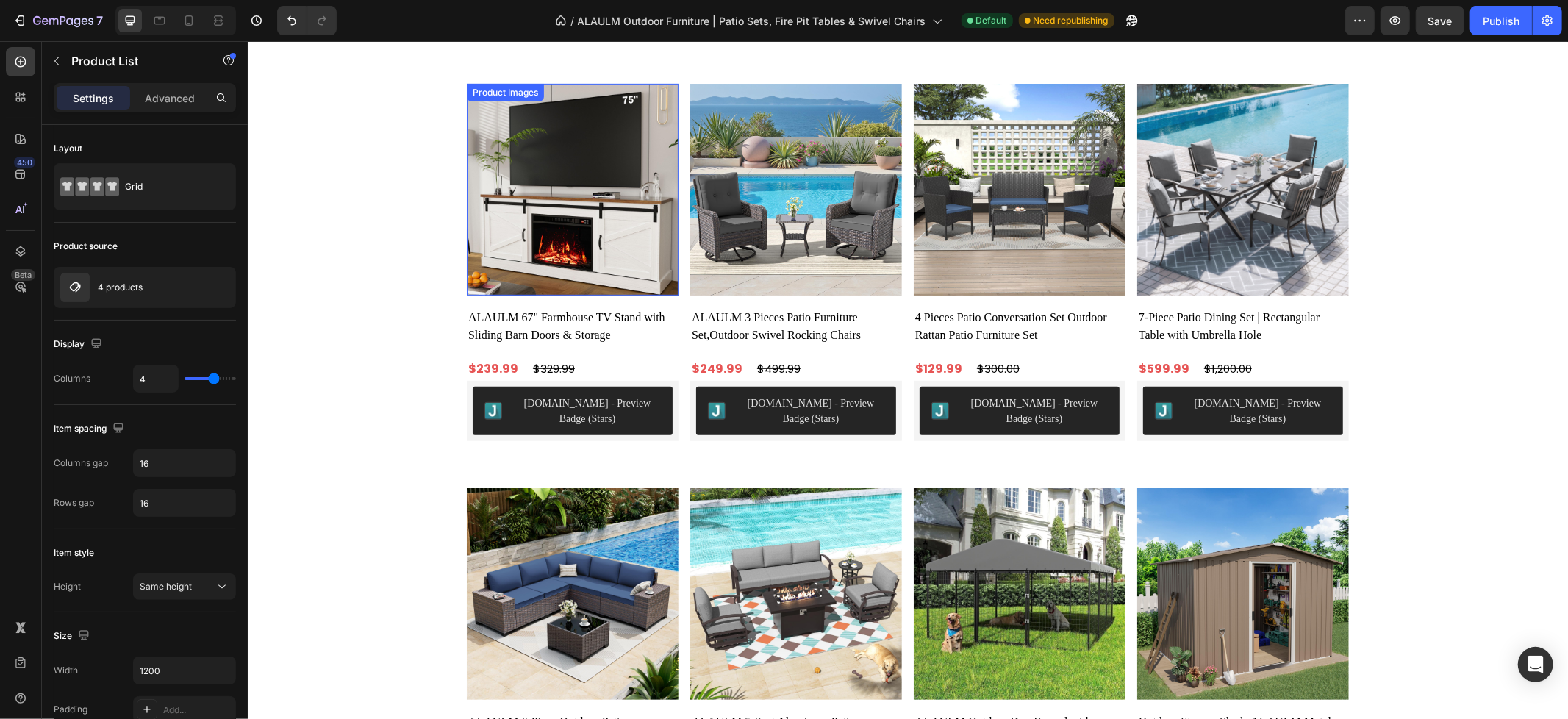
click at [611, 244] on img at bounding box center [572, 189] width 212 height 212
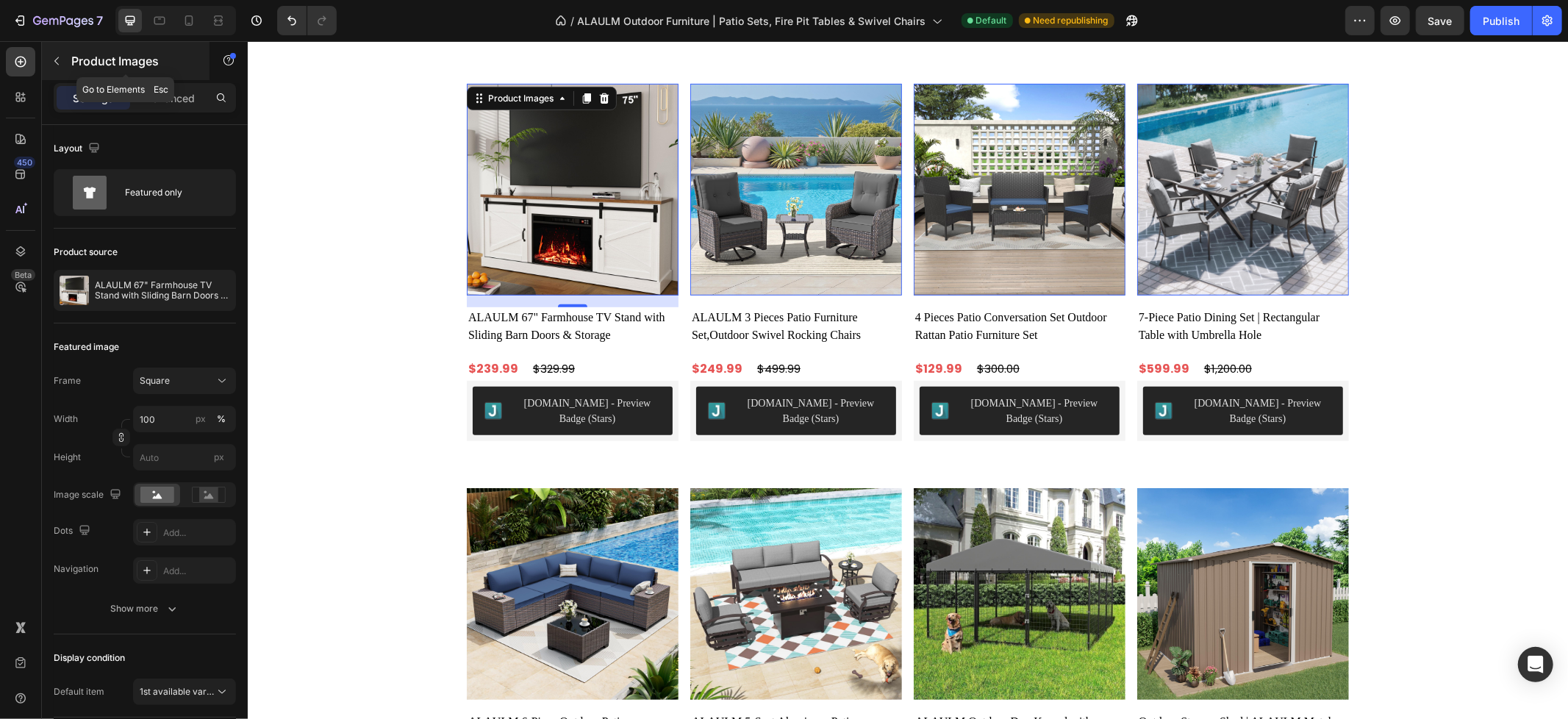
click at [57, 61] on icon "button" at bounding box center [57, 61] width 12 height 12
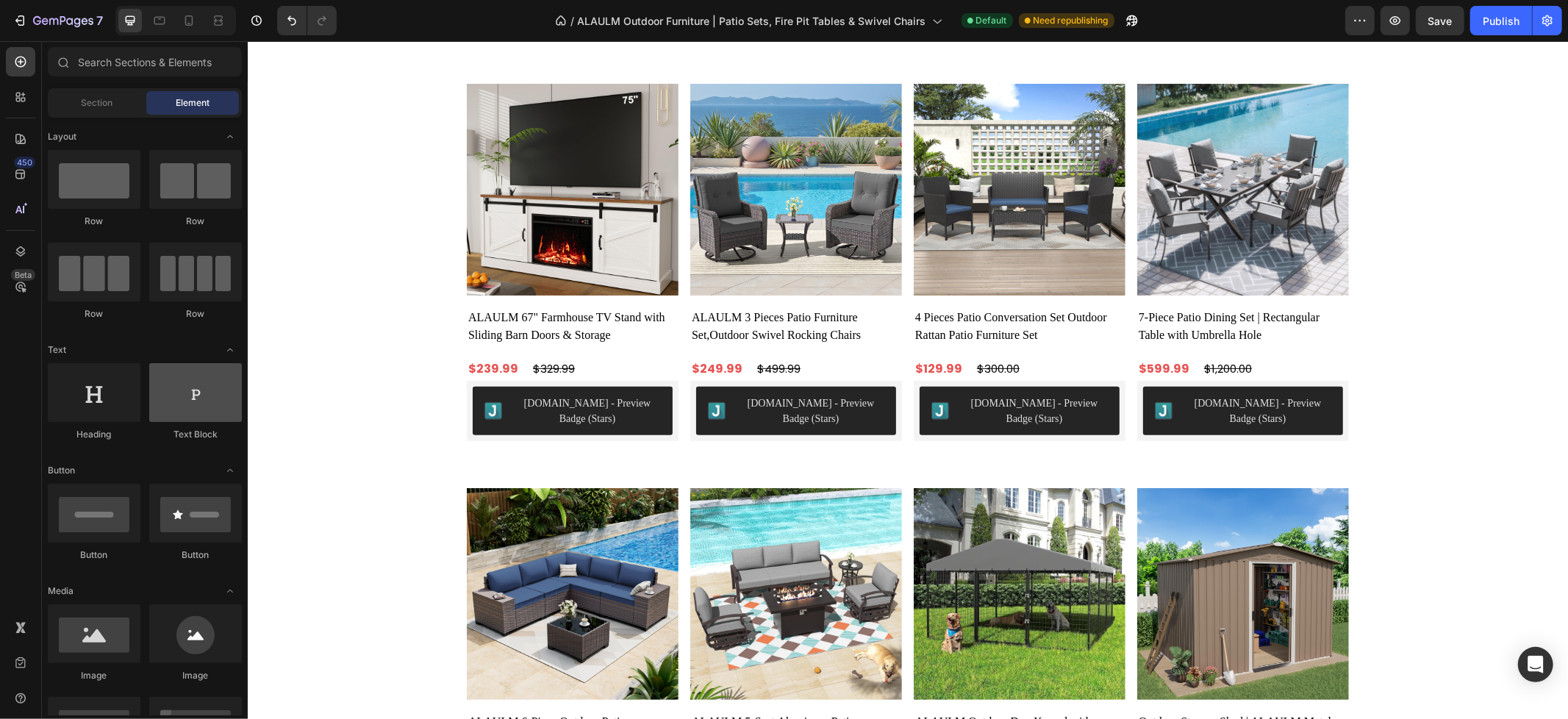
scroll to position [245, 0]
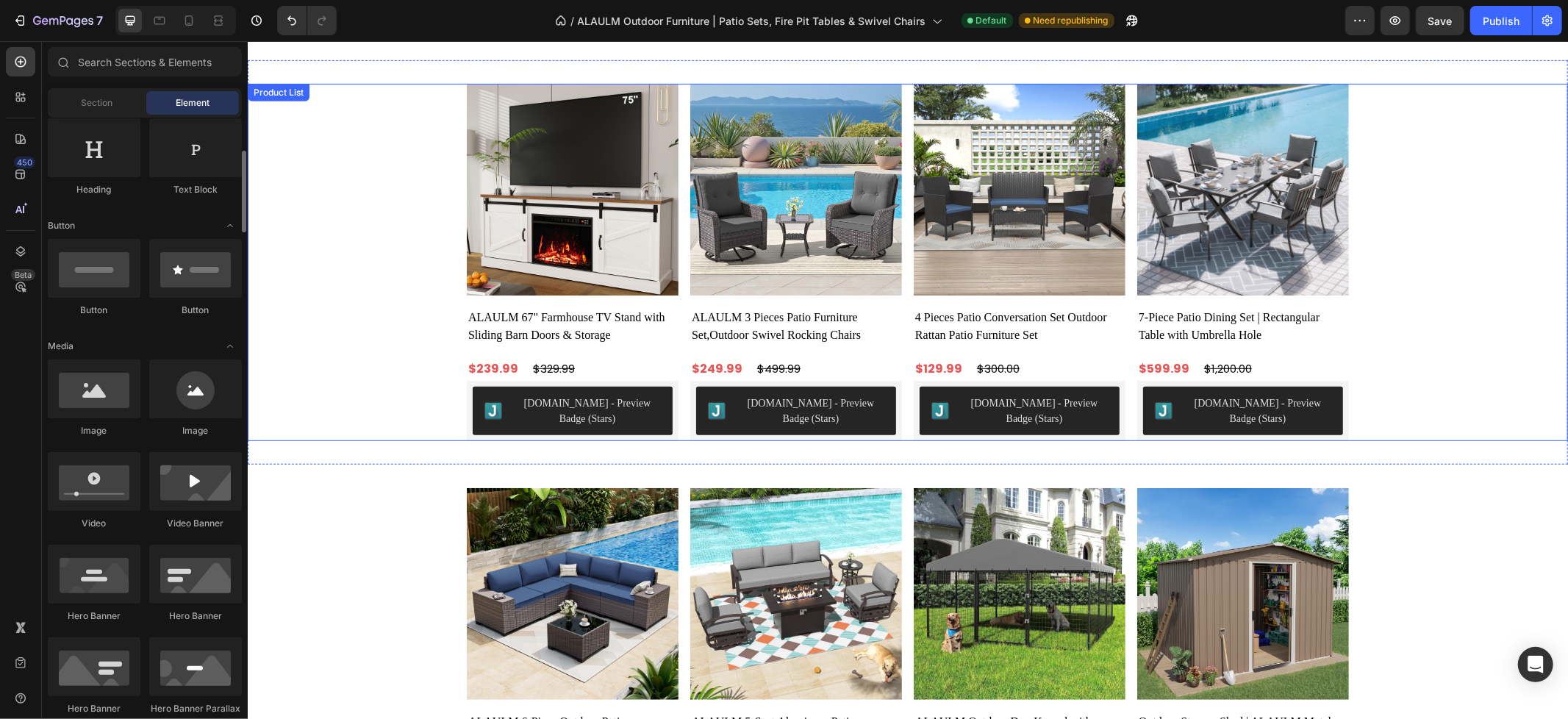
click at [375, 264] on div "Product Images ALAULM 67" Farmhouse TV Stand with Sliding Barn Doors & Storage …" at bounding box center [907, 262] width 1320 height 358
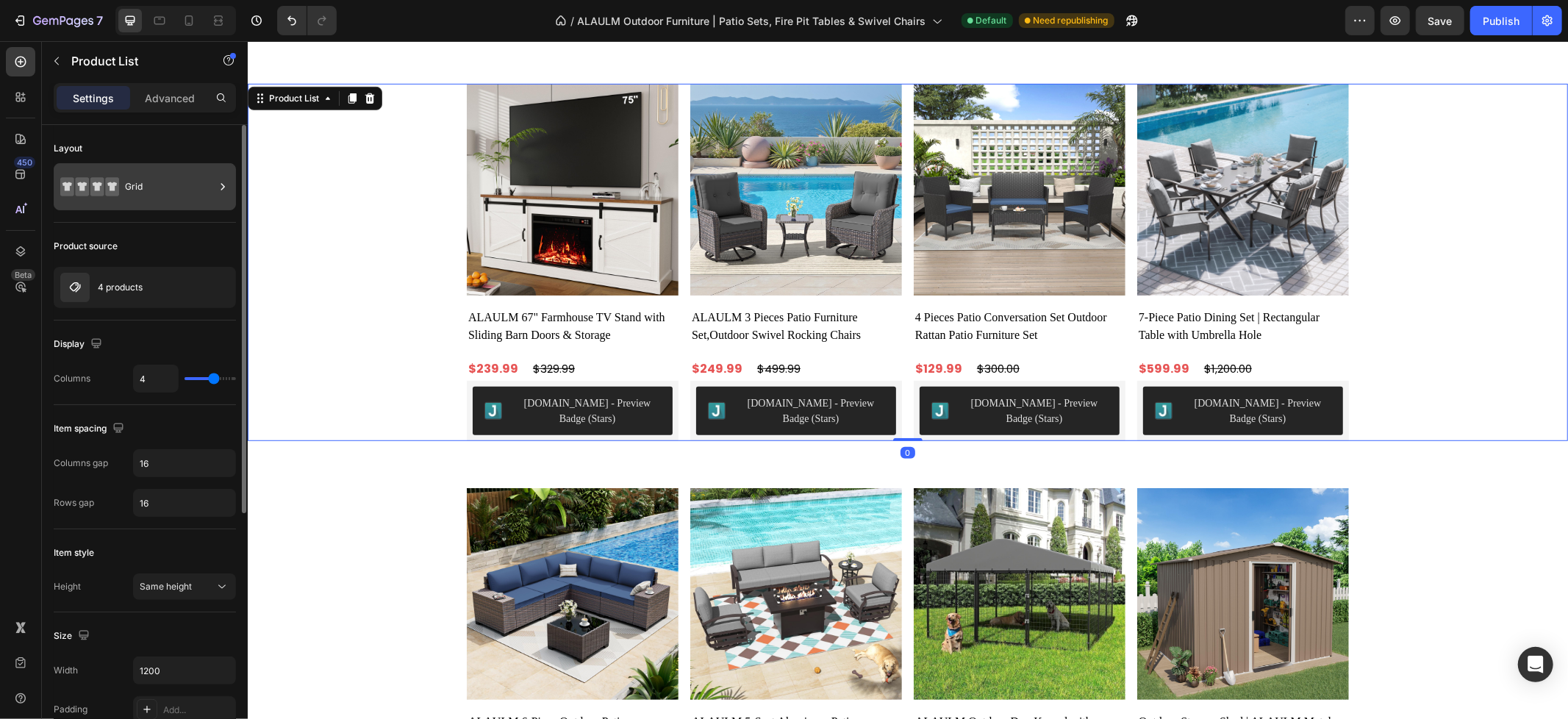
click at [192, 191] on div "Grid" at bounding box center [170, 187] width 90 height 34
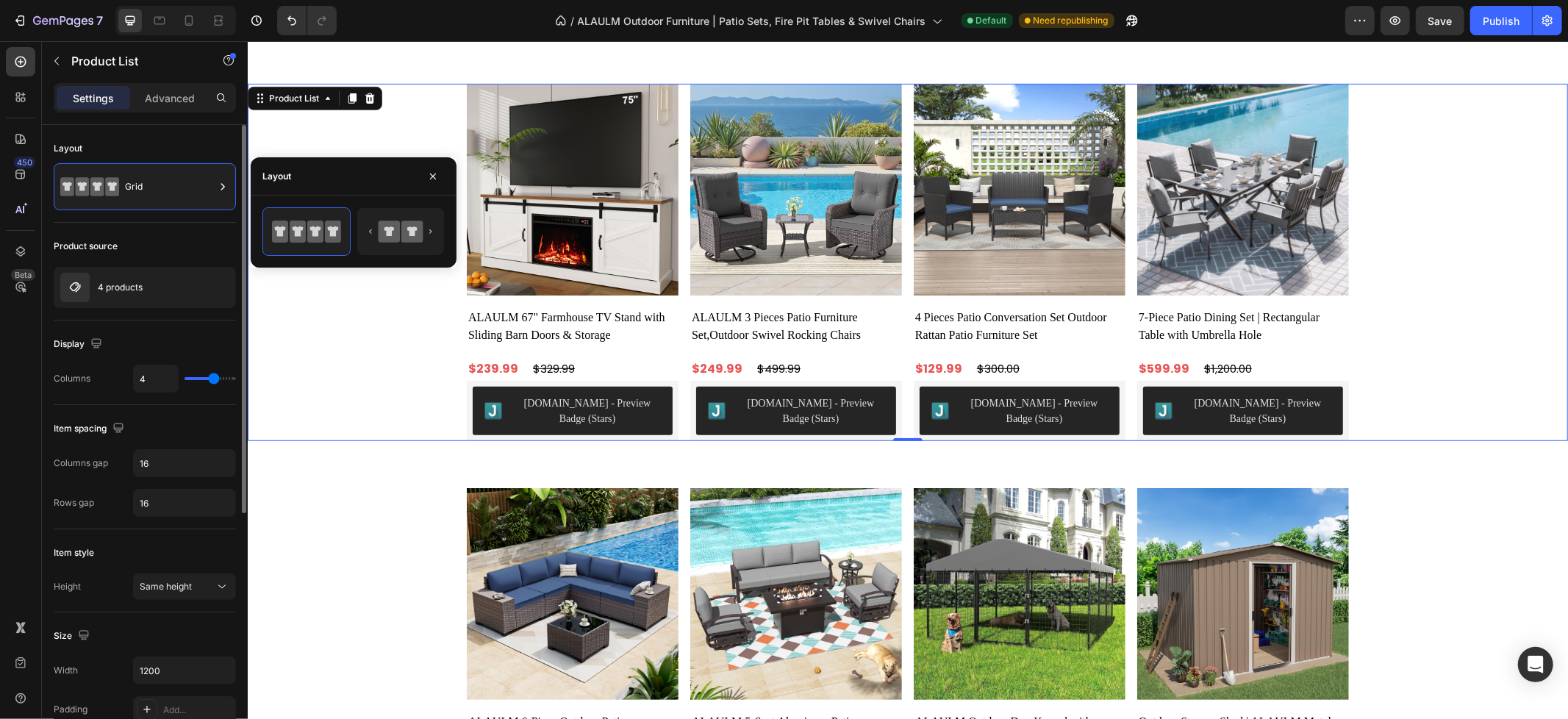
click at [180, 244] on div "Product source" at bounding box center [145, 247] width 182 height 23
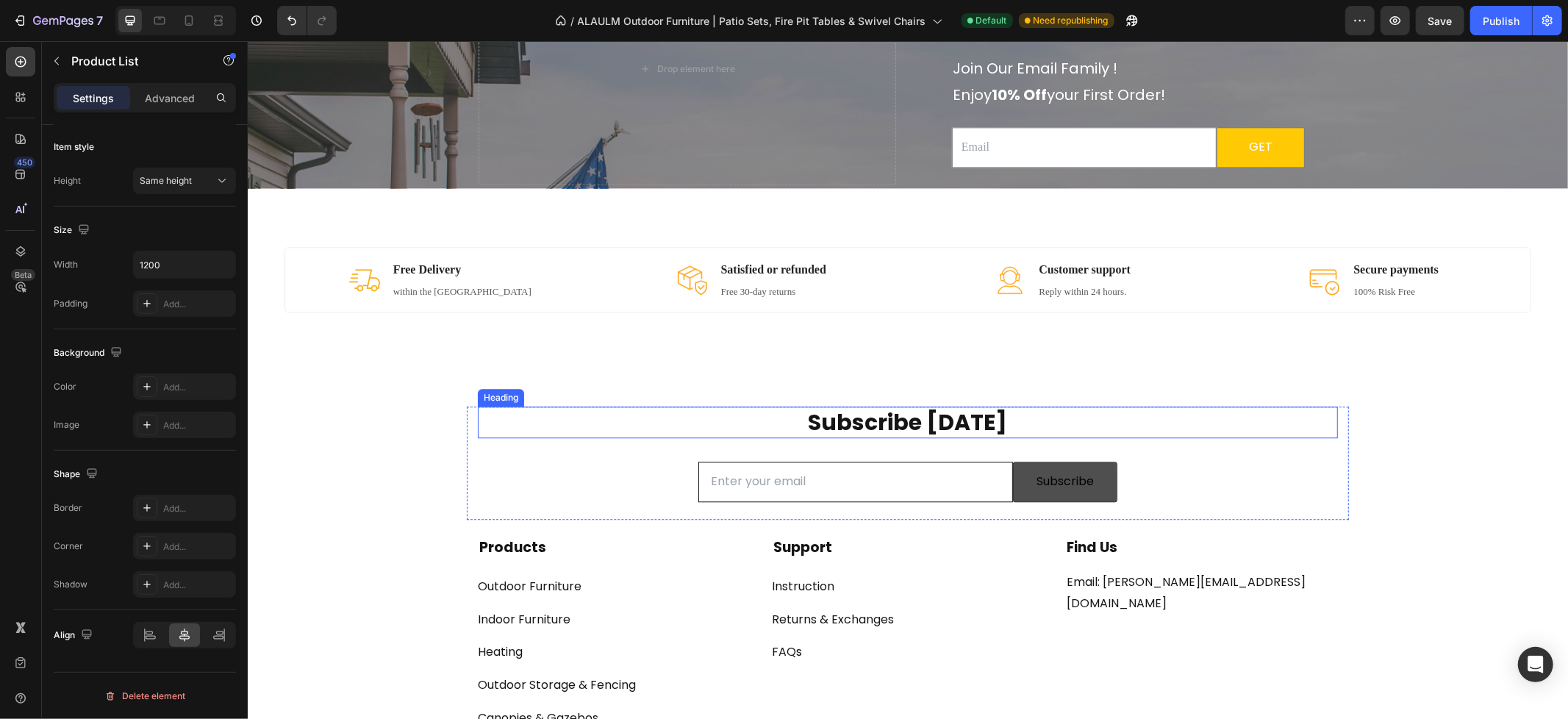
scroll to position [3083, 0]
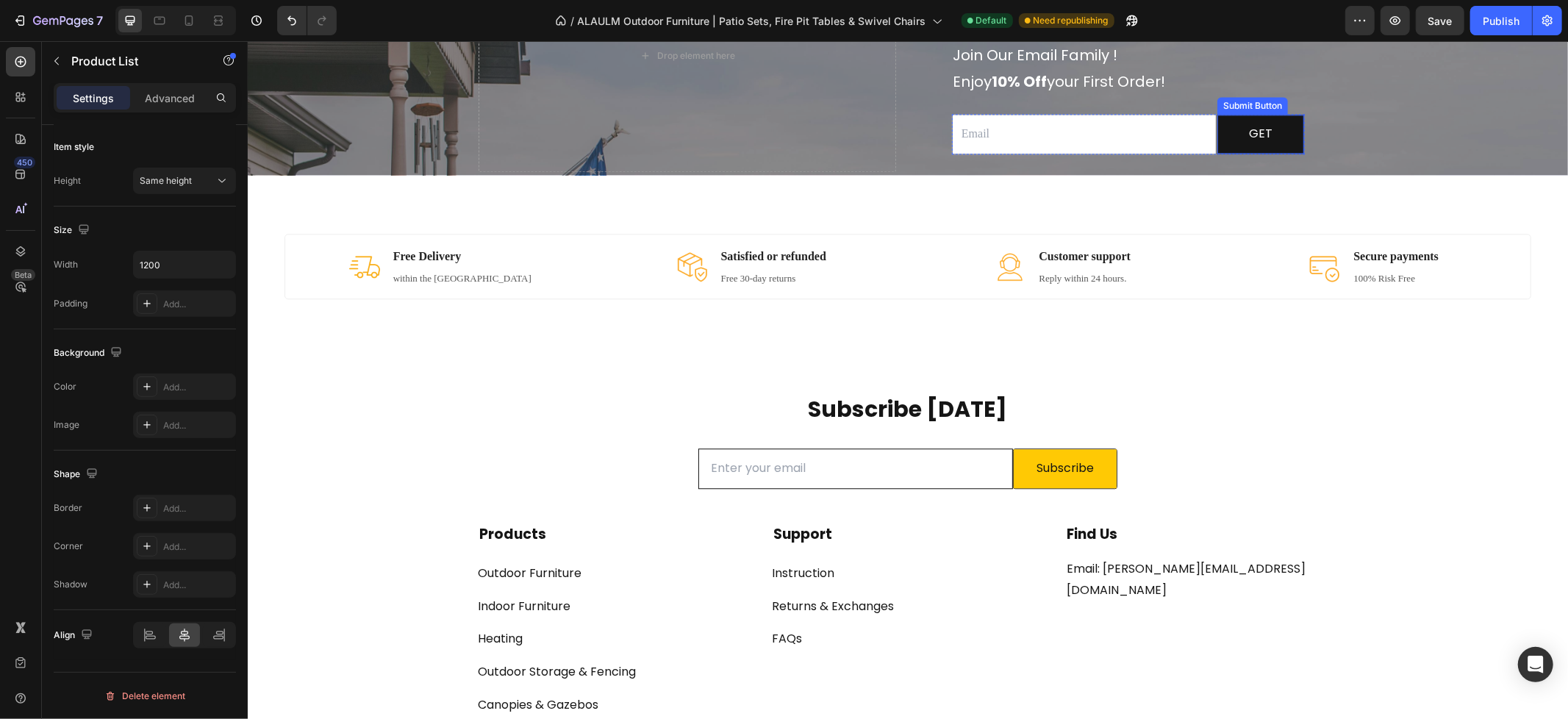
click at [1280, 141] on button "GET" at bounding box center [1259, 134] width 87 height 39
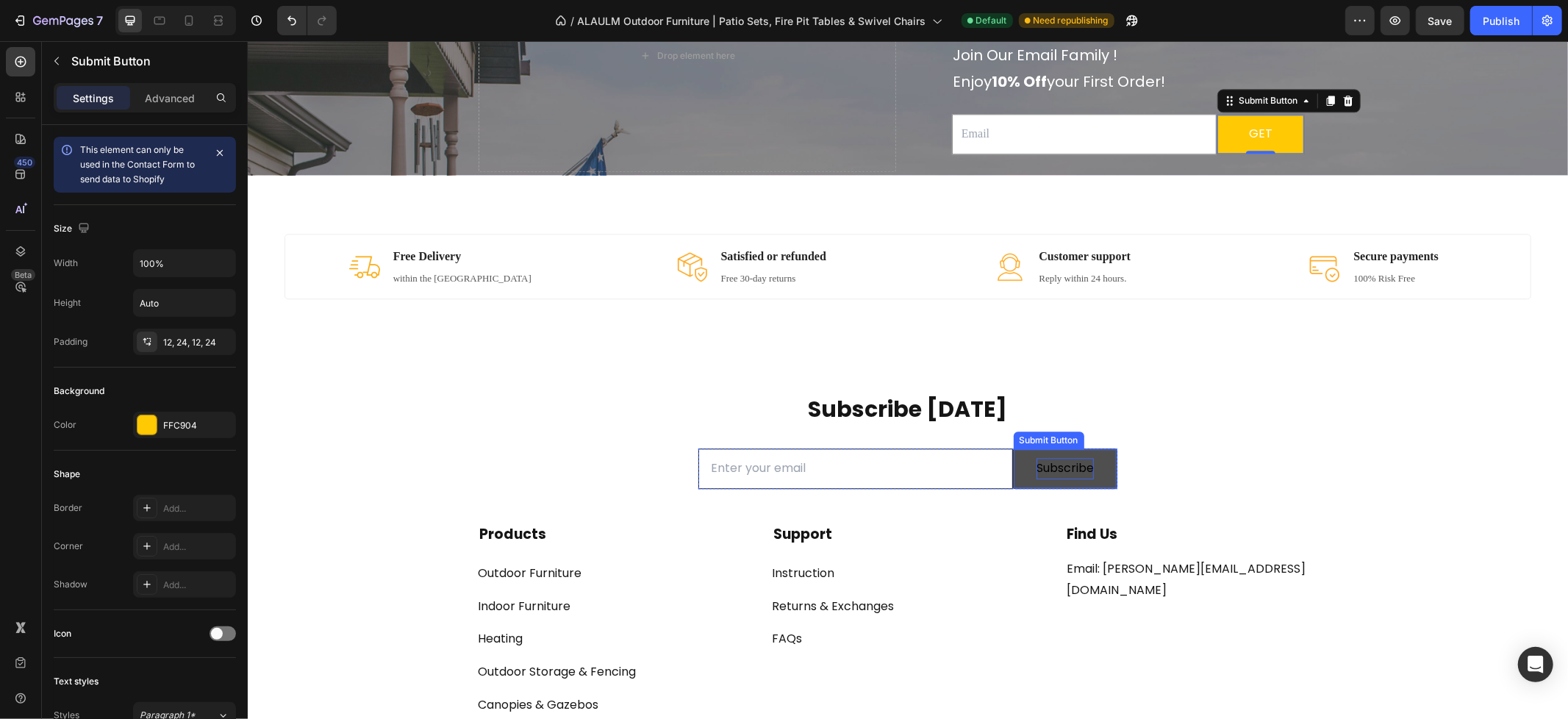
click at [1079, 475] on div "Subscribe" at bounding box center [1064, 469] width 58 height 22
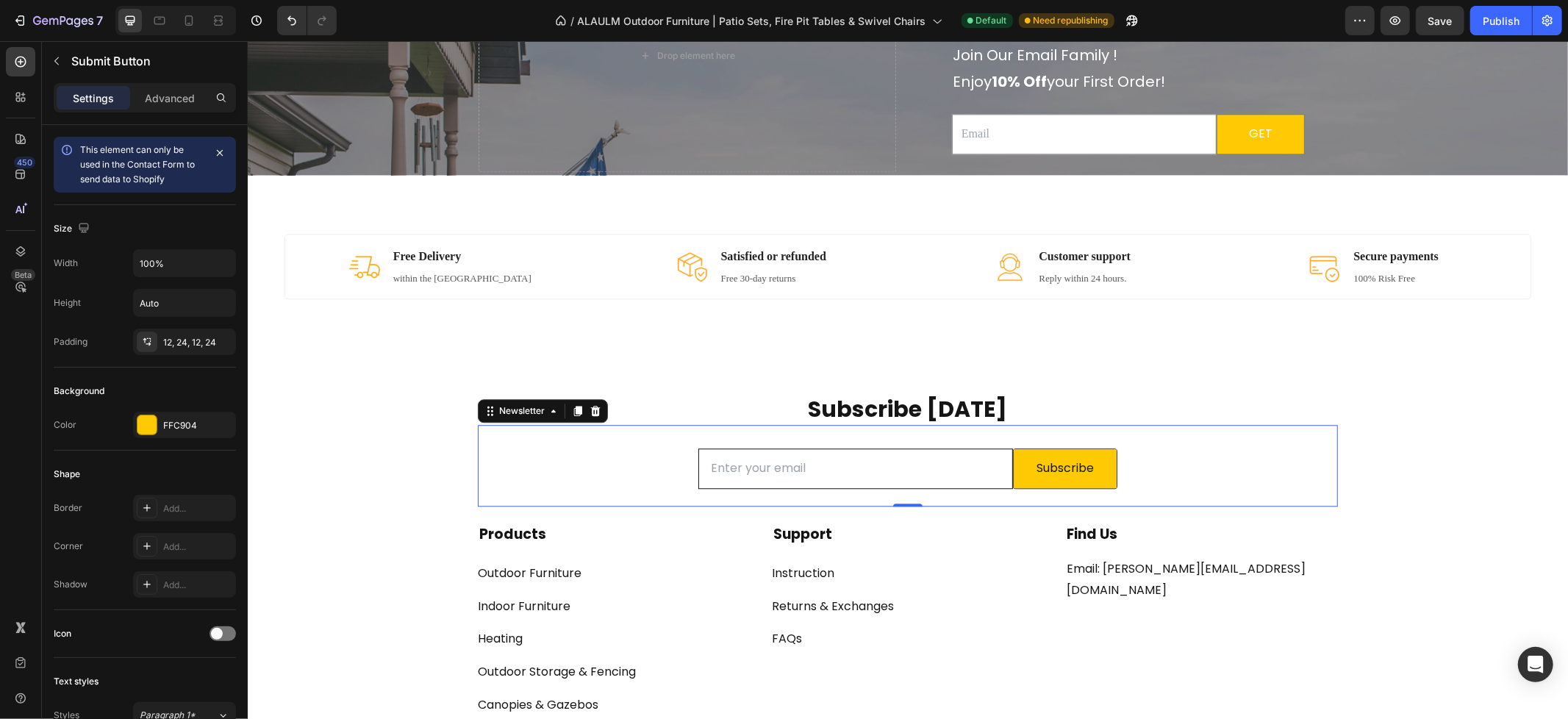
click at [1146, 464] on div "Email Field Subscribe Submit Button Row Newsletter 0" at bounding box center [907, 465] width 860 height 81
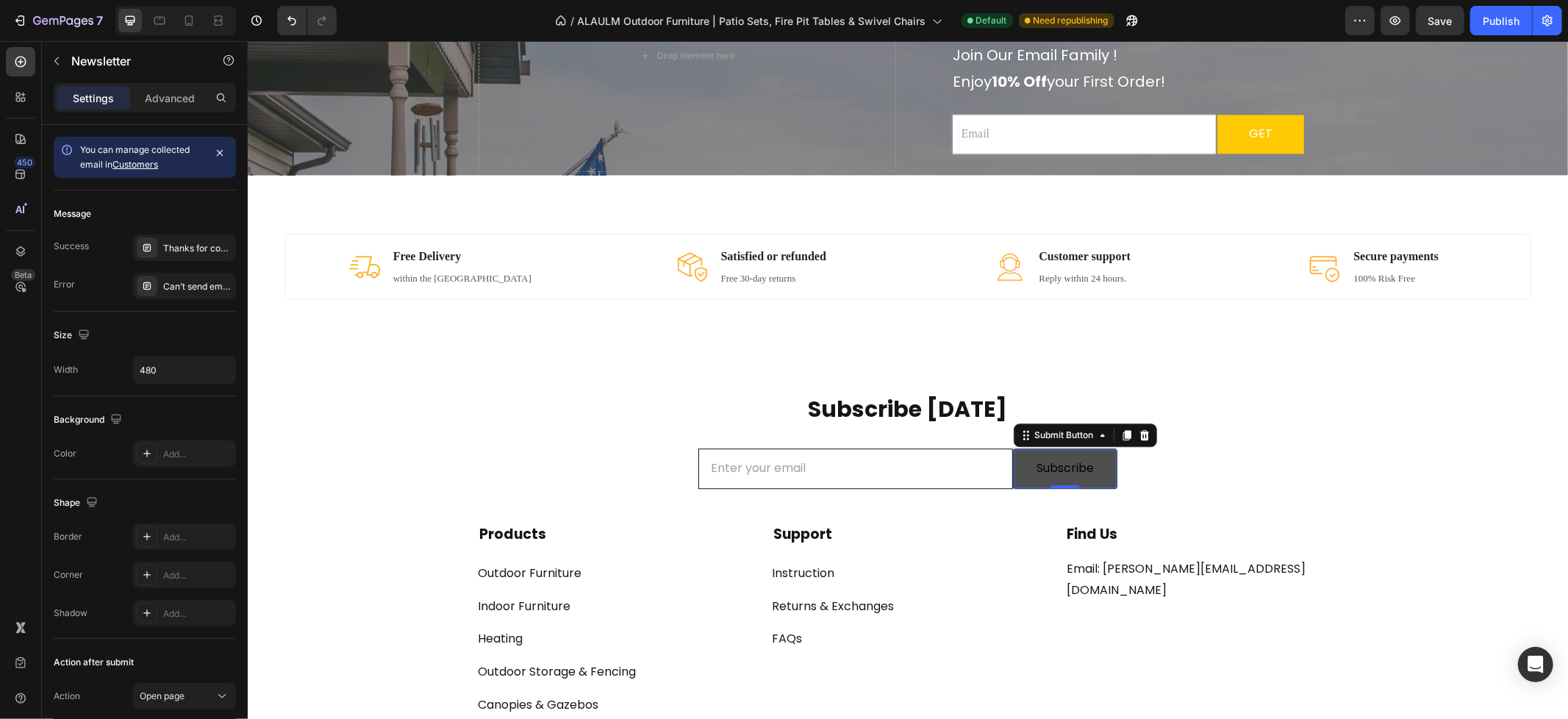
click at [1096, 475] on button "Subscribe" at bounding box center [1065, 469] width 104 height 39
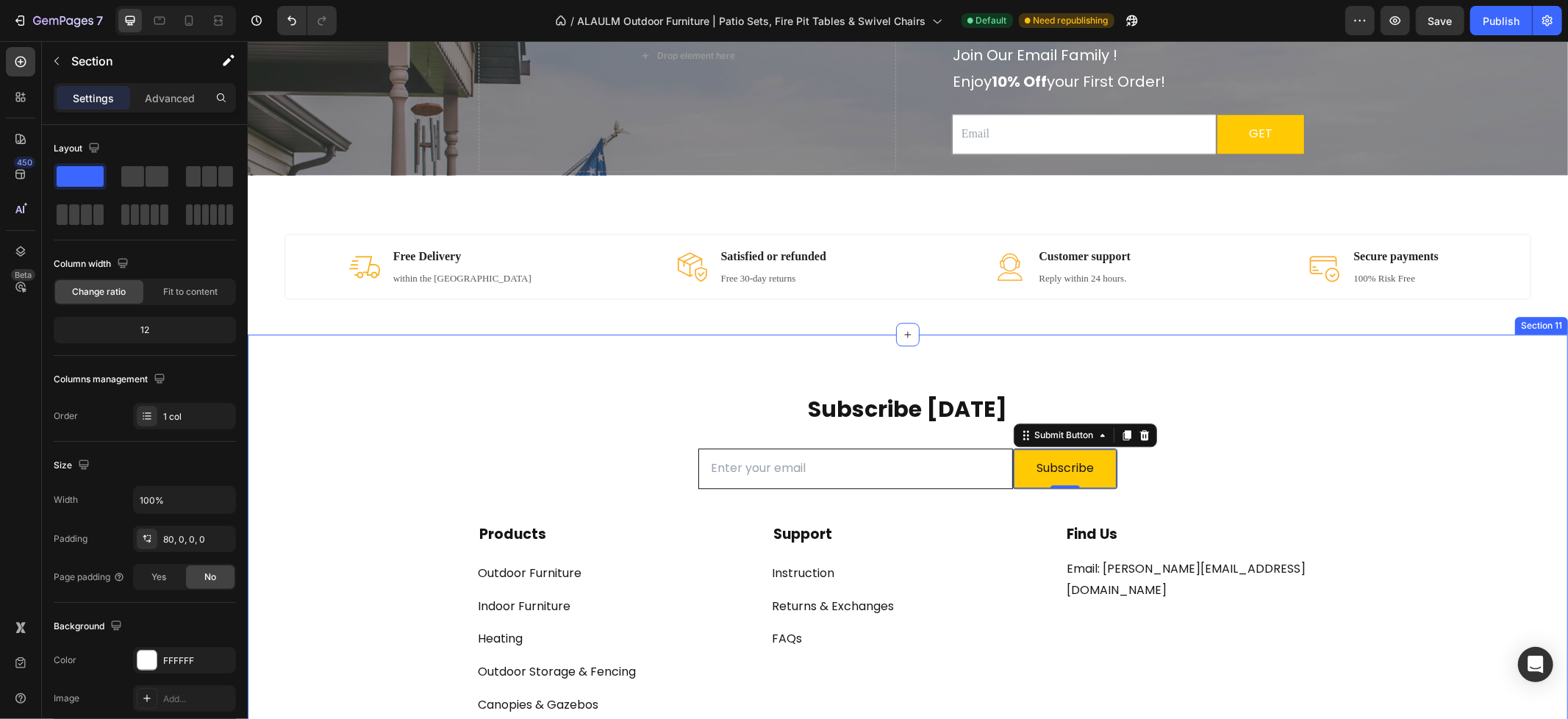
click at [1485, 409] on div "Subscribe [DATE] Heading Email Field Subscribe Submit Button 0 Row Newsletter R…" at bounding box center [907, 607] width 1320 height 430
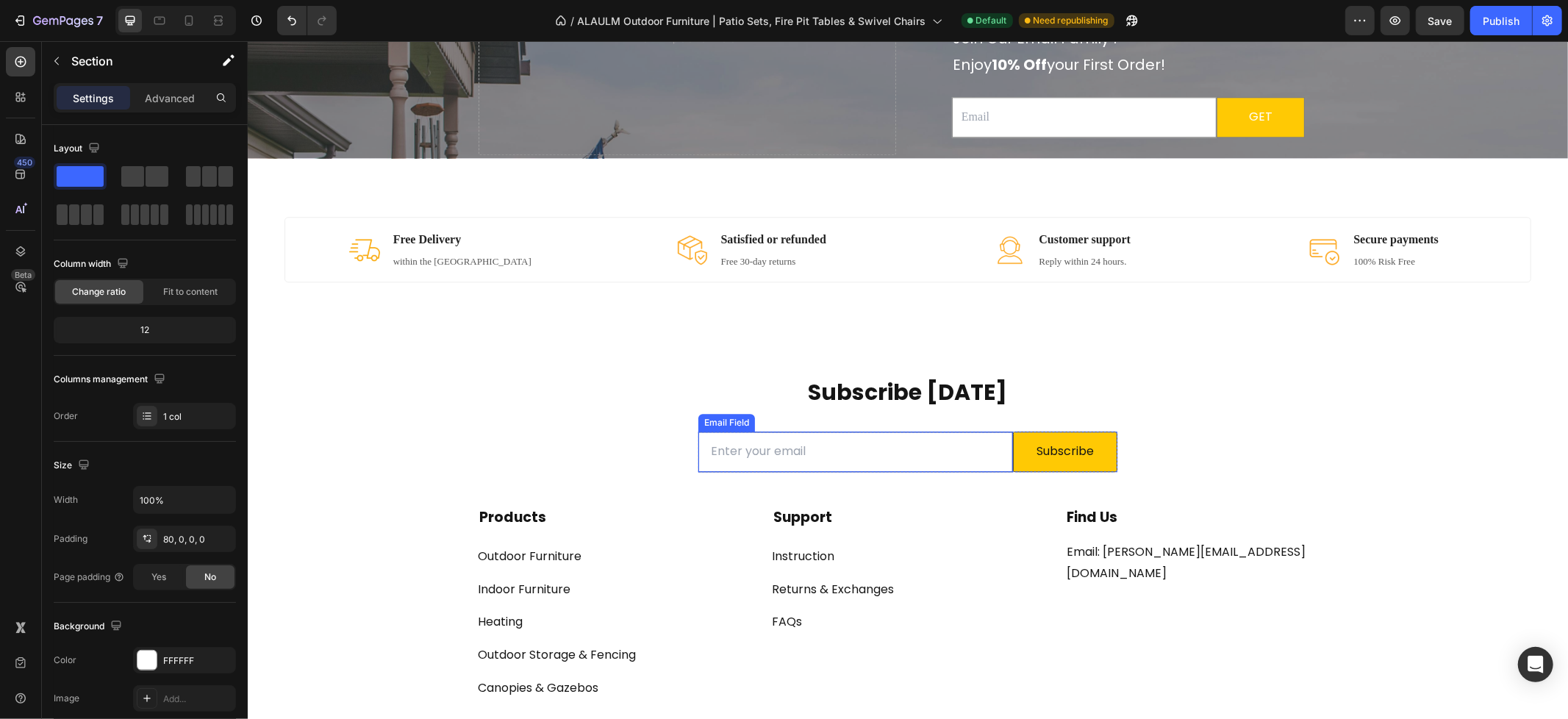
scroll to position [3122, 0]
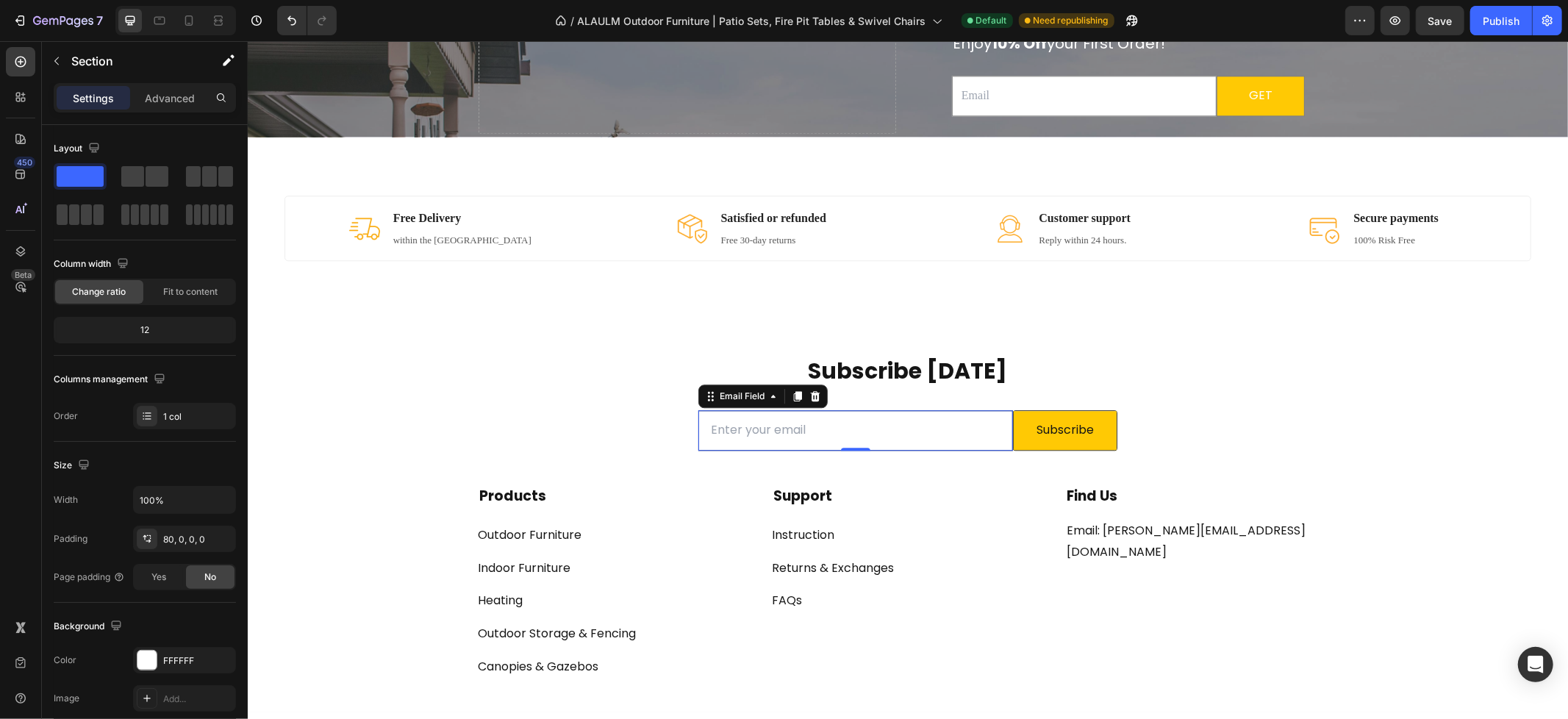
click at [822, 420] on input "email" at bounding box center [854, 429] width 315 height 40
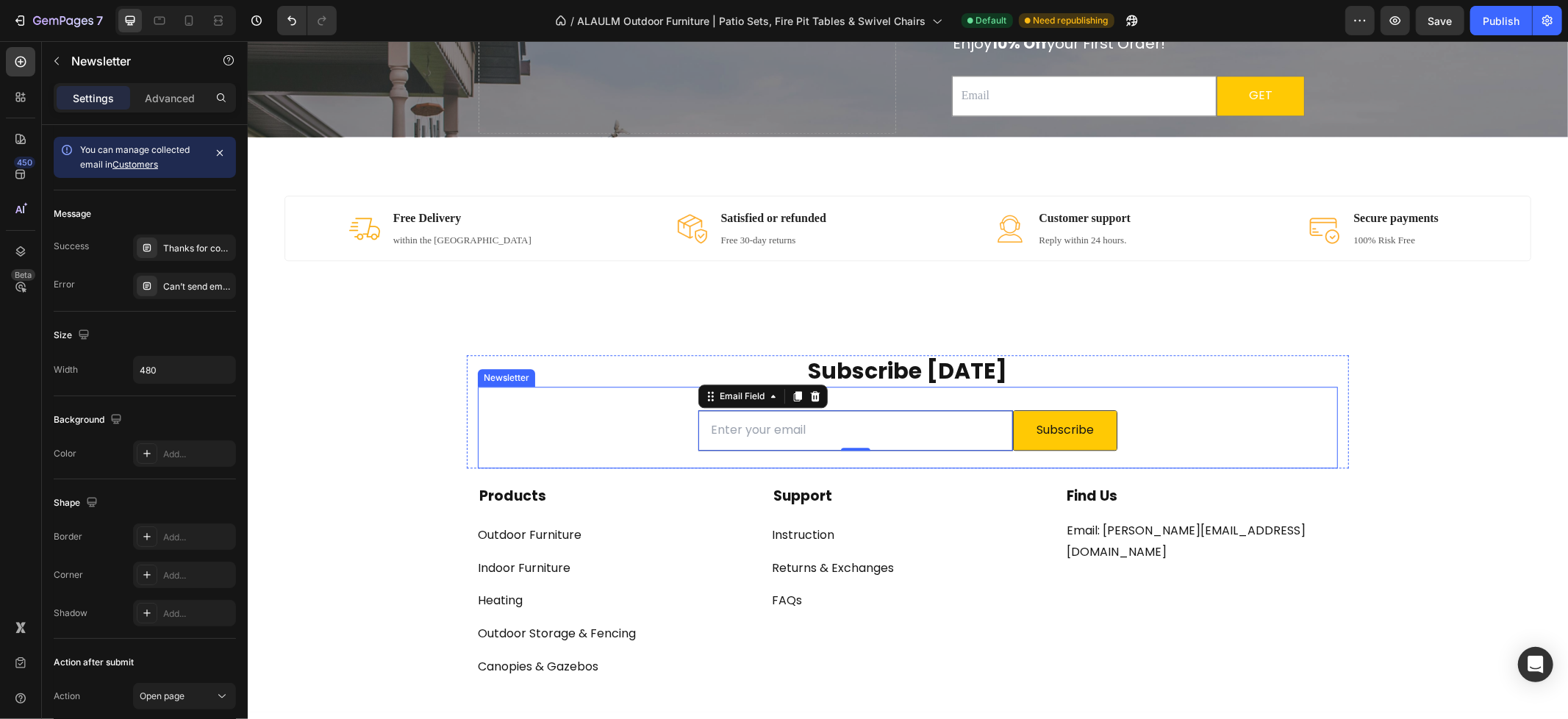
click at [1202, 406] on div "Email Field 0 Subscribe Submit Button Row Newsletter" at bounding box center [907, 427] width 860 height 81
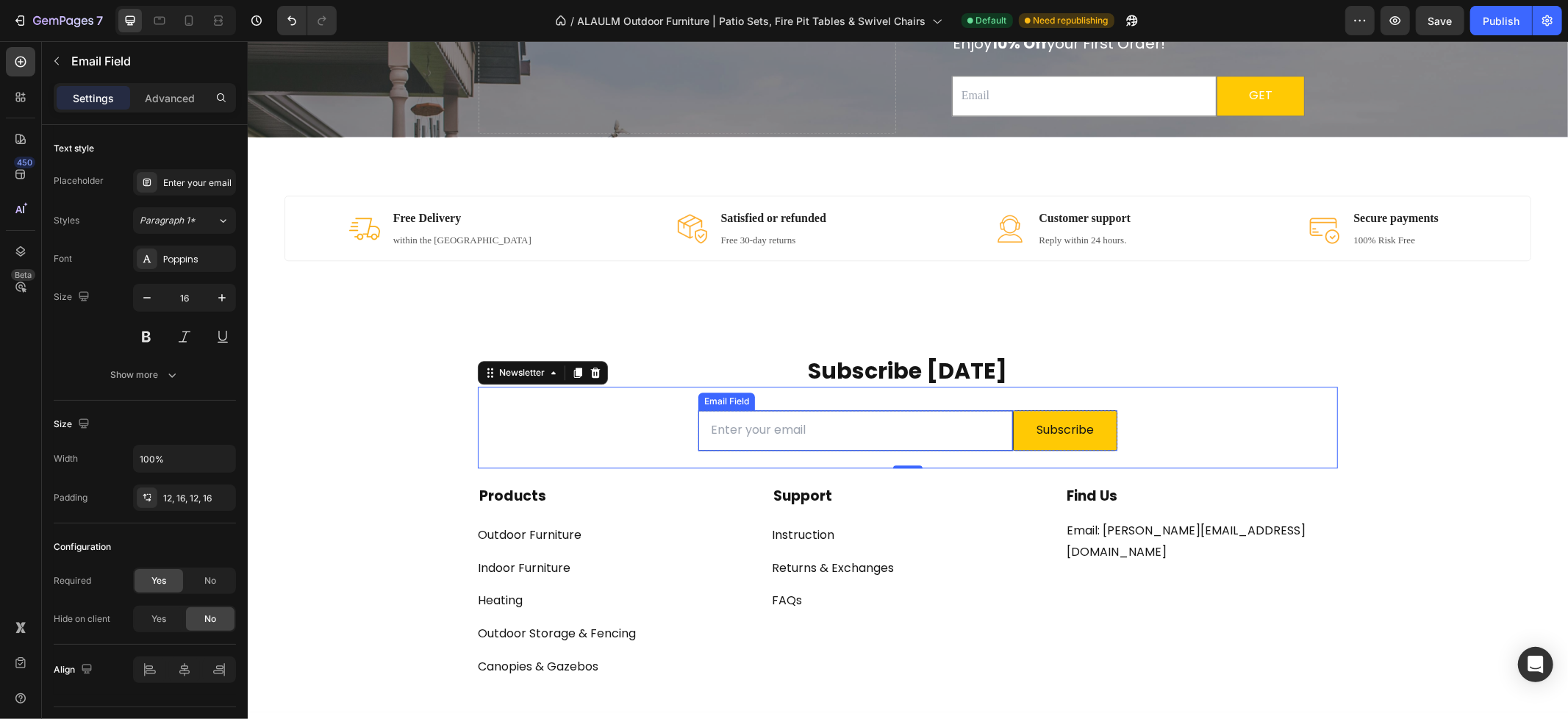
click at [741, 414] on input "email" at bounding box center [854, 429] width 315 height 40
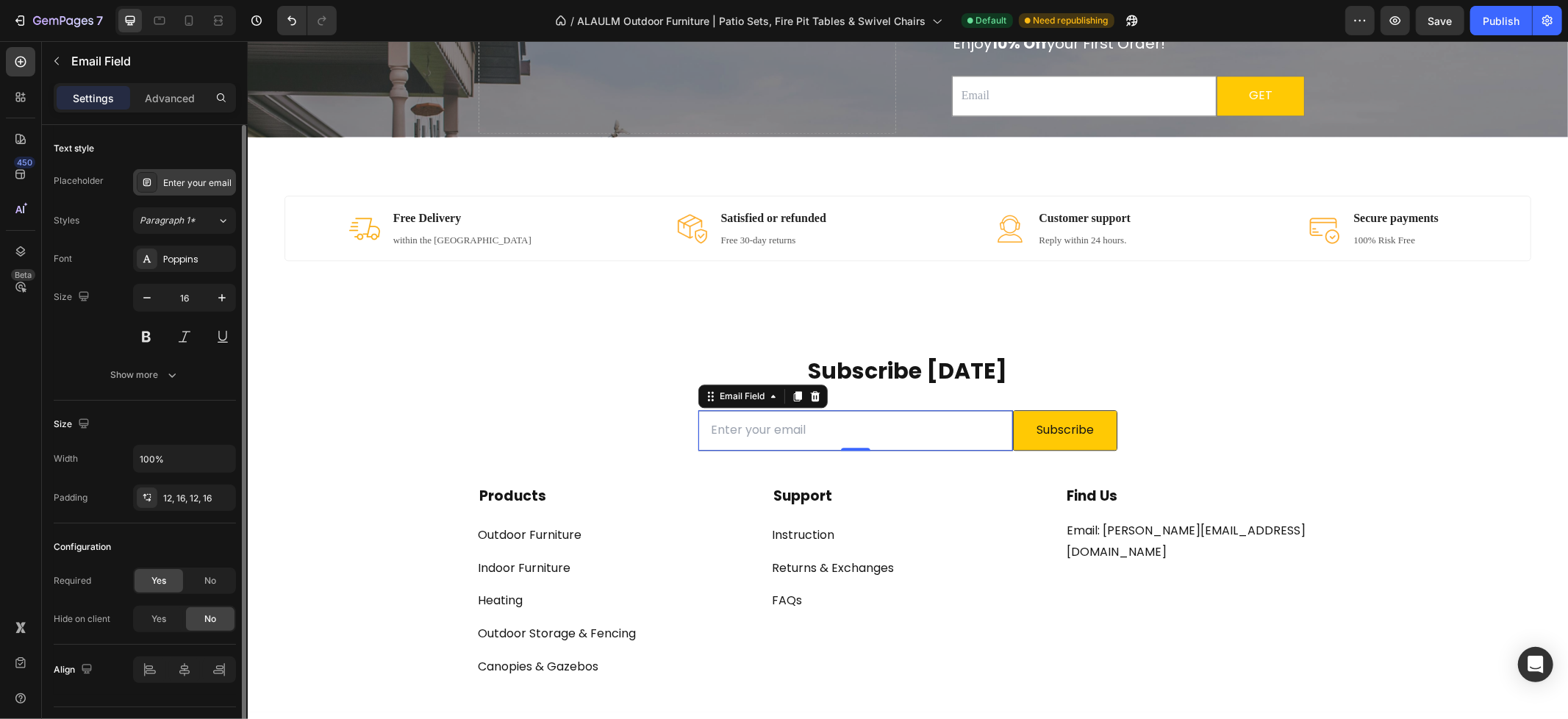
click at [195, 190] on div "Enter your email" at bounding box center [184, 182] width 103 height 26
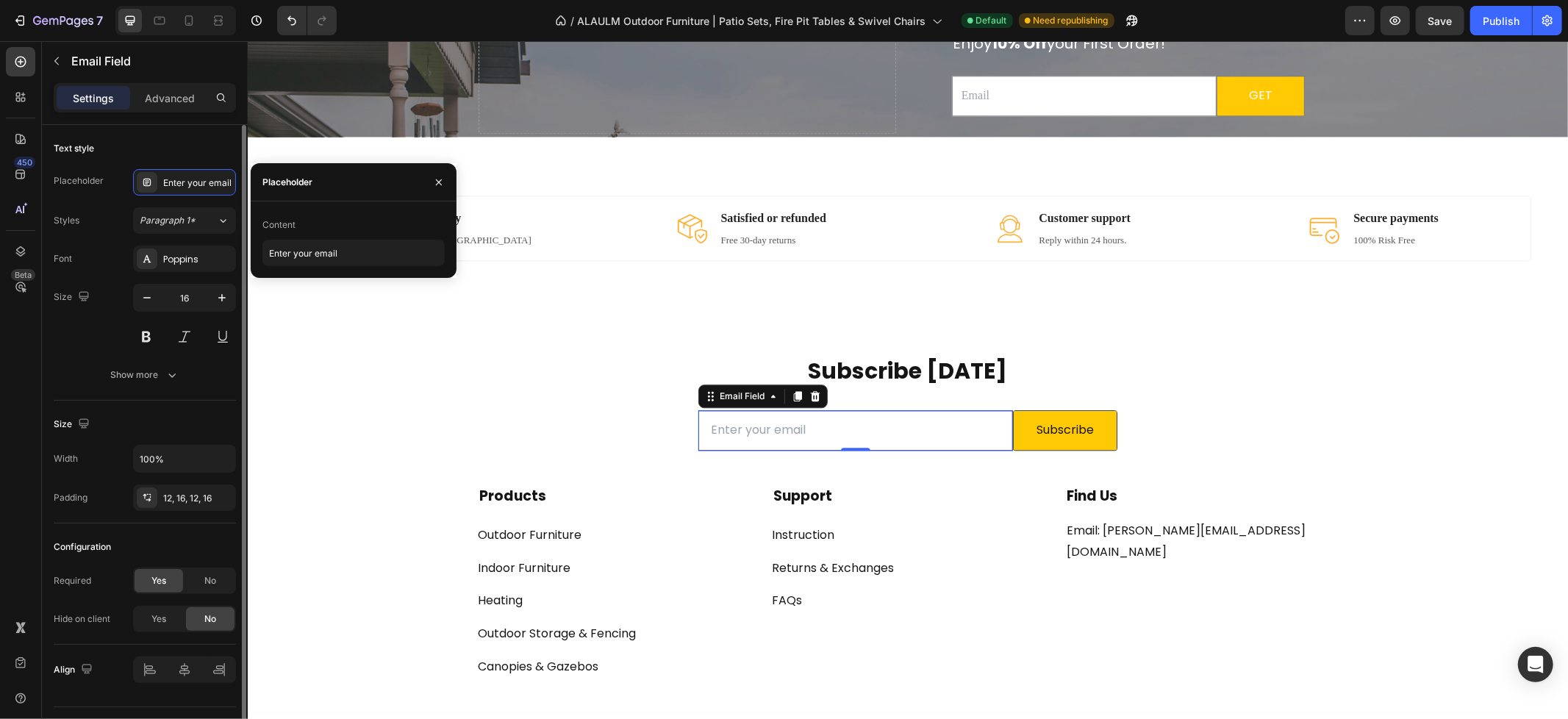
scroll to position [34, 0]
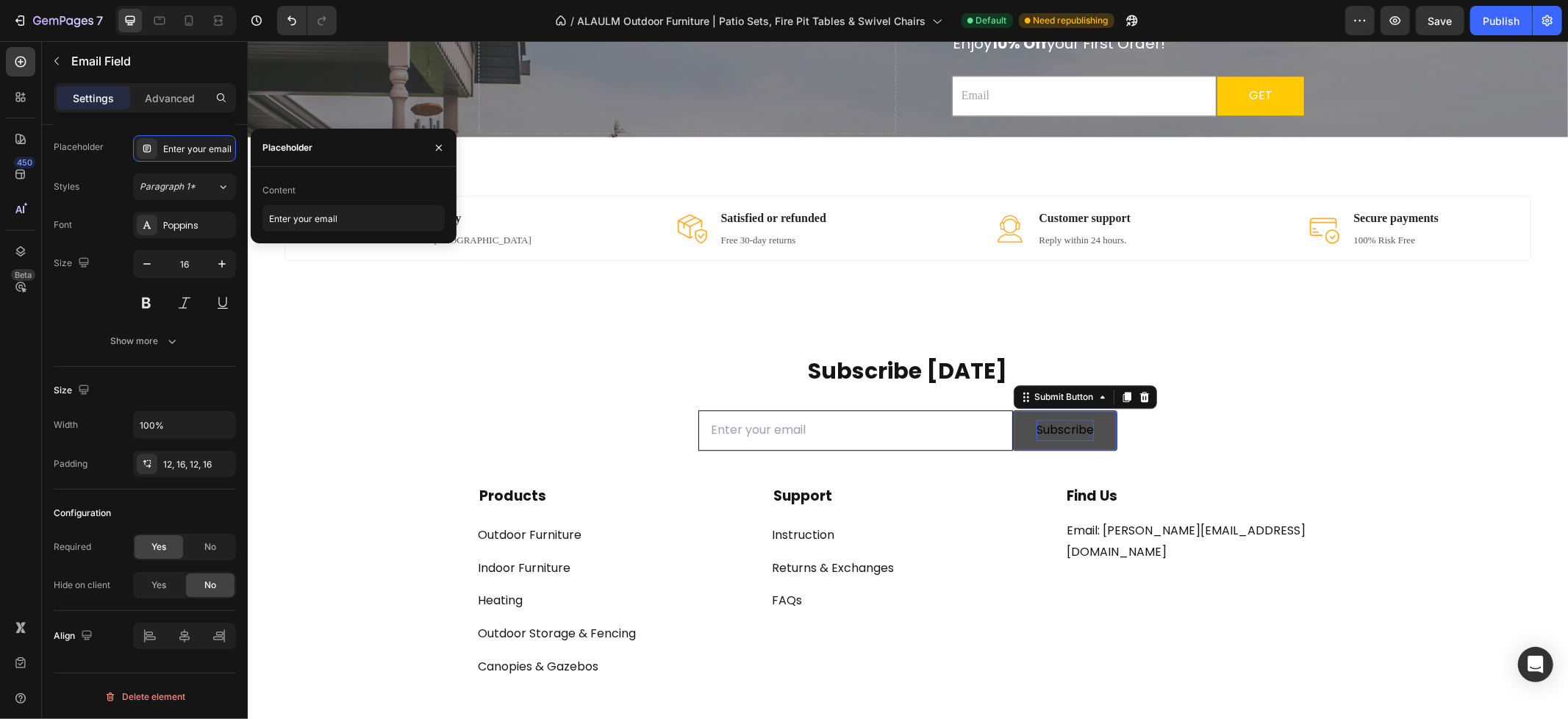
click at [1081, 434] on div "Subscribe" at bounding box center [1064, 430] width 58 height 22
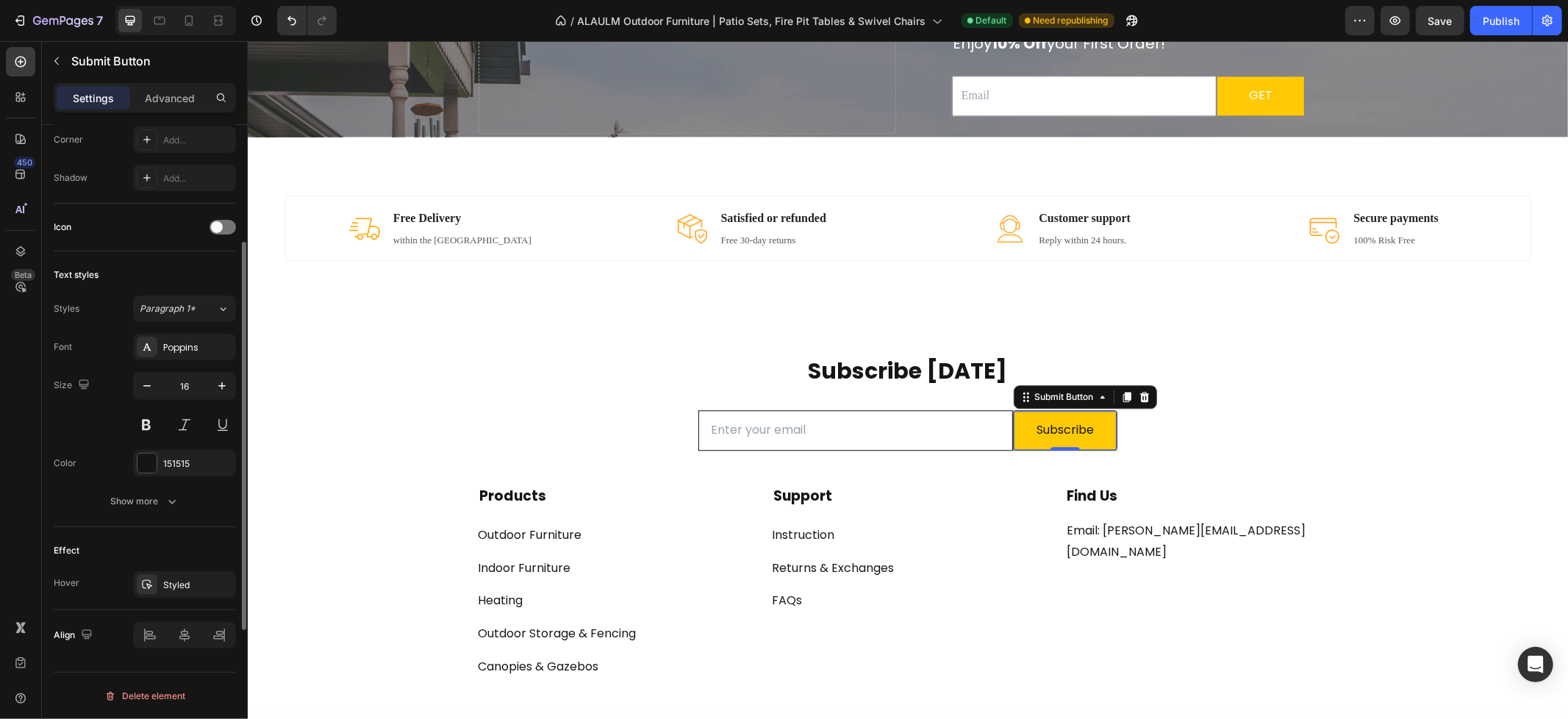
scroll to position [0, 0]
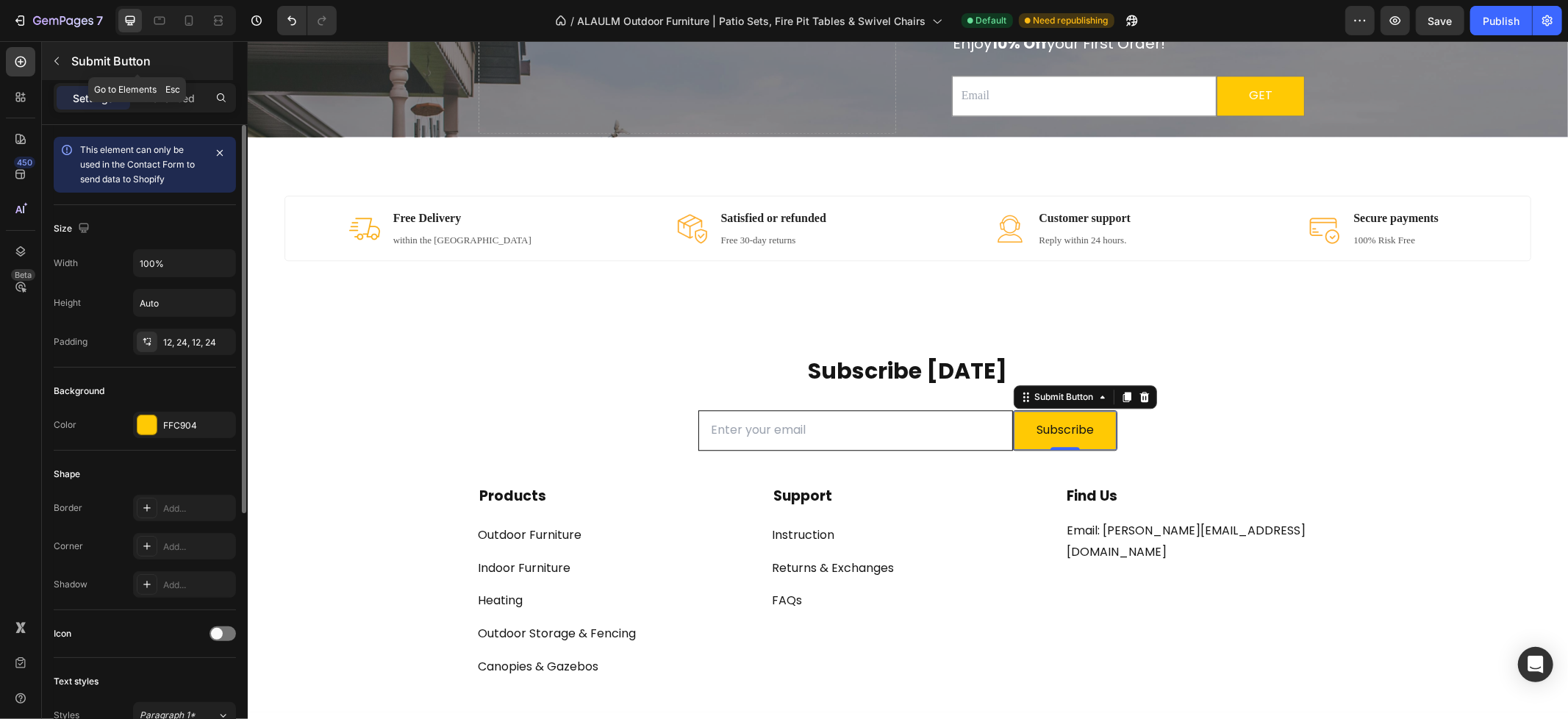
click at [58, 64] on icon "button" at bounding box center [57, 62] width 5 height 8
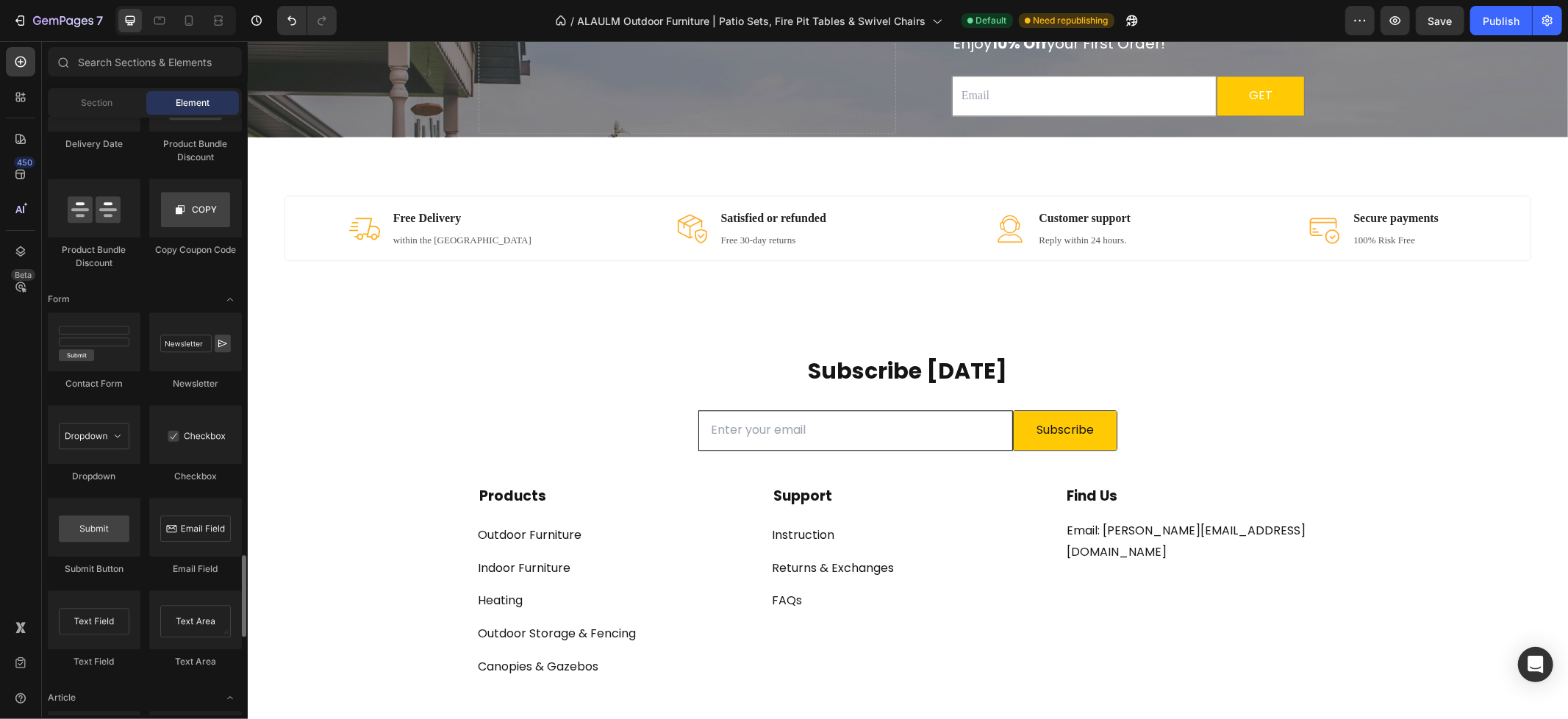
scroll to position [3018, 0]
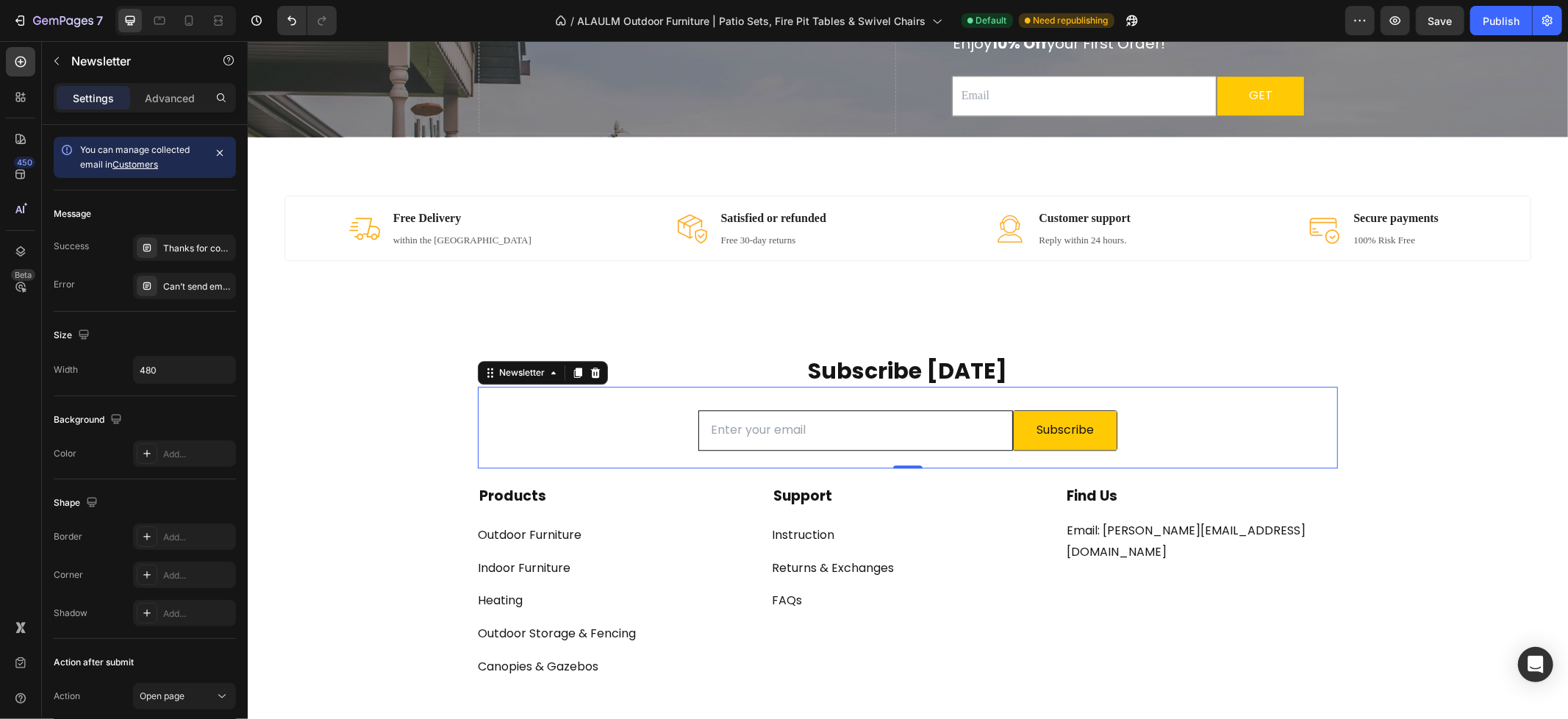
click at [1281, 417] on div "Email Field Subscribe Submit Button Row Newsletter 0" at bounding box center [907, 427] width 860 height 81
click at [588, 373] on icon at bounding box center [594, 372] width 12 height 12
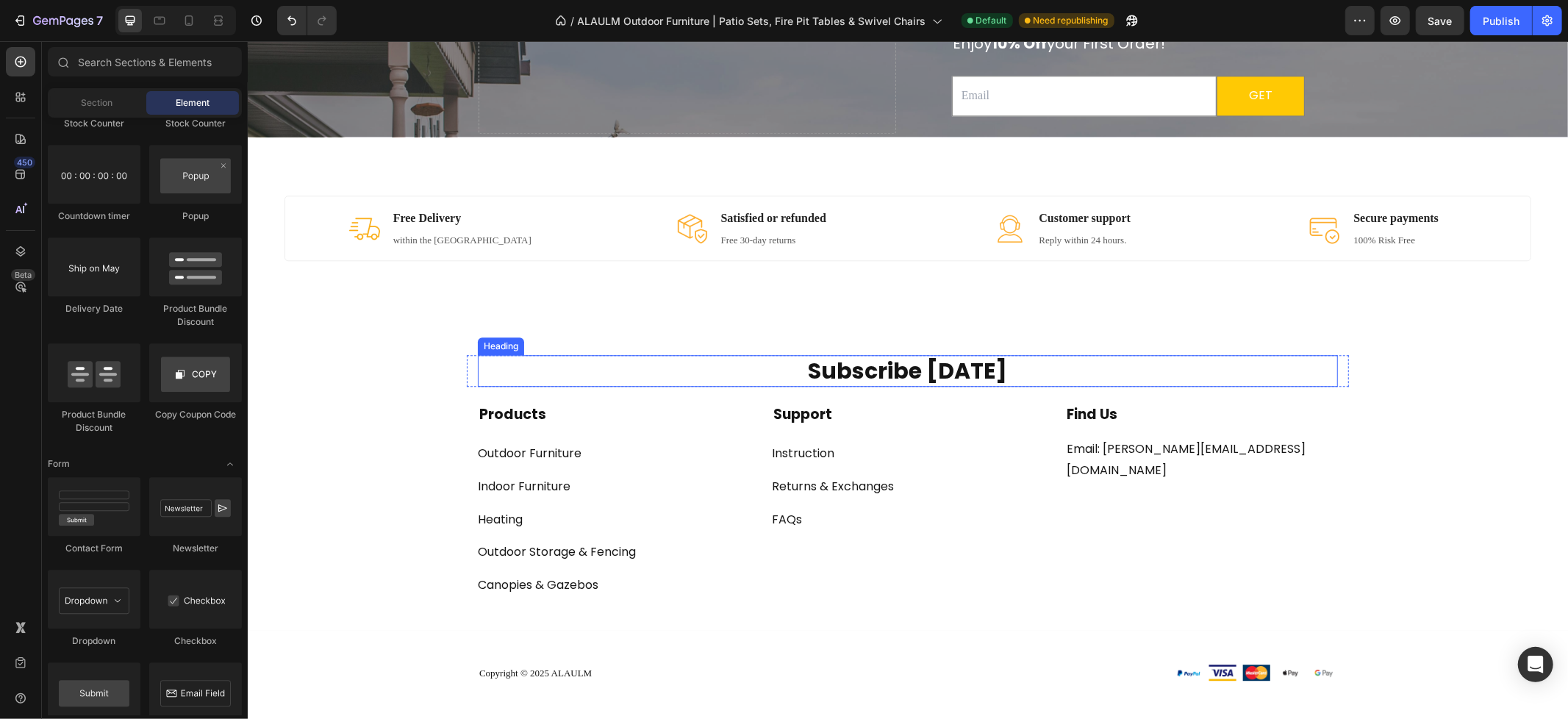
click at [962, 367] on p "Subscribe [DATE]" at bounding box center [906, 370] width 857 height 28
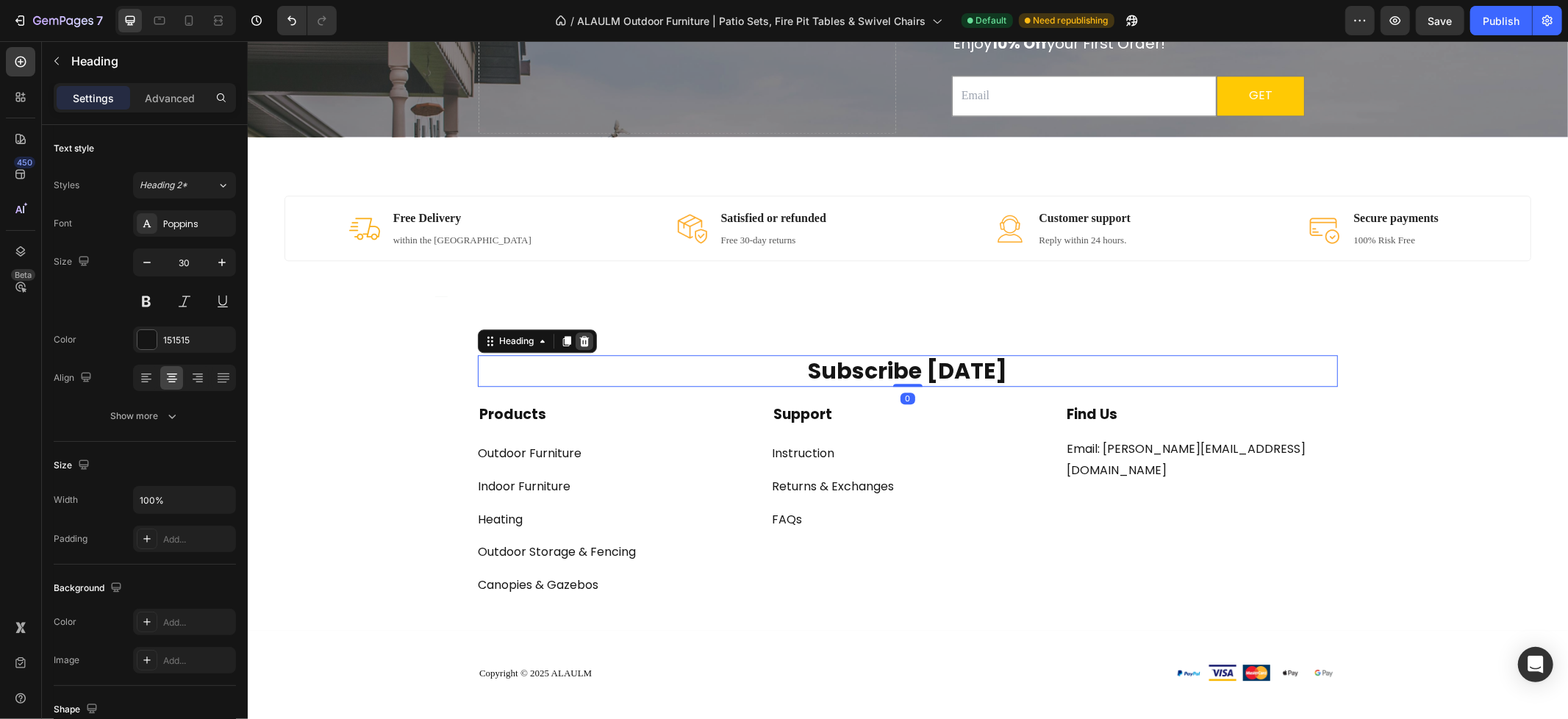
click at [582, 337] on icon at bounding box center [584, 340] width 12 height 12
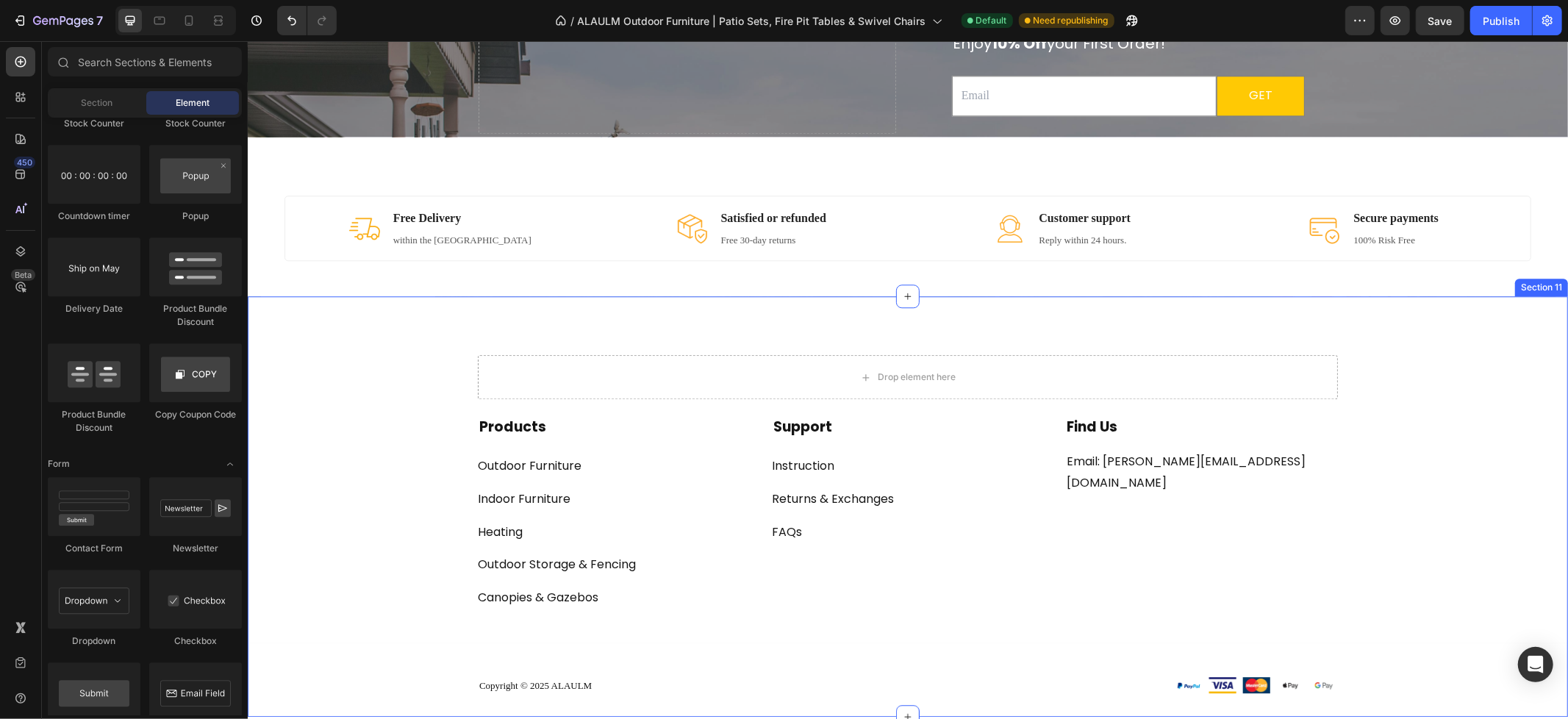
click at [1479, 436] on div "Drop element here Row Products Text block Outdoor Furniture Button Indoor Furni…" at bounding box center [907, 534] width 1320 height 361
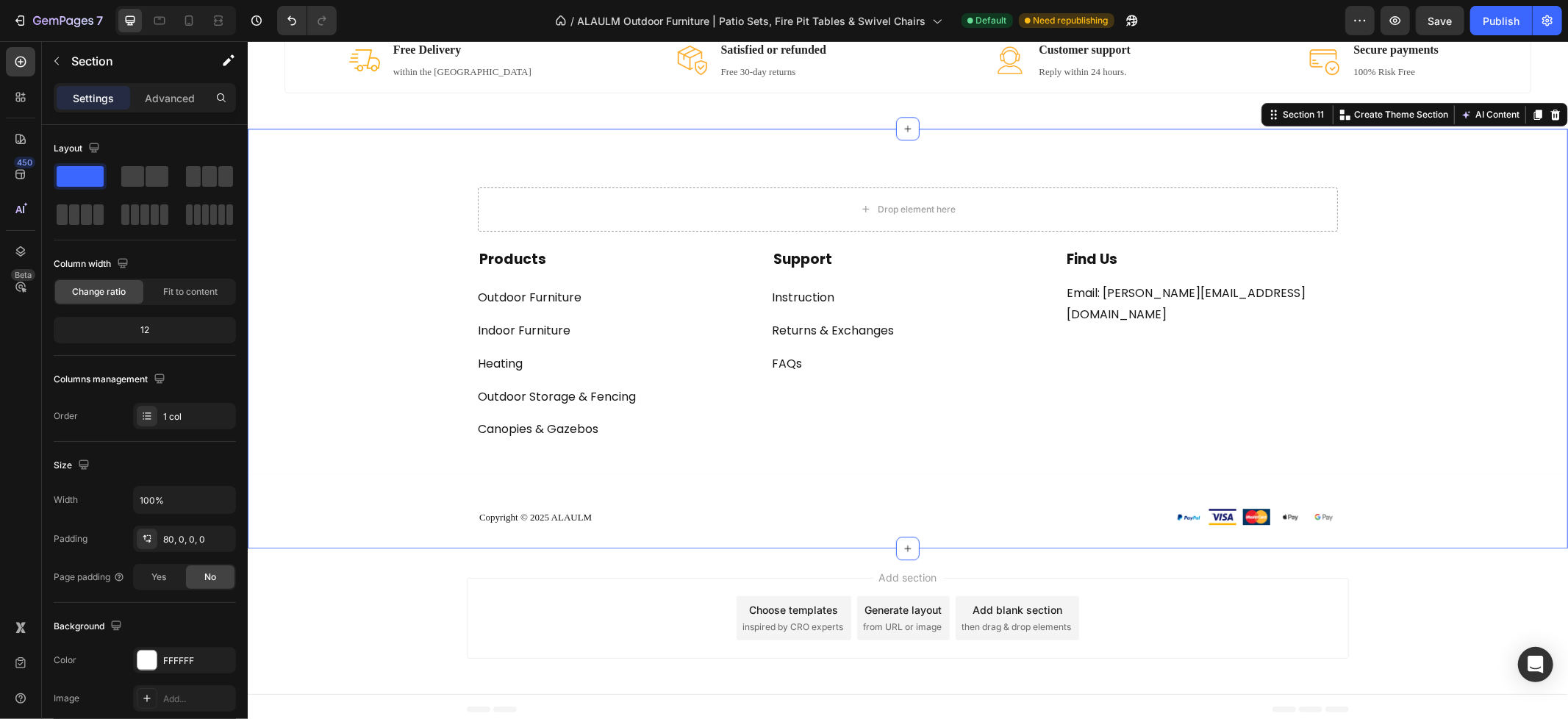
scroll to position [3295, 0]
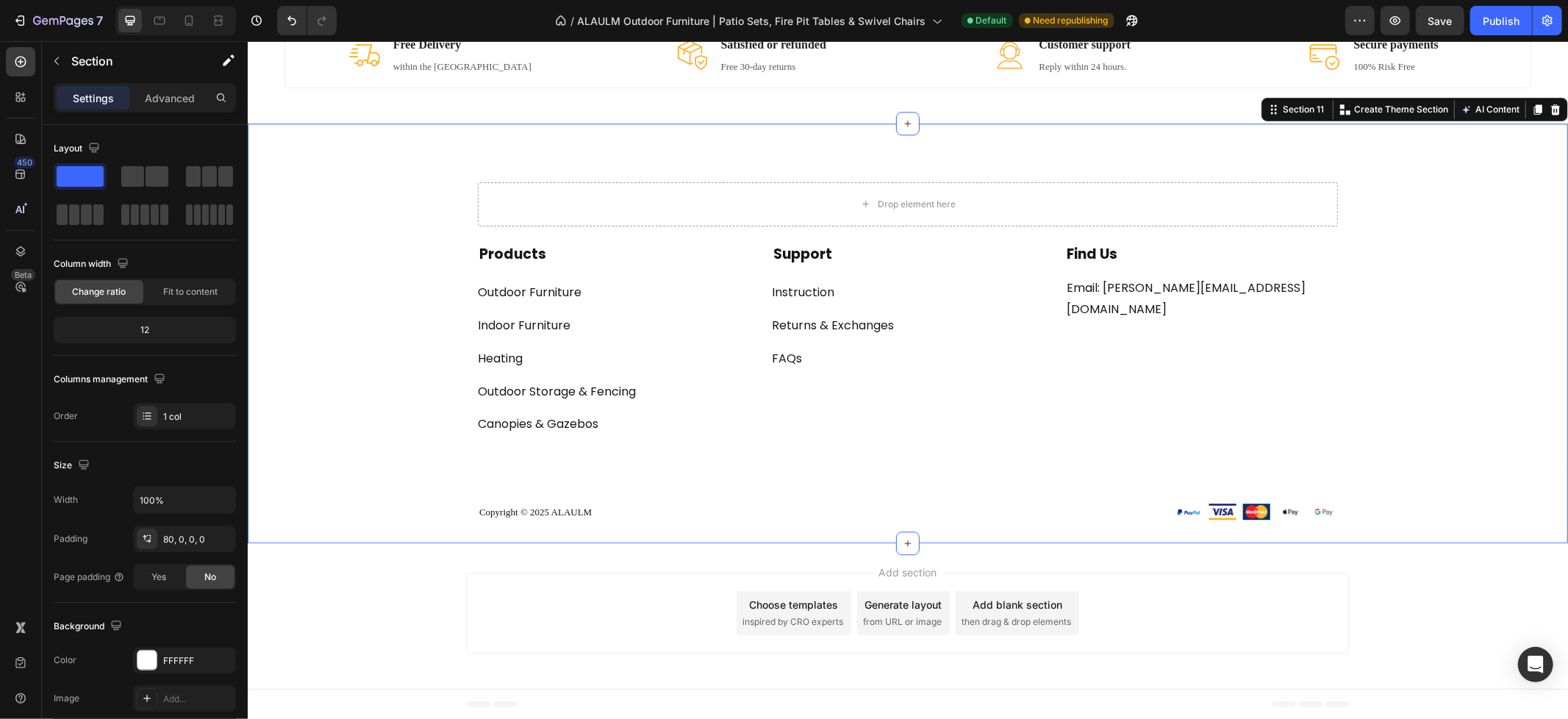
click at [371, 271] on div "Drop element here Row Products Text block Outdoor Furniture Button Indoor Furni…" at bounding box center [907, 362] width 1320 height 361
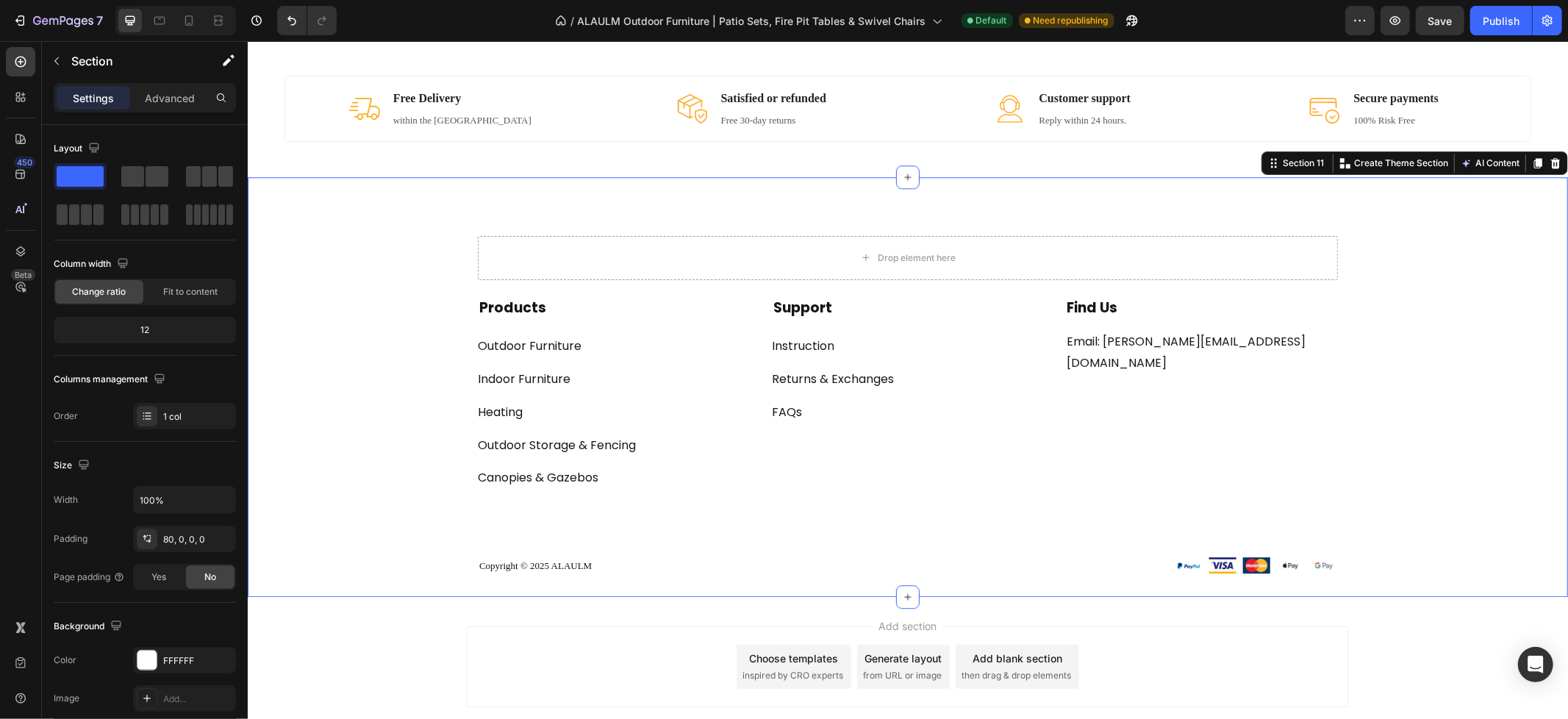
scroll to position [3213, 0]
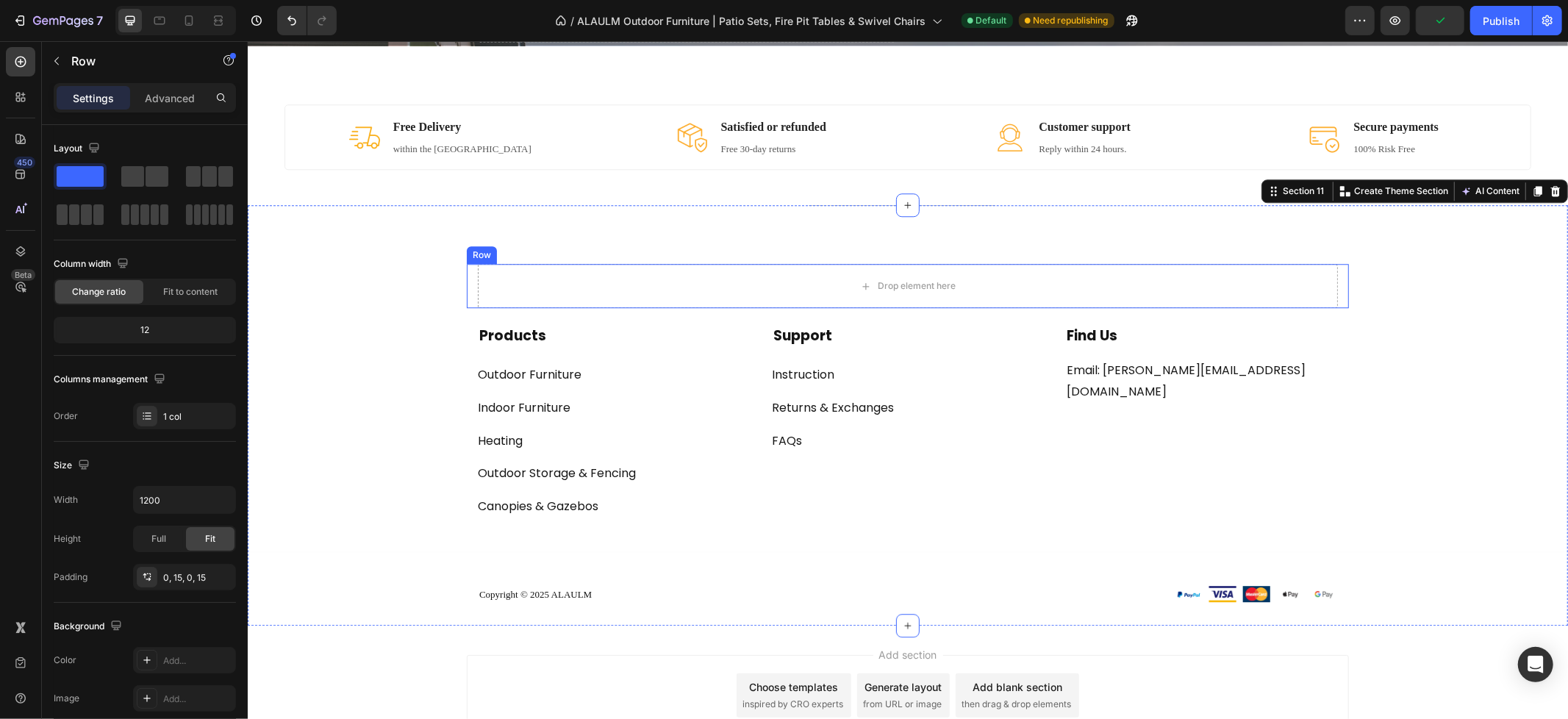
click at [469, 255] on div "Row" at bounding box center [481, 254] width 24 height 14
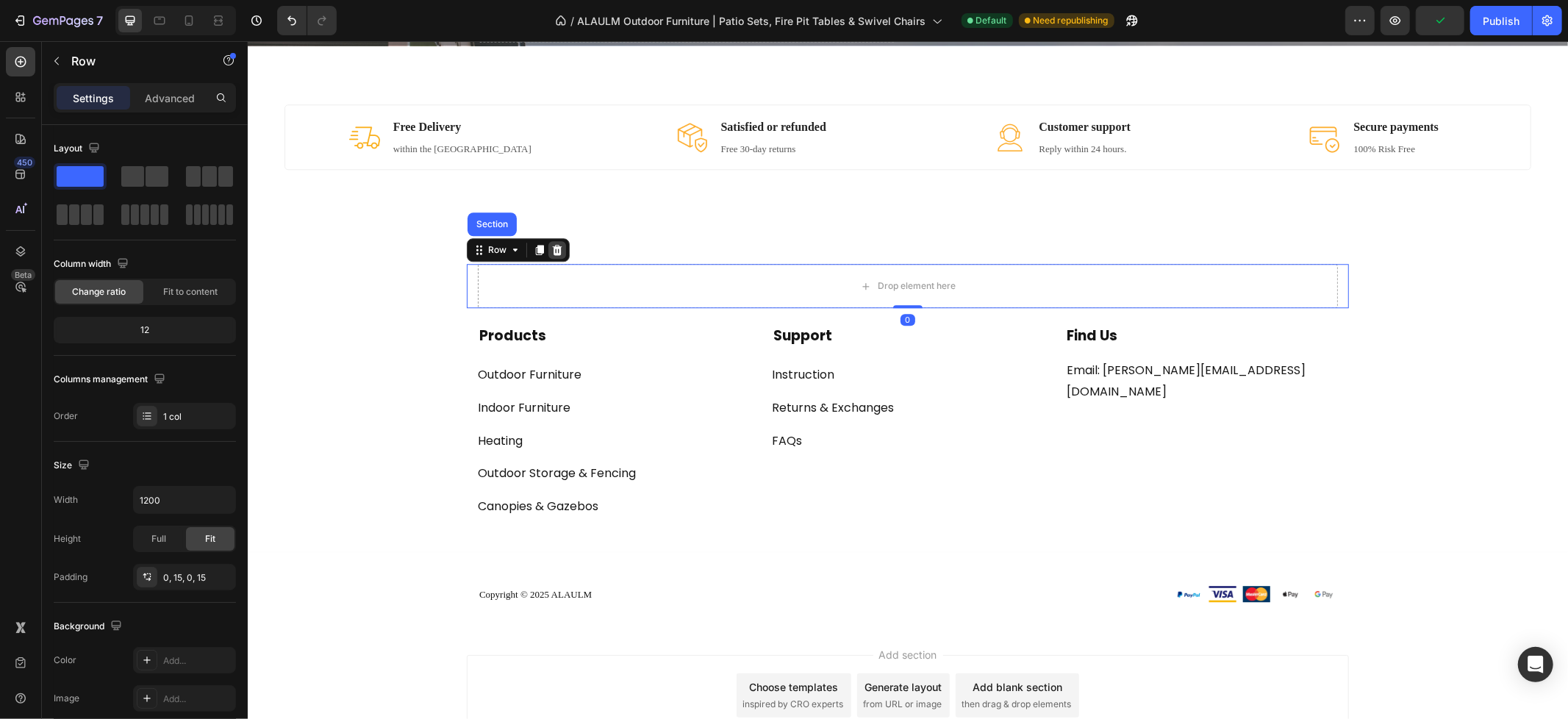
click at [552, 252] on icon at bounding box center [557, 249] width 10 height 11
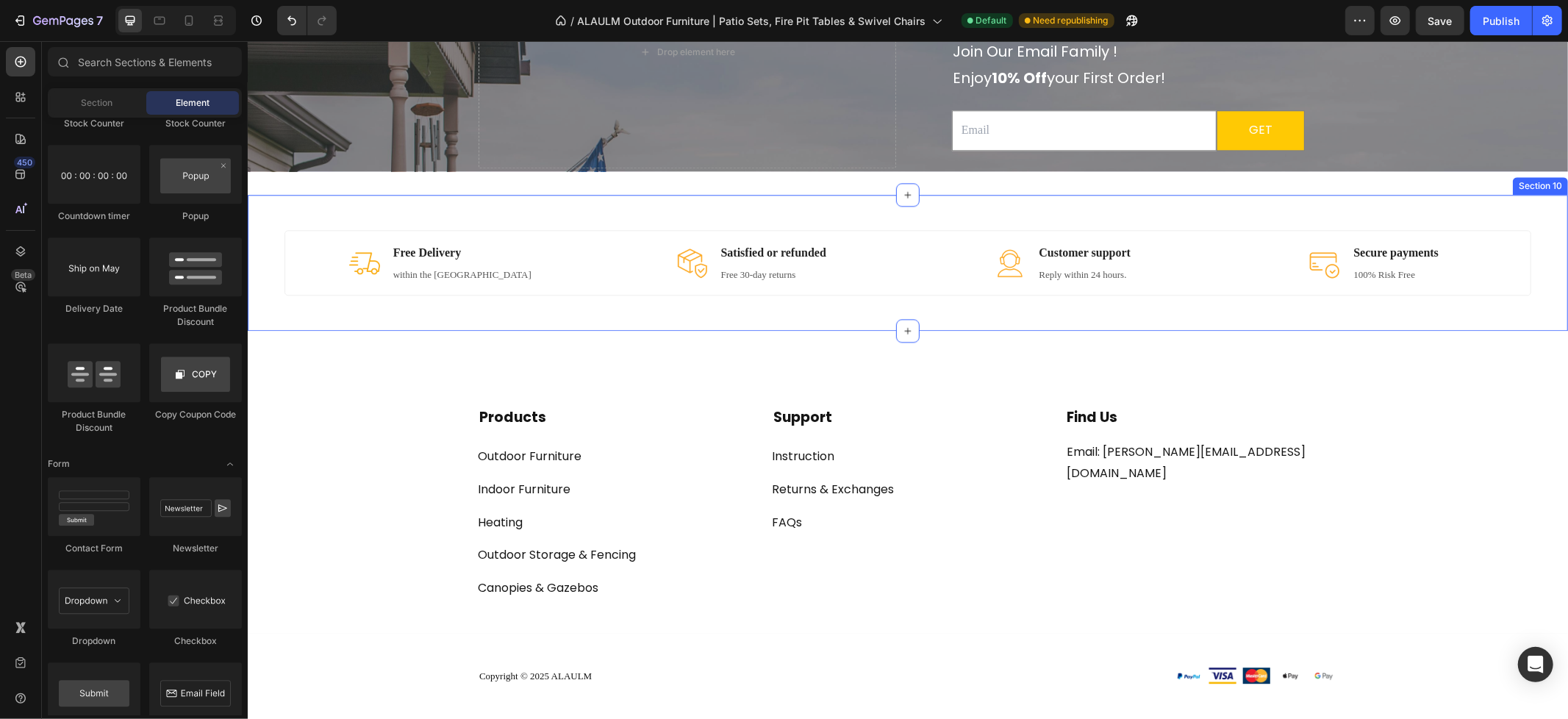
scroll to position [3049, 0]
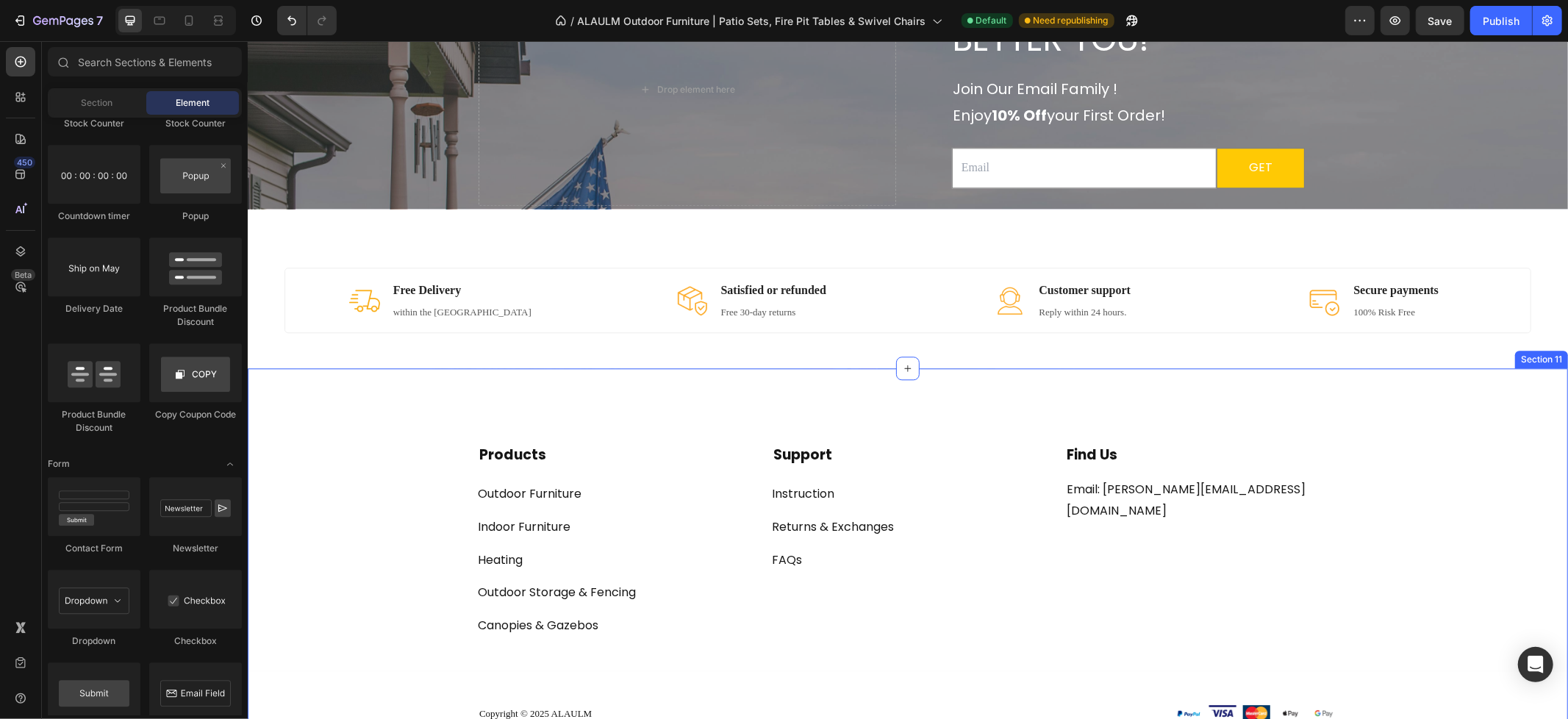
click at [1030, 419] on div "Products Text block Outdoor Furniture Button Indoor Furniture Button Heating Bu…" at bounding box center [907, 556] width 1320 height 376
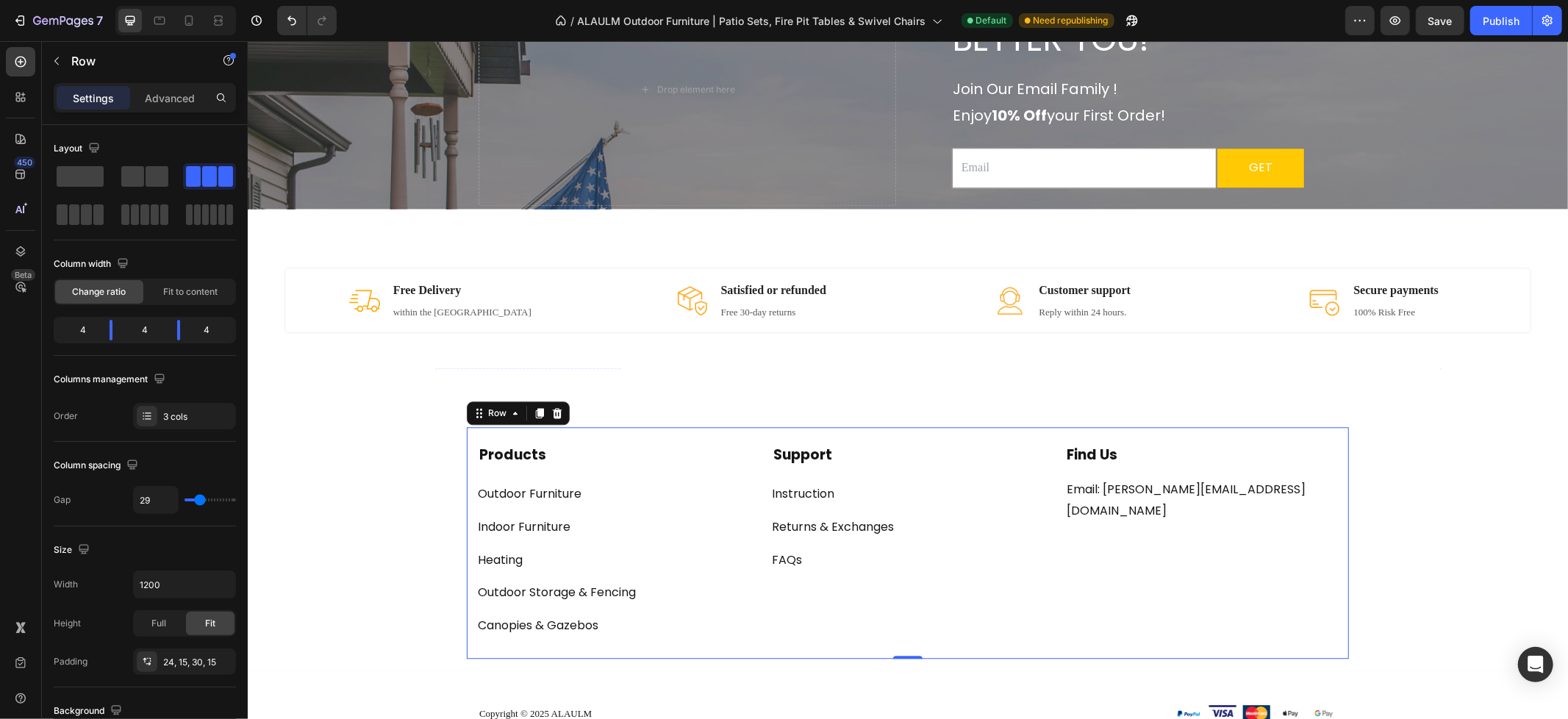
click at [1078, 593] on div "find us Text block Email: [PERSON_NAME][EMAIL_ADDRESS][DOMAIN_NAME] Text block" at bounding box center [1200, 540] width 273 height 192
click at [148, 98] on p "Advanced" at bounding box center [169, 98] width 50 height 16
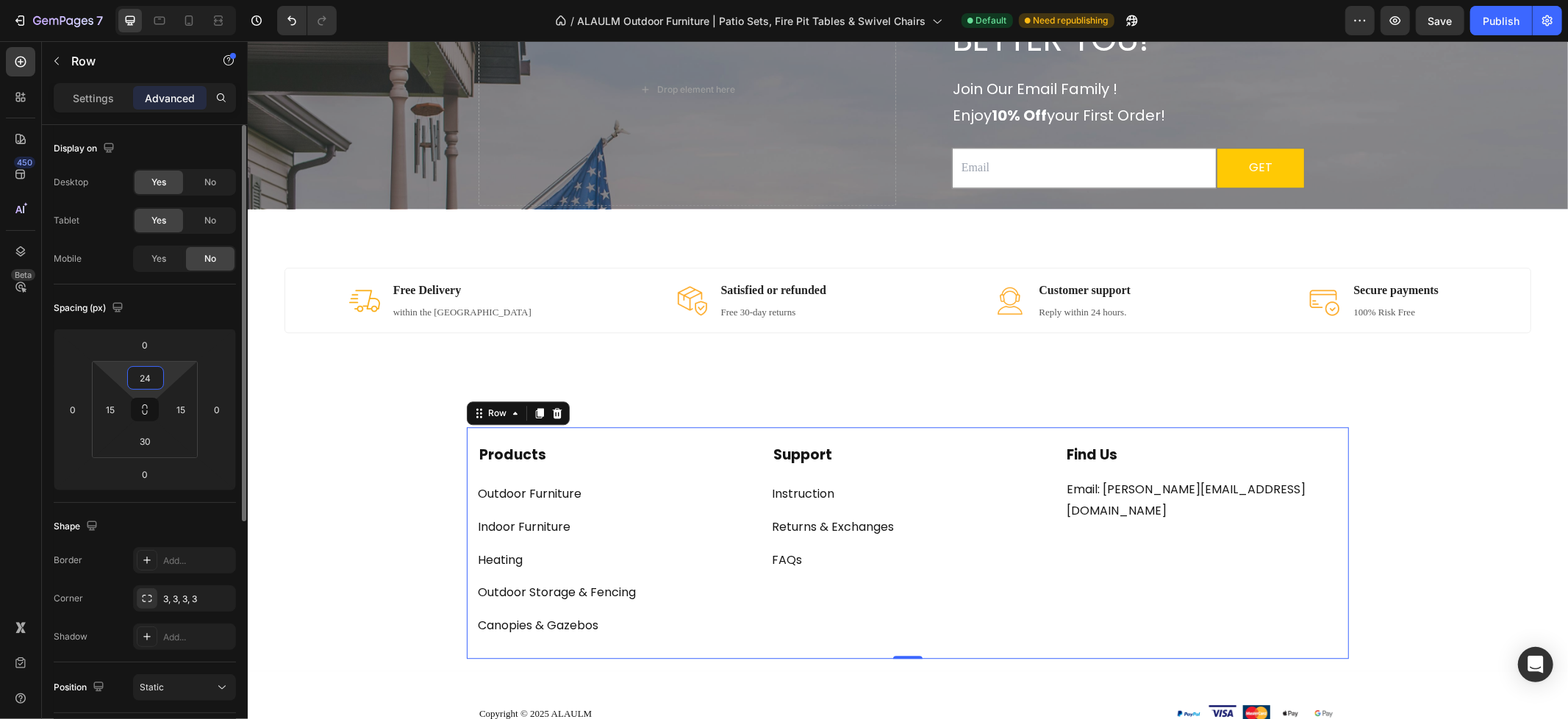
drag, startPoint x: 127, startPoint y: 378, endPoint x: 120, endPoint y: 377, distance: 7.1
click at [120, 378] on div "24 15 30 15" at bounding box center [145, 409] width 106 height 97
drag, startPoint x: 155, startPoint y: 378, endPoint x: 142, endPoint y: 376, distance: 13.2
click at [142, 376] on input "24" at bounding box center [146, 378] width 29 height 22
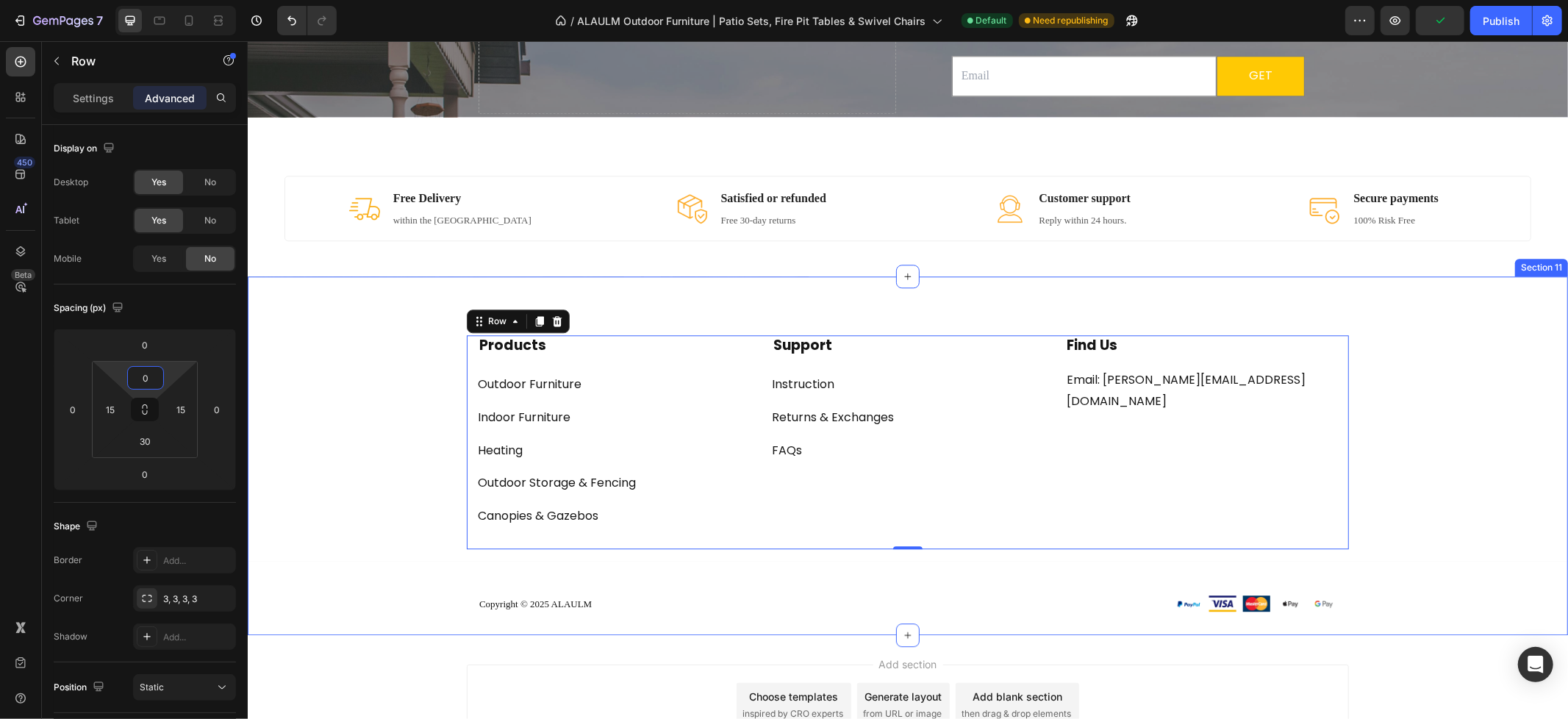
scroll to position [3233, 0]
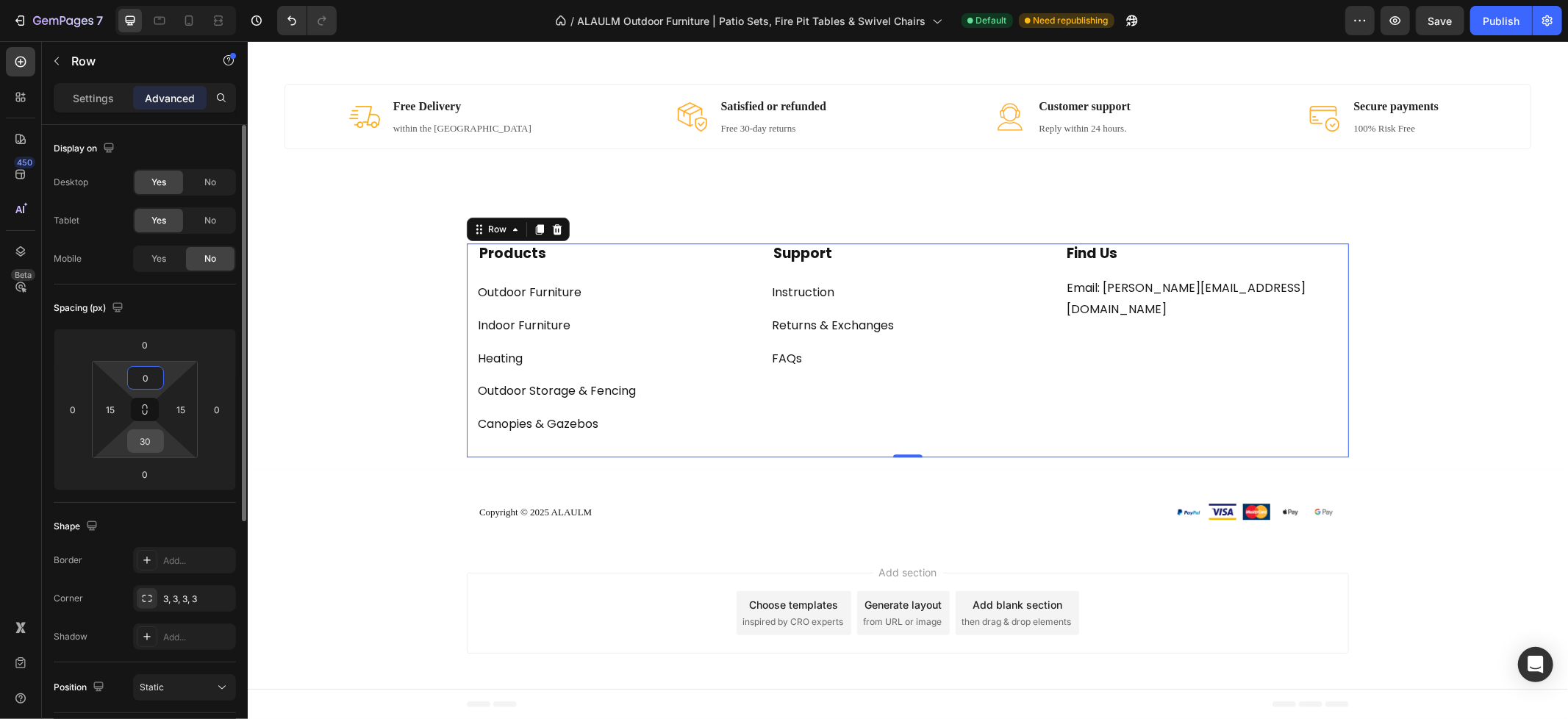
type input "0"
drag, startPoint x: 147, startPoint y: 441, endPoint x: 138, endPoint y: 441, distance: 9.0
click at [138, 441] on input "30" at bounding box center [146, 441] width 29 height 22
click at [152, 445] on input "30" at bounding box center [146, 441] width 29 height 22
type input "3"
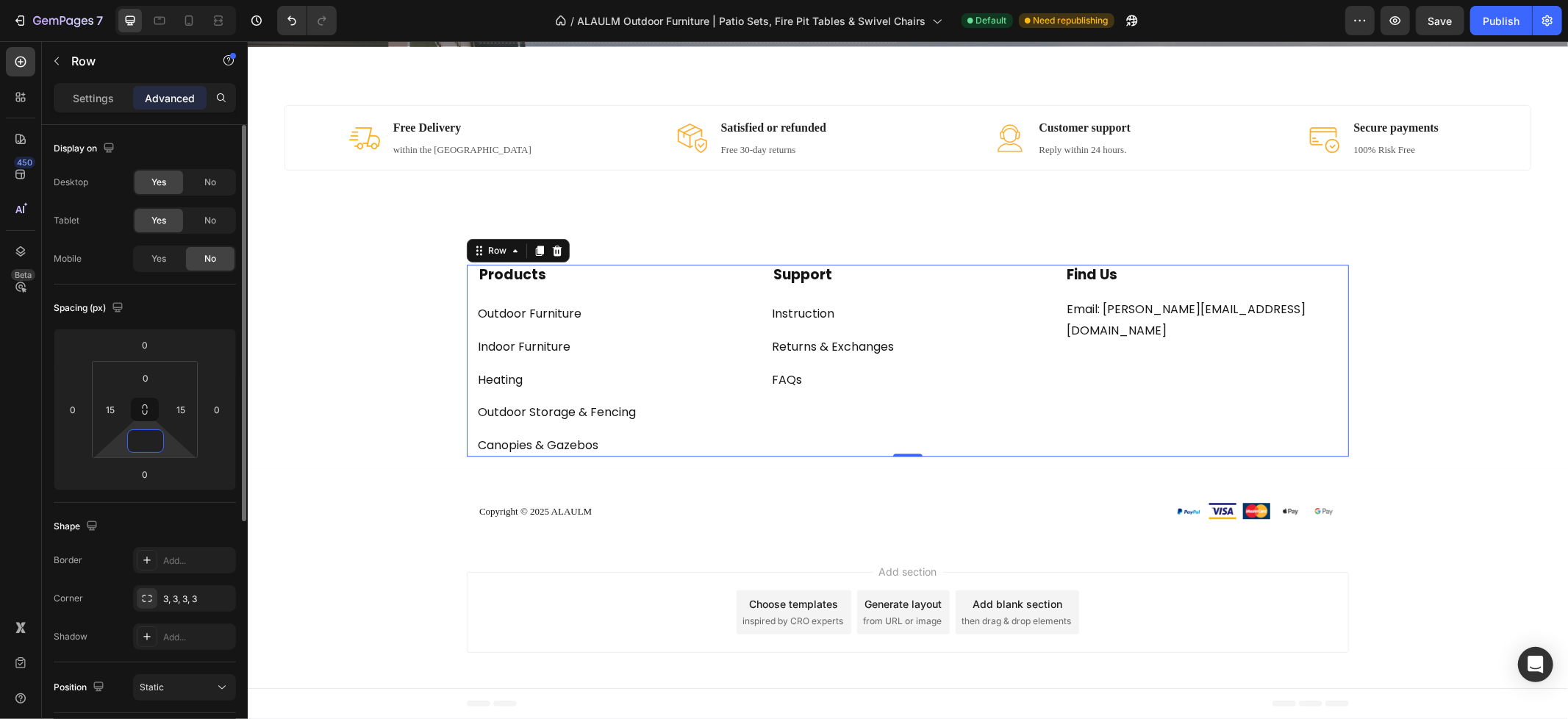
scroll to position [3211, 0]
type input "0"
click at [188, 299] on div "Spacing (px)" at bounding box center [145, 308] width 182 height 23
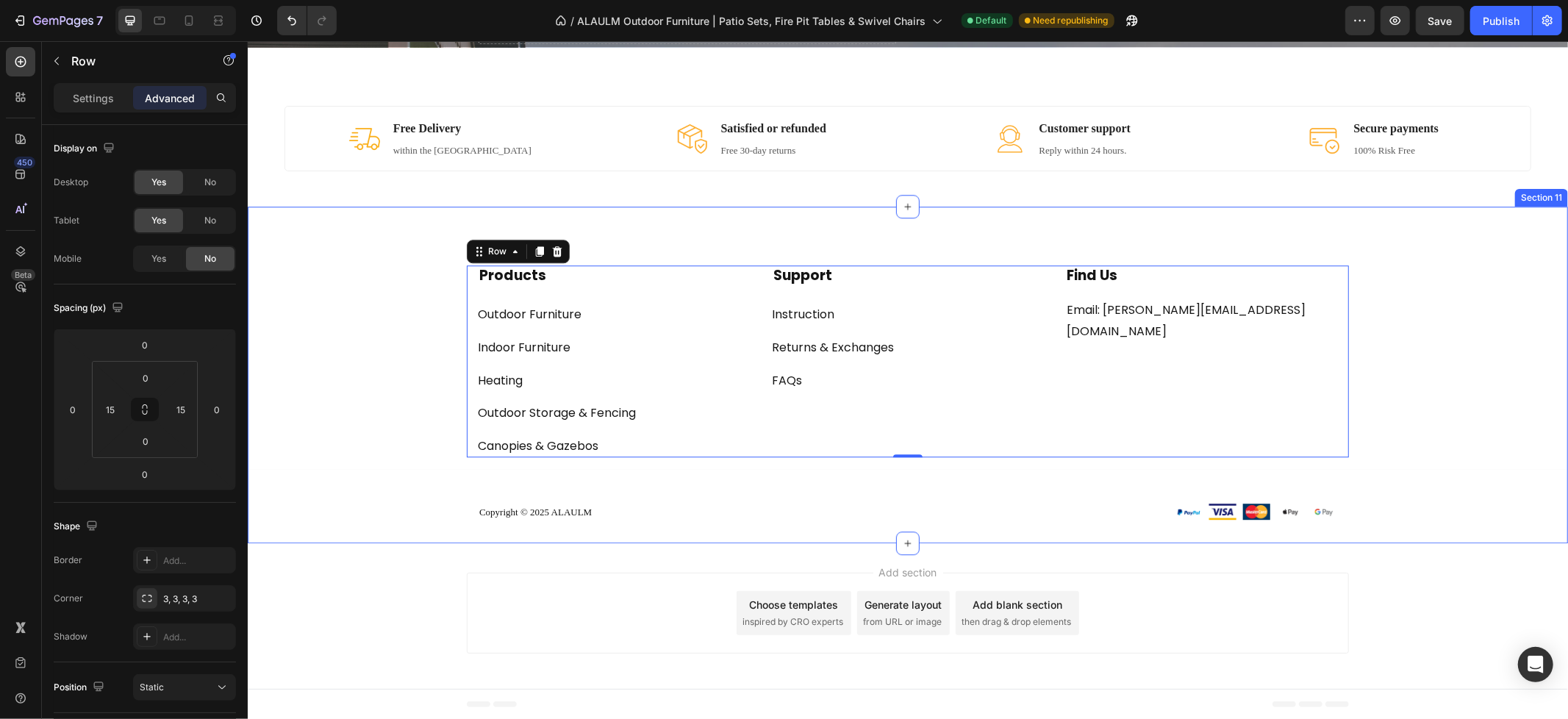
click at [1473, 313] on div "Products Text block Outdoor Furniture Button Indoor Furniture Button Heating Bu…" at bounding box center [907, 403] width 1320 height 277
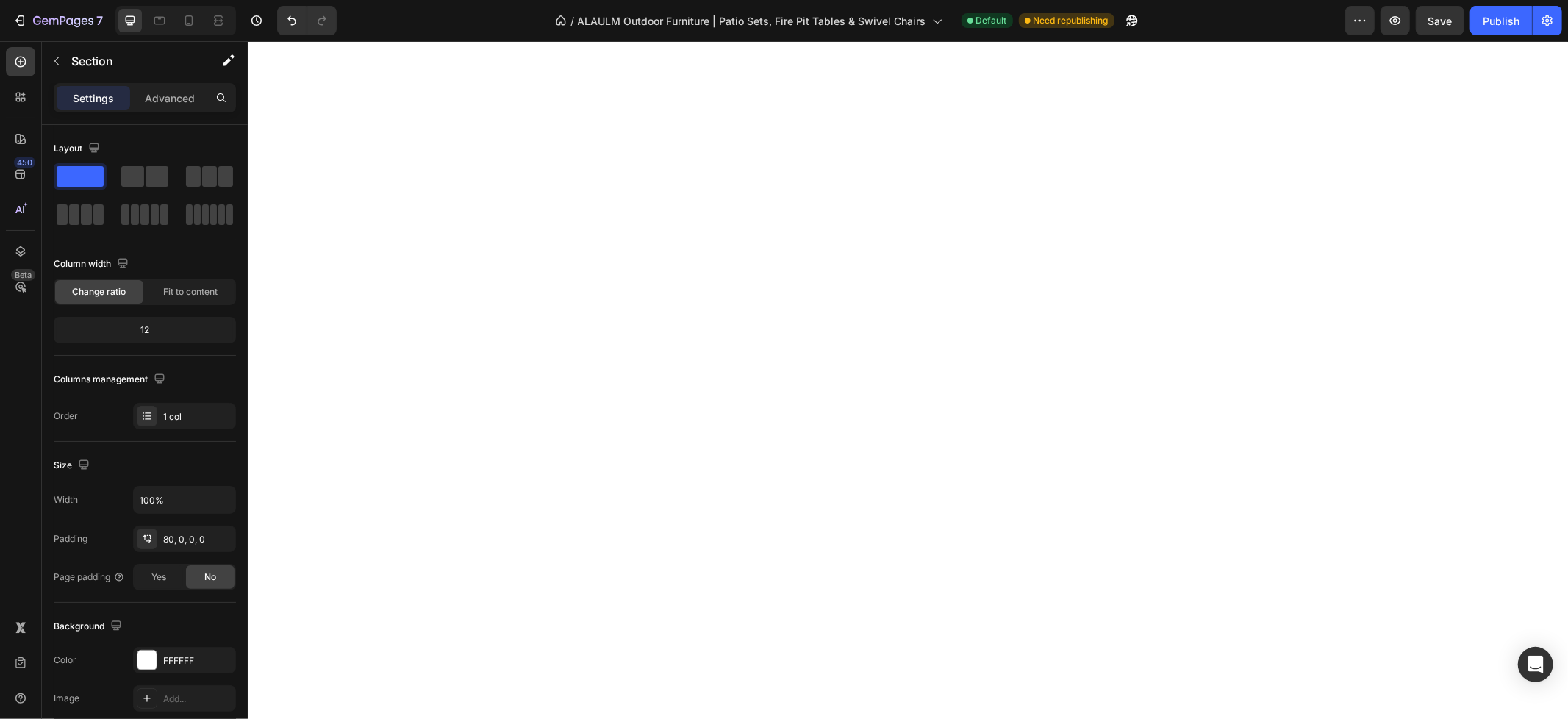
scroll to position [0, 0]
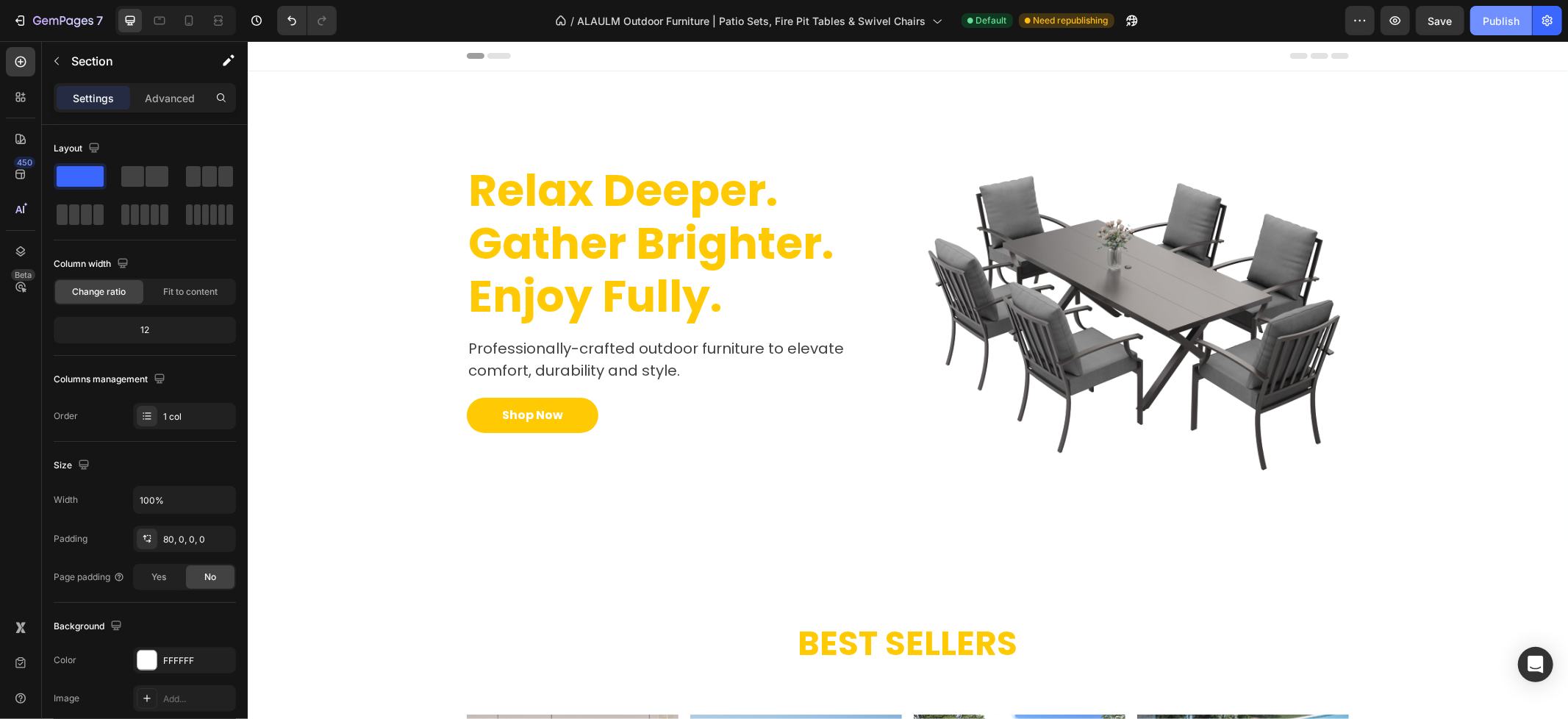
click at [1500, 31] on button "Publish" at bounding box center [1501, 21] width 62 height 29
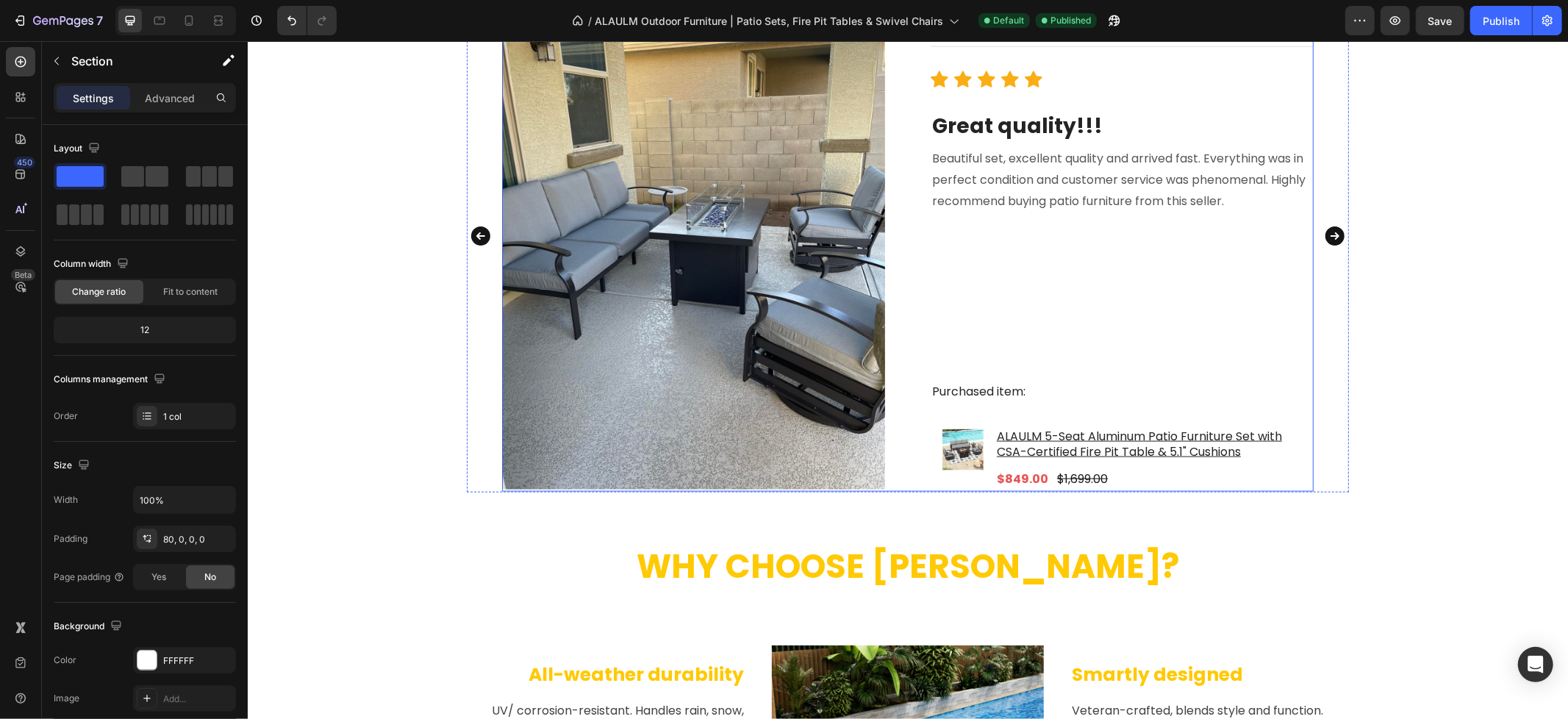
scroll to position [1640, 0]
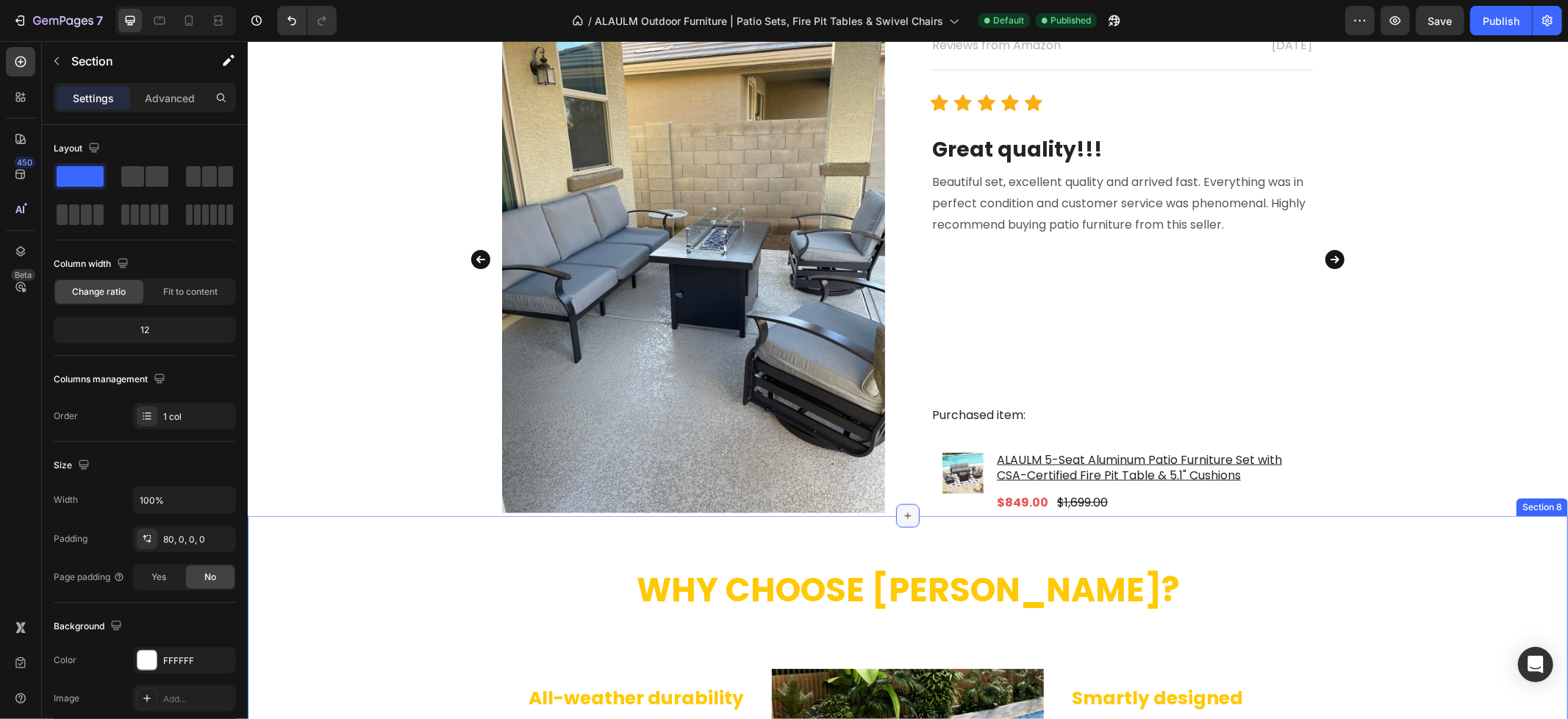
click at [901, 518] on icon at bounding box center [907, 516] width 12 height 12
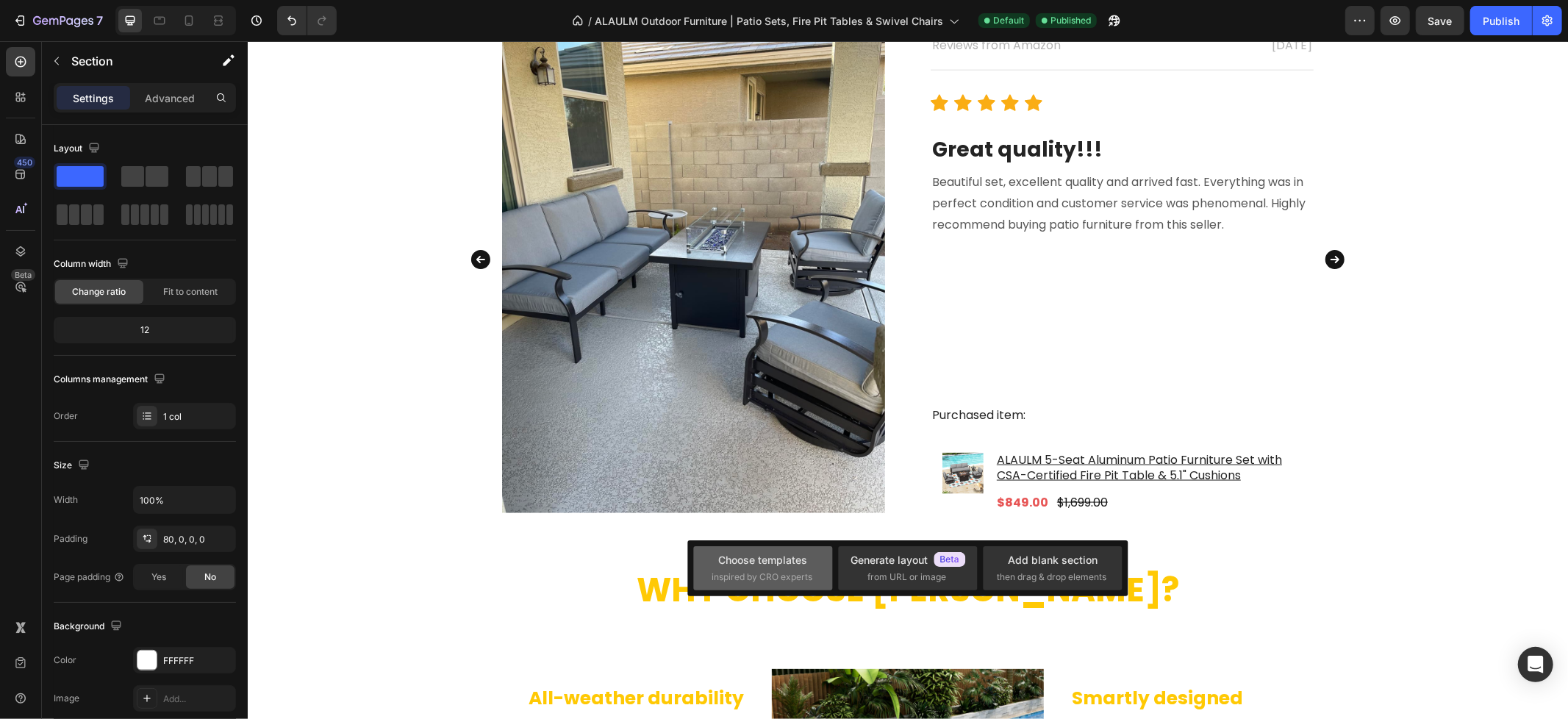
click at [800, 562] on div "Choose templates" at bounding box center [762, 561] width 89 height 16
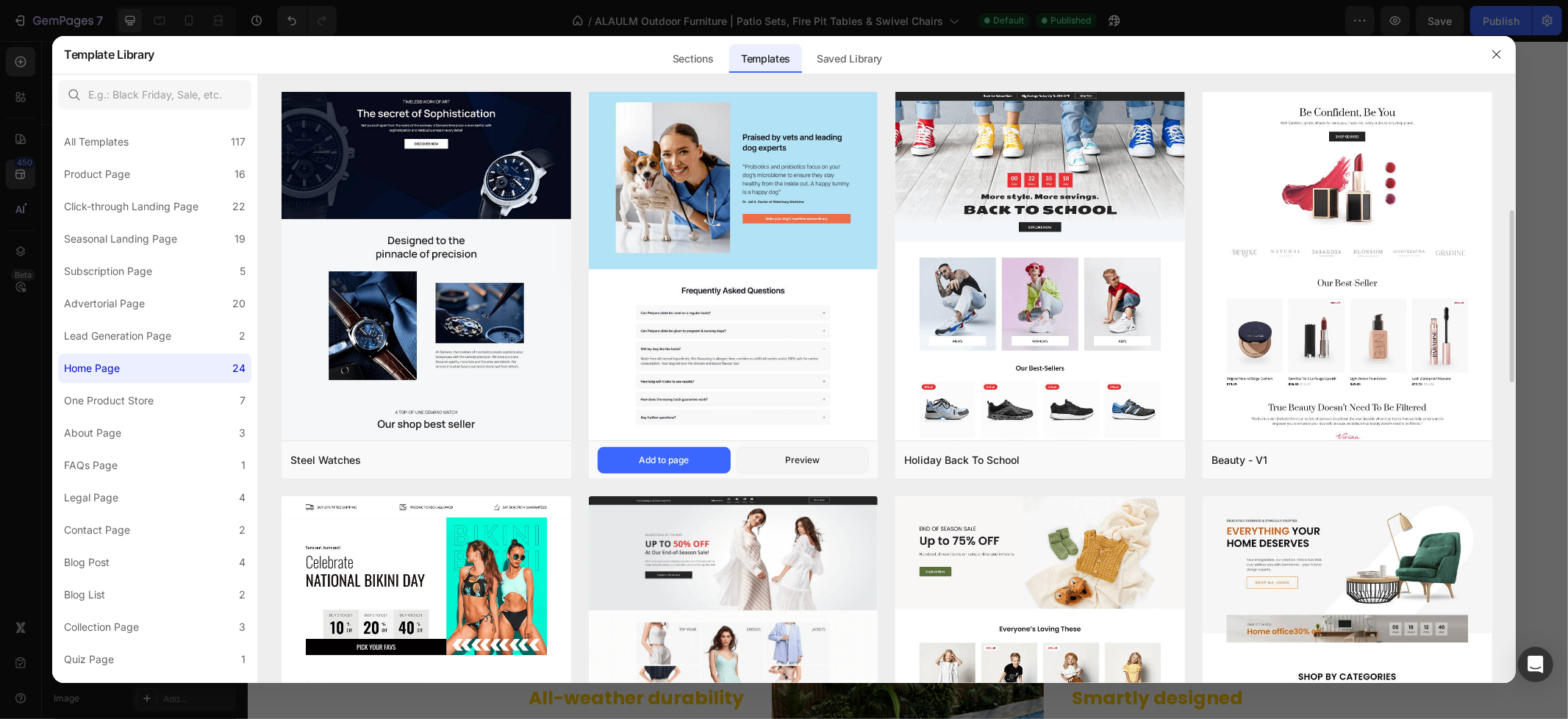
scroll to position [570, 0]
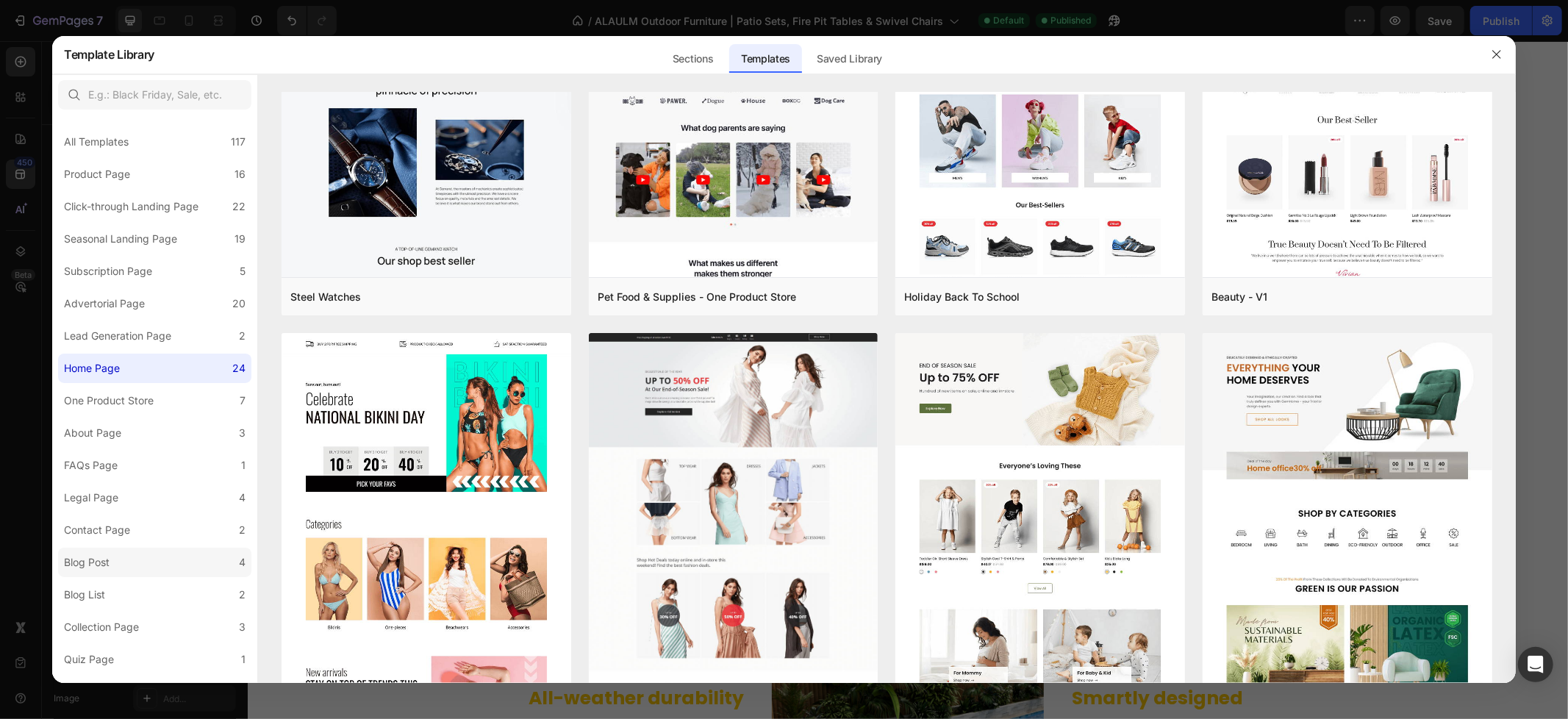
click at [173, 564] on label "Blog Post 4" at bounding box center [154, 562] width 194 height 29
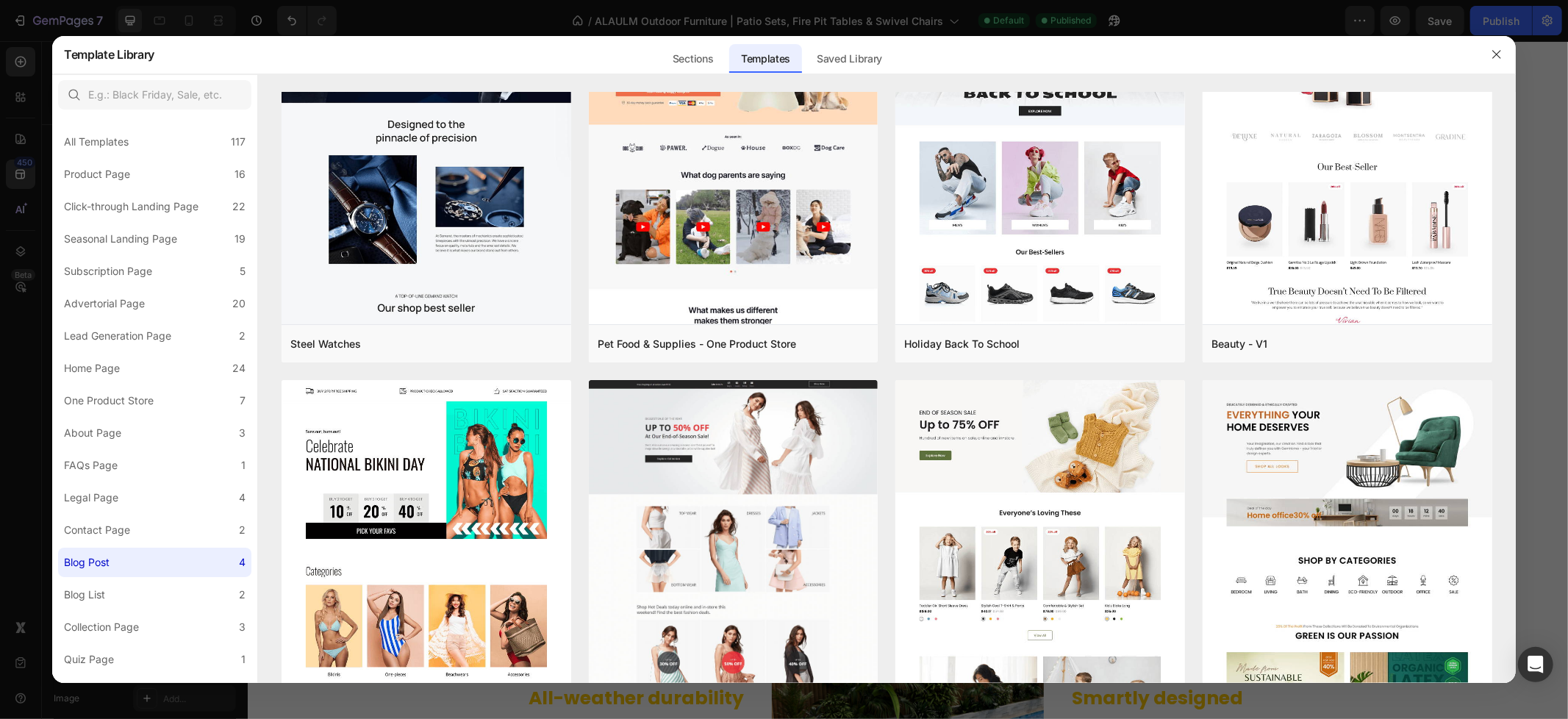
scroll to position [0, 0]
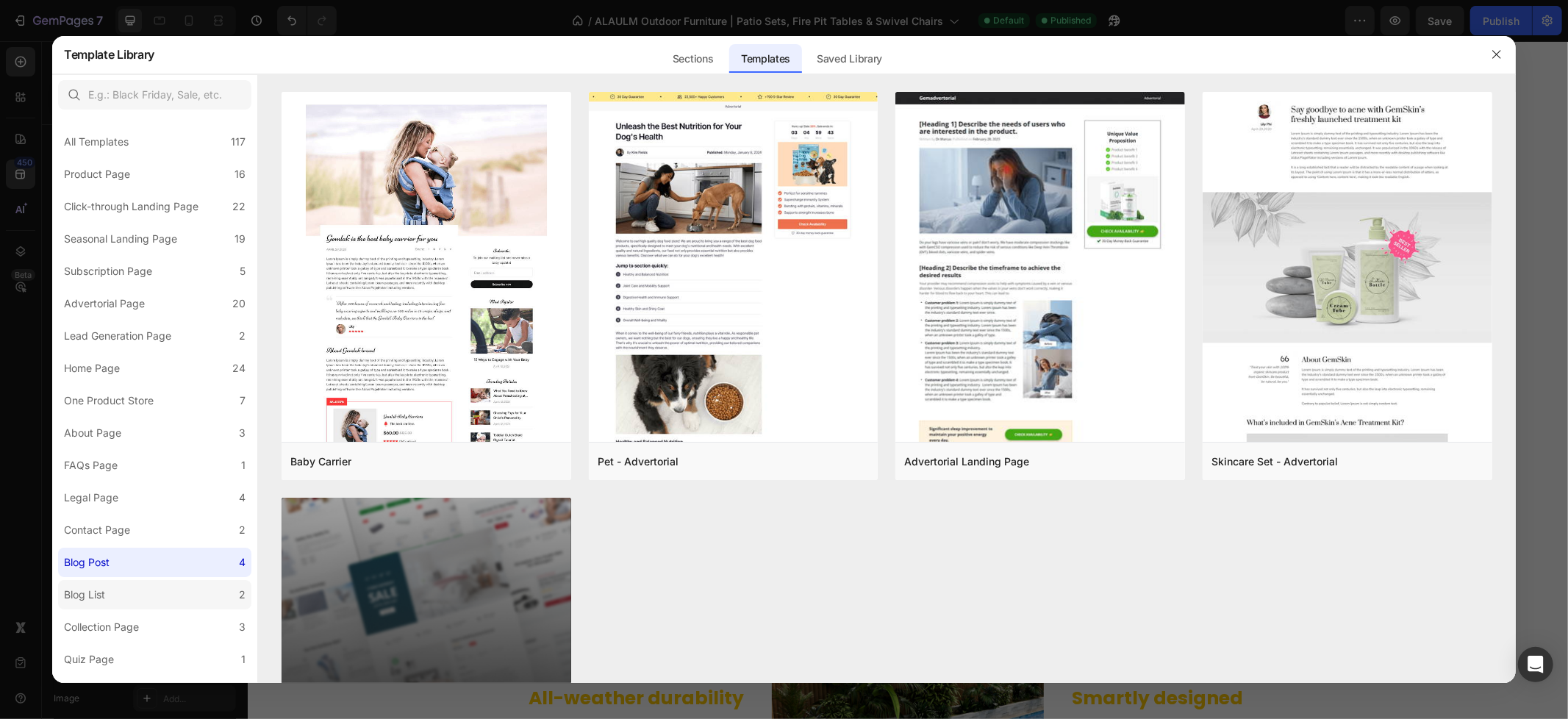
click at [175, 603] on label "Blog List 2" at bounding box center [154, 595] width 194 height 29
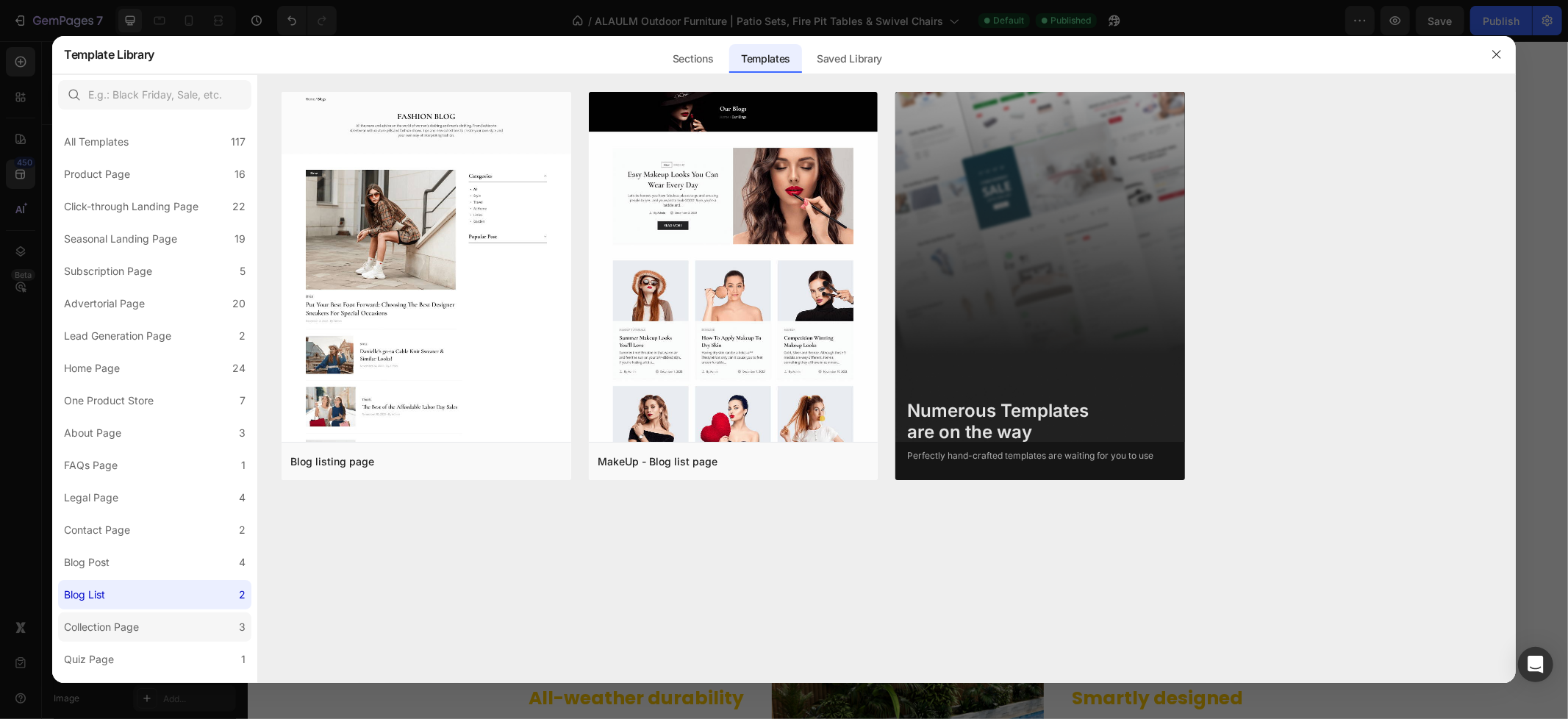
click at [167, 633] on label "Collection Page 3" at bounding box center [154, 627] width 194 height 29
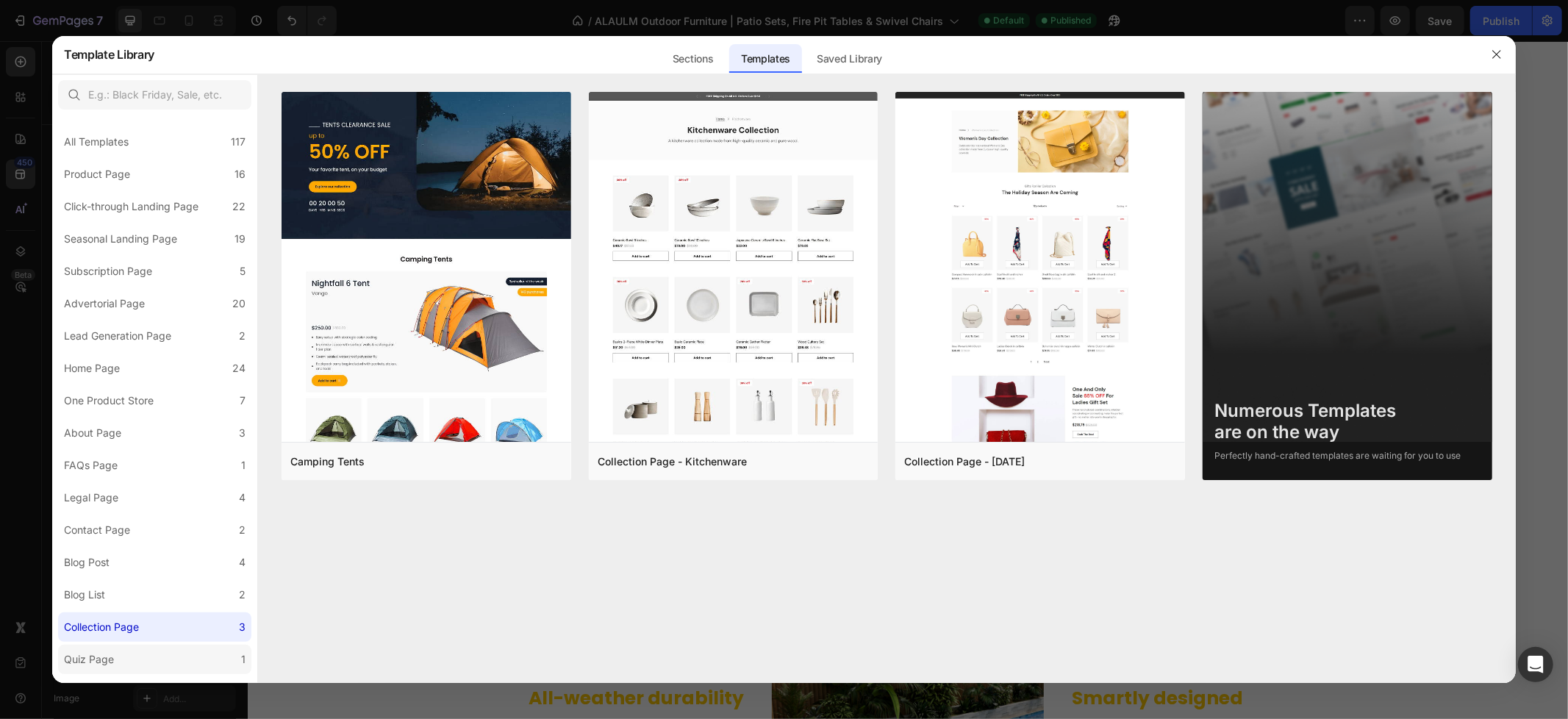
click at [157, 658] on label "Quiz Page 1" at bounding box center [154, 659] width 194 height 29
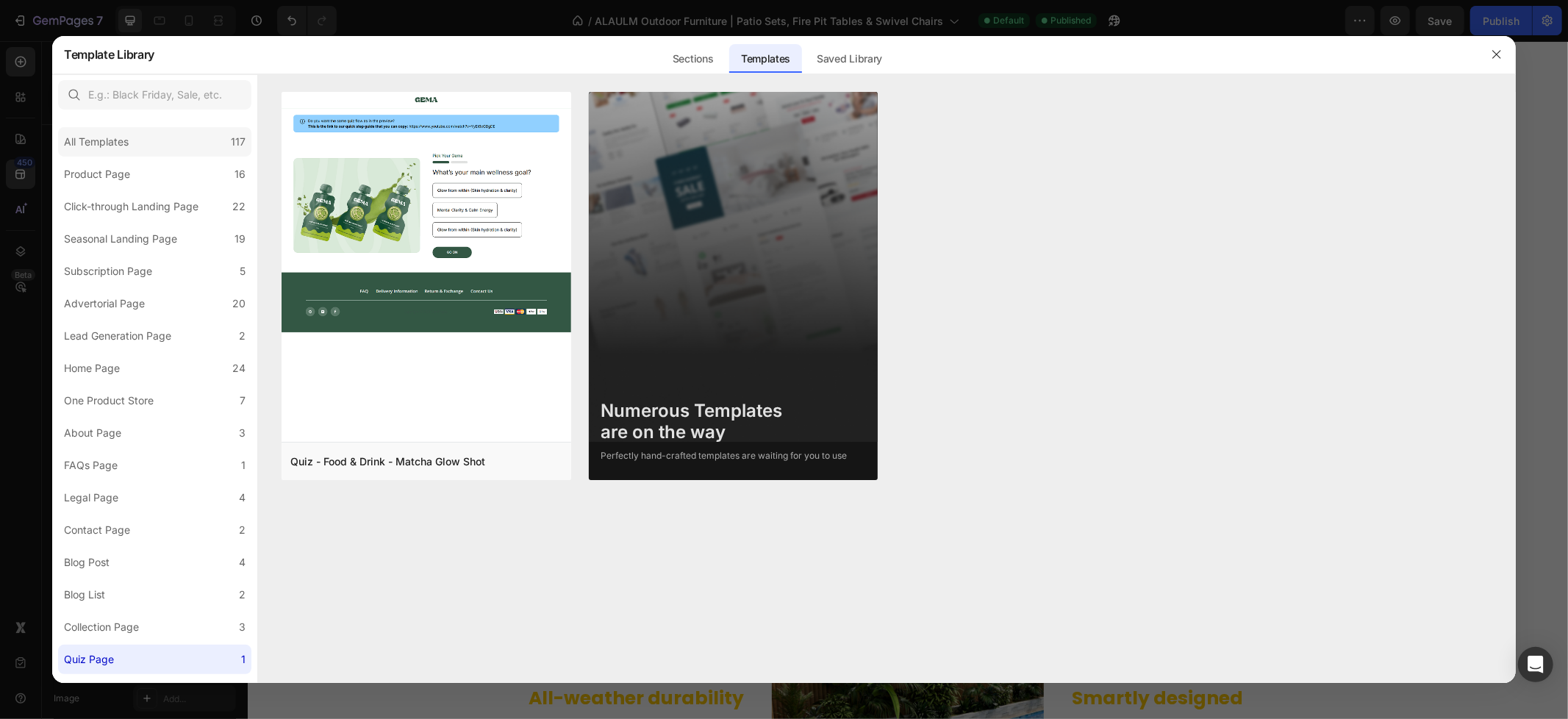
click at [178, 138] on div "All Templates 117" at bounding box center [154, 142] width 194 height 29
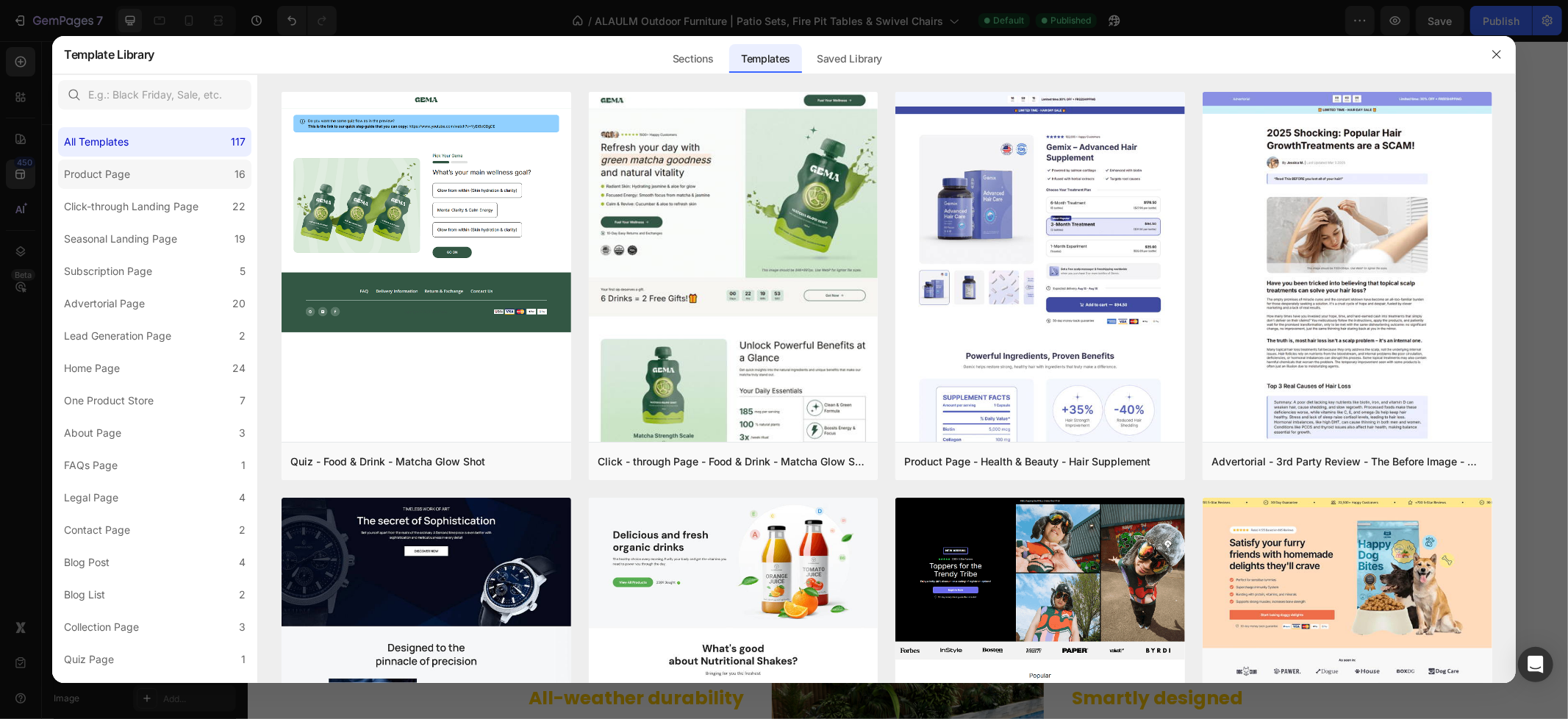
click at [182, 171] on label "Product Page 16" at bounding box center [154, 174] width 194 height 29
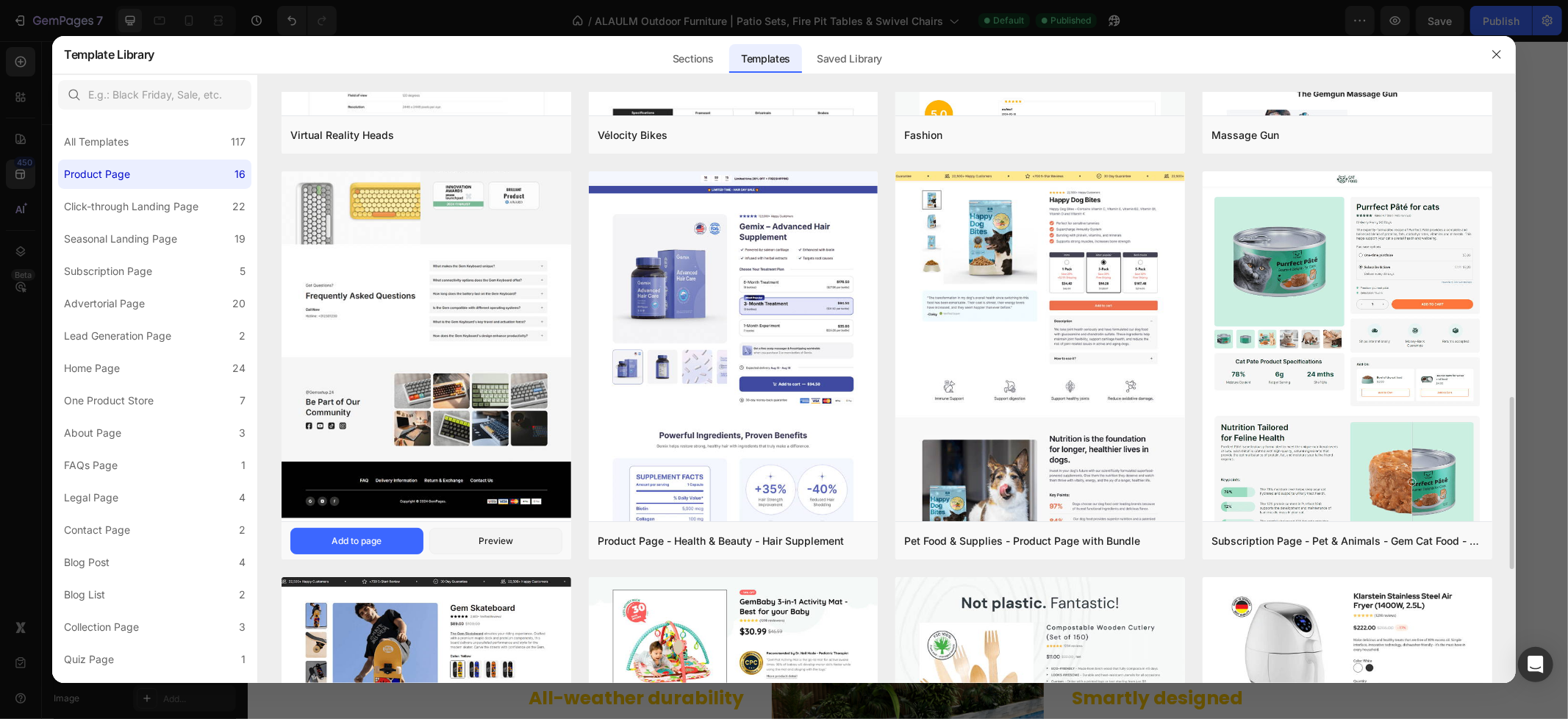
scroll to position [570, 0]
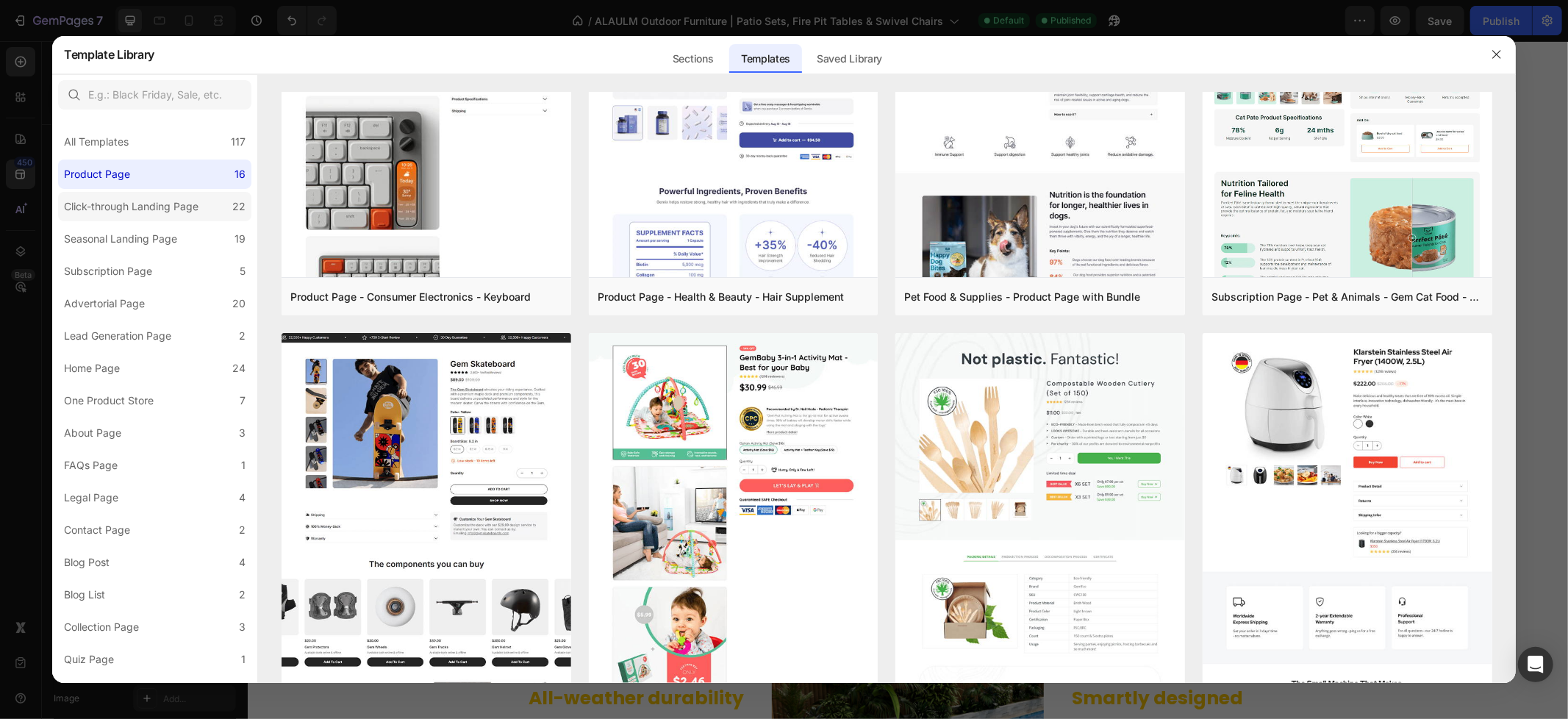
click at [172, 206] on div "Click-through Landing Page" at bounding box center [131, 206] width 135 height 18
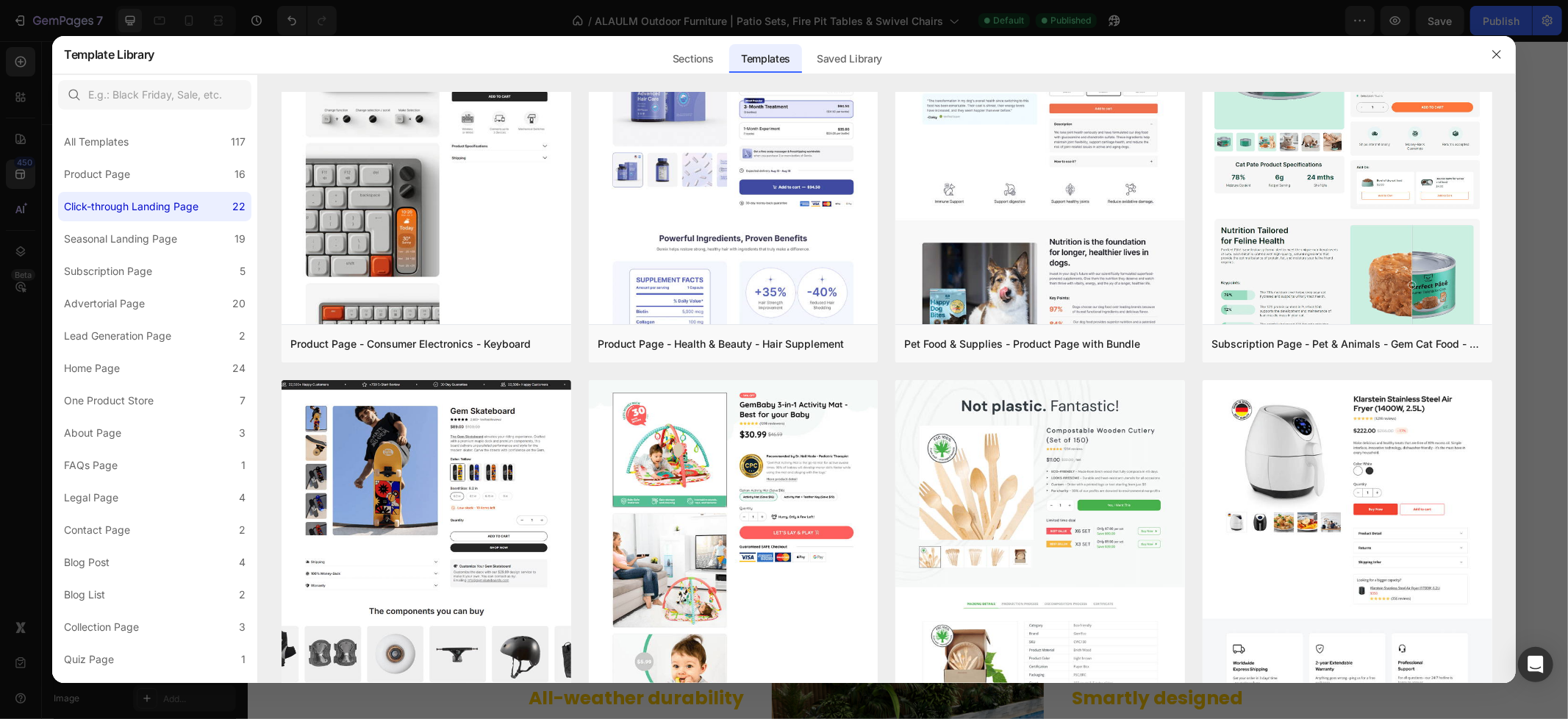
scroll to position [0, 0]
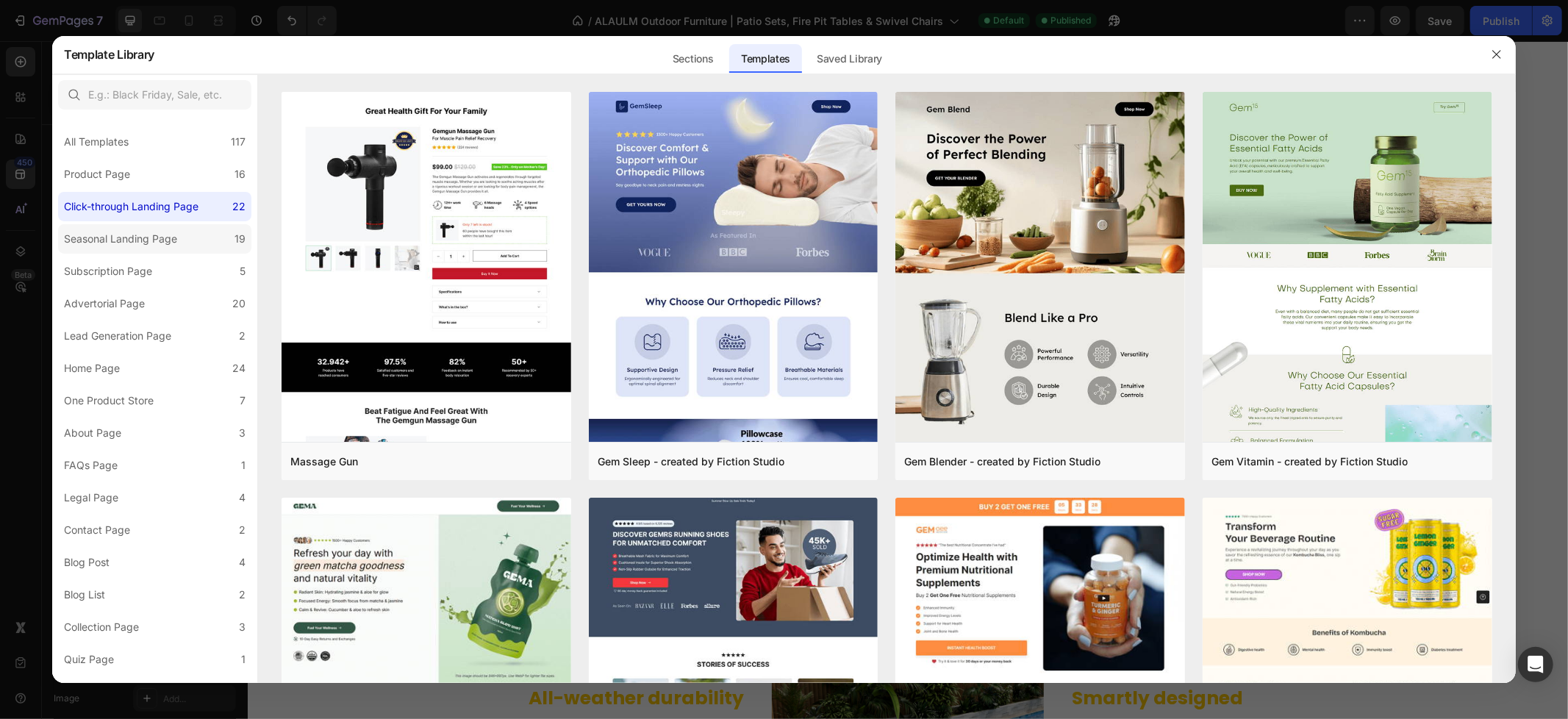
click at [146, 242] on div "Seasonal Landing Page" at bounding box center [120, 239] width 113 height 18
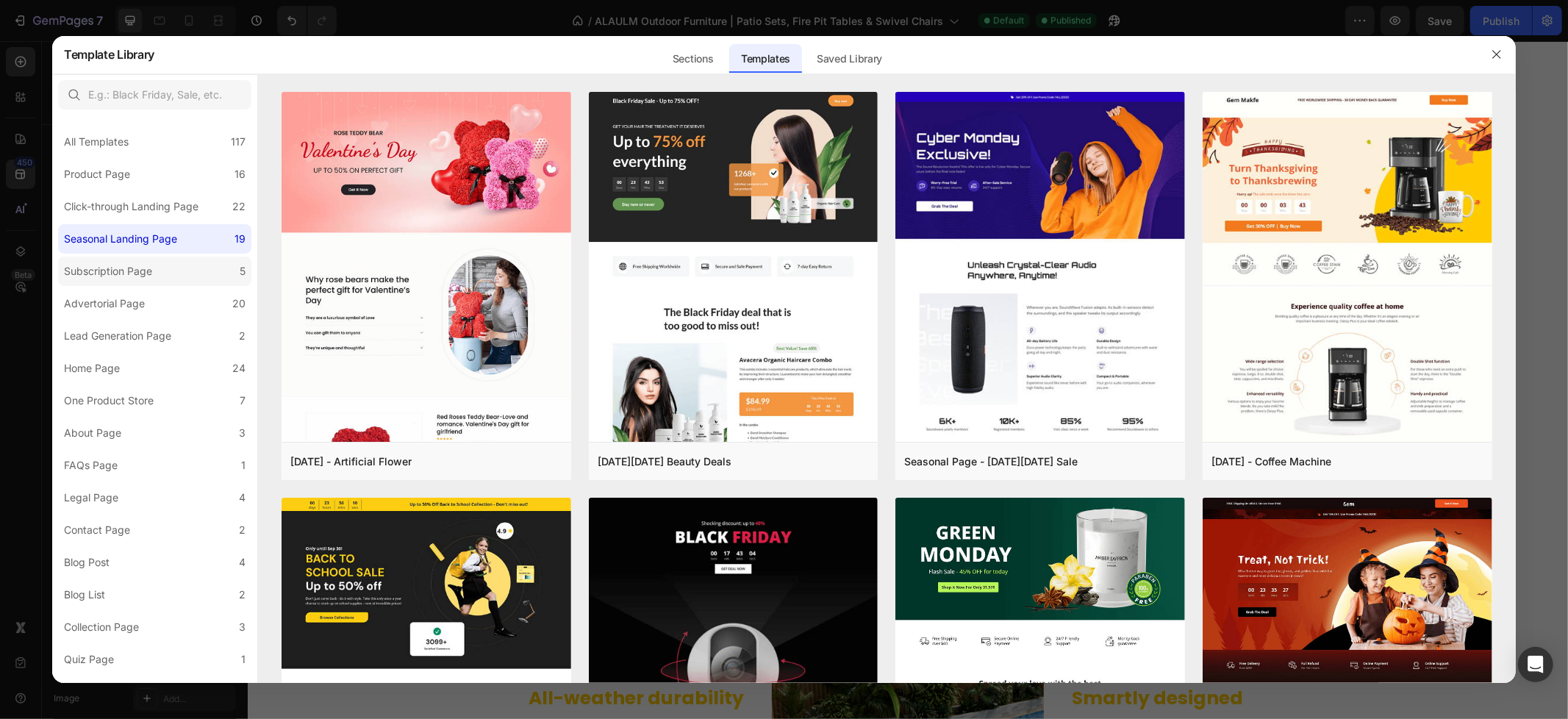
click at [143, 276] on div "Subscription Page" at bounding box center [108, 271] width 88 height 18
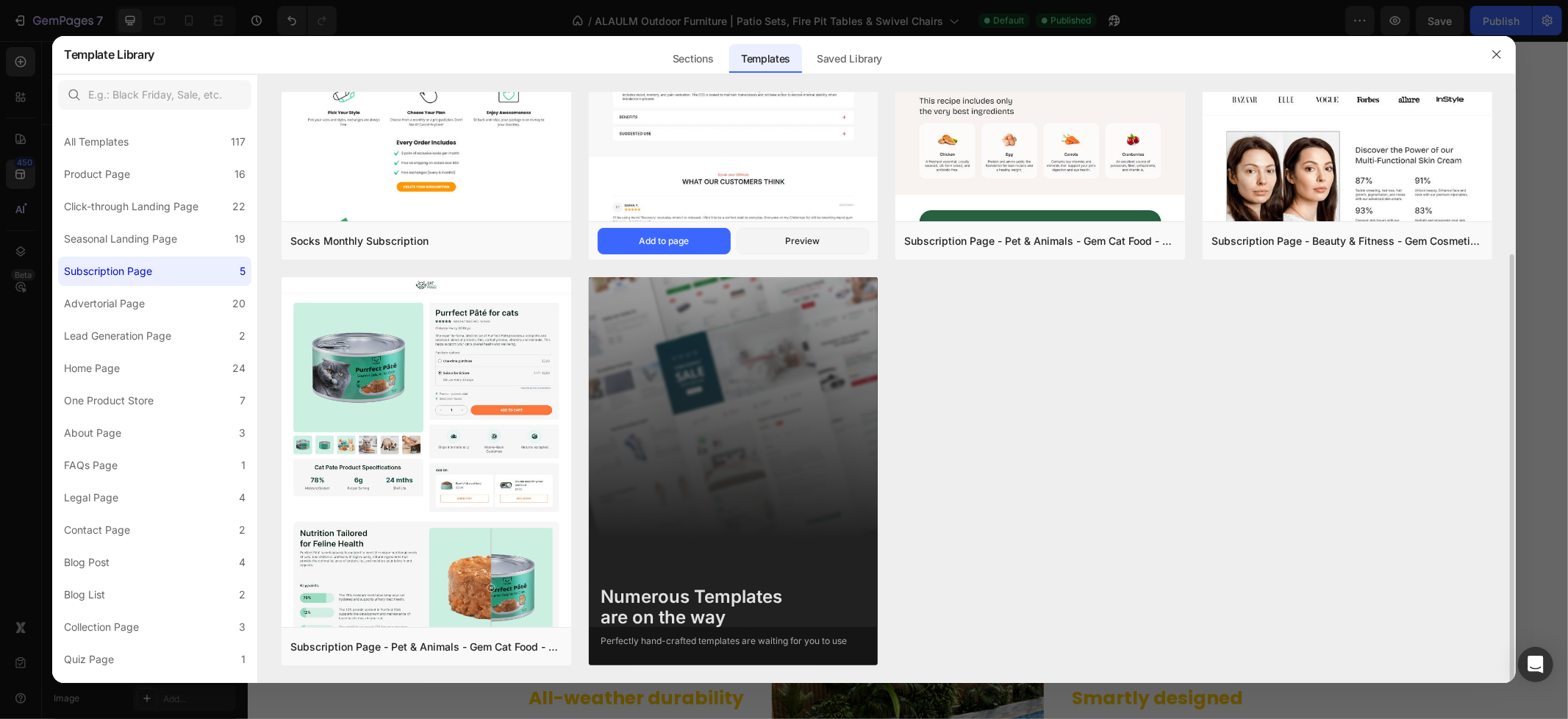
scroll to position [221, 0]
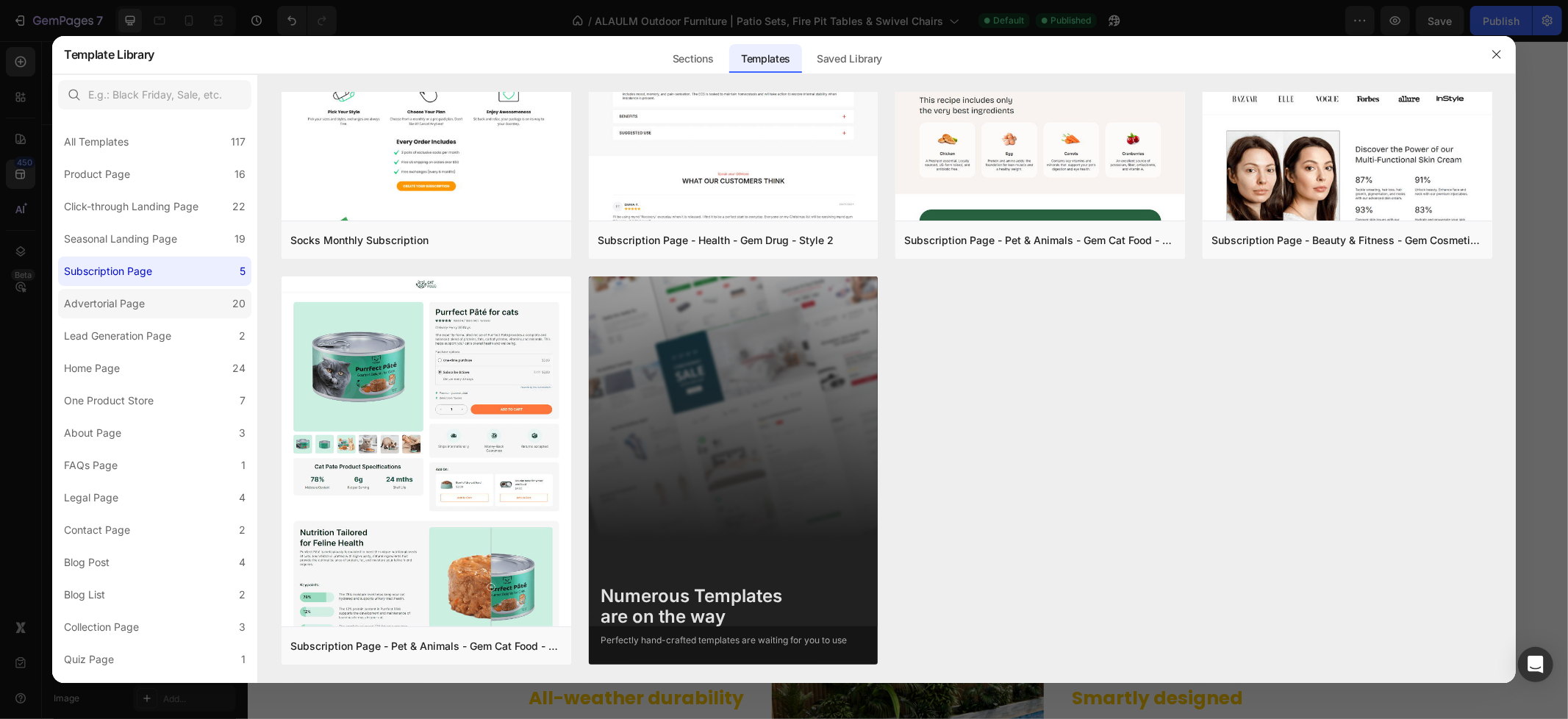
click at [160, 294] on label "Advertorial Page 20" at bounding box center [154, 303] width 194 height 29
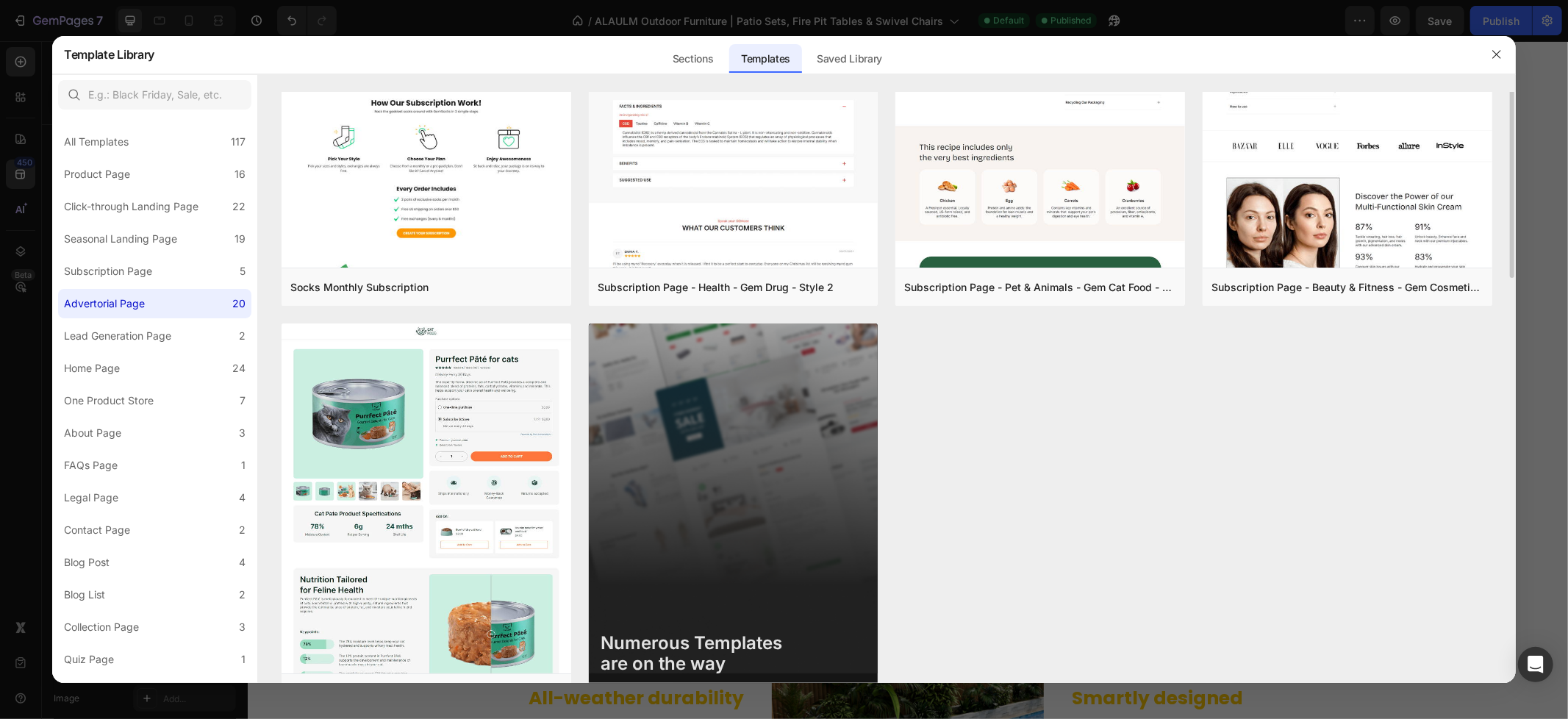
scroll to position [0, 0]
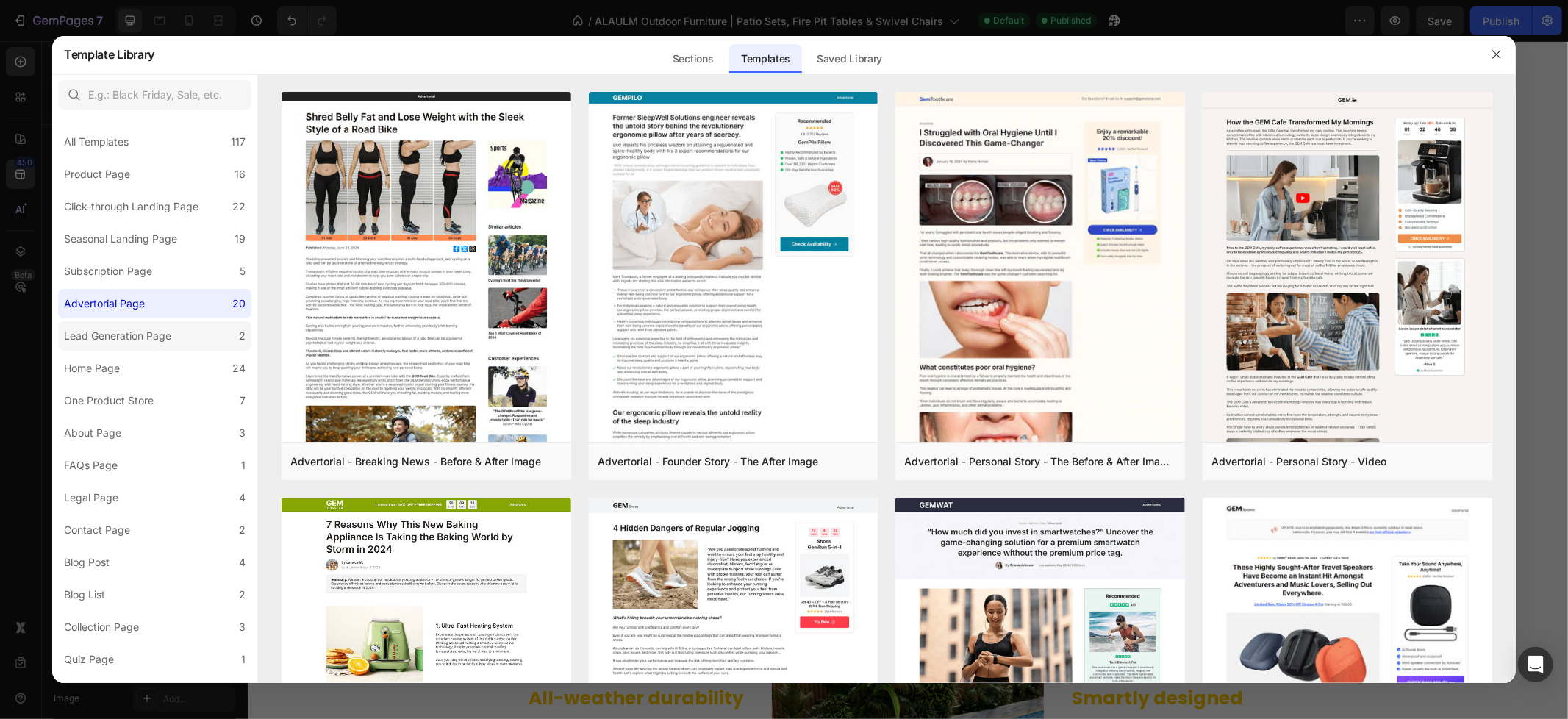
click at [201, 339] on label "Lead Generation Page 2" at bounding box center [154, 337] width 194 height 29
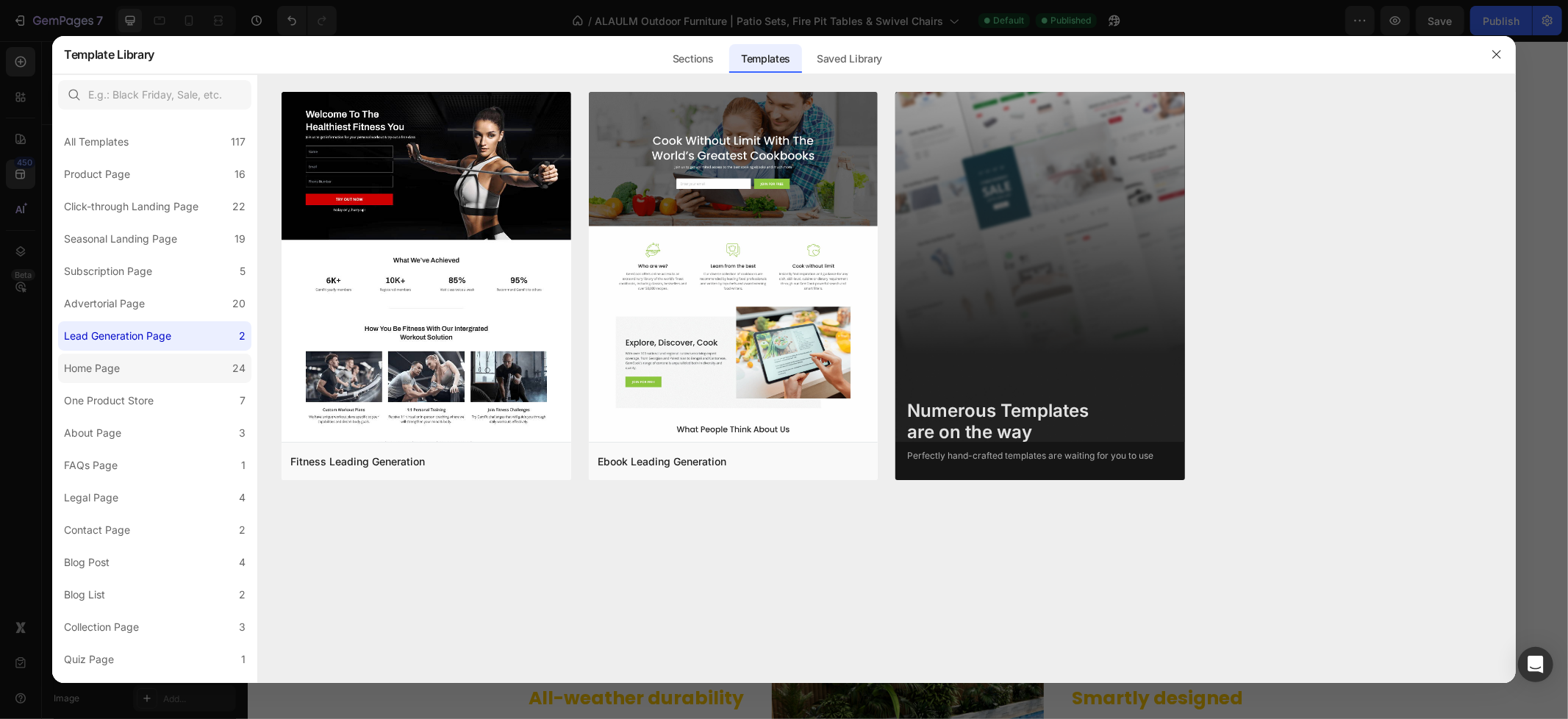
click at [206, 369] on label "Home Page 24" at bounding box center [154, 369] width 194 height 29
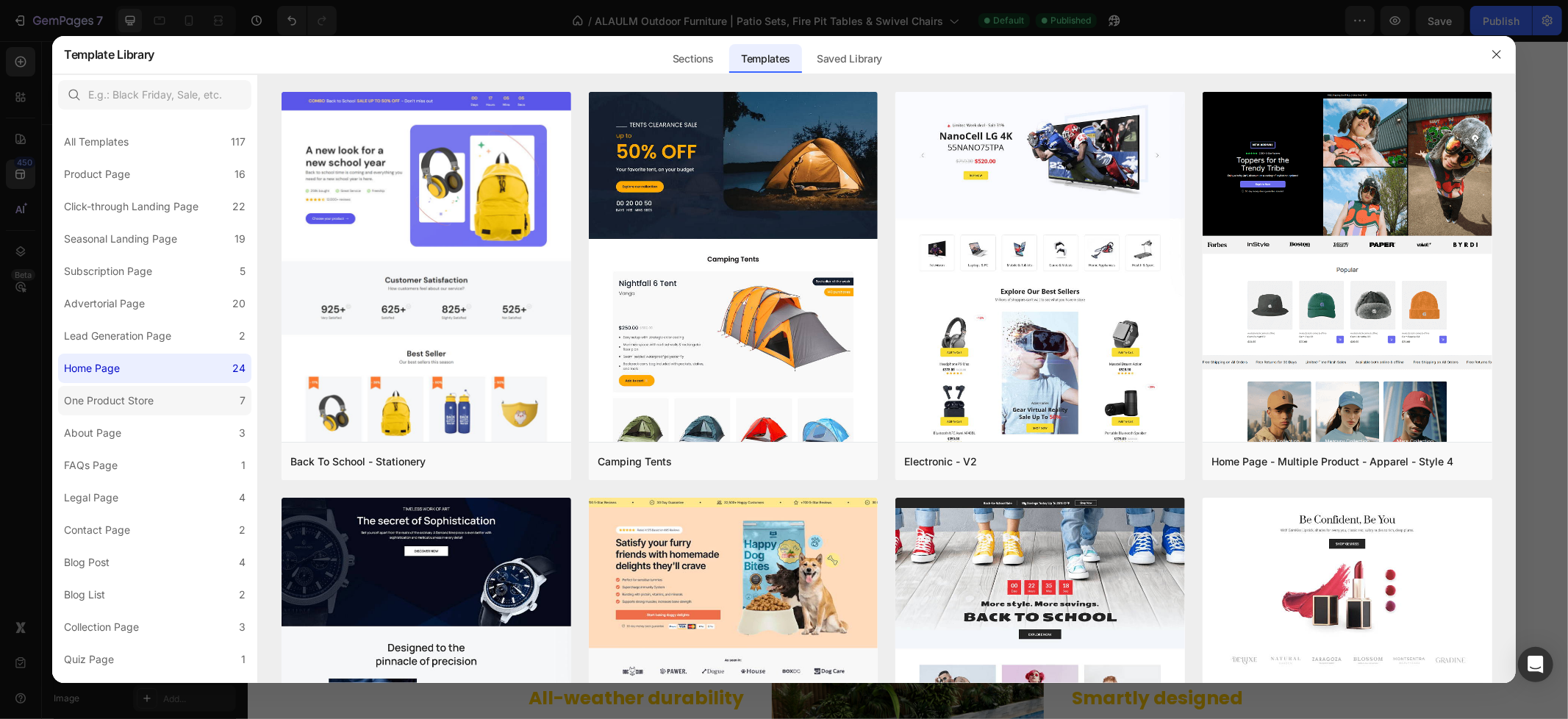
click at [200, 392] on label "One Product Store 7" at bounding box center [154, 401] width 194 height 29
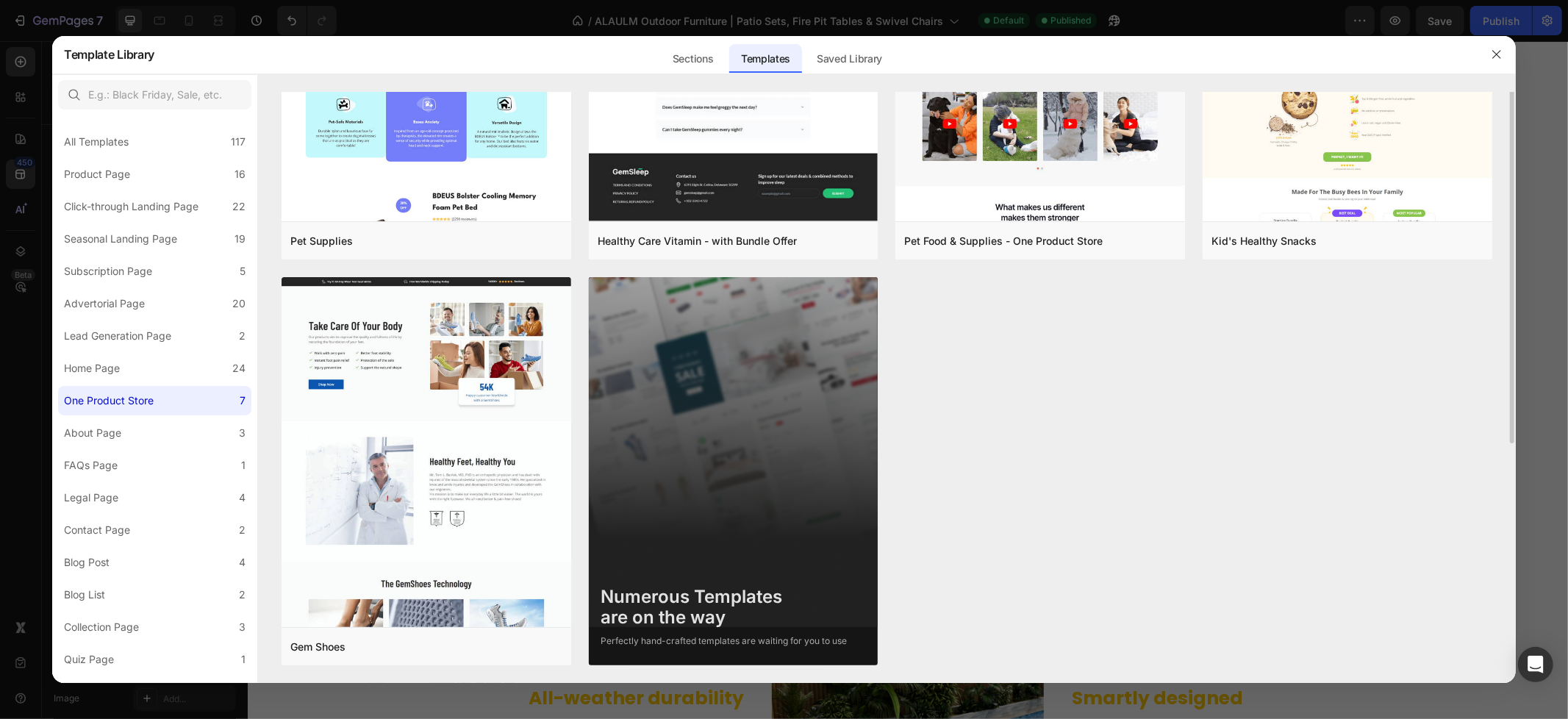
scroll to position [221, 0]
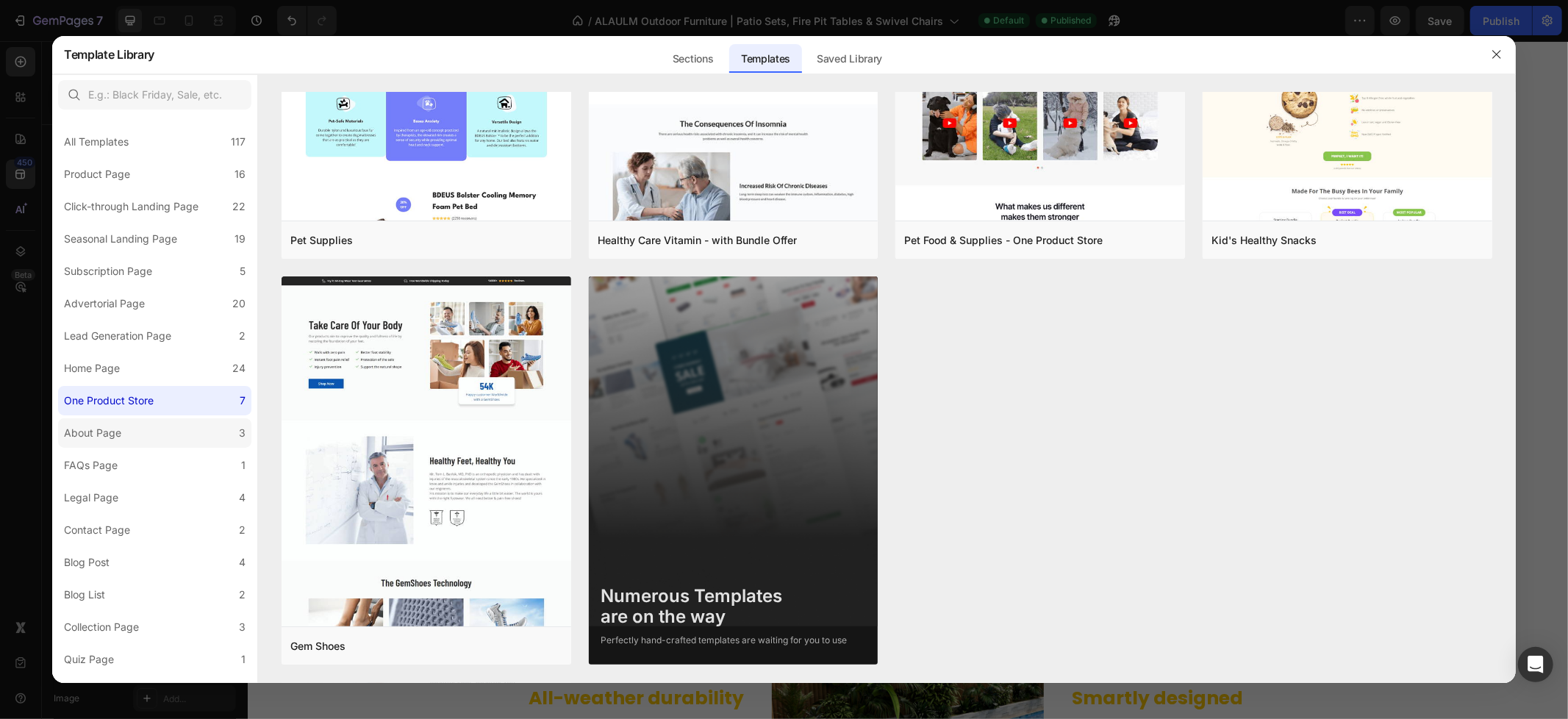
click at [98, 428] on div "About Page" at bounding box center [92, 433] width 58 height 18
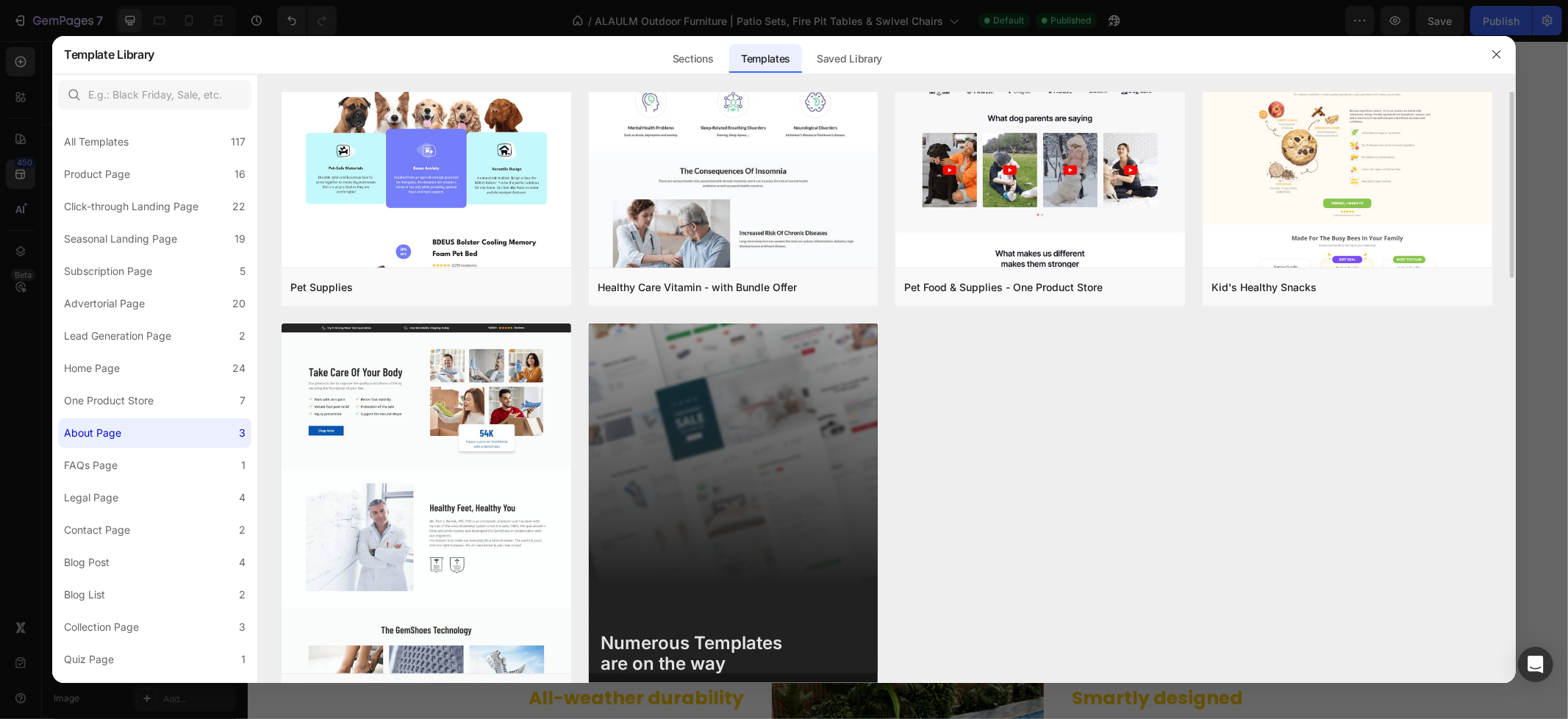
scroll to position [0, 0]
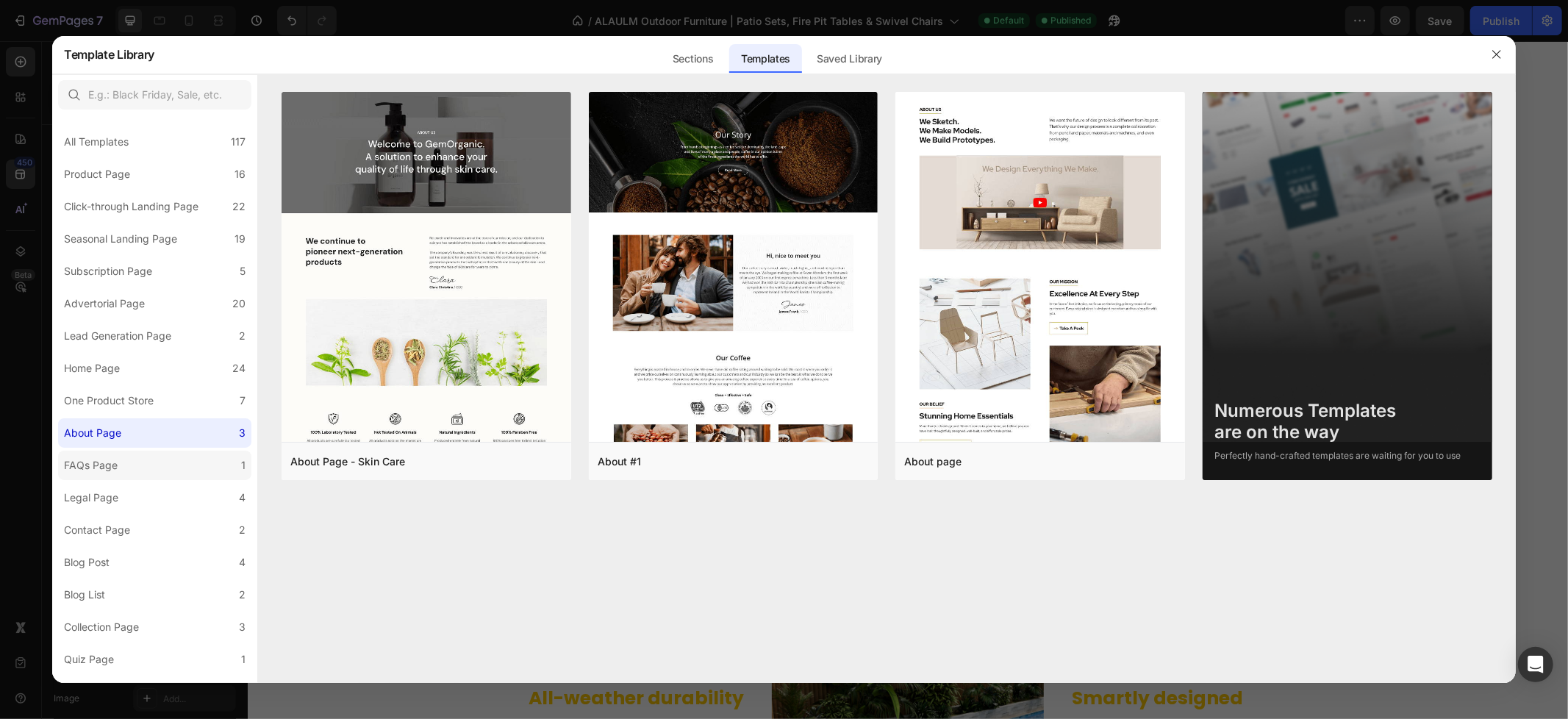
click at [173, 457] on label "FAQs Page 1" at bounding box center [154, 466] width 194 height 29
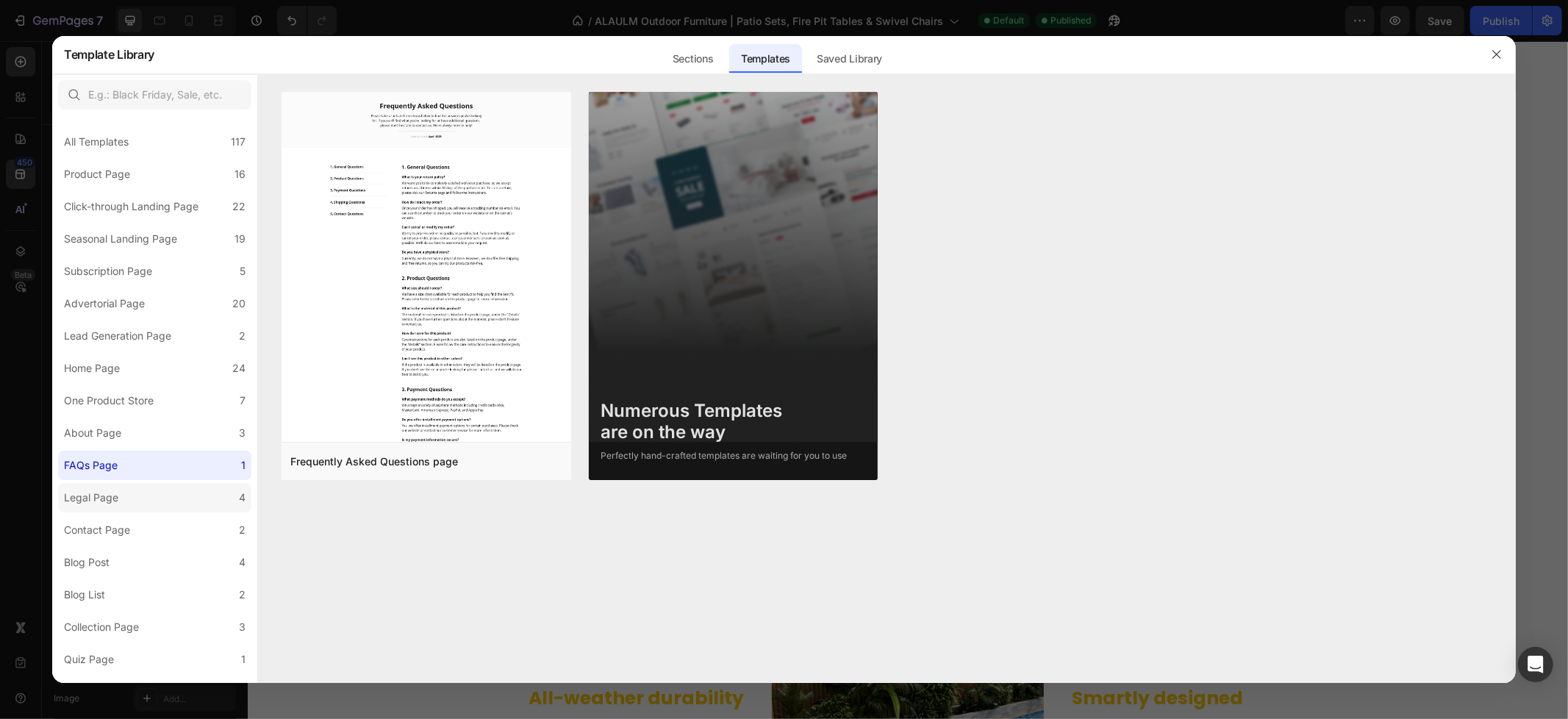
click at [181, 487] on label "Legal Page 4" at bounding box center [154, 498] width 194 height 29
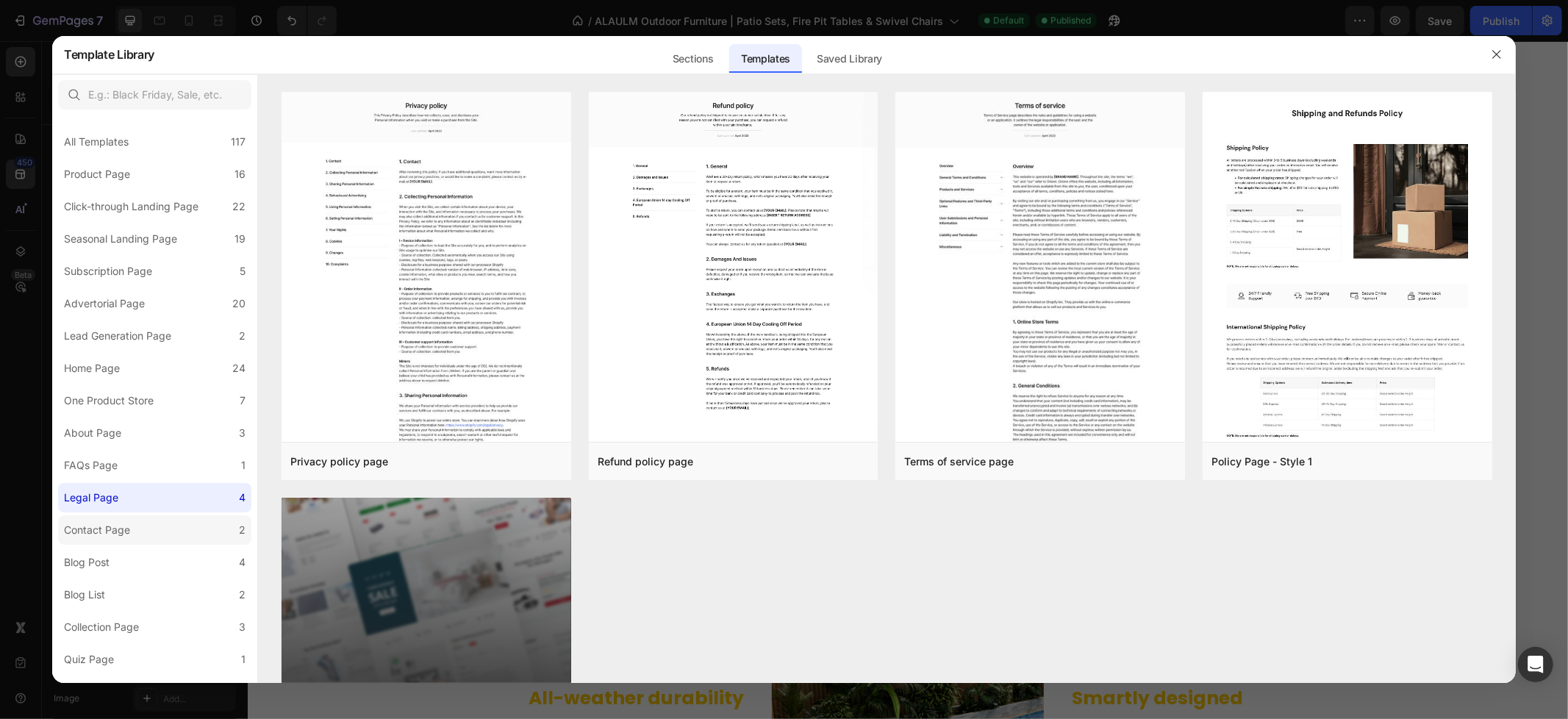
click at [181, 519] on label "Contact Page 2" at bounding box center [154, 530] width 194 height 29
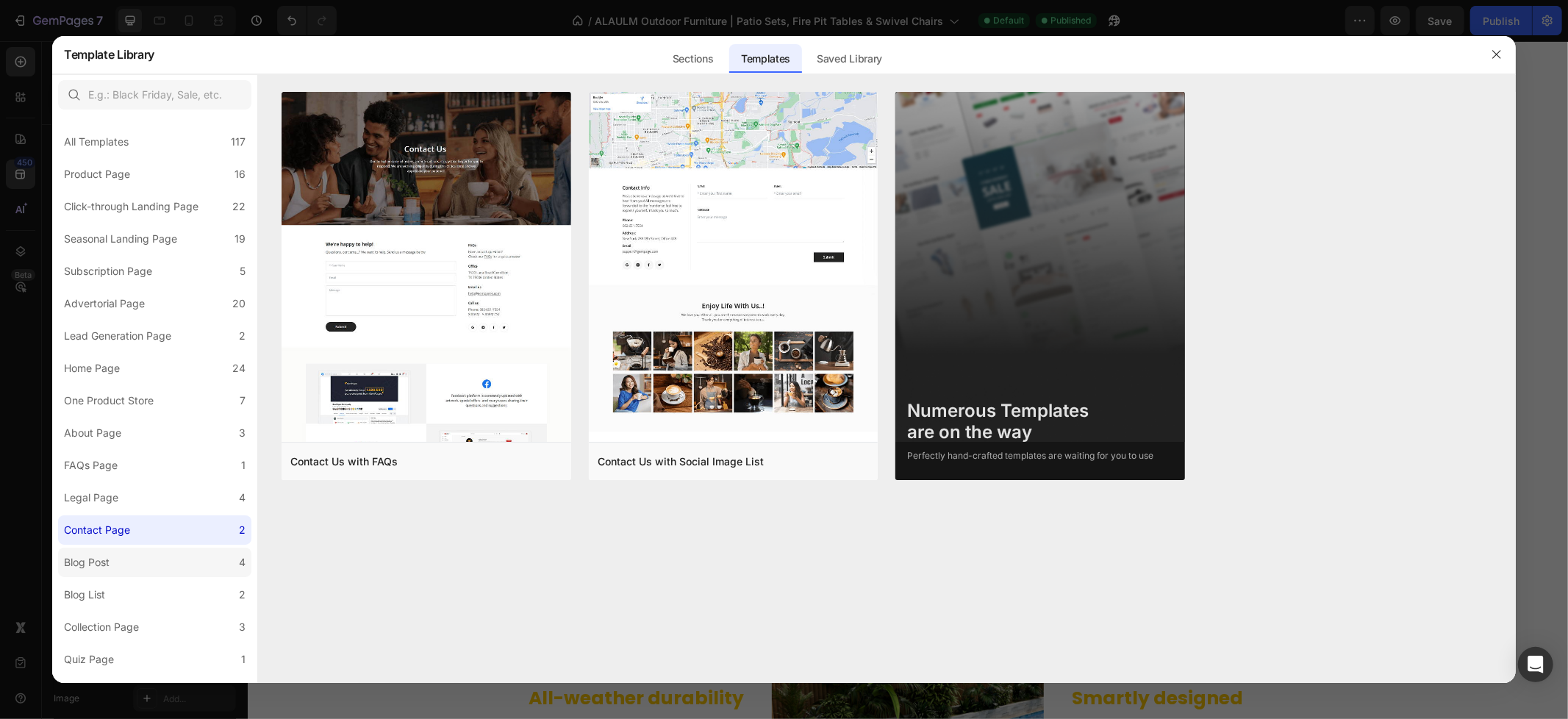
click at [159, 550] on label "Blog Post 4" at bounding box center [154, 562] width 194 height 29
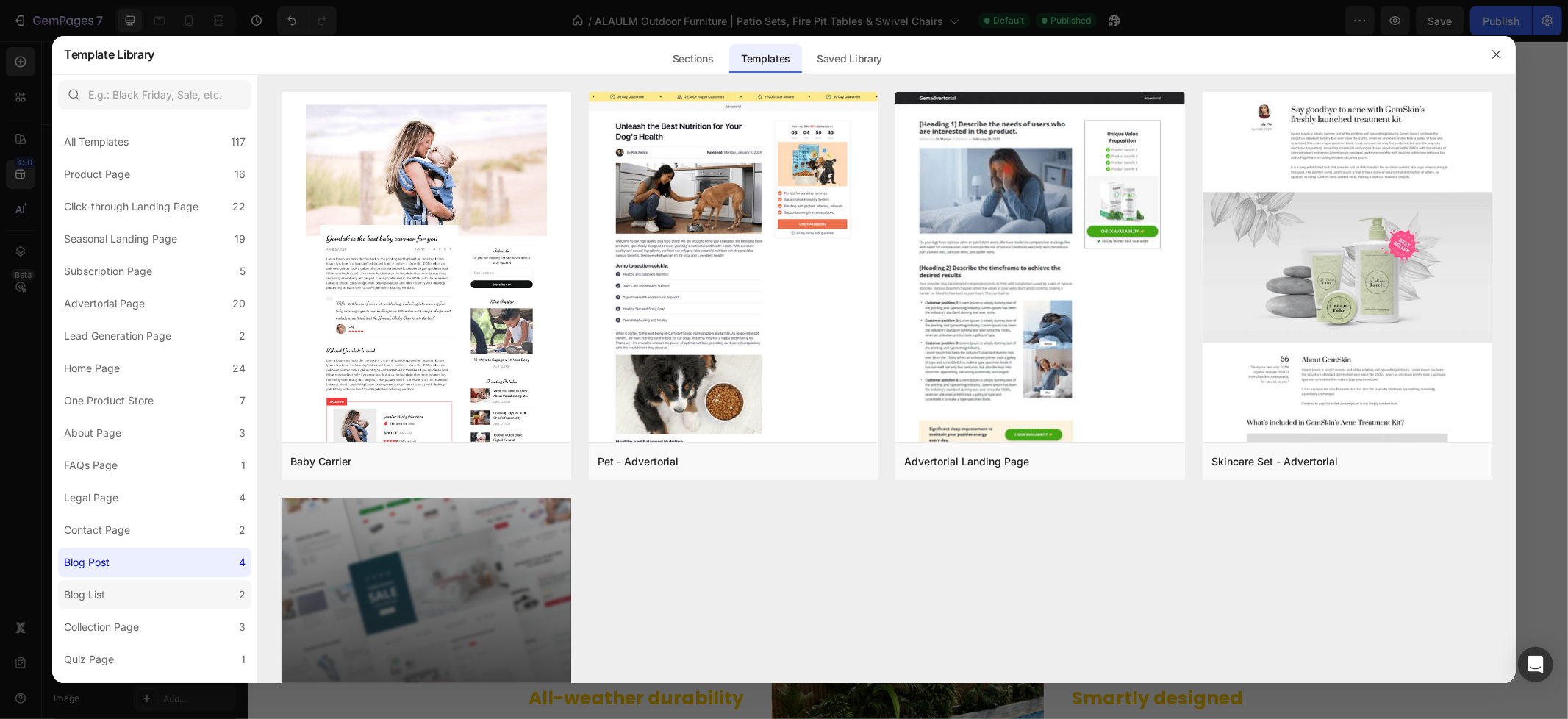
click at [152, 597] on label "Blog List 2" at bounding box center [154, 595] width 194 height 29
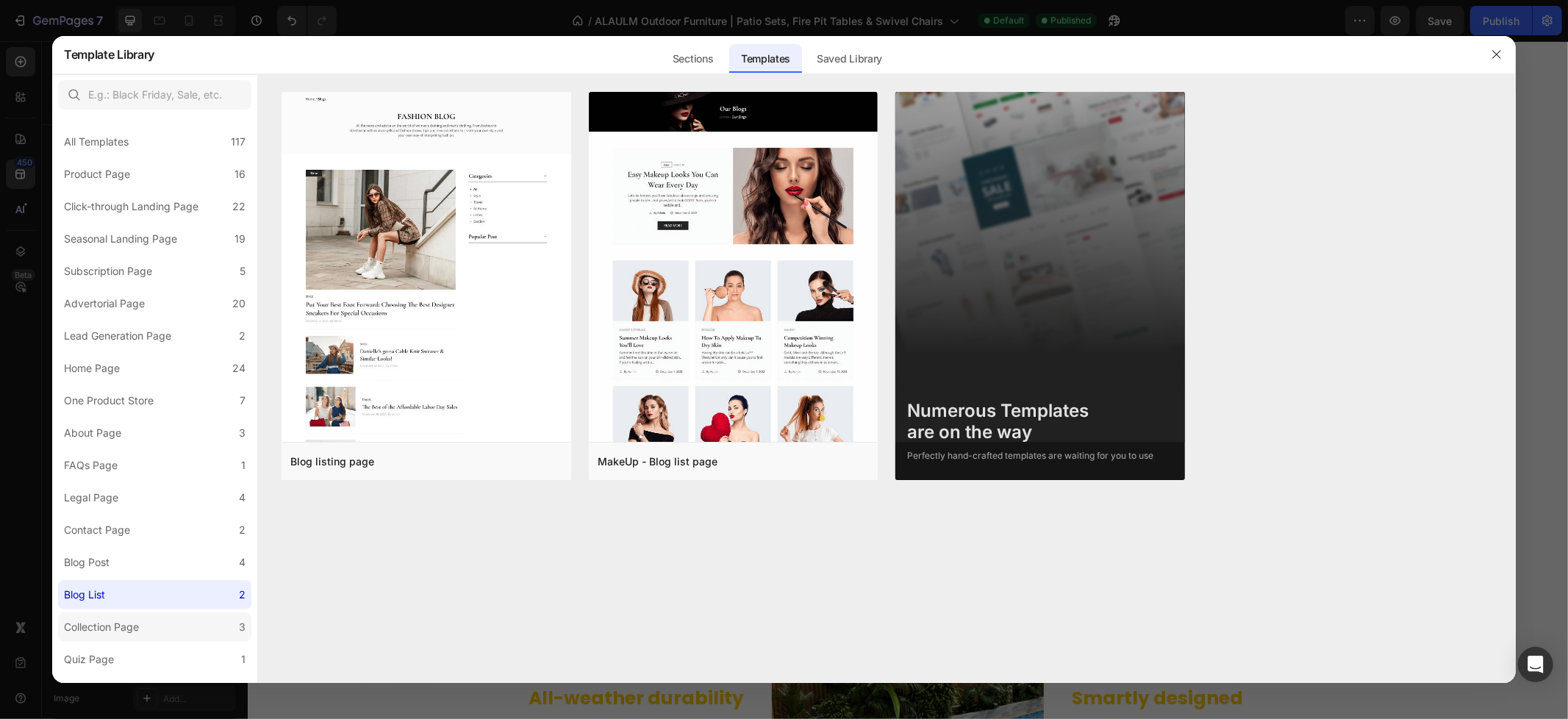
click at [147, 628] on label "Collection Page 3" at bounding box center [154, 627] width 194 height 29
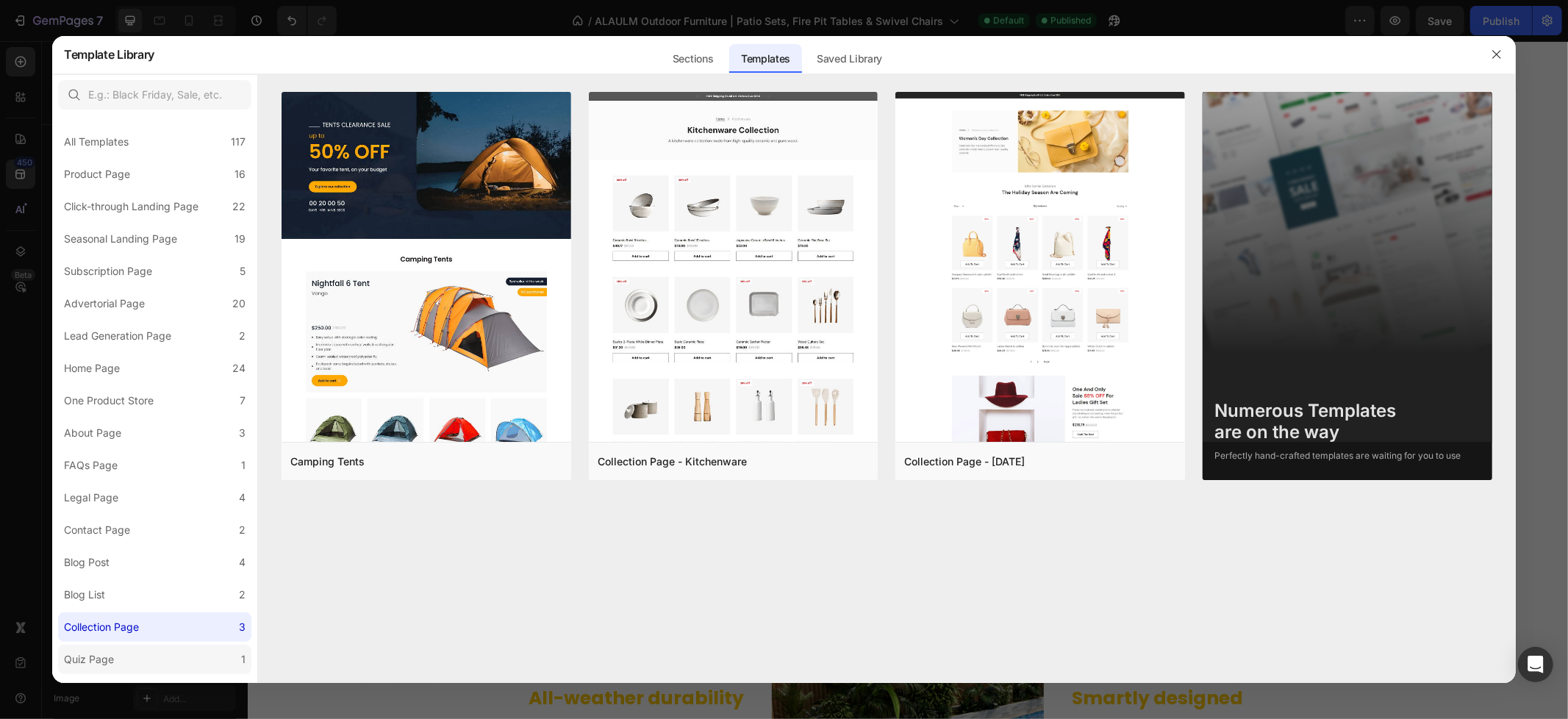
click at [138, 655] on label "Quiz Page 1" at bounding box center [154, 659] width 194 height 29
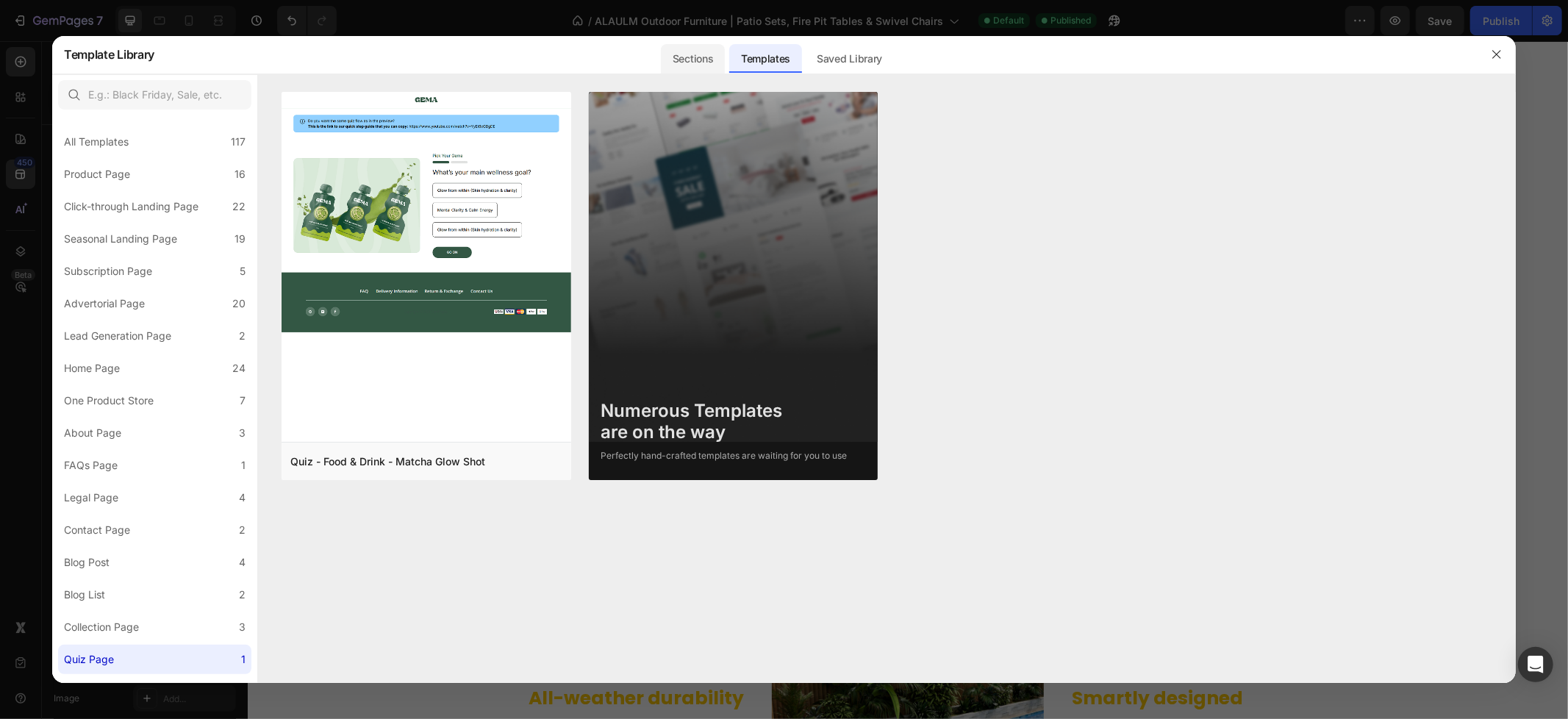
click at [704, 53] on div "Sections" at bounding box center [692, 59] width 64 height 29
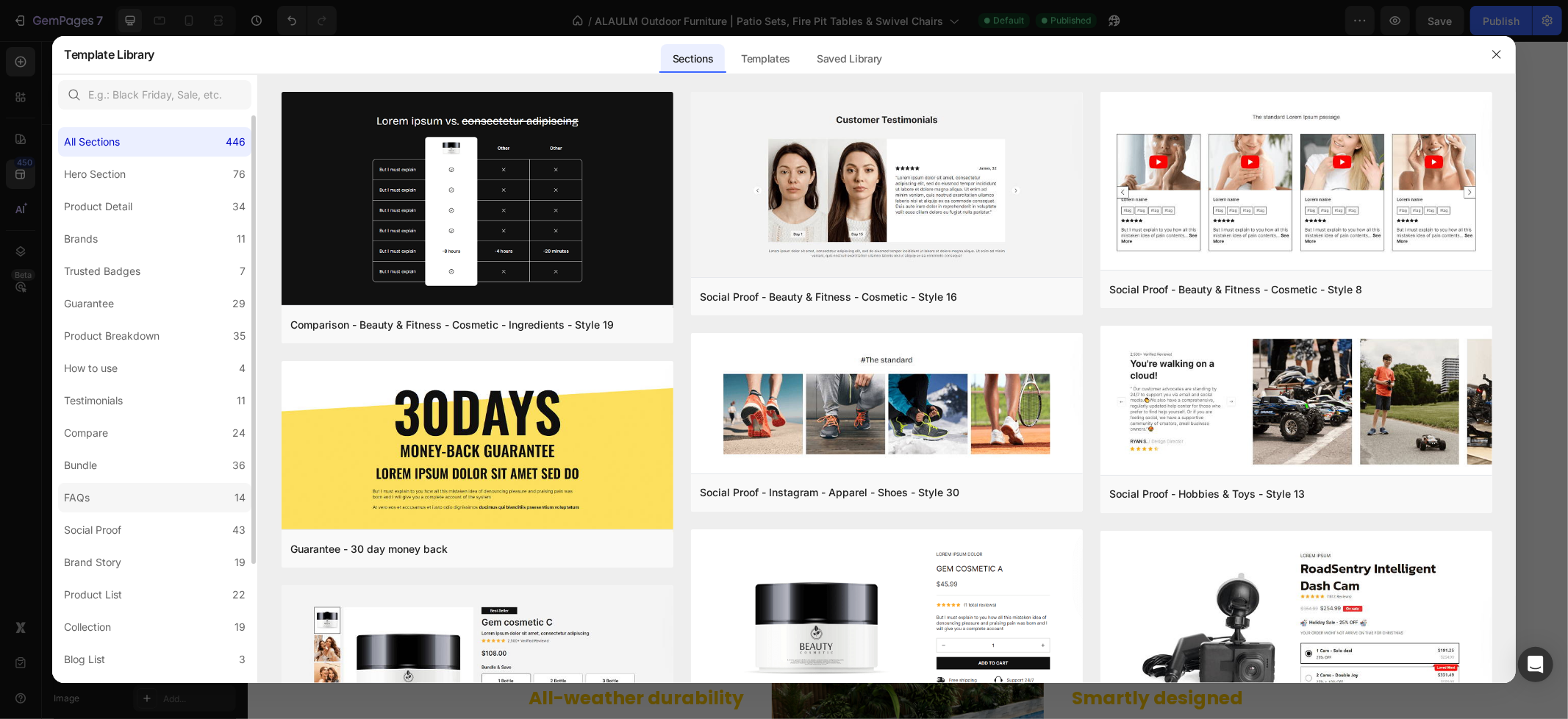
scroll to position [151, 0]
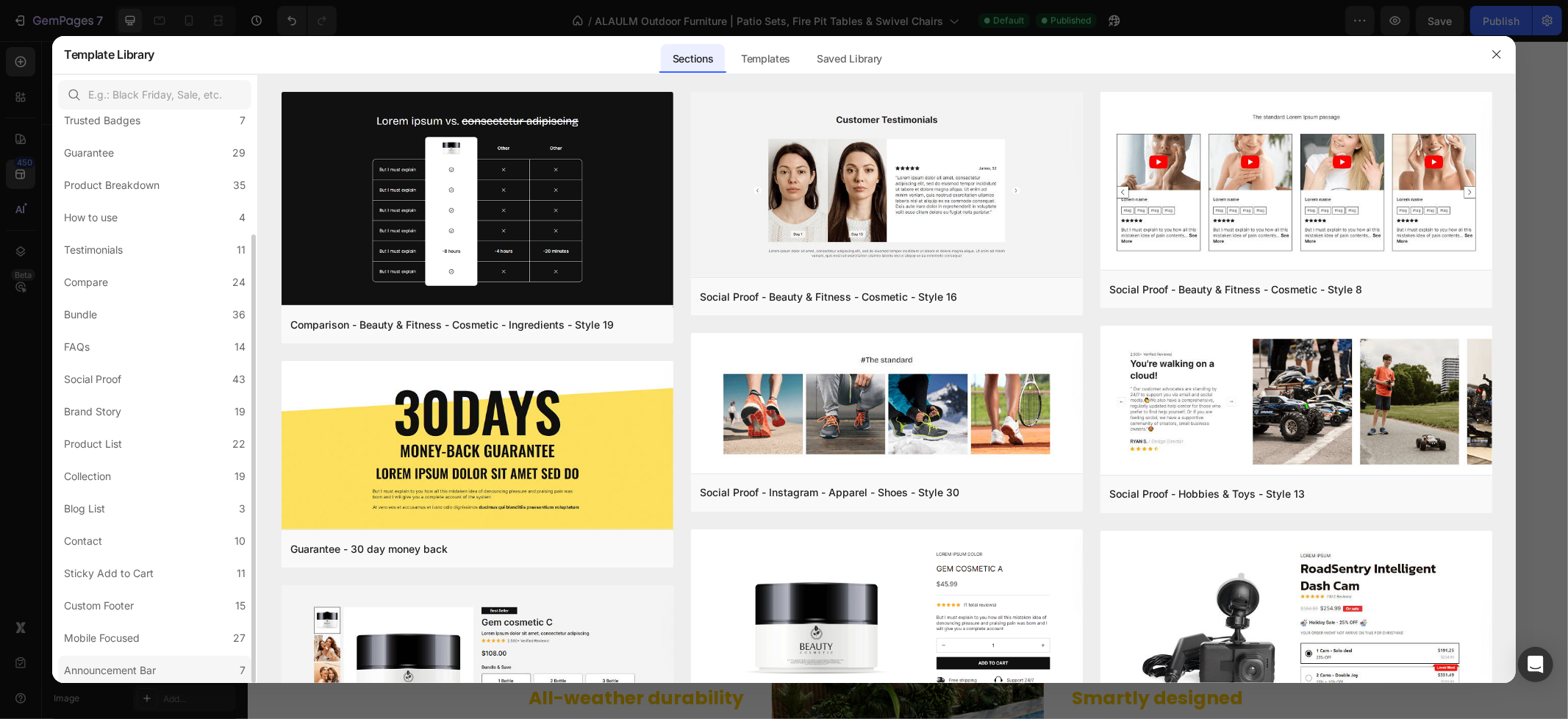
click at [176, 673] on label "Announcement Bar 7" at bounding box center [154, 671] width 194 height 29
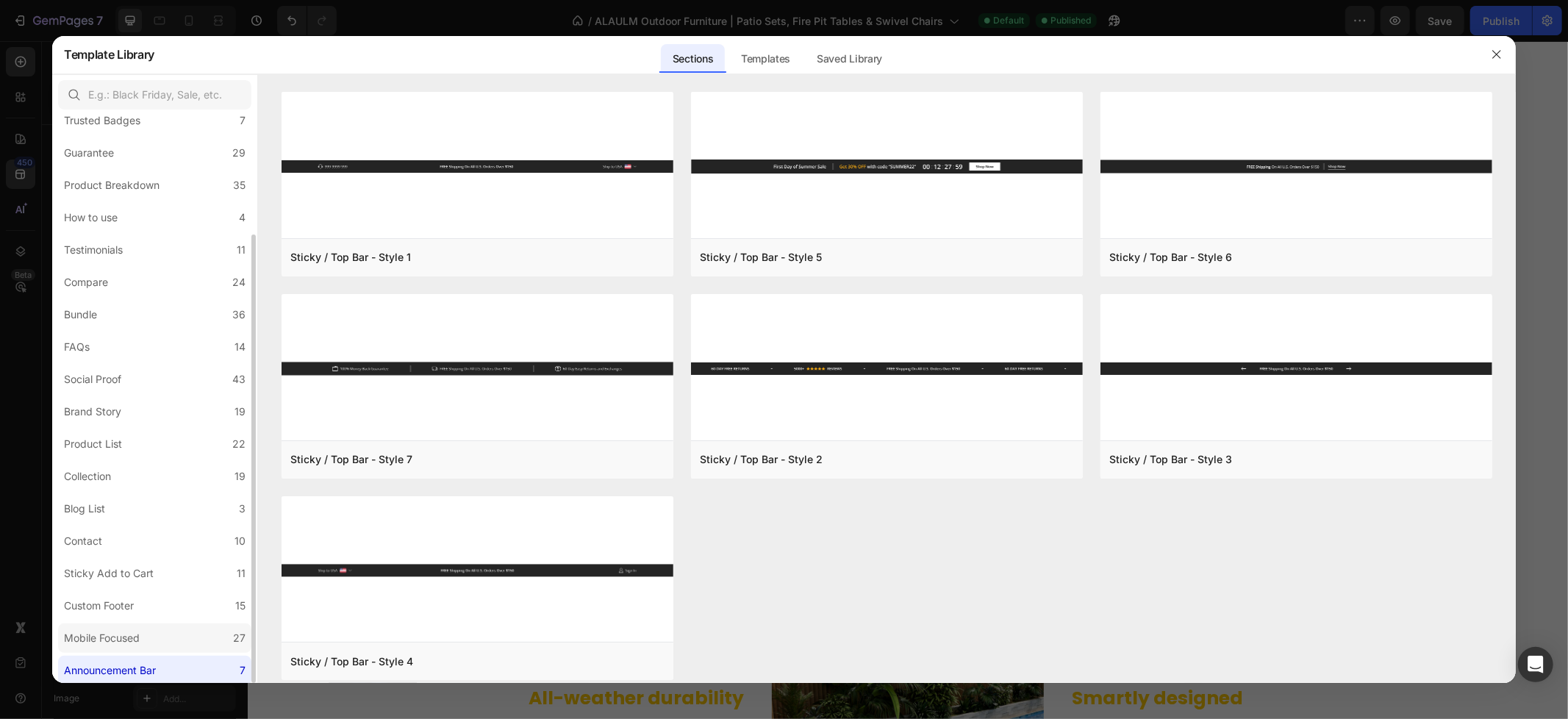
click at [169, 630] on label "Mobile Focused 27" at bounding box center [154, 639] width 194 height 29
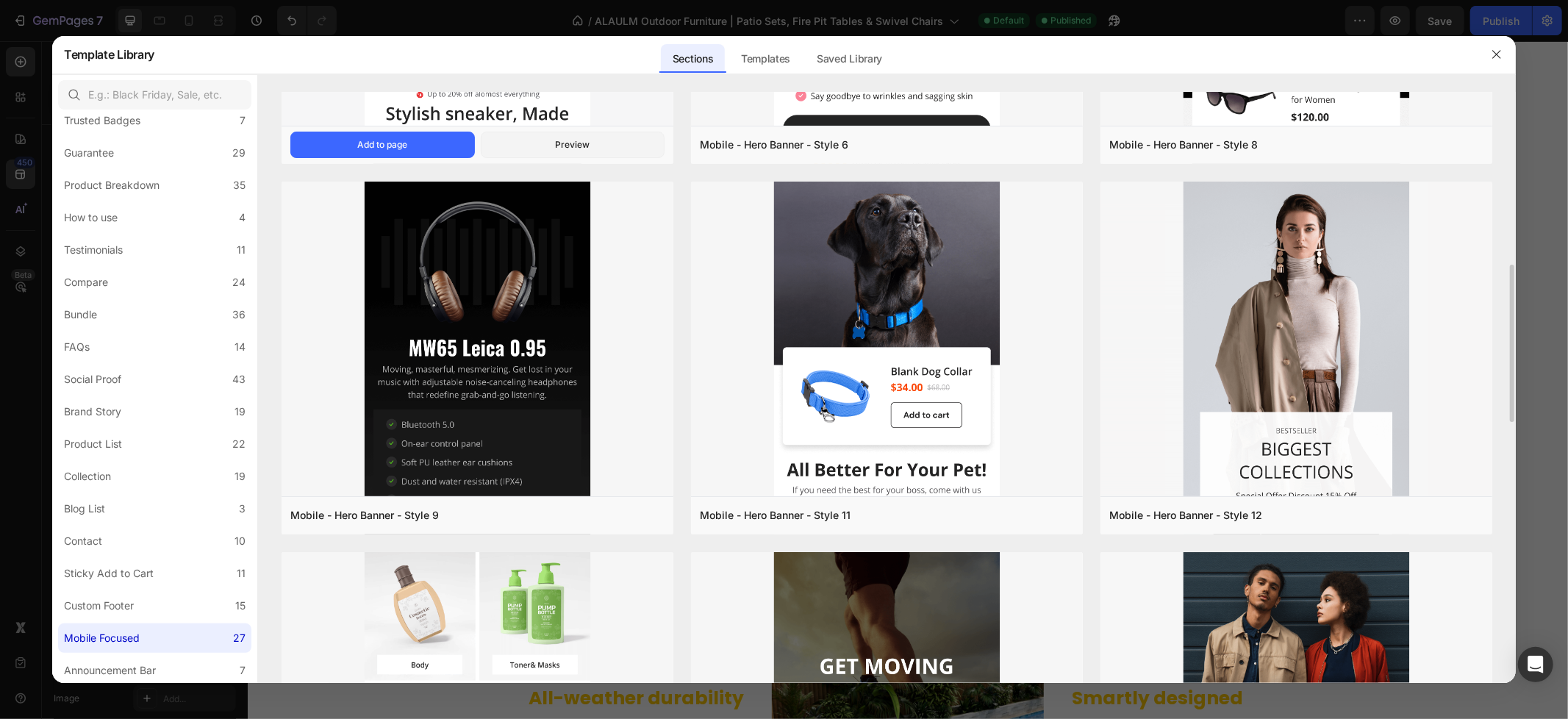
scroll to position [570, 0]
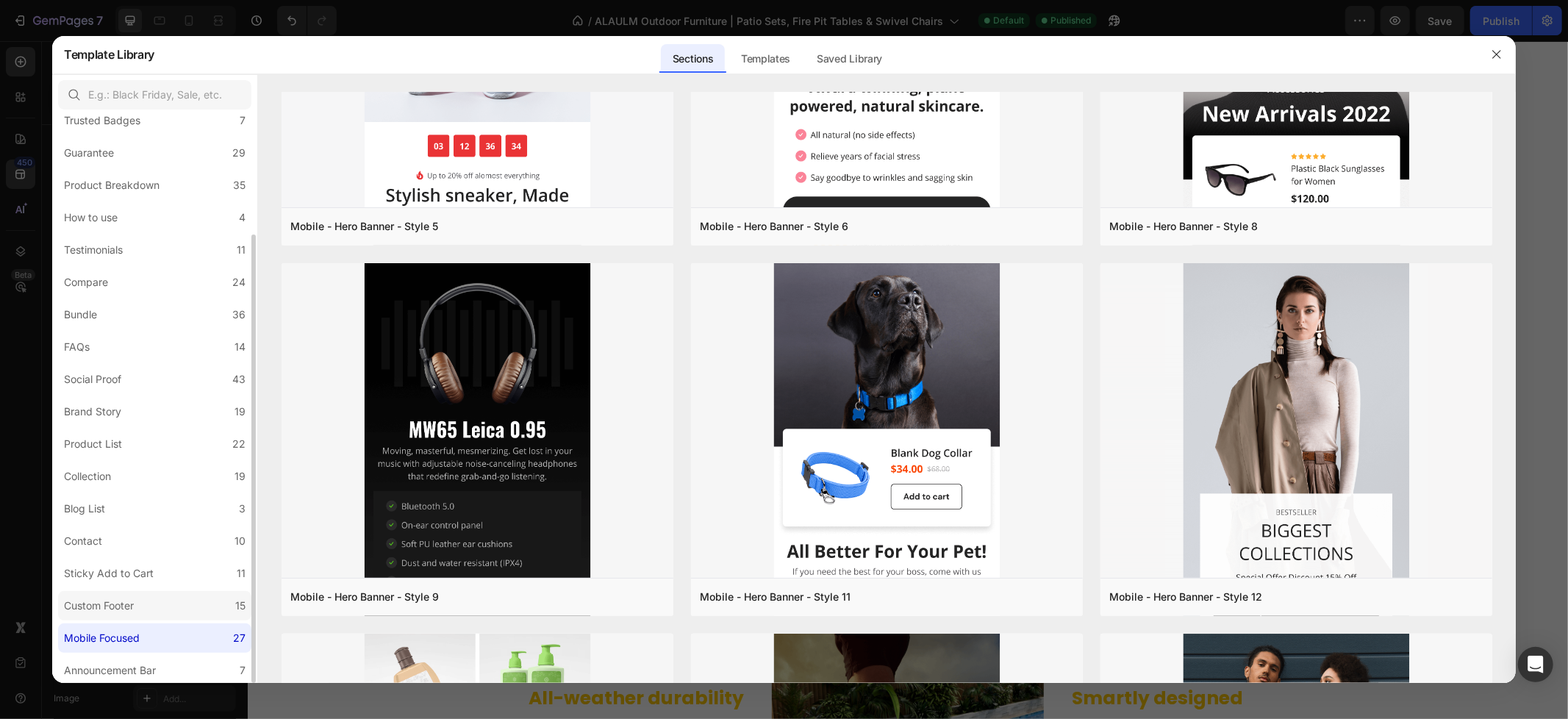
click at [179, 601] on label "Custom Footer 15" at bounding box center [154, 606] width 194 height 29
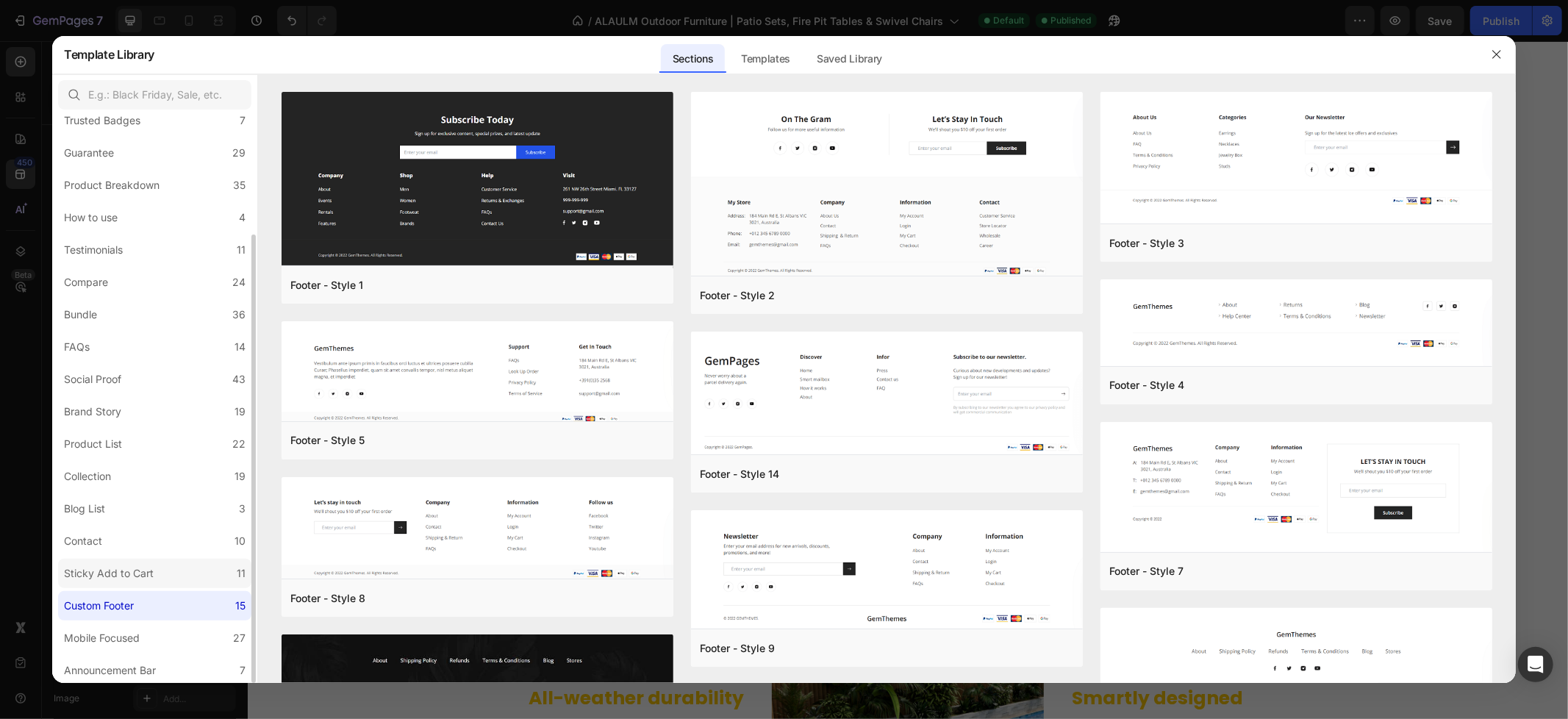
click at [193, 564] on label "Sticky Add to Cart 11" at bounding box center [154, 573] width 194 height 29
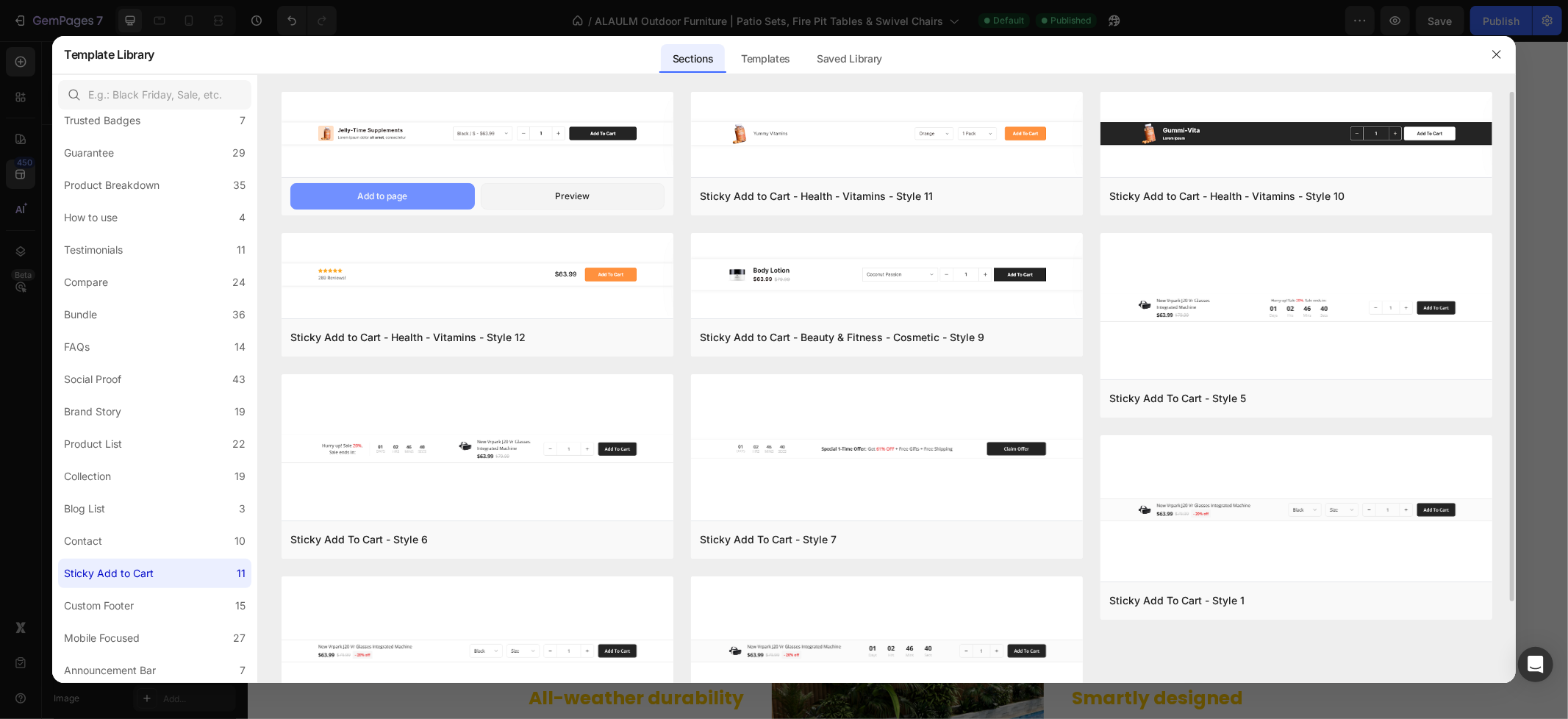
click at [439, 202] on button "Add to page" at bounding box center [382, 196] width 184 height 26
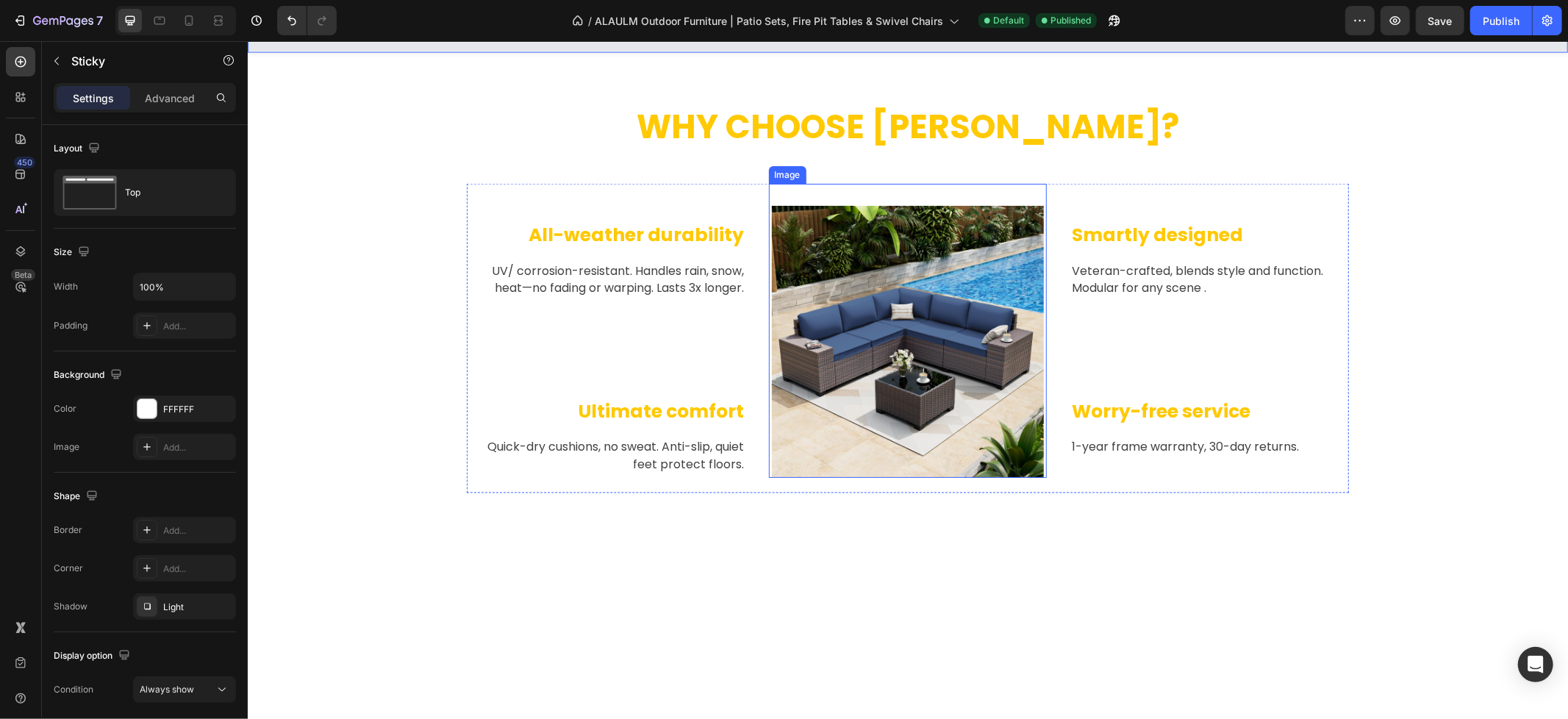
scroll to position [1767, 0]
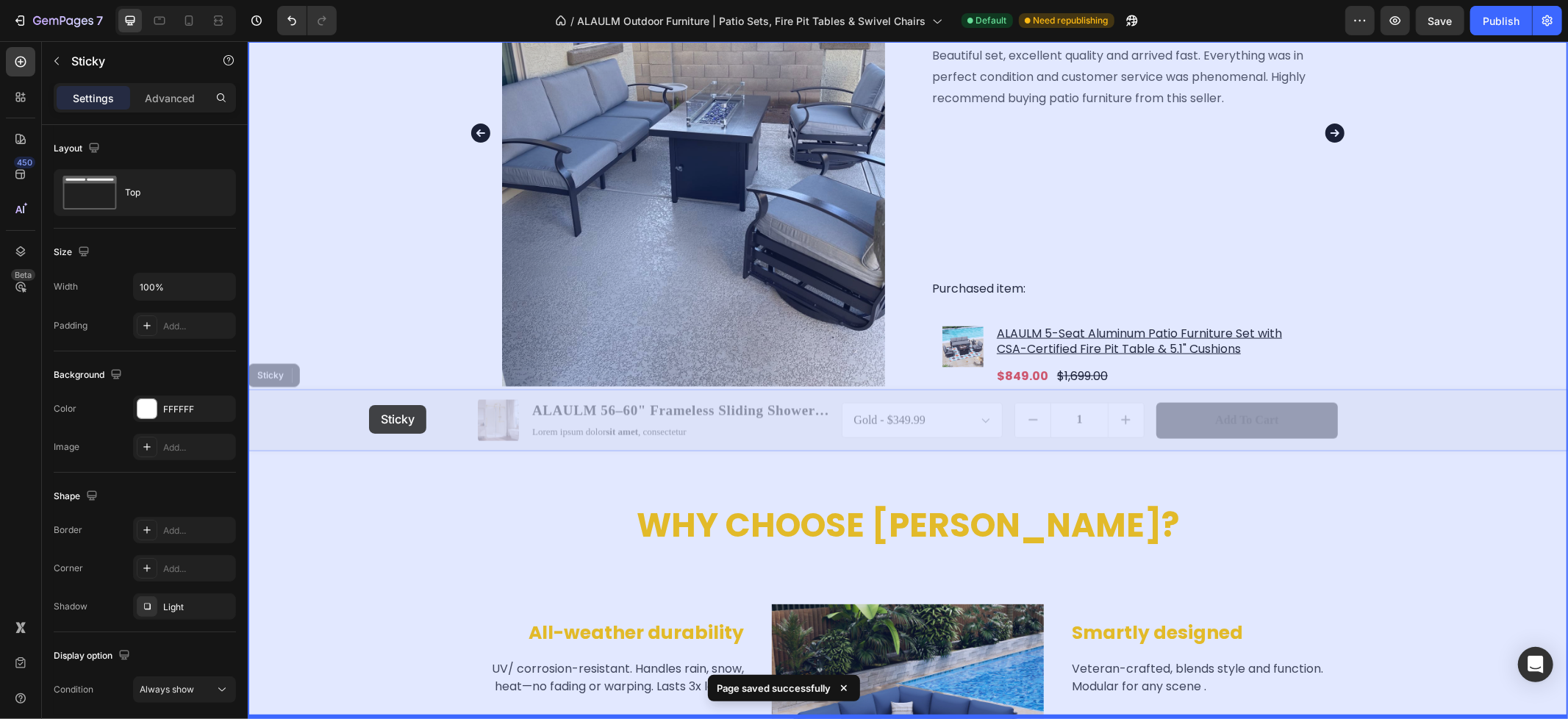
drag, startPoint x: 263, startPoint y: 378, endPoint x: 369, endPoint y: 404, distance: 109.1
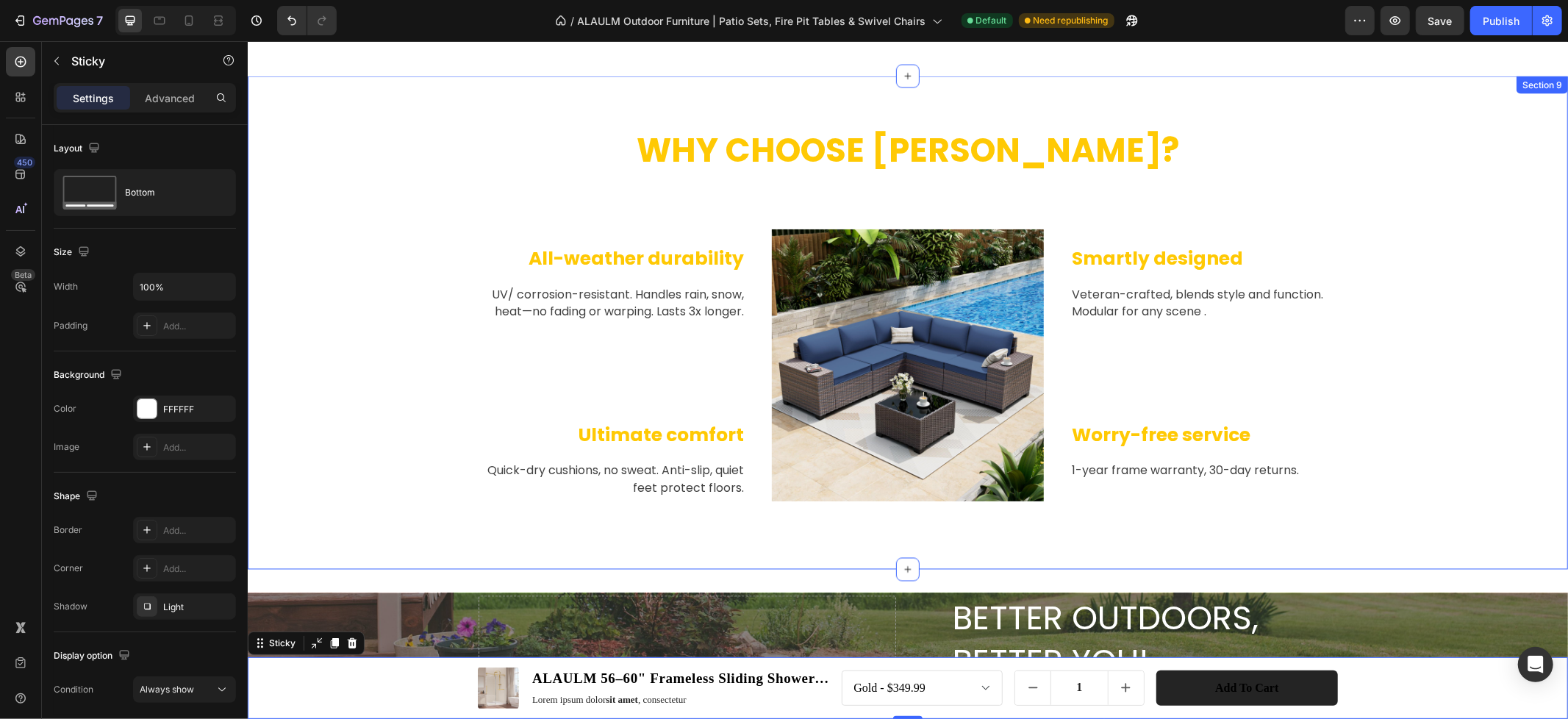
scroll to position [2175, 0]
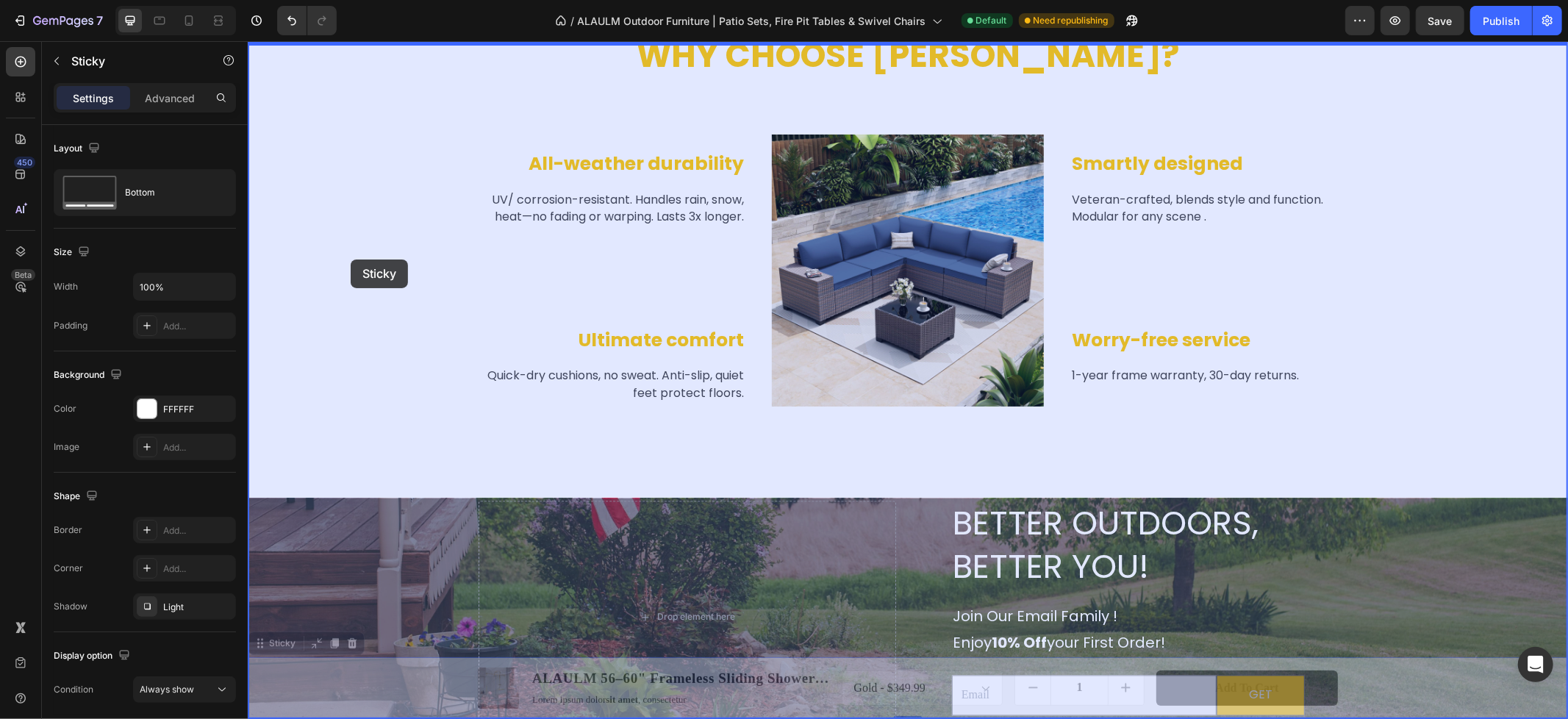
drag, startPoint x: 264, startPoint y: 648, endPoint x: 350, endPoint y: 259, distance: 398.4
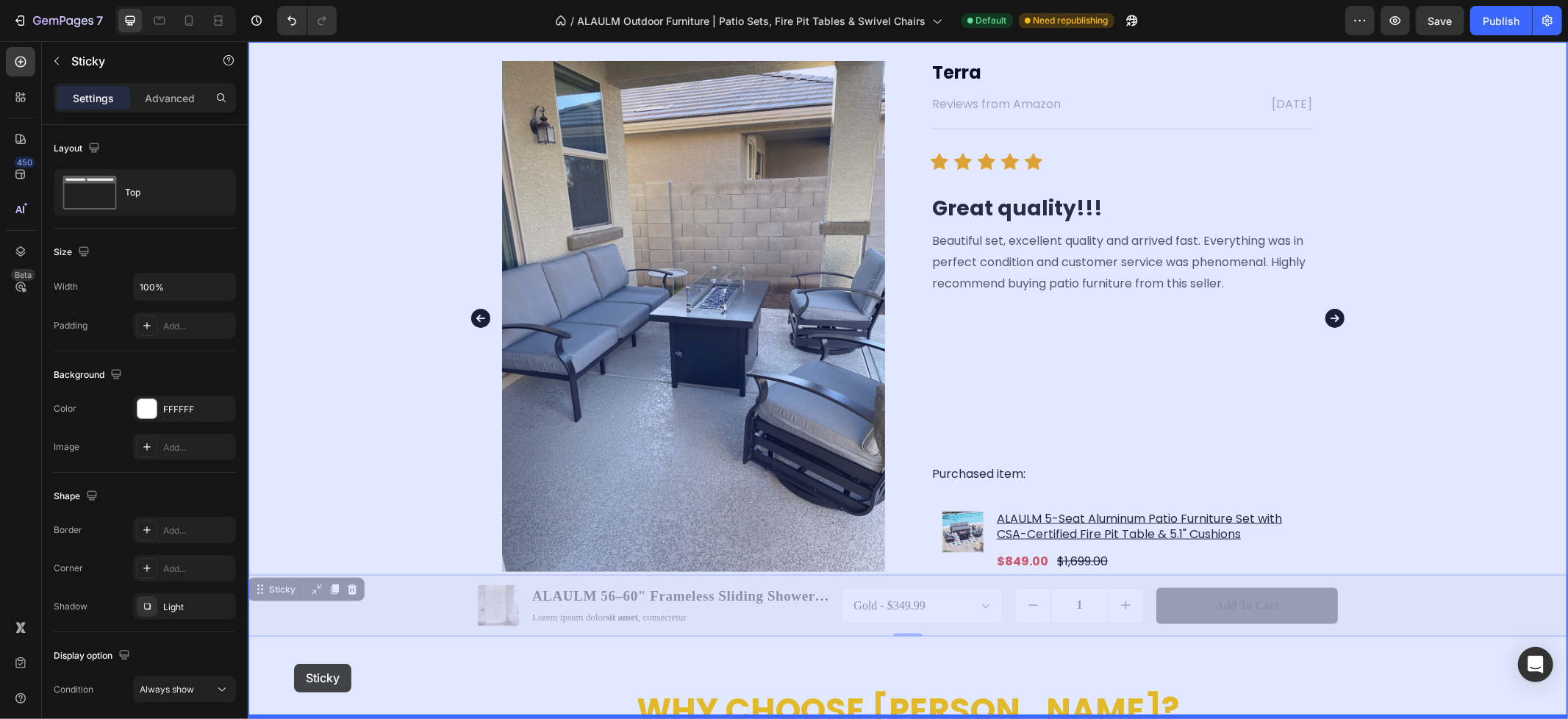
scroll to position [1624, 0]
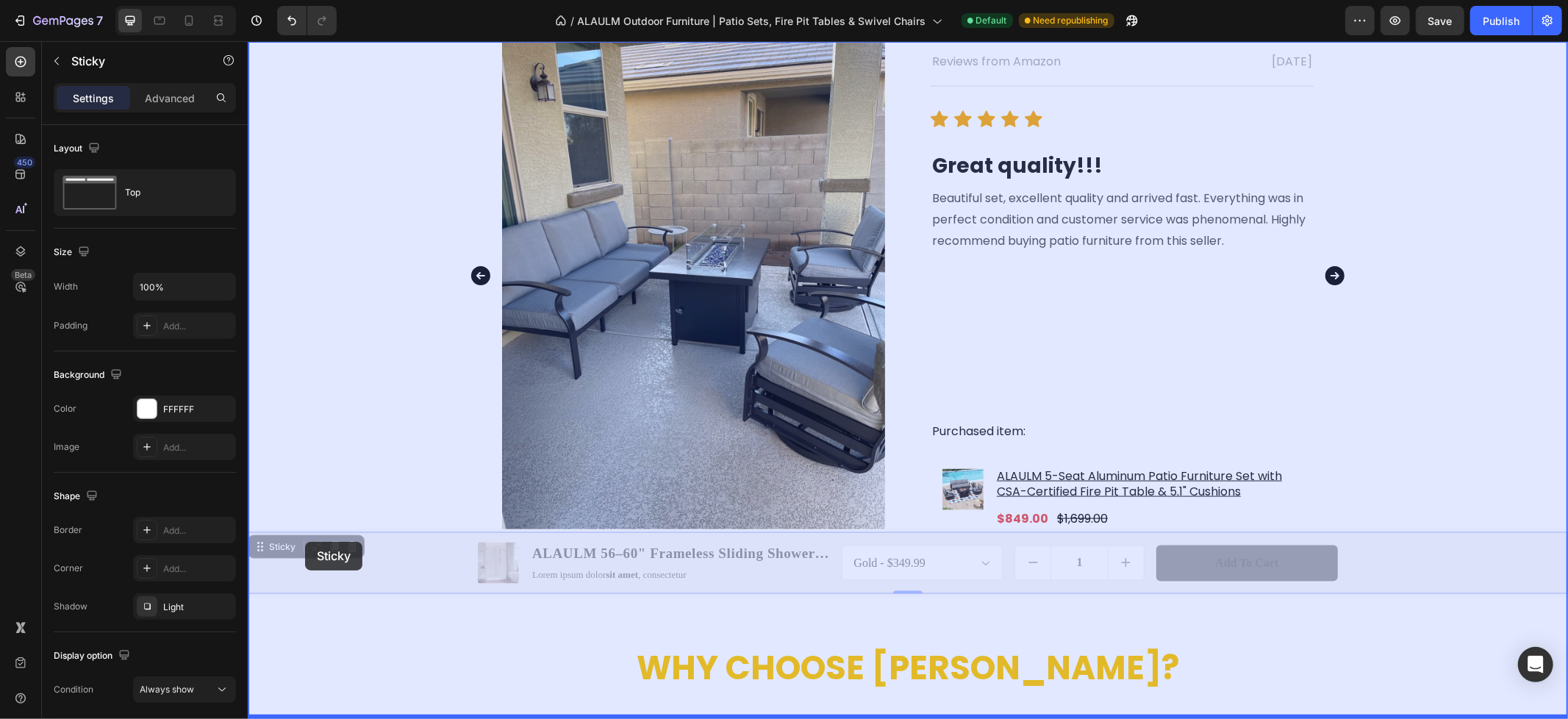
drag, startPoint x: 274, startPoint y: 596, endPoint x: 300, endPoint y: 536, distance: 65.4
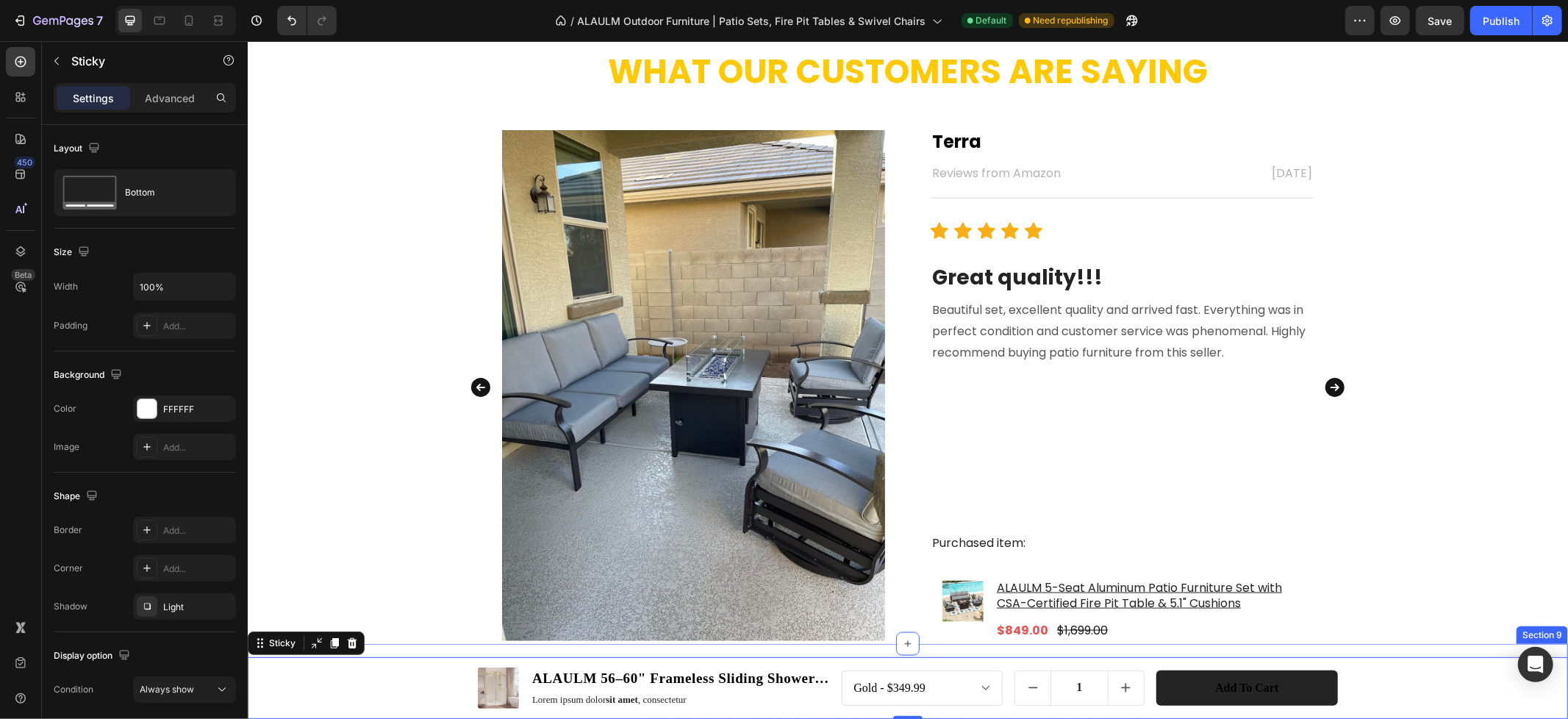
scroll to position [1460, 0]
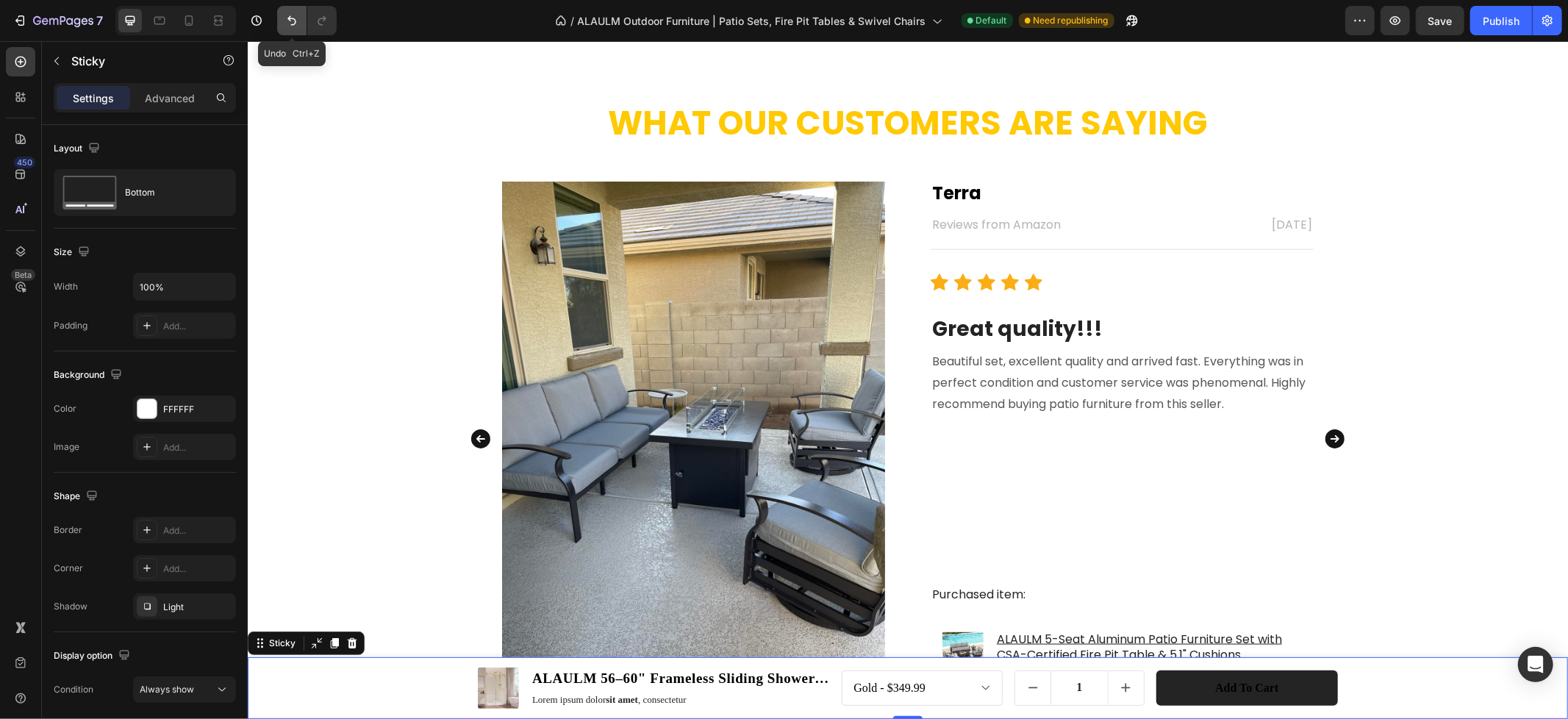
click at [286, 23] on icon "Undo/Redo" at bounding box center [291, 21] width 15 height 15
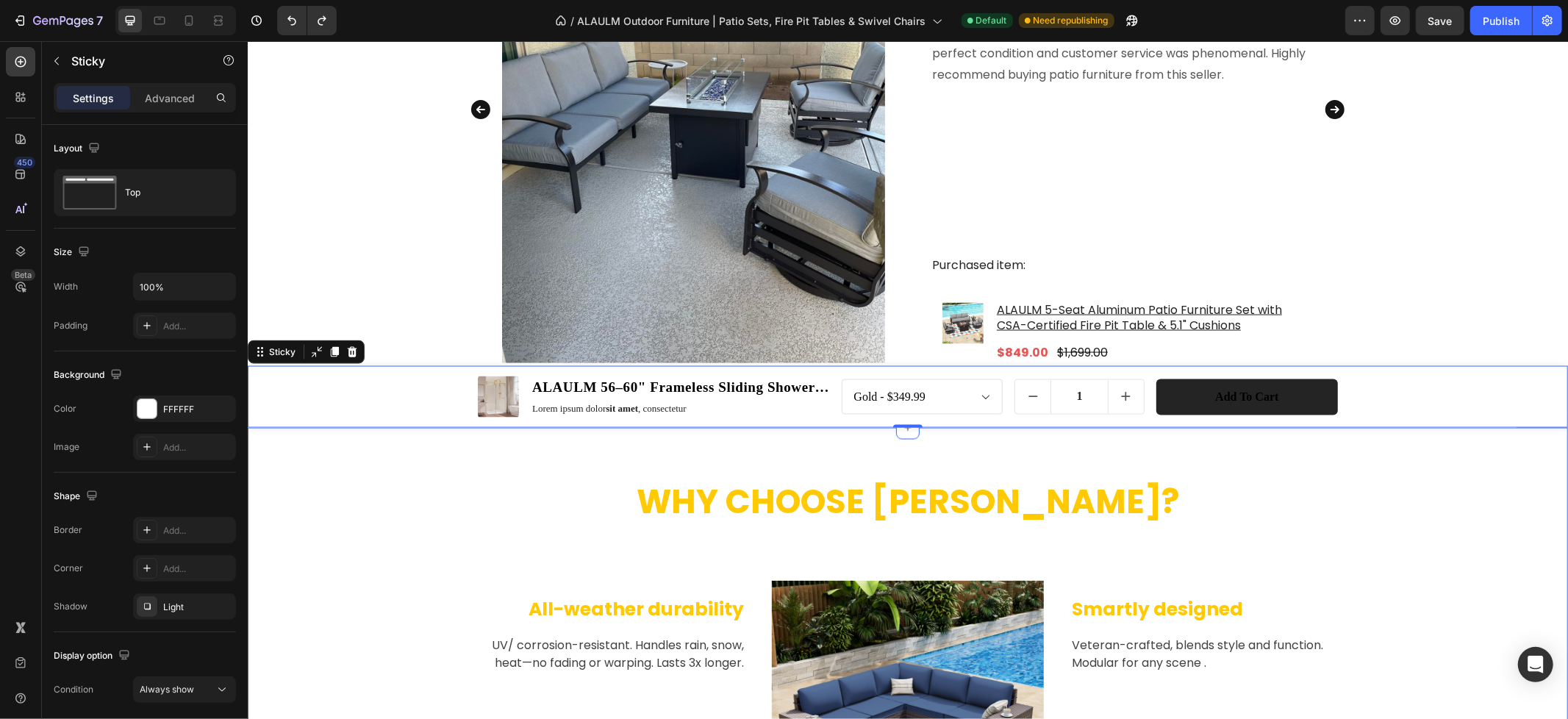
scroll to position [1624, 0]
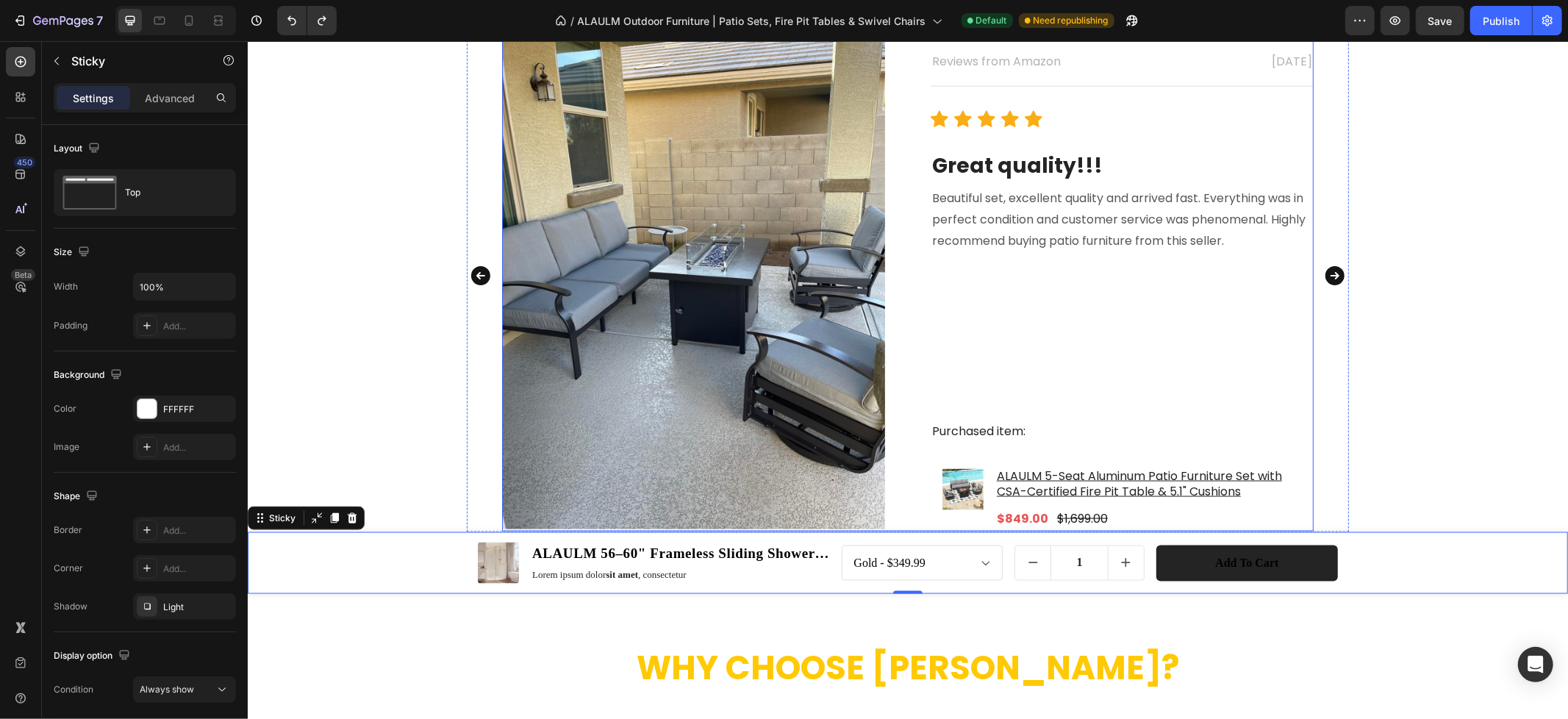
click at [1245, 363] on div "Terra Text block Reviews from Amazon Text block [DATE] Text block Row Title Lin…" at bounding box center [1121, 274] width 383 height 513
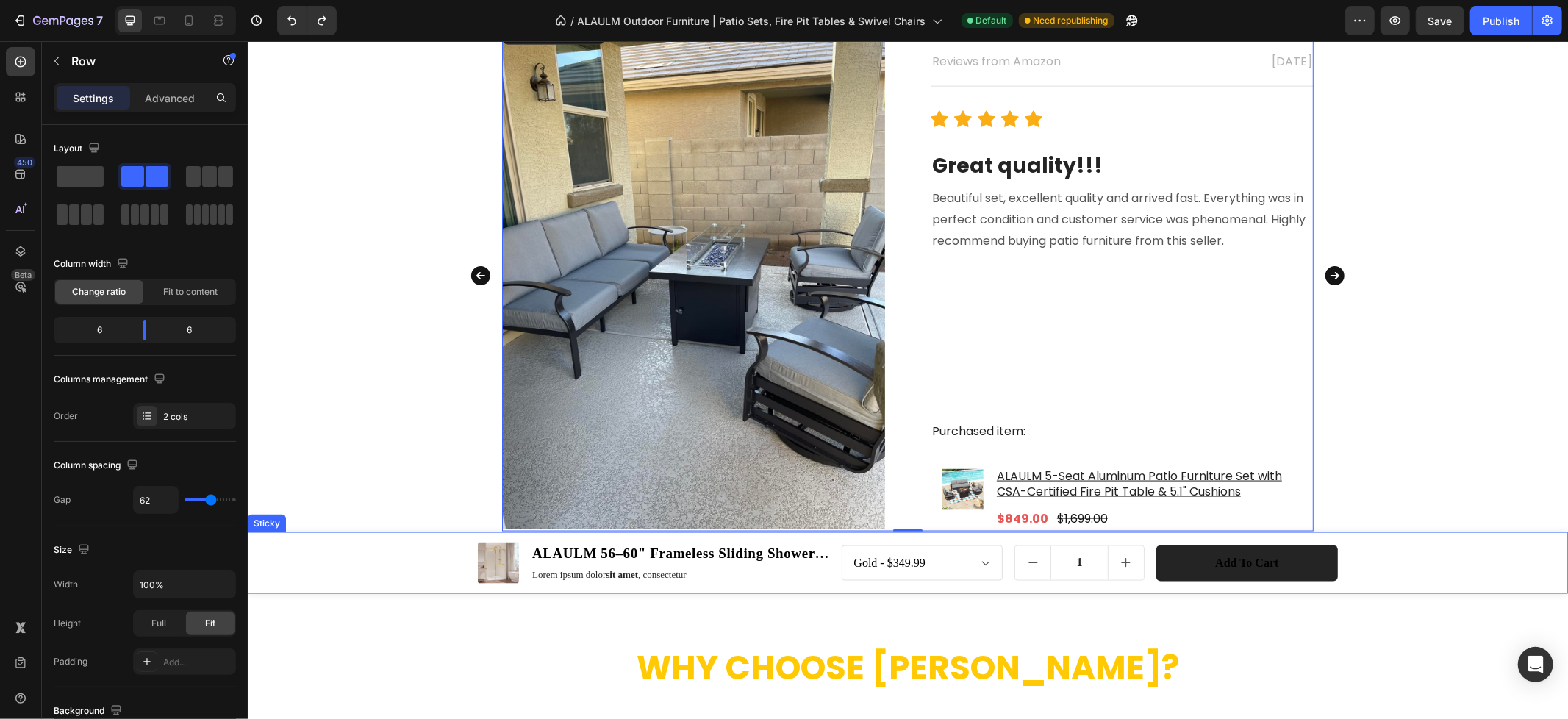
click at [284, 551] on div "Product Images ALAULM 56–60" Frameless Sliding Shower Door, 8mm Tempered Glass …" at bounding box center [907, 562] width 1320 height 62
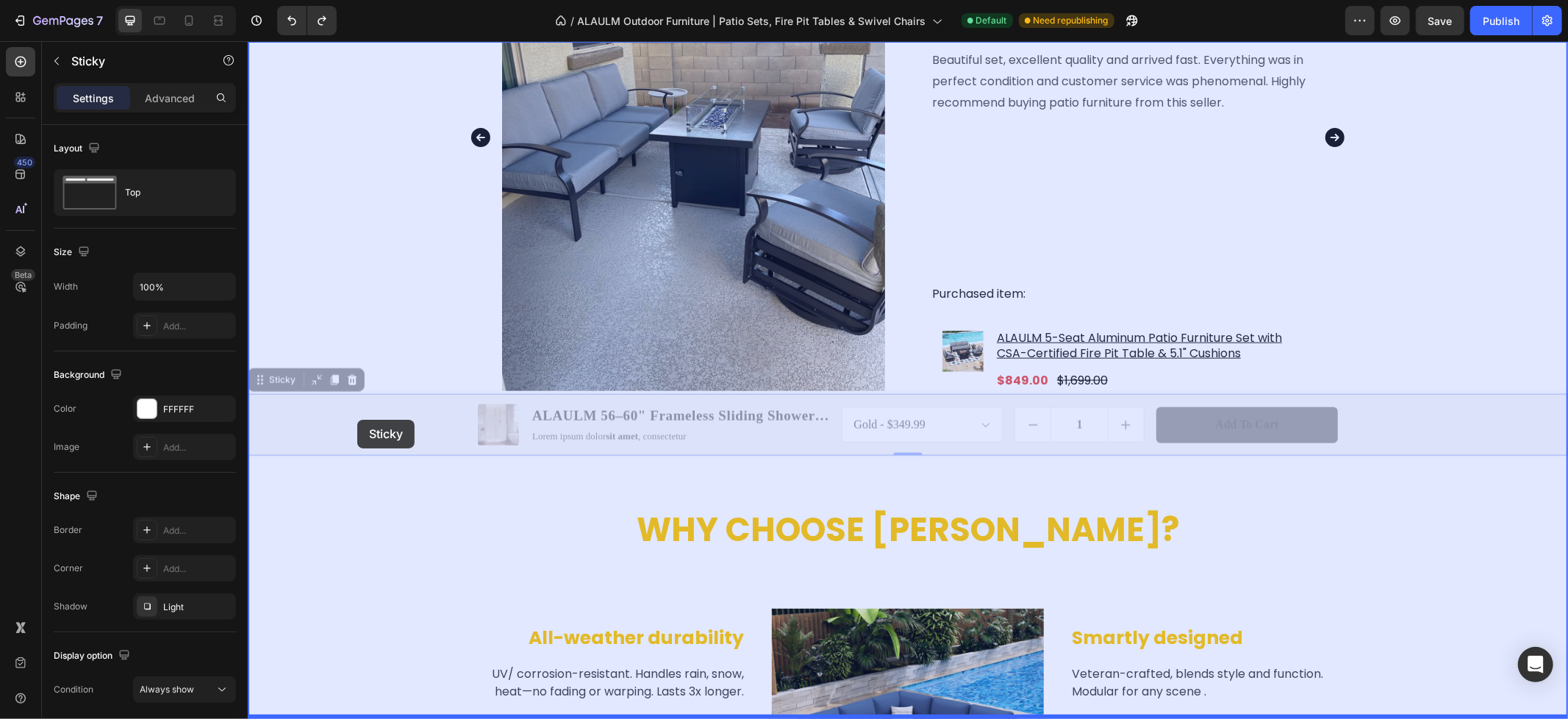
scroll to position [1331, 0]
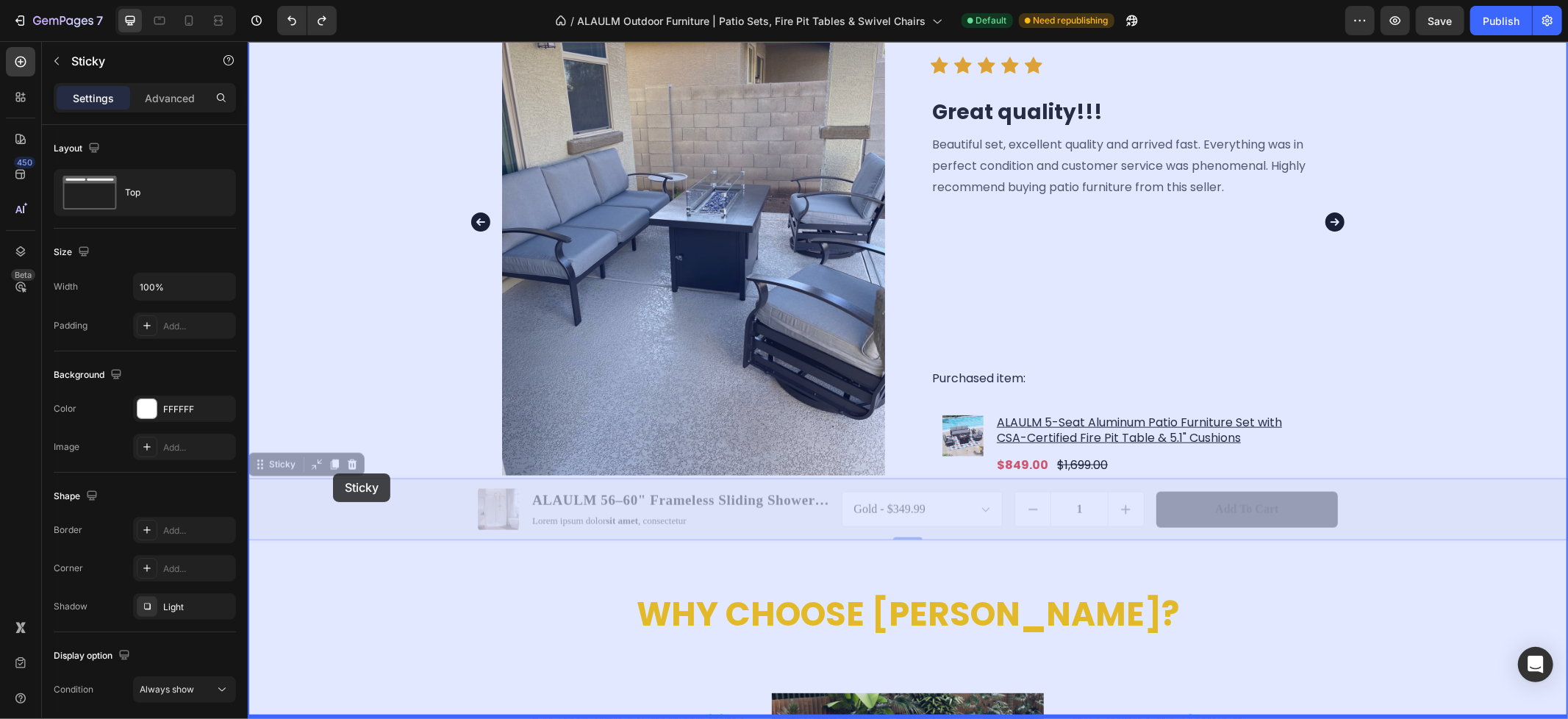
drag, startPoint x: 270, startPoint y: 518, endPoint x: 332, endPoint y: 472, distance: 77.2
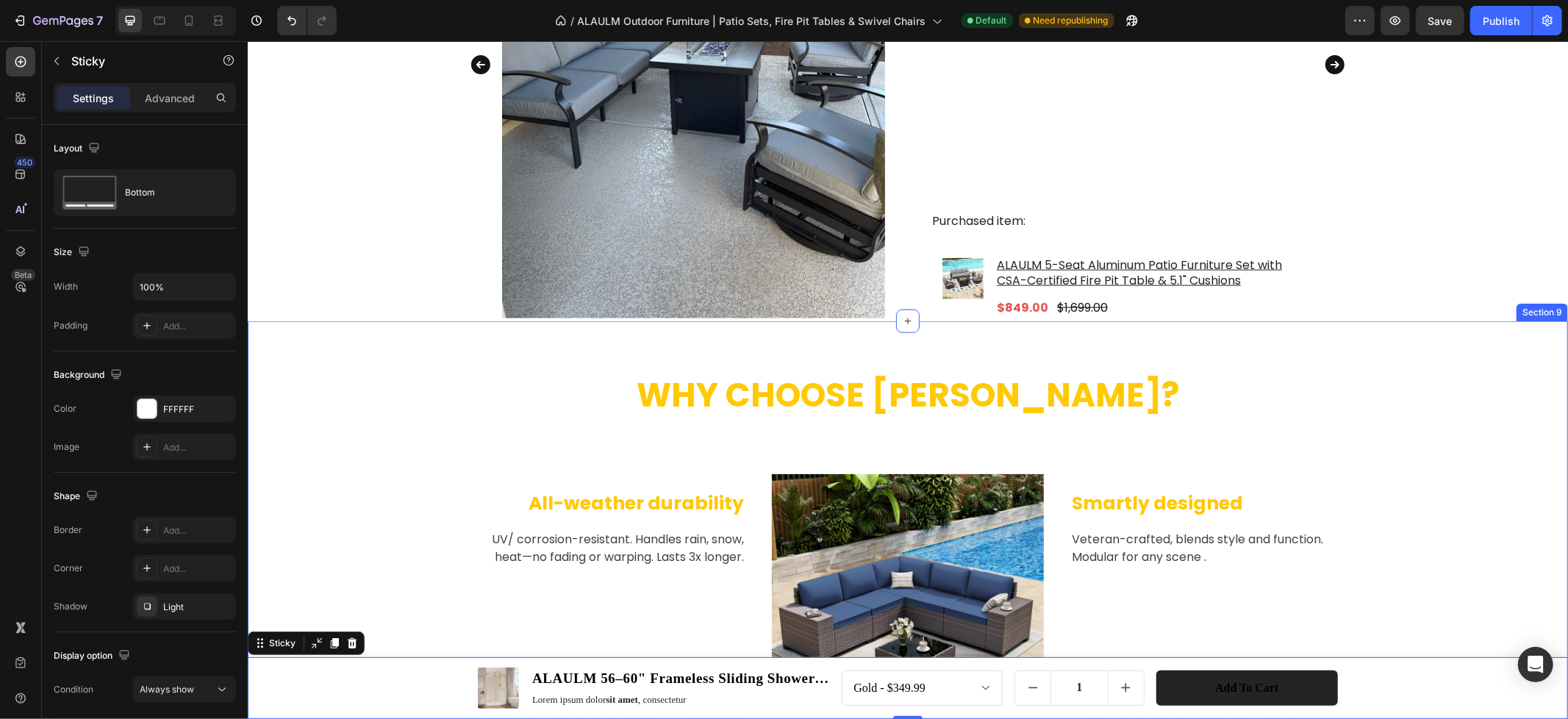
scroll to position [1495, 0]
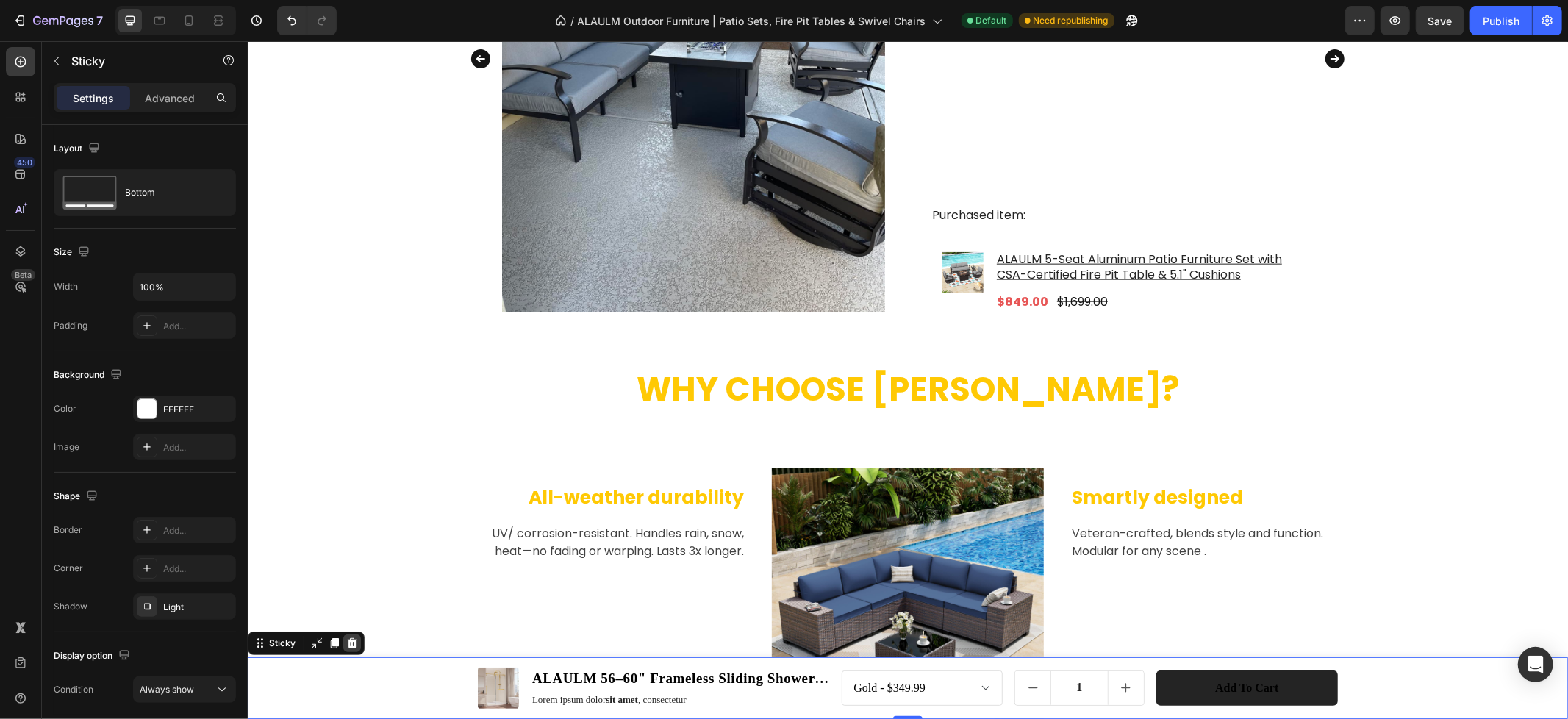
click at [351, 642] on icon at bounding box center [352, 643] width 10 height 11
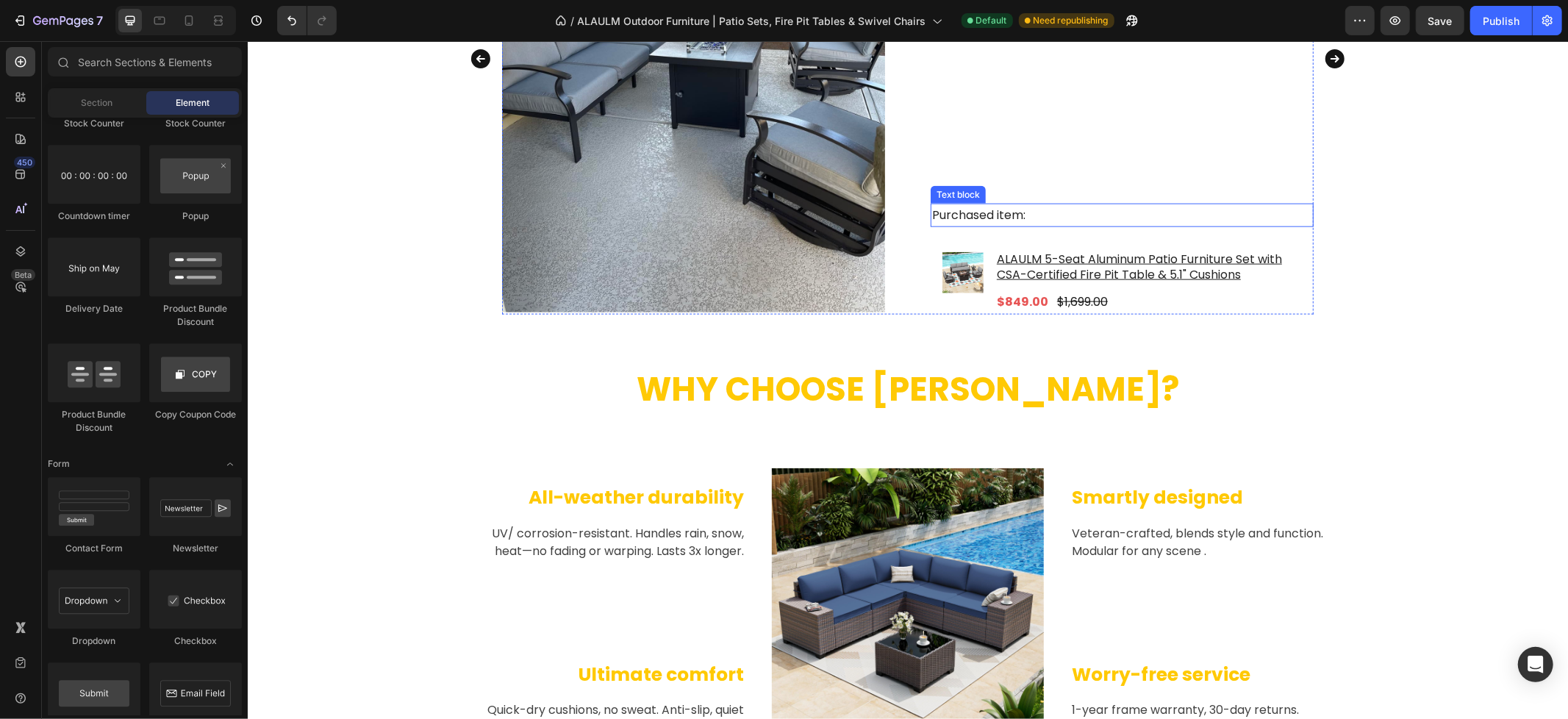
click at [1086, 218] on p "Purchased item:" at bounding box center [1121, 215] width 380 height 22
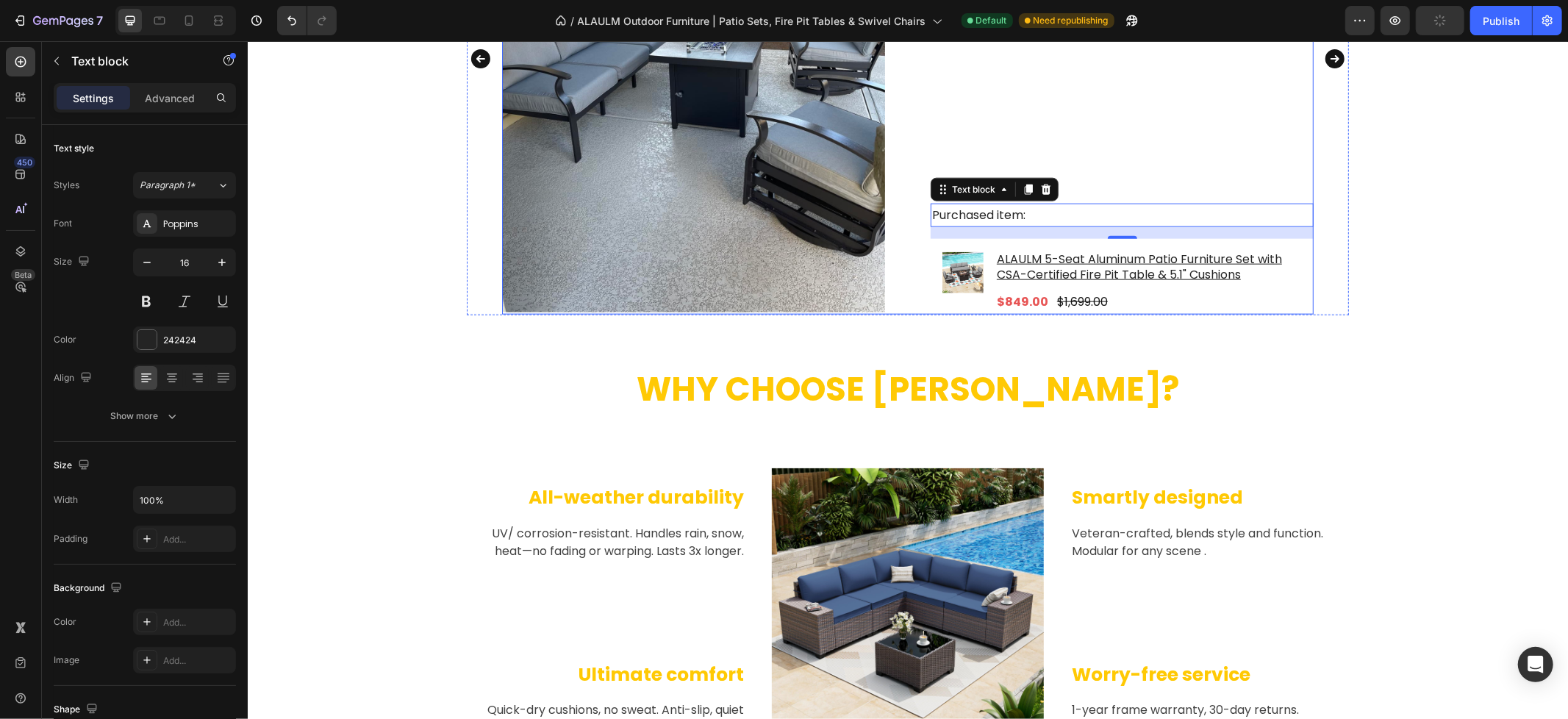
click at [1183, 178] on div "Terra Text block Reviews from Amazon Text block [DATE] Text block Row Title Lin…" at bounding box center [1121, 58] width 383 height 513
